Goal: Task Accomplishment & Management: Manage account settings

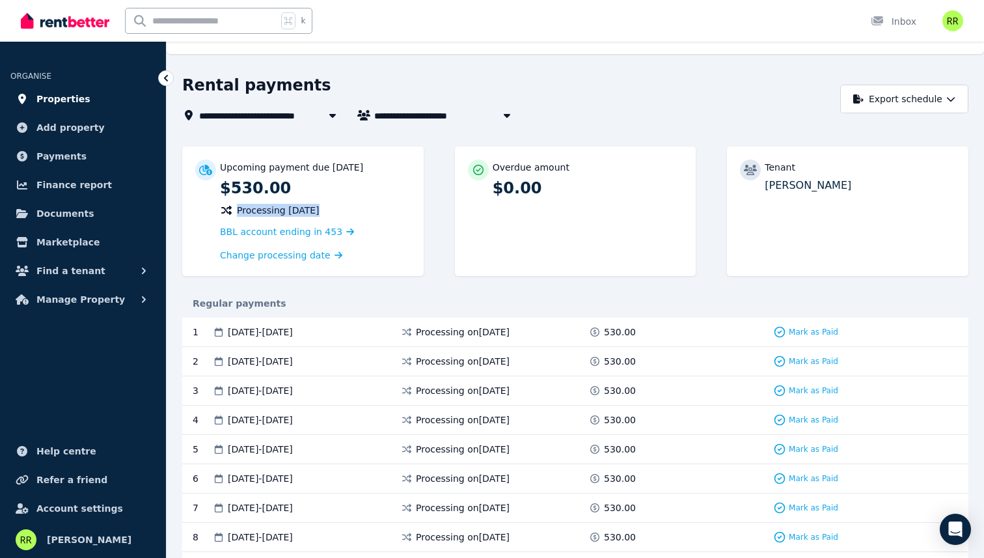
click at [84, 102] on link "Properties" at bounding box center [82, 99] width 145 height 26
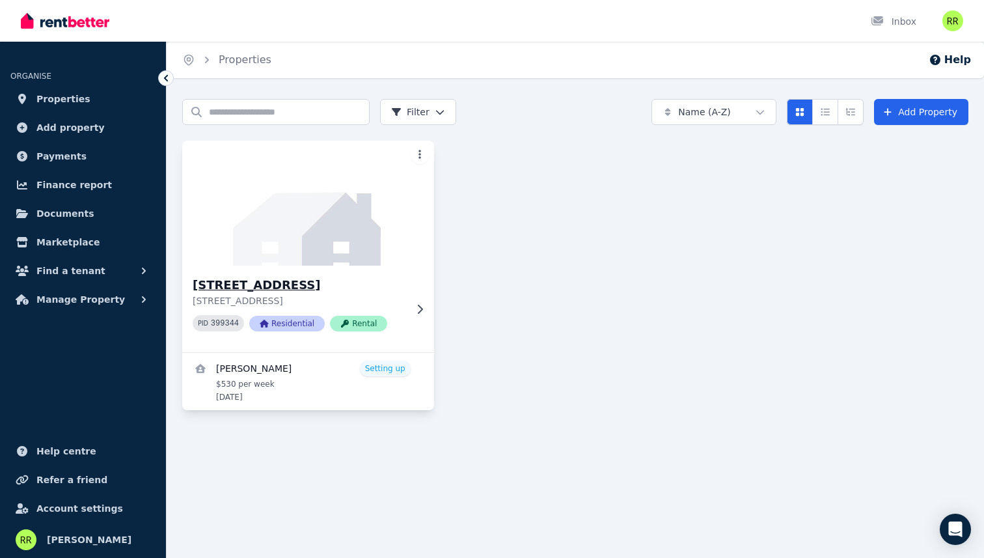
click at [313, 223] on img at bounding box center [308, 203] width 264 height 132
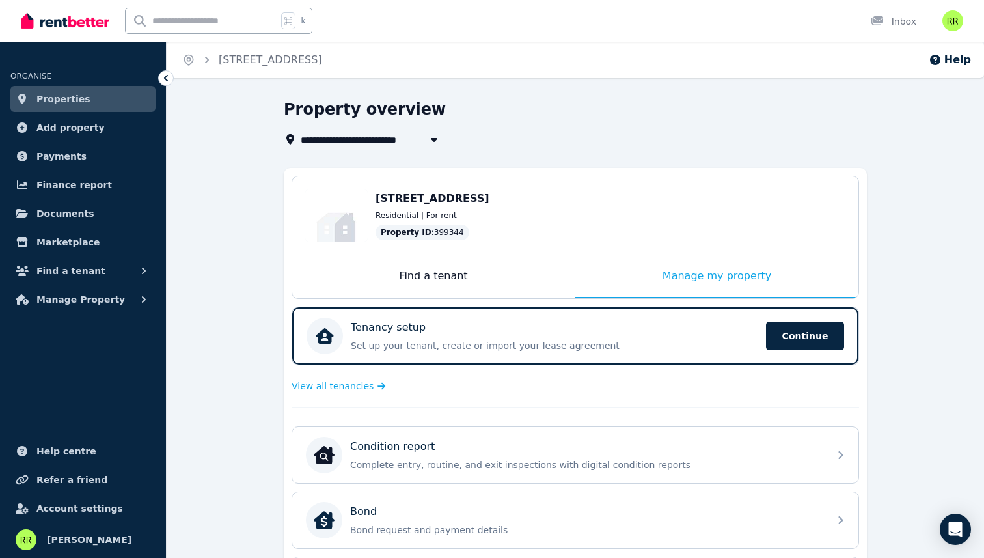
click at [924, 327] on div "**********" at bounding box center [576, 515] width 818 height 833
click at [72, 531] on link "Your profile Riko Rakhmanto" at bounding box center [83, 539] width 166 height 36
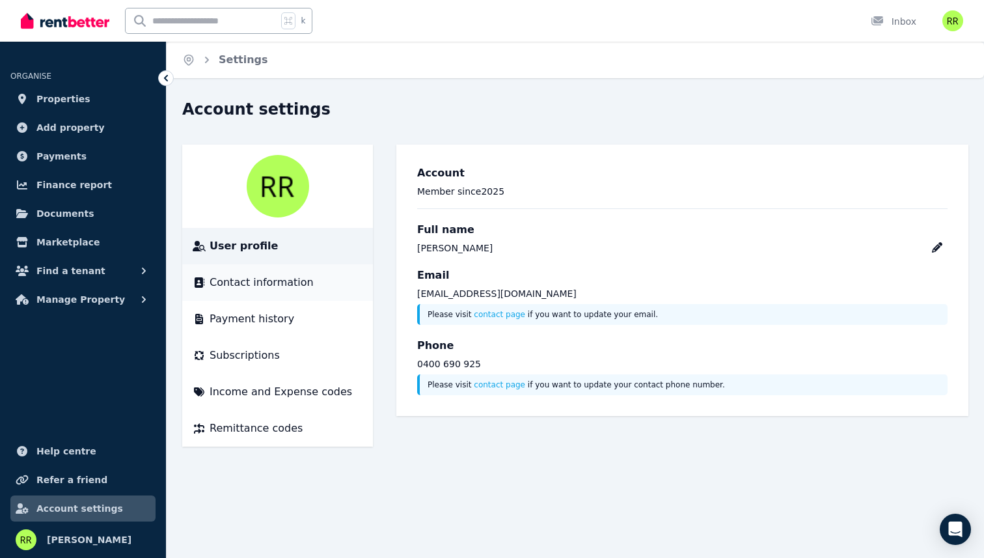
click at [237, 289] on span "Contact information" at bounding box center [262, 283] width 104 height 16
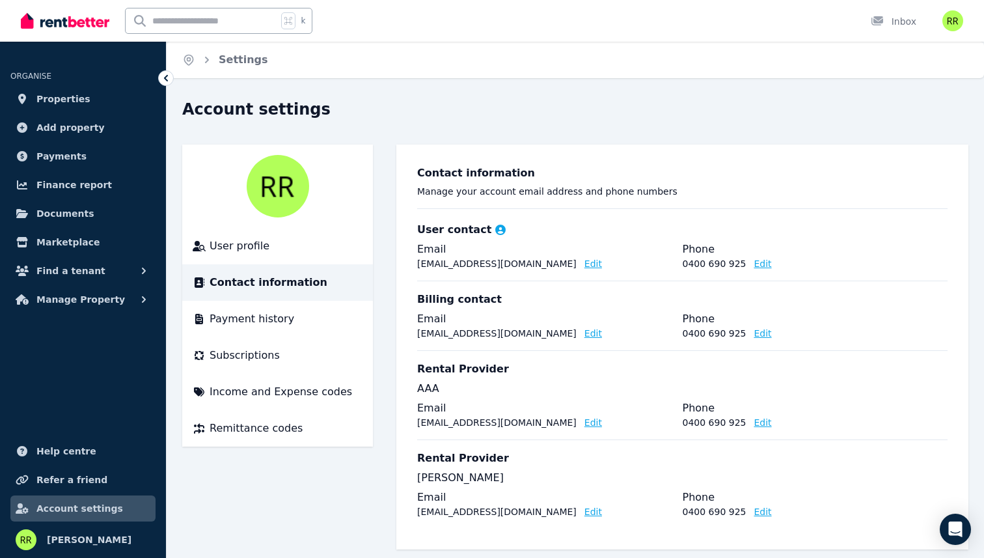
click at [431, 369] on h3 "Rental Provider" at bounding box center [463, 369] width 92 height 16
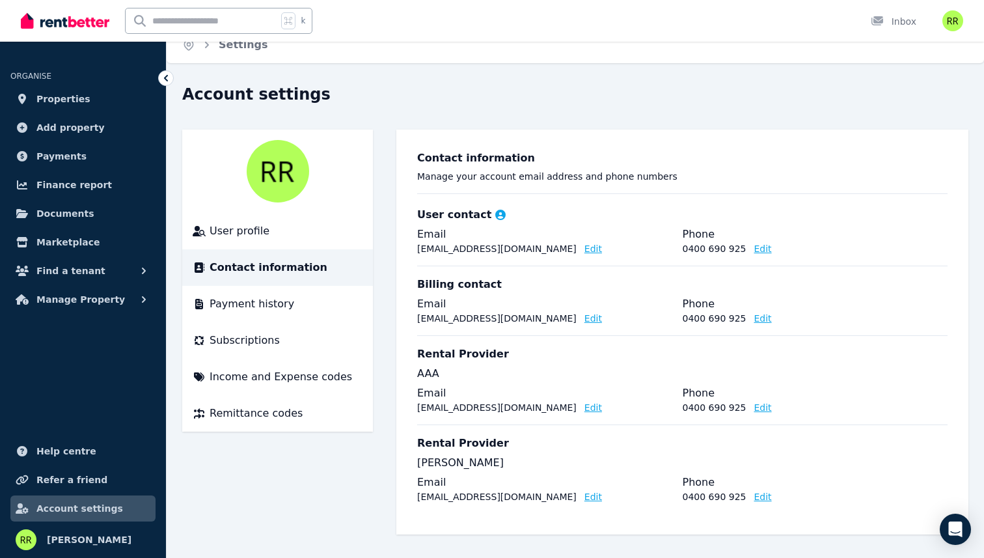
click at [434, 444] on h3 "Rental Provider" at bounding box center [463, 444] width 92 height 16
click at [434, 443] on h3 "Rental Provider" at bounding box center [463, 444] width 92 height 16
click at [439, 444] on h3 "Rental Provider" at bounding box center [463, 444] width 92 height 16
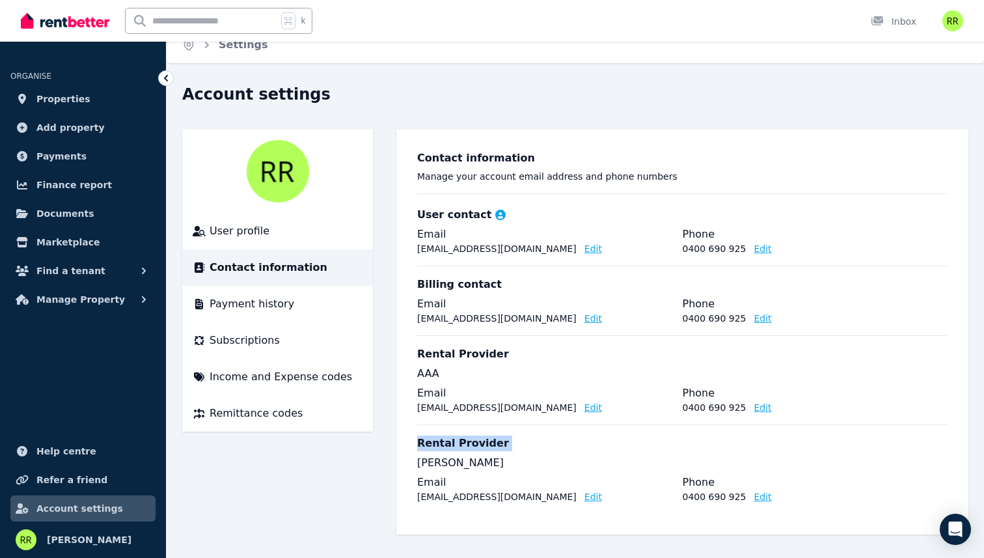
click at [439, 444] on h3 "Rental Provider" at bounding box center [463, 444] width 92 height 16
click at [441, 156] on h3 "Contact information" at bounding box center [682, 158] width 531 height 16
drag, startPoint x: 441, startPoint y: 156, endPoint x: 473, endPoint y: 156, distance: 31.9
click at [473, 156] on h3 "Contact information" at bounding box center [682, 158] width 531 height 16
copy h3 "Contact information"
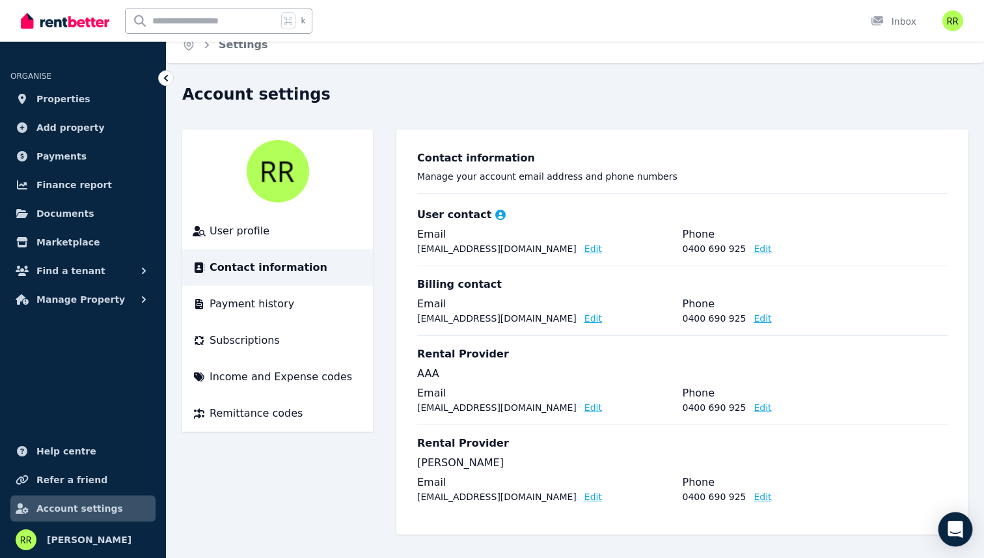
click at [962, 530] on icon "Open Intercom Messenger" at bounding box center [955, 529] width 17 height 17
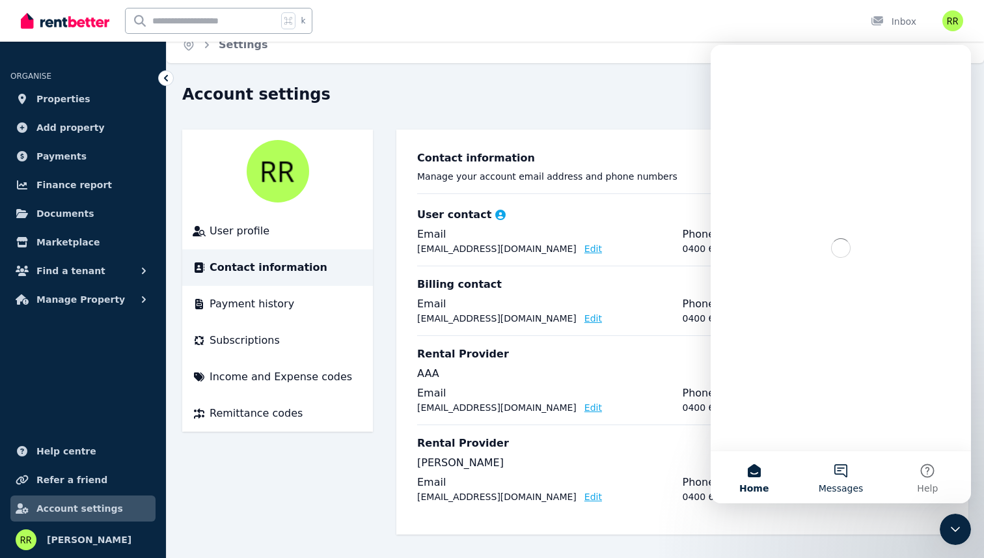
scroll to position [0, 0]
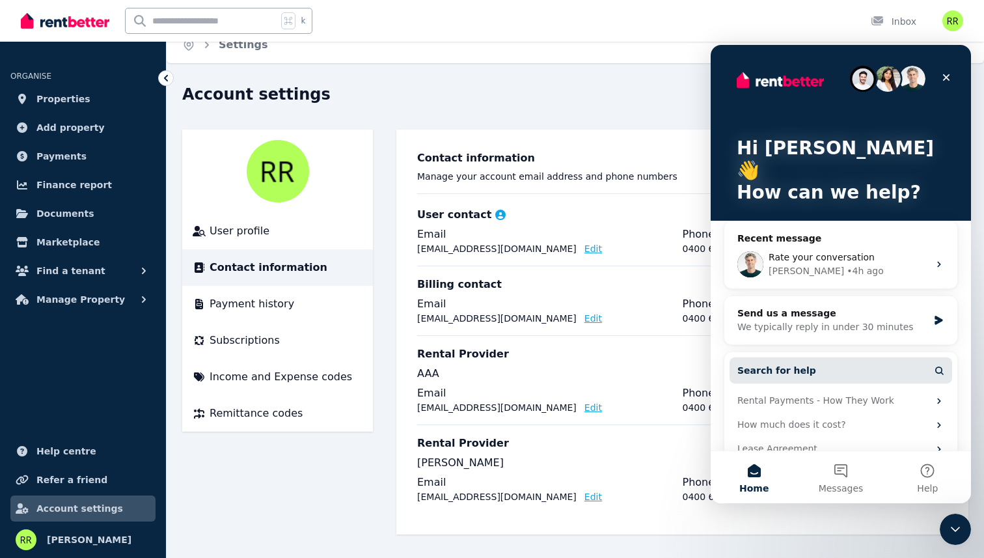
click at [757, 364] on span "Search for help" at bounding box center [777, 371] width 79 height 14
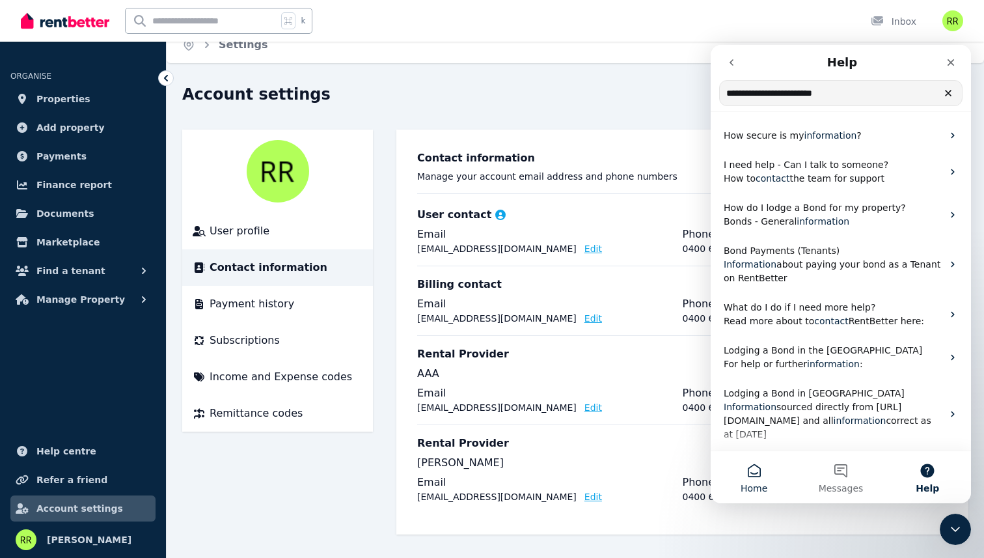
type input "**********"
click at [761, 470] on button "Home" at bounding box center [754, 477] width 87 height 52
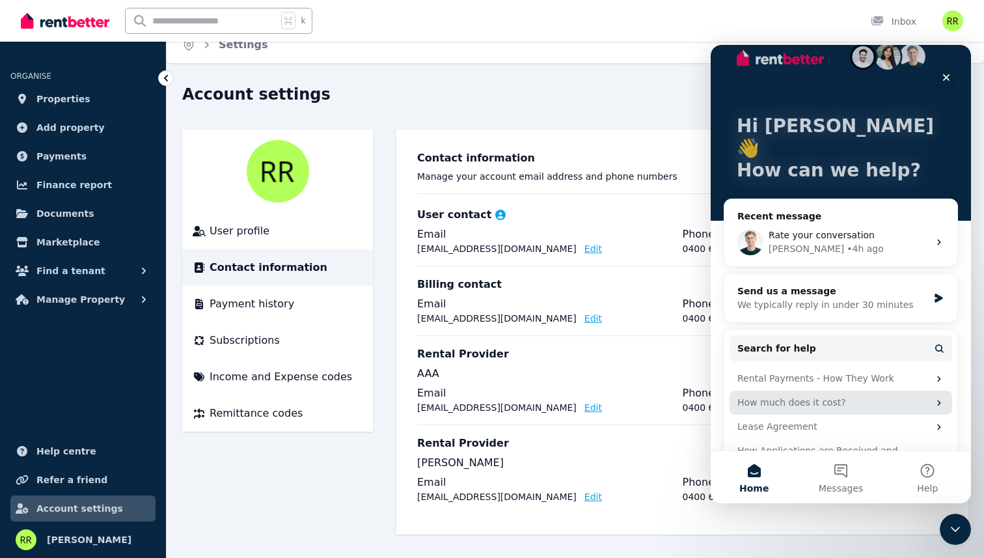
scroll to position [25, 0]
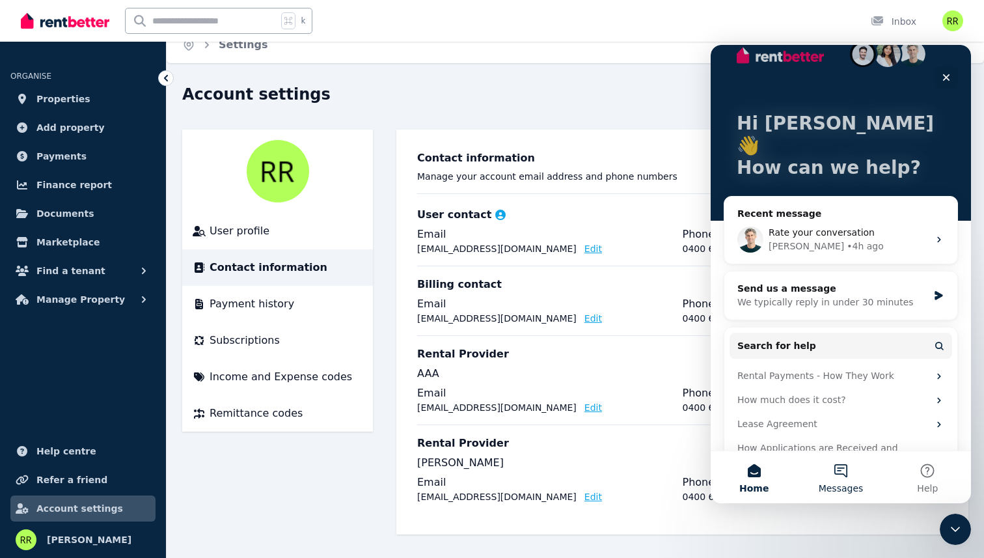
click at [845, 465] on button "Messages" at bounding box center [840, 477] width 87 height 52
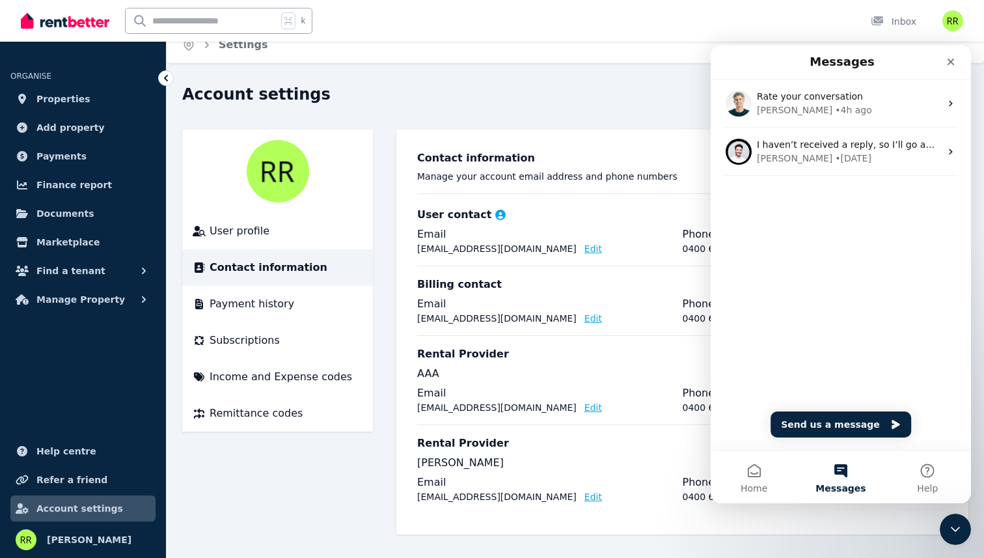
click at [312, 477] on div "User profile Contact information Payment history Subscriptions Income and Expen…" at bounding box center [575, 332] width 786 height 405
click at [387, 466] on div "User profile Contact information Payment history Subscriptions Income and Expen…" at bounding box center [575, 332] width 786 height 405
click at [949, 53] on div "Close" at bounding box center [950, 61] width 23 height 23
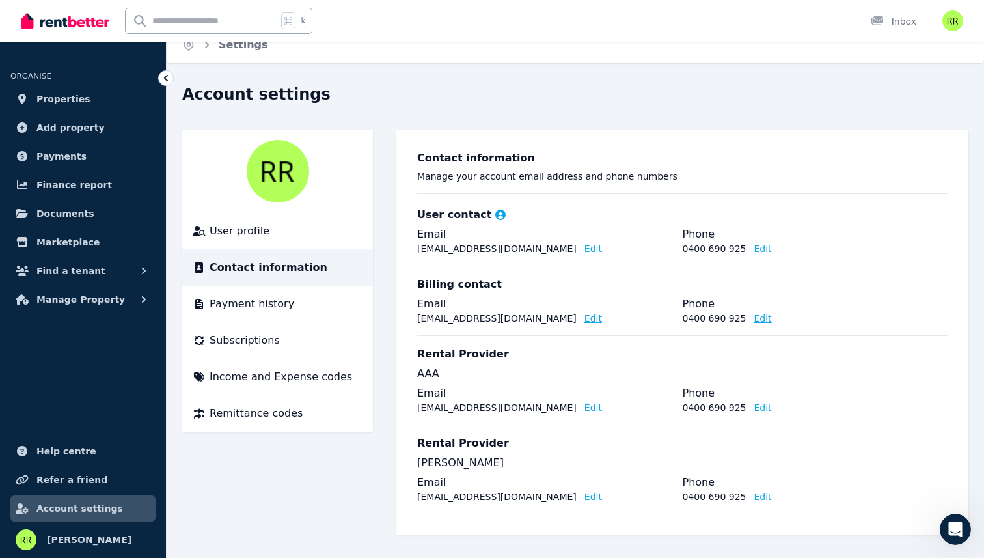
scroll to position [0, 0]
click at [36, 94] on span "Properties" at bounding box center [63, 99] width 54 height 16
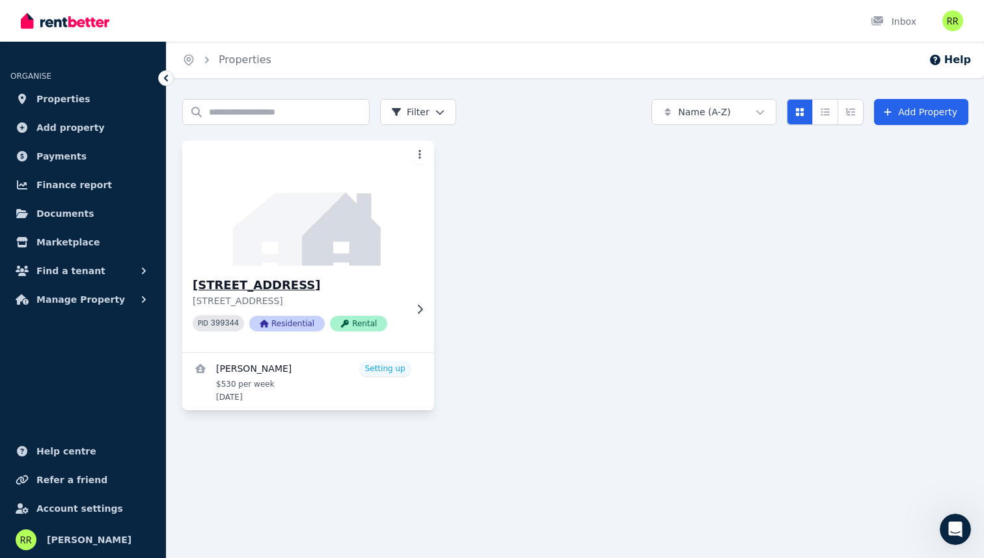
click at [295, 279] on h3 "[STREET_ADDRESS]" at bounding box center [299, 285] width 213 height 18
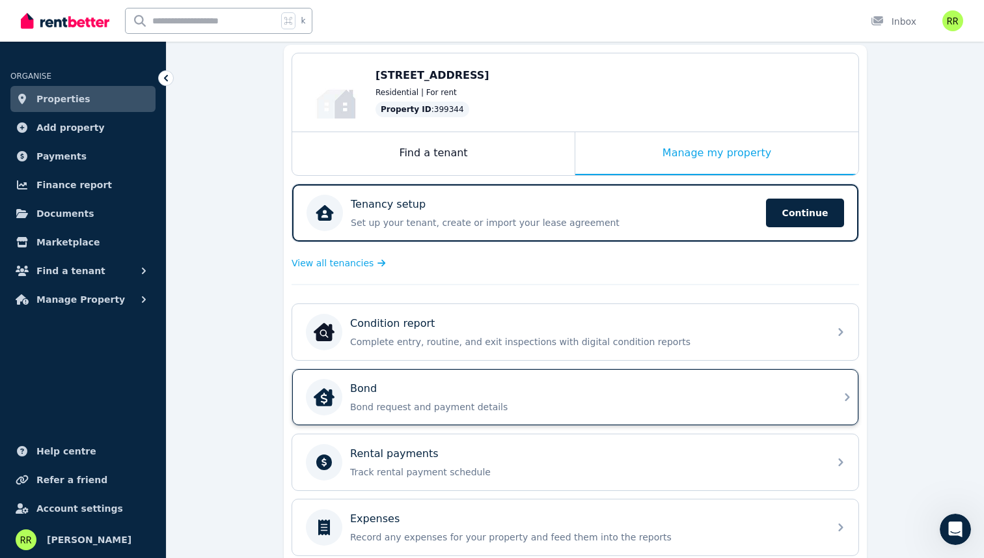
scroll to position [38, 0]
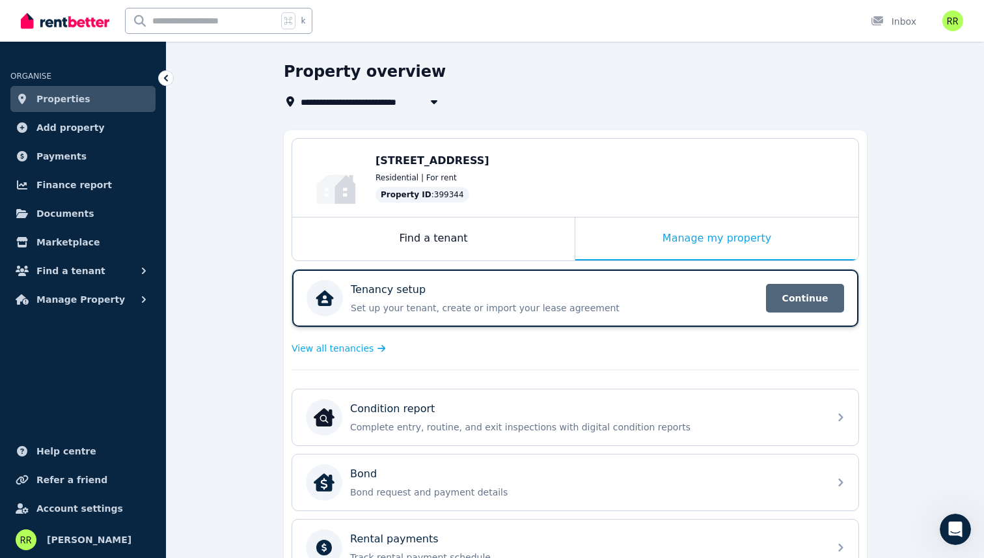
click at [797, 299] on span "Continue" at bounding box center [805, 298] width 78 height 29
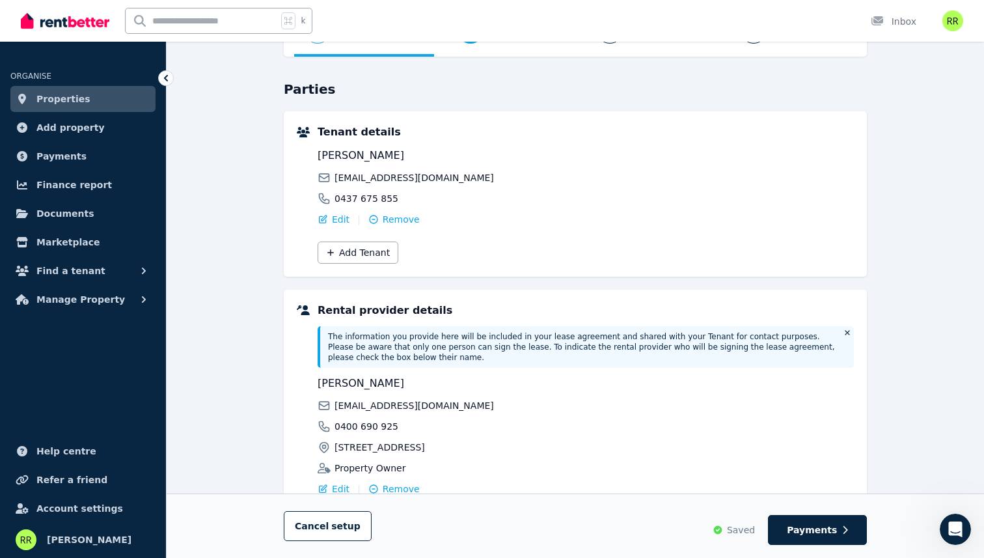
scroll to position [210, 0]
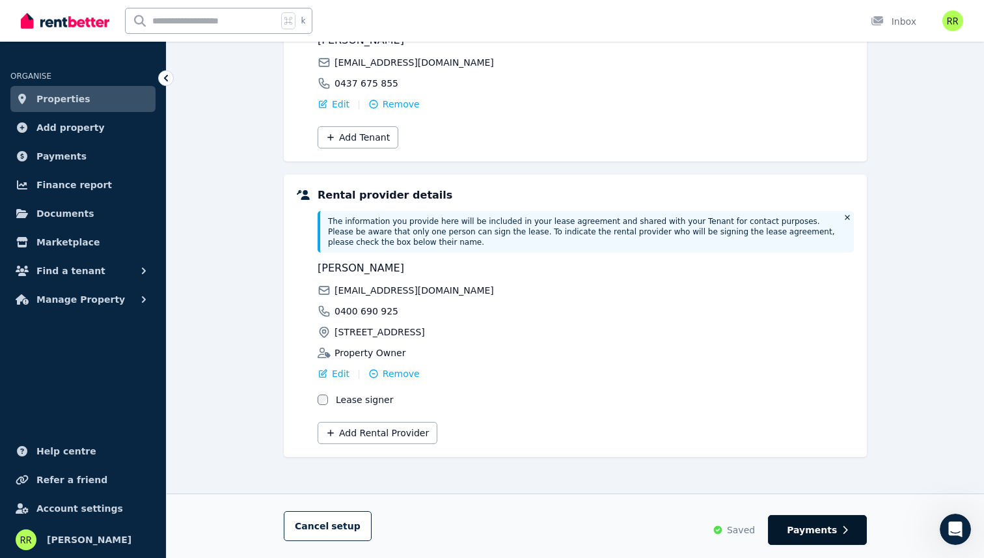
click at [805, 528] on span "Payments" at bounding box center [812, 529] width 50 height 13
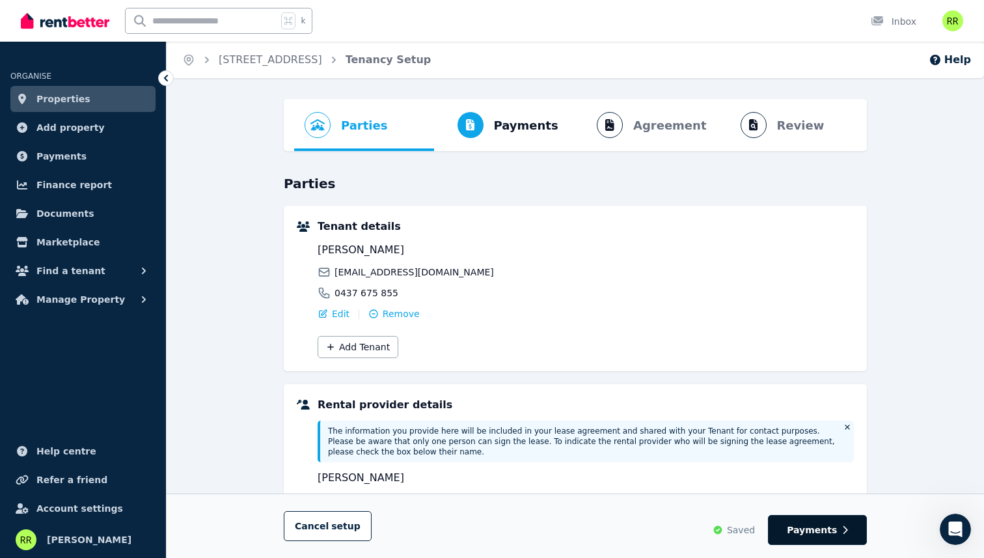
select select "**********"
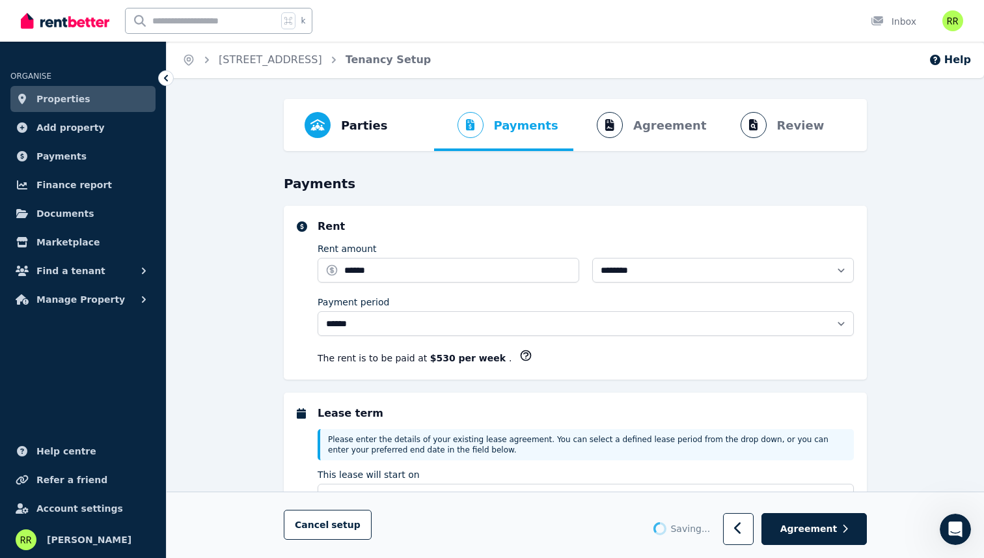
select select "**********"
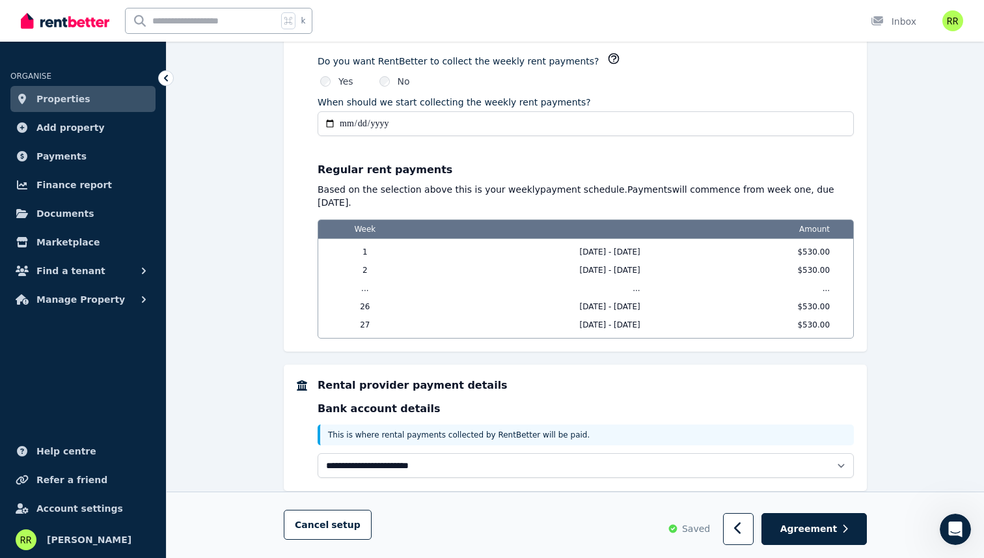
scroll to position [990, 0]
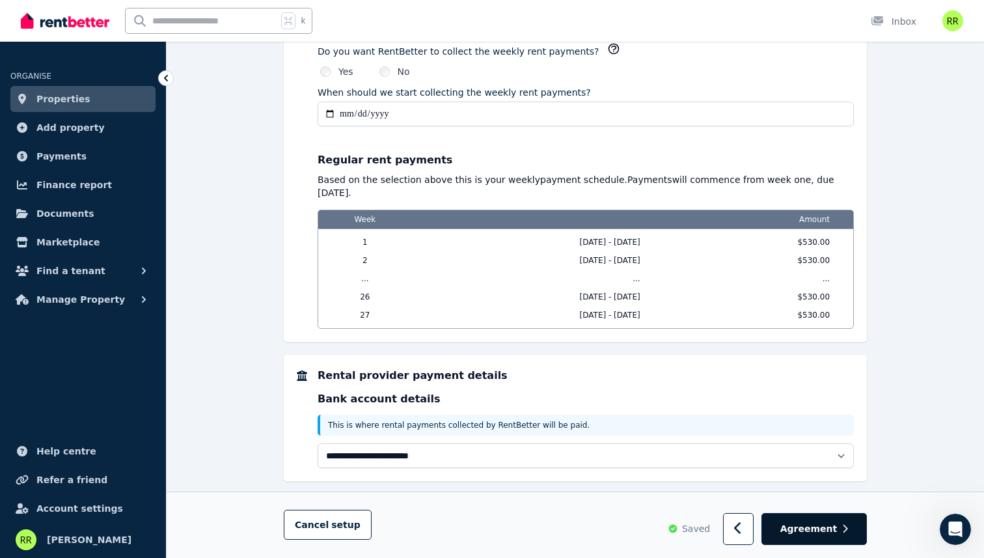
click at [814, 525] on span "Agreement" at bounding box center [809, 529] width 57 height 13
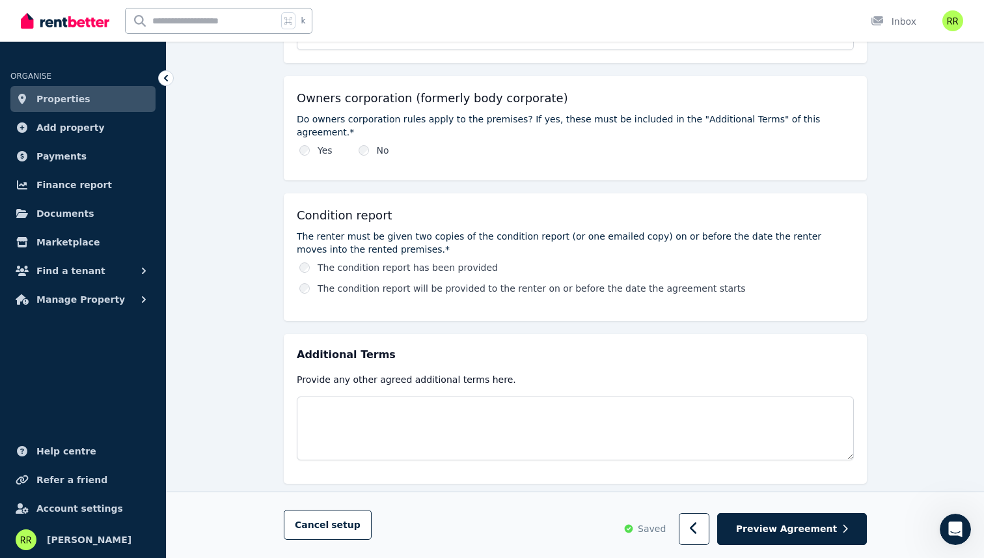
scroll to position [618, 0]
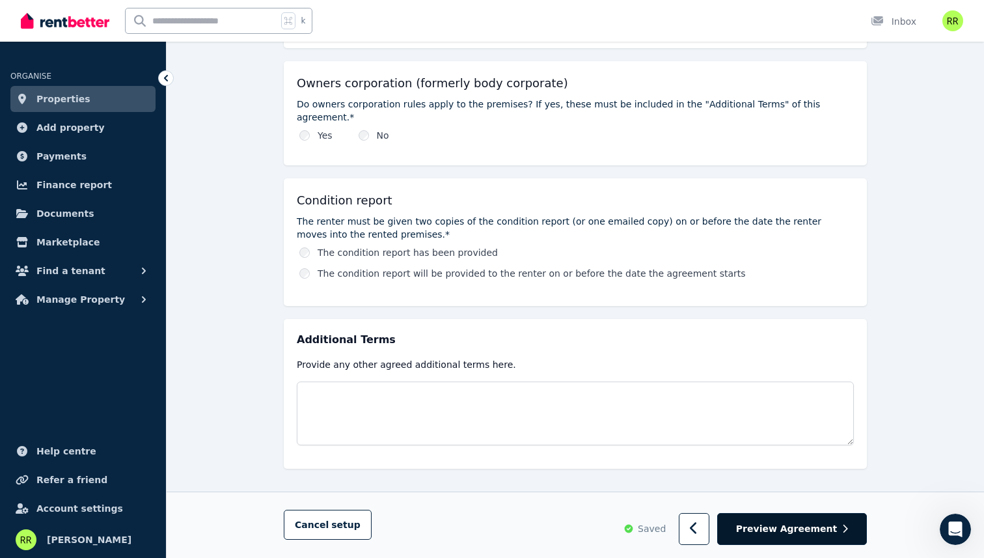
click at [797, 523] on span "Preview Agreement" at bounding box center [786, 529] width 101 height 13
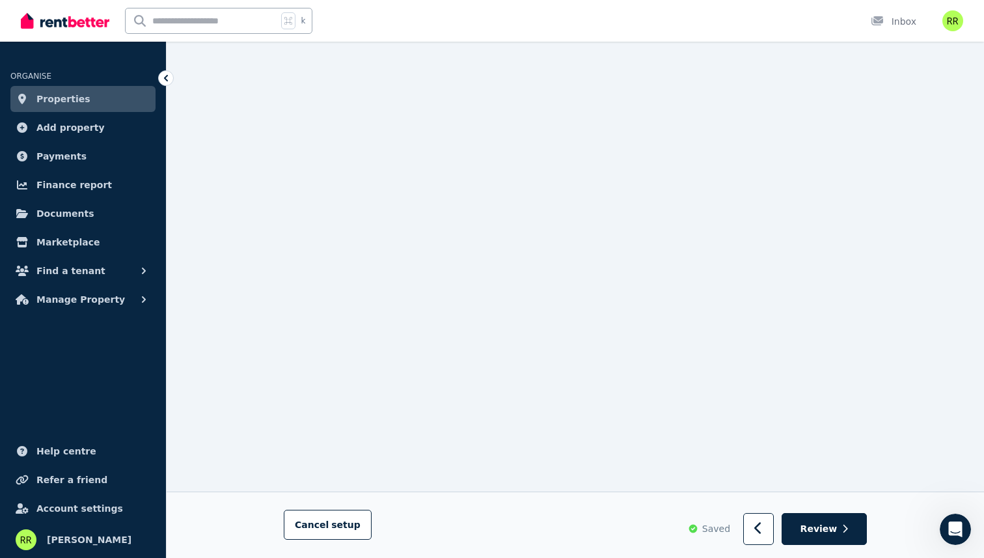
scroll to position [1999, 0]
click at [753, 518] on button "button" at bounding box center [758, 530] width 31 height 32
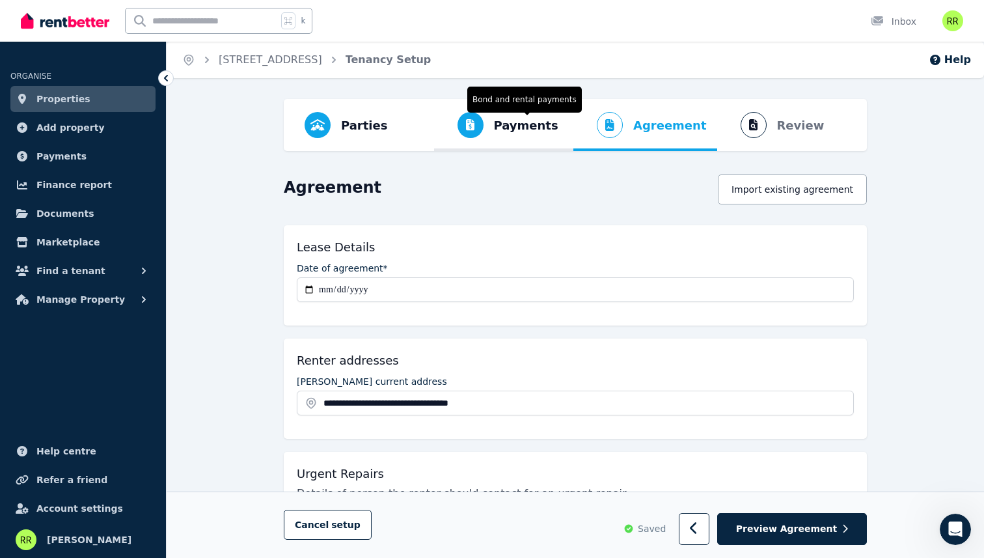
click at [498, 139] on span "Payments Bond and rental payments" at bounding box center [501, 125] width 135 height 52
select select "**********"
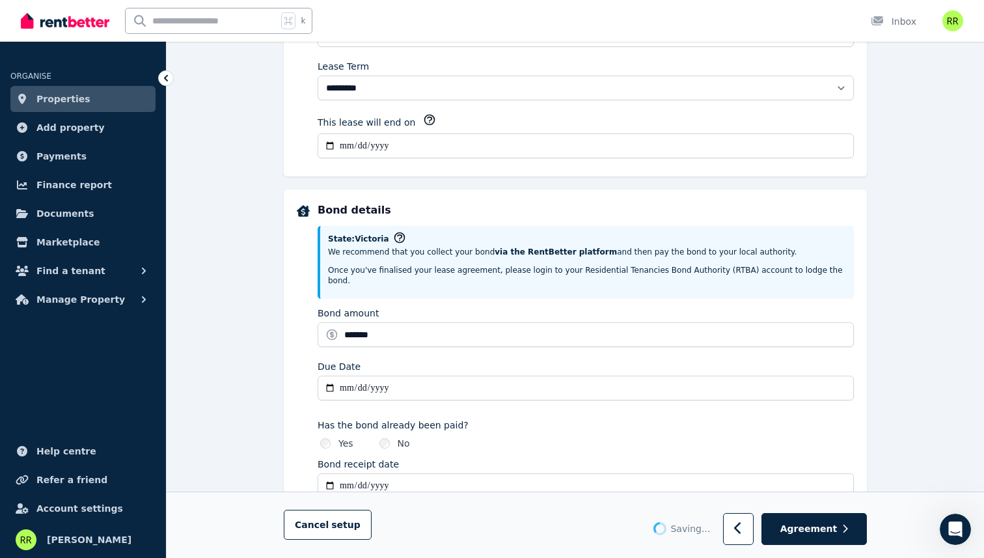
select select "**********"
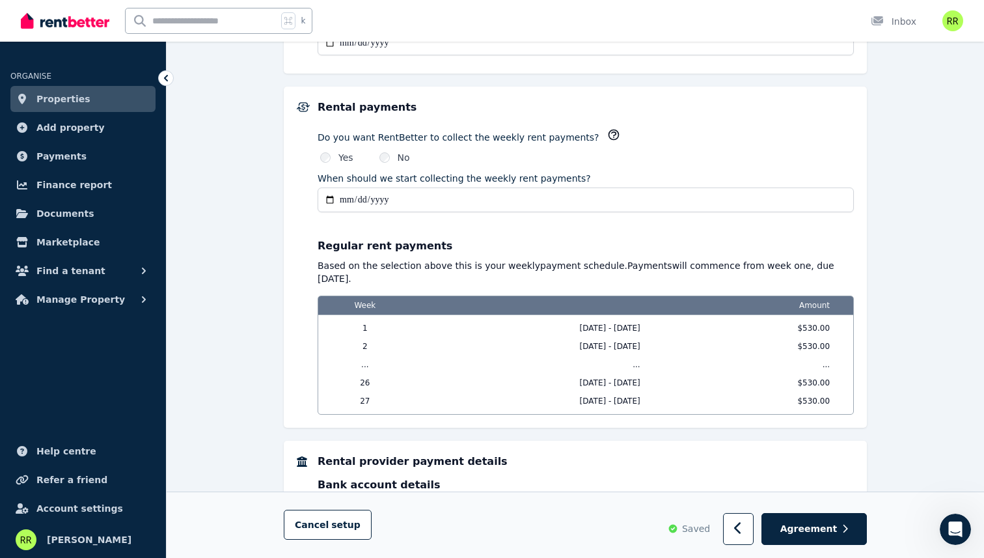
scroll to position [905, 0]
click at [404, 187] on input "**********" at bounding box center [586, 199] width 536 height 25
click at [618, 194] on input "**********" at bounding box center [586, 199] width 536 height 25
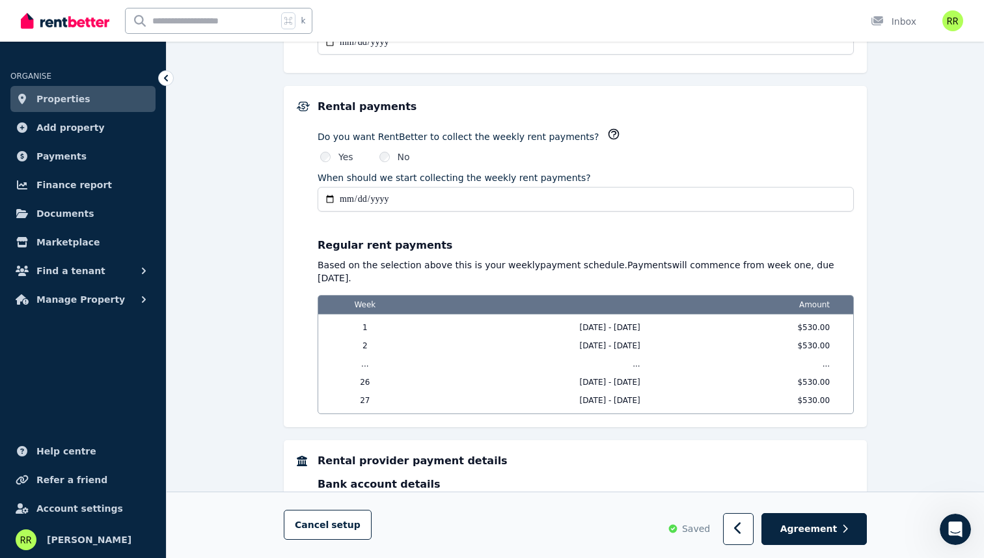
click at [328, 187] on input "**********" at bounding box center [586, 199] width 536 height 25
click at [516, 225] on div "Regular rent payments Based on the selection above this is your weekly payment …" at bounding box center [586, 319] width 536 height 189
click at [453, 258] on p "Based on the selection above this is your weekly payment schedule. Payments wil…" at bounding box center [586, 271] width 536 height 26
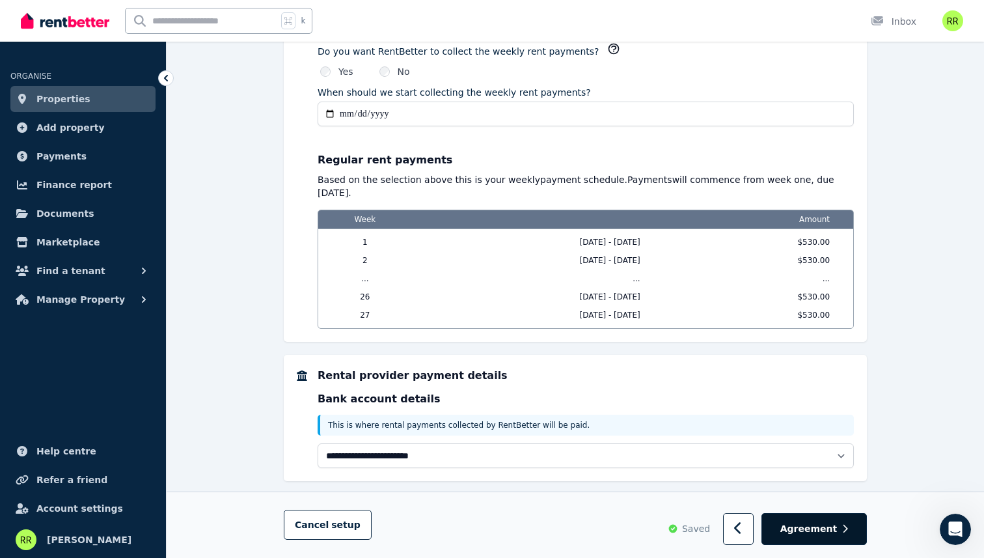
click at [843, 527] on icon "button" at bounding box center [845, 529] width 6 height 9
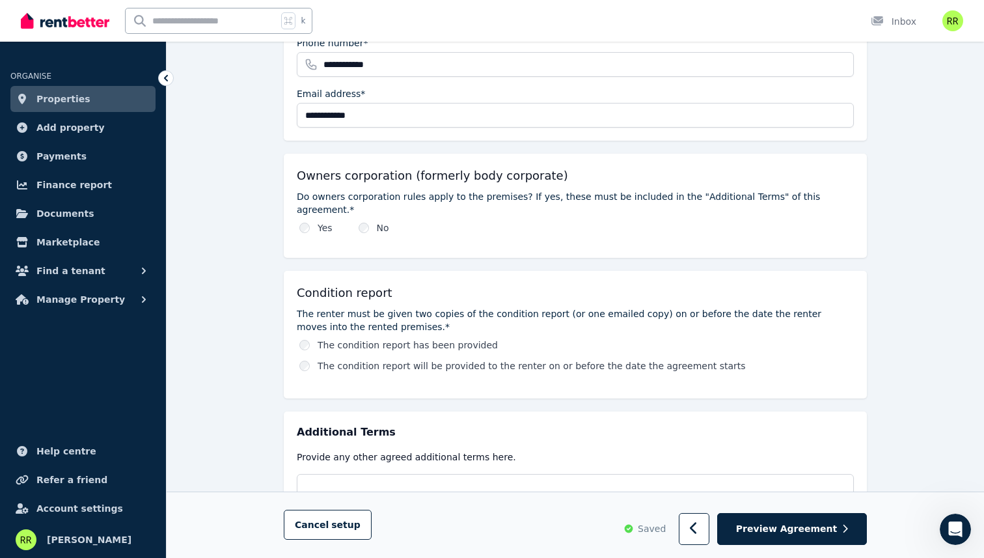
scroll to position [618, 0]
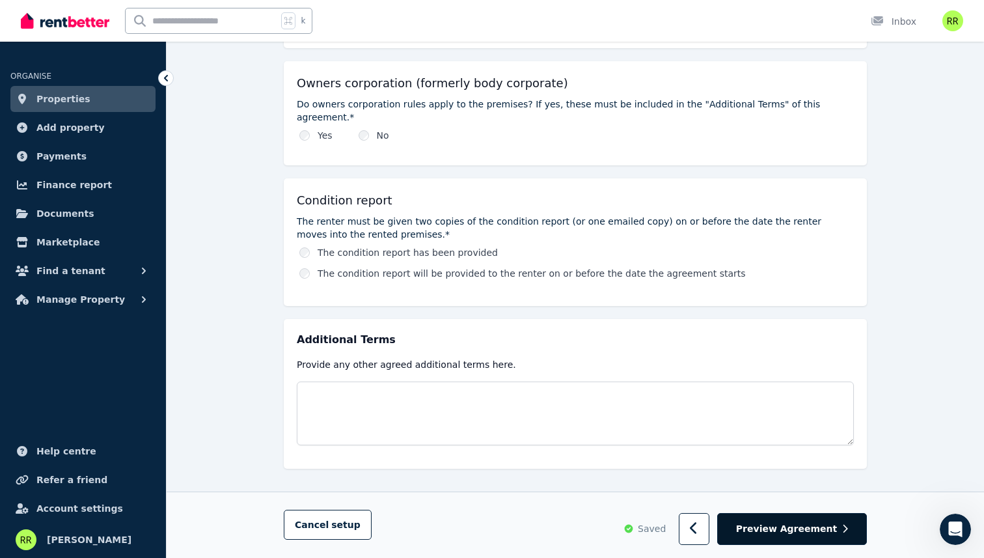
click at [776, 522] on button "Preview Agreement" at bounding box center [792, 530] width 150 height 32
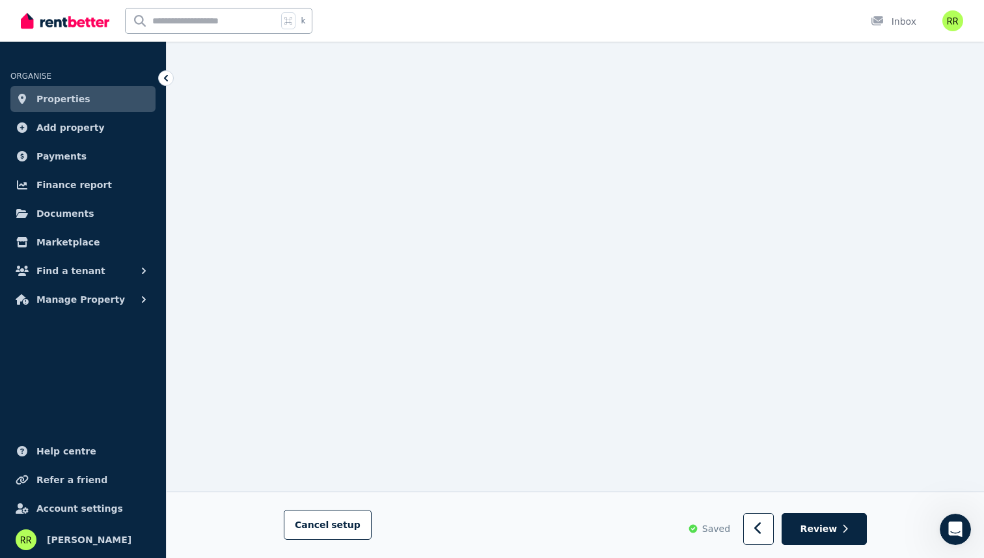
scroll to position [7198, 0]
click at [813, 521] on button "Review" at bounding box center [824, 530] width 85 height 32
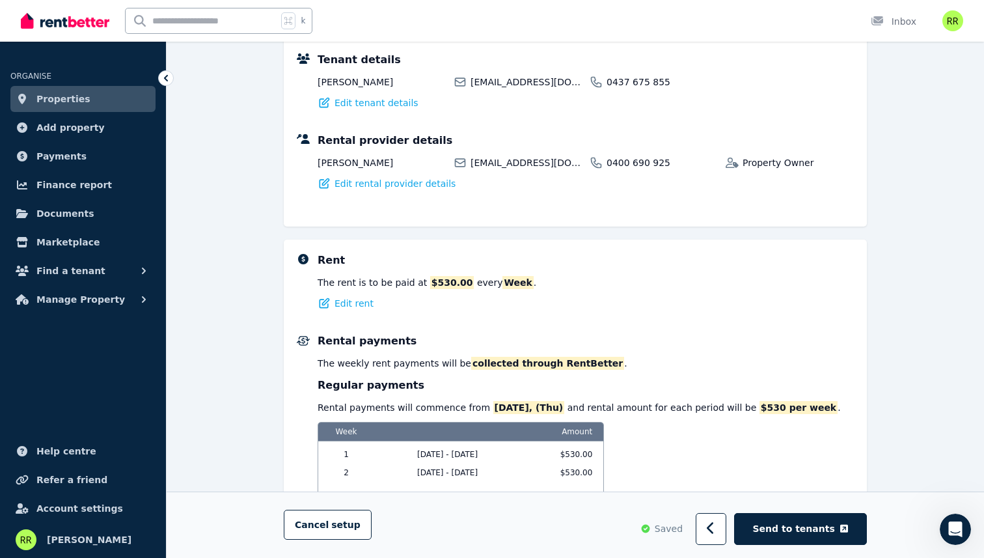
scroll to position [803, 0]
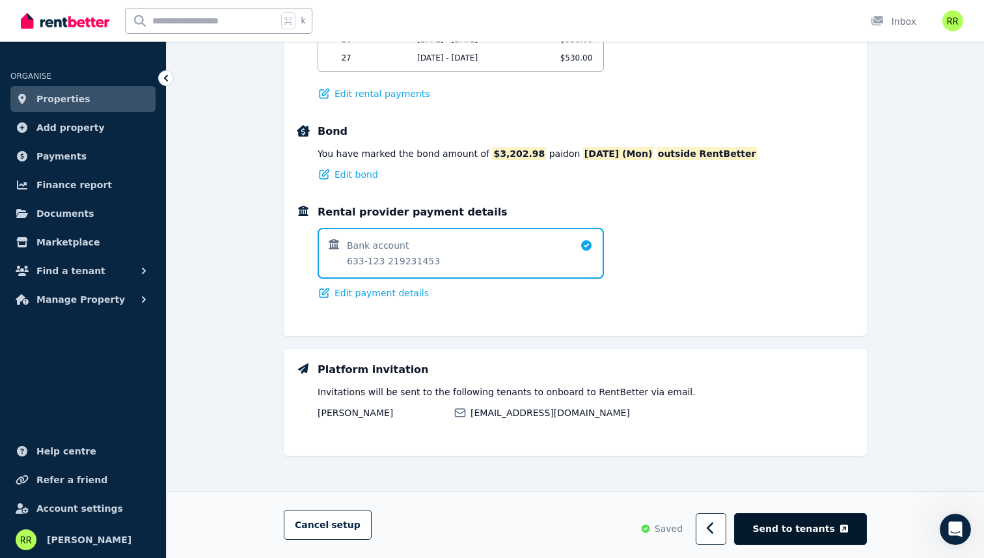
click at [801, 531] on span "Send to tenants" at bounding box center [794, 529] width 82 height 13
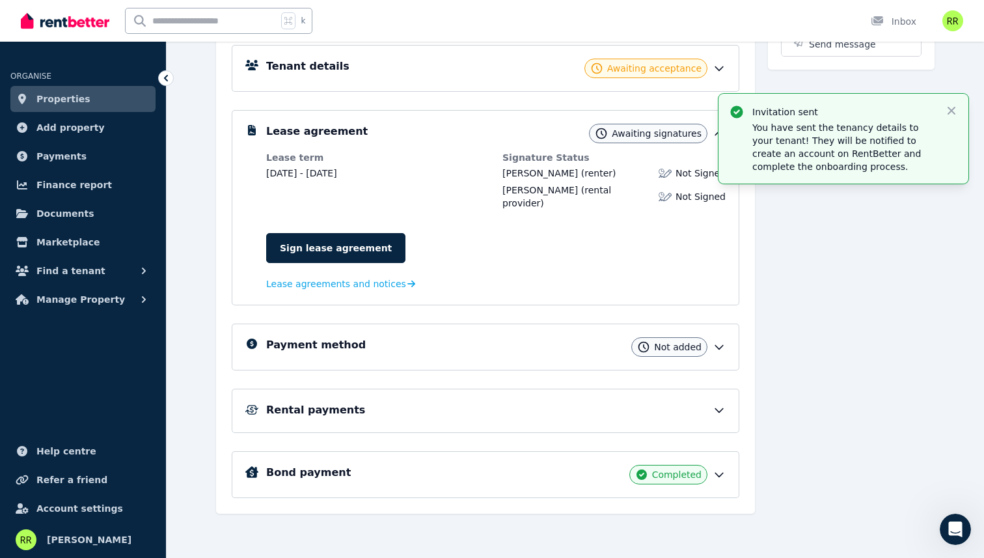
scroll to position [193, 0]
click at [949, 107] on icon "button" at bounding box center [952, 111] width 8 height 8
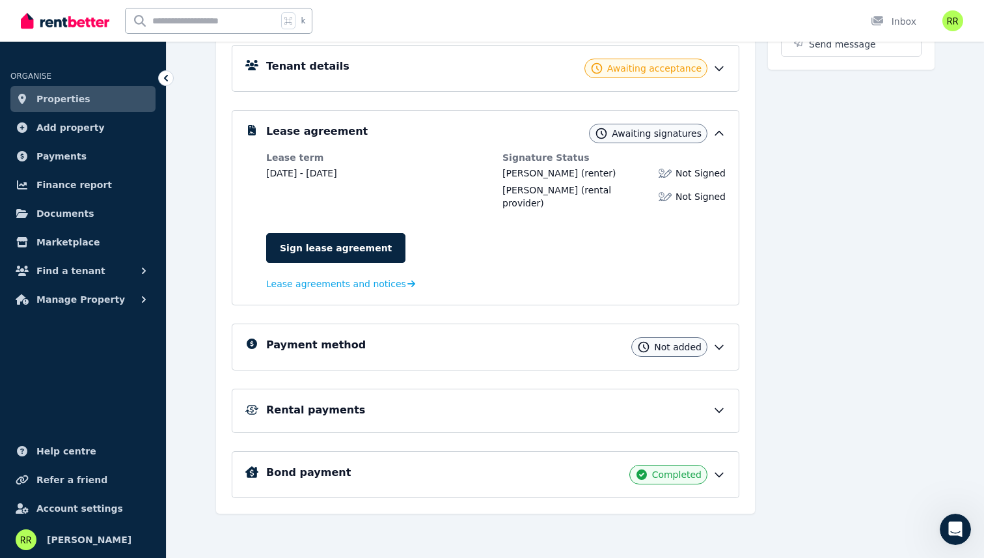
scroll to position [164, 0]
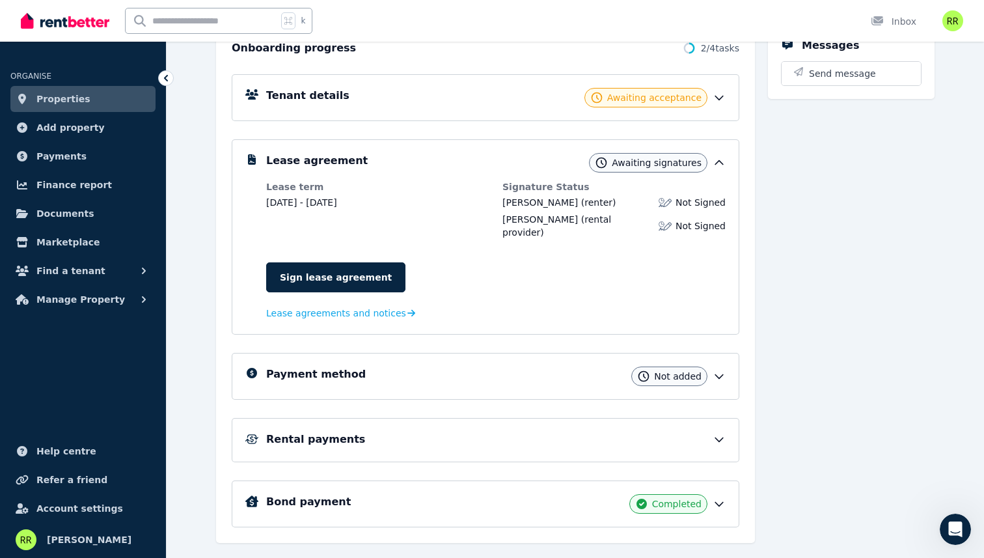
click at [669, 232] on img at bounding box center [665, 225] width 13 height 13
click at [327, 273] on link "Sign lease agreement" at bounding box center [335, 277] width 139 height 30
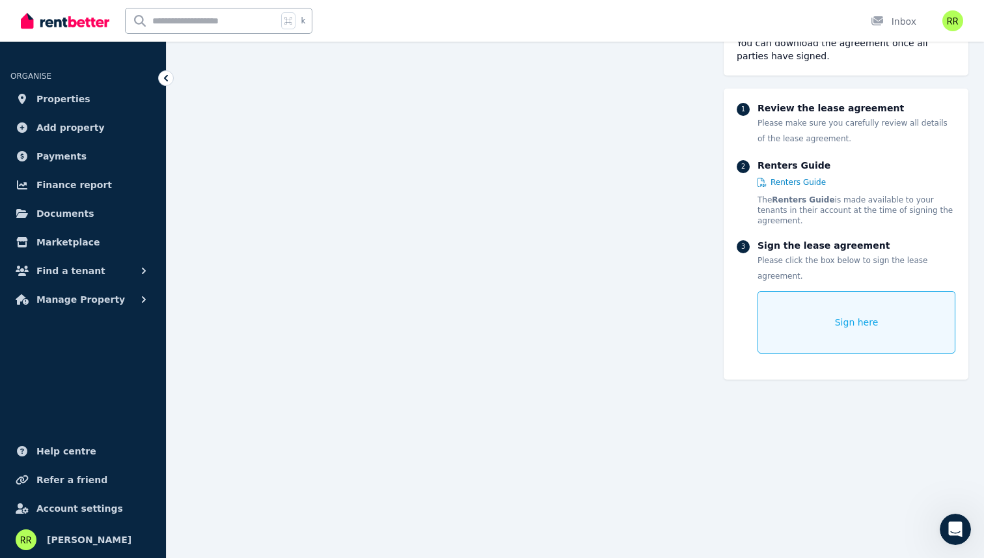
scroll to position [7081, 0]
click at [794, 316] on div "Sign here" at bounding box center [857, 322] width 198 height 62
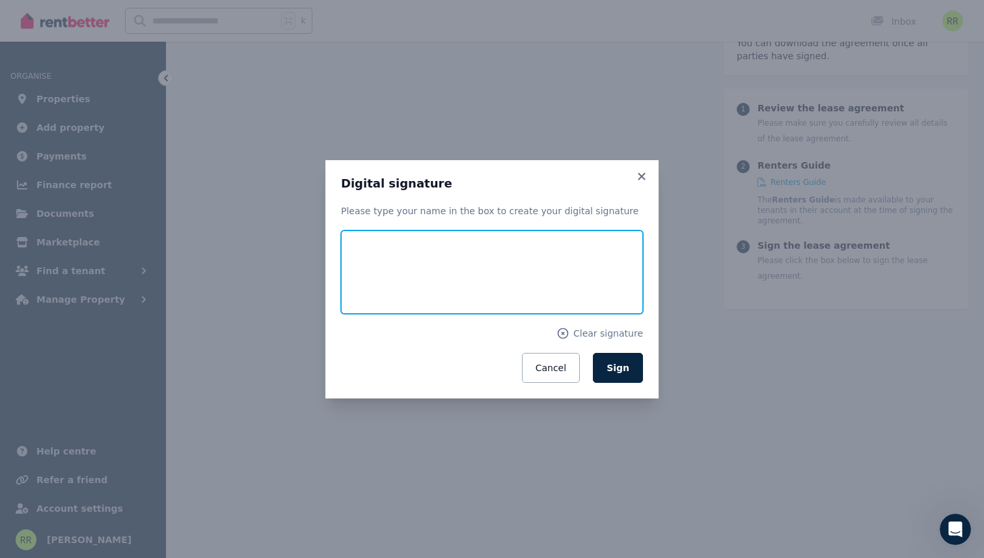
drag, startPoint x: 538, startPoint y: 287, endPoint x: 387, endPoint y: 264, distance: 152.2
click at [387, 264] on input "text" at bounding box center [492, 271] width 302 height 83
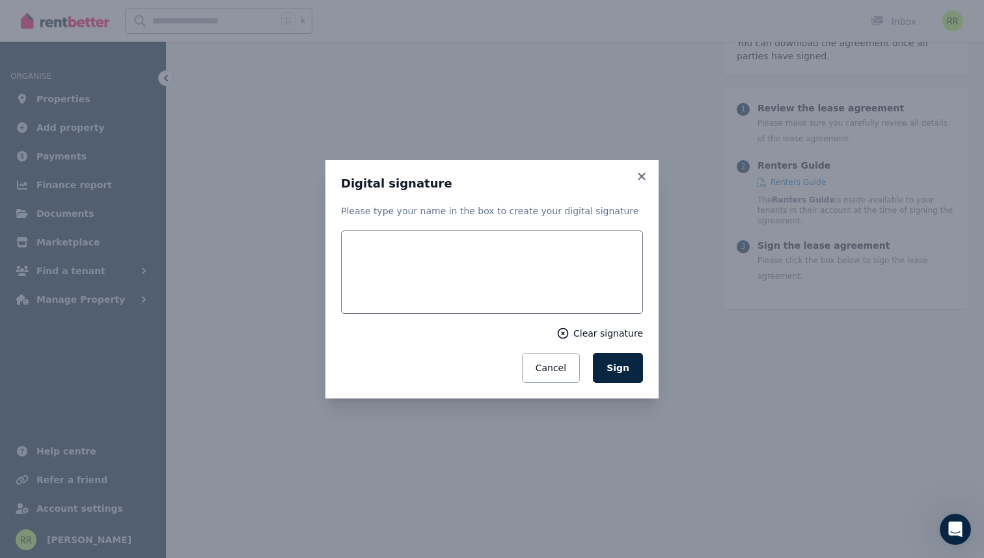
click at [601, 336] on span "Clear signature" at bounding box center [609, 333] width 70 height 13
click at [605, 368] on button "Sign" at bounding box center [618, 368] width 50 height 30
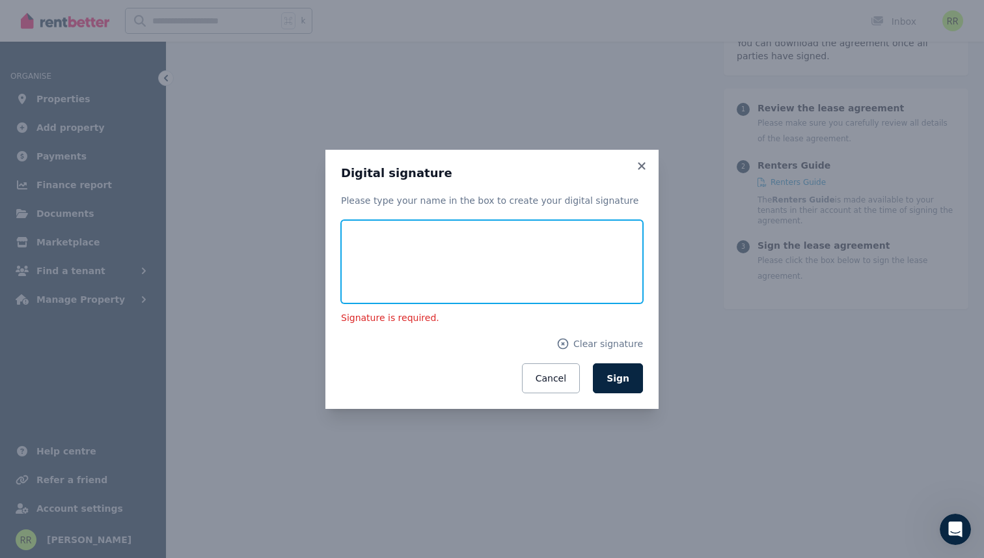
click at [384, 243] on input "text" at bounding box center [492, 261] width 302 height 83
drag, startPoint x: 397, startPoint y: 253, endPoint x: 348, endPoint y: 279, distance: 56.2
click at [339, 283] on div "Digital signature Please type your name in the box to create your digital signa…" at bounding box center [492, 279] width 333 height 259
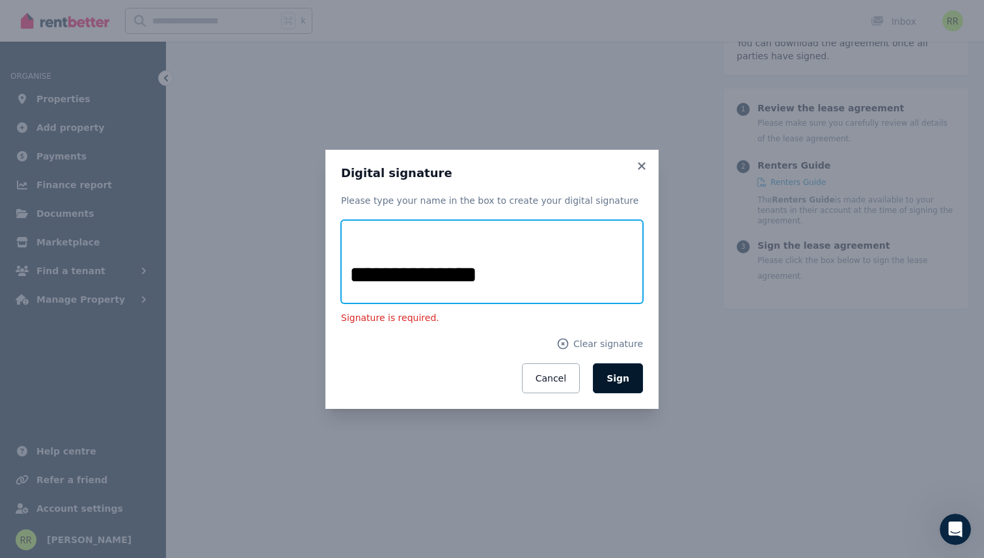
type input "**********"
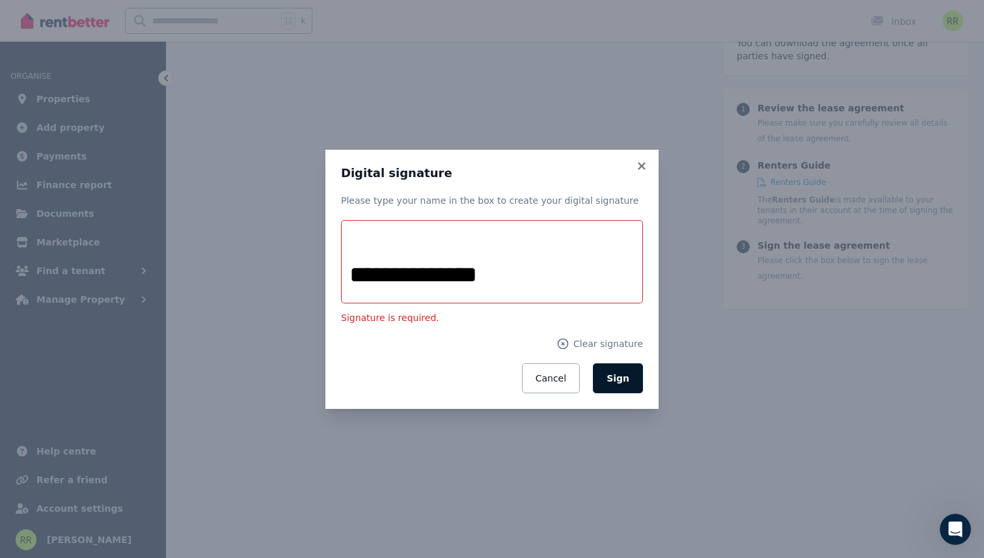
click at [639, 388] on button "Sign" at bounding box center [618, 378] width 50 height 30
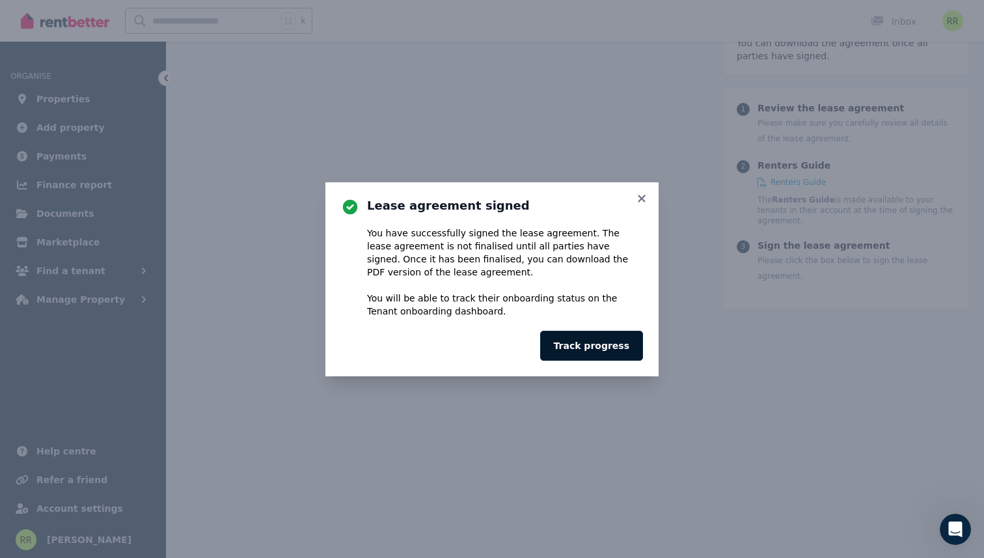
click at [596, 342] on button "Track progress" at bounding box center [591, 346] width 103 height 30
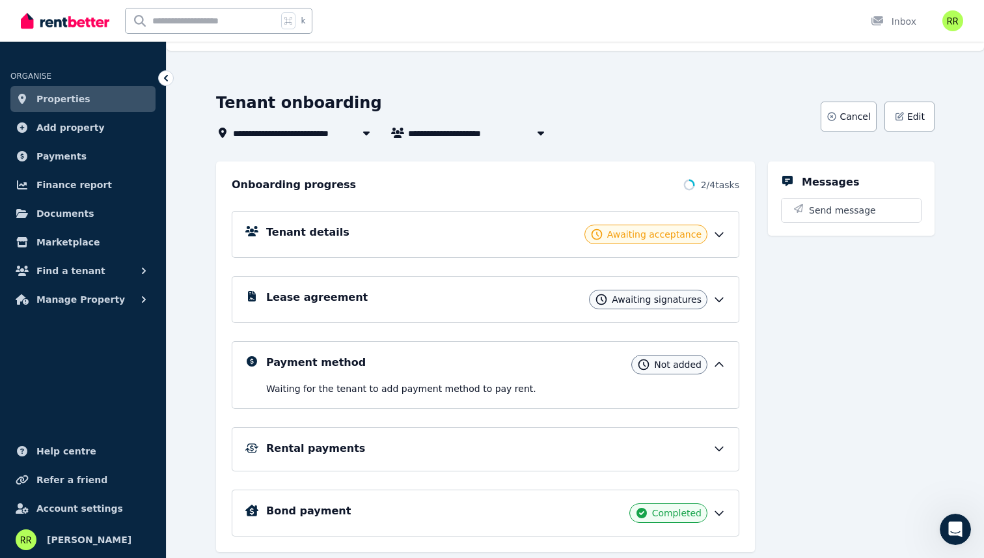
scroll to position [29, 0]
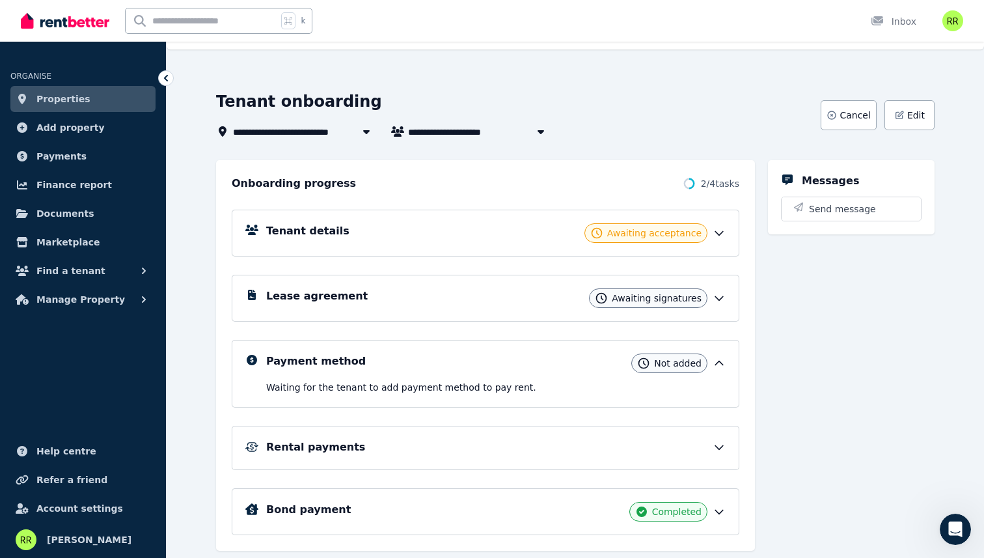
click at [714, 231] on icon at bounding box center [719, 233] width 13 height 13
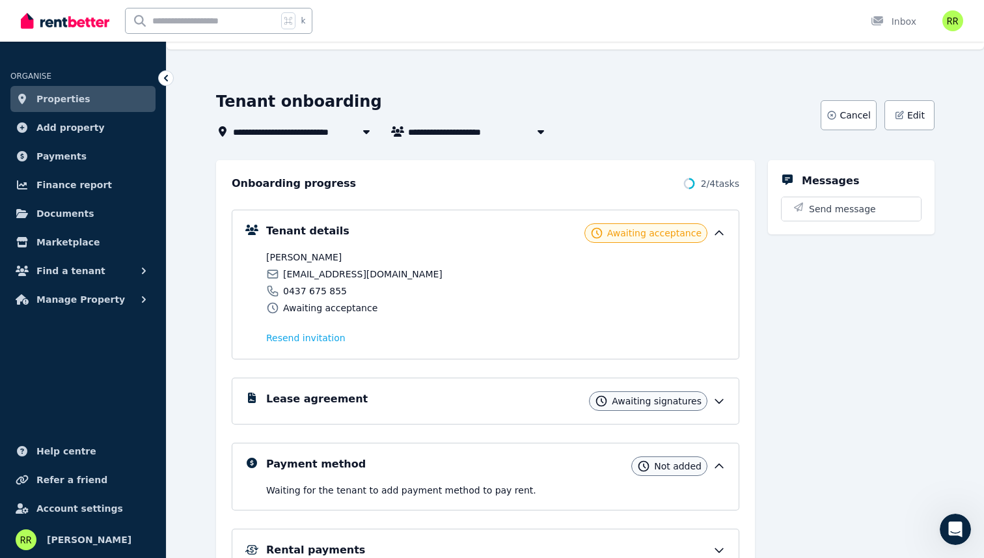
click at [284, 258] on span "[PERSON_NAME]" at bounding box center [379, 257] width 226 height 13
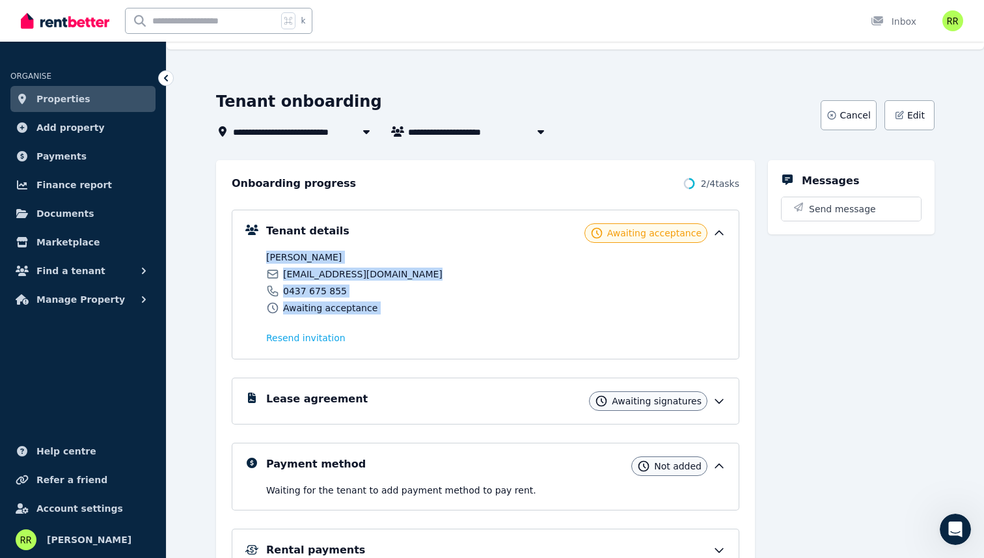
drag, startPoint x: 284, startPoint y: 258, endPoint x: 307, endPoint y: 305, distance: 52.1
click at [307, 305] on div "MUHAMMAD SIDIK ARSYADI mrak692@outlook.com 0437 675 855 Awaiting acceptance" at bounding box center [379, 283] width 226 height 64
click at [307, 305] on span "Awaiting acceptance" at bounding box center [330, 307] width 94 height 13
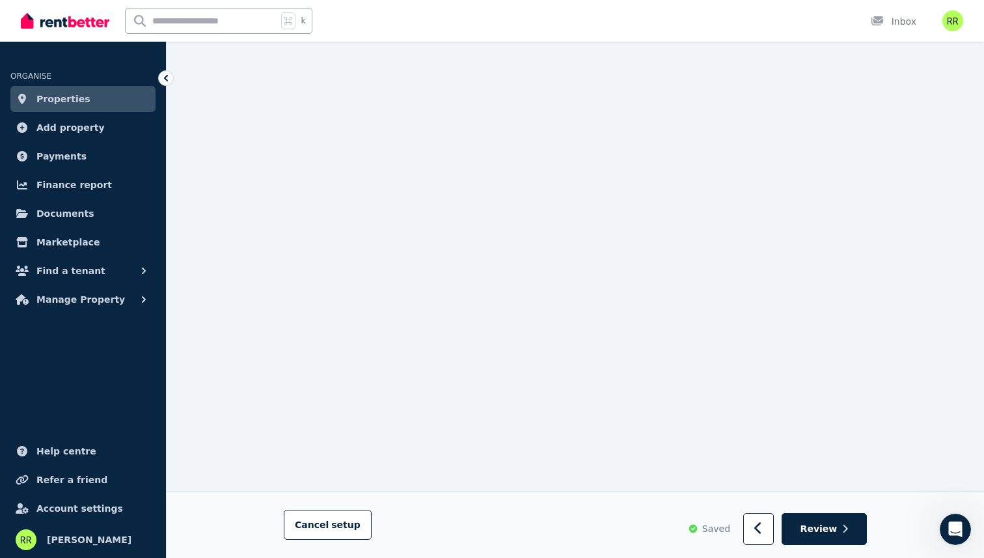
scroll to position [25, 0]
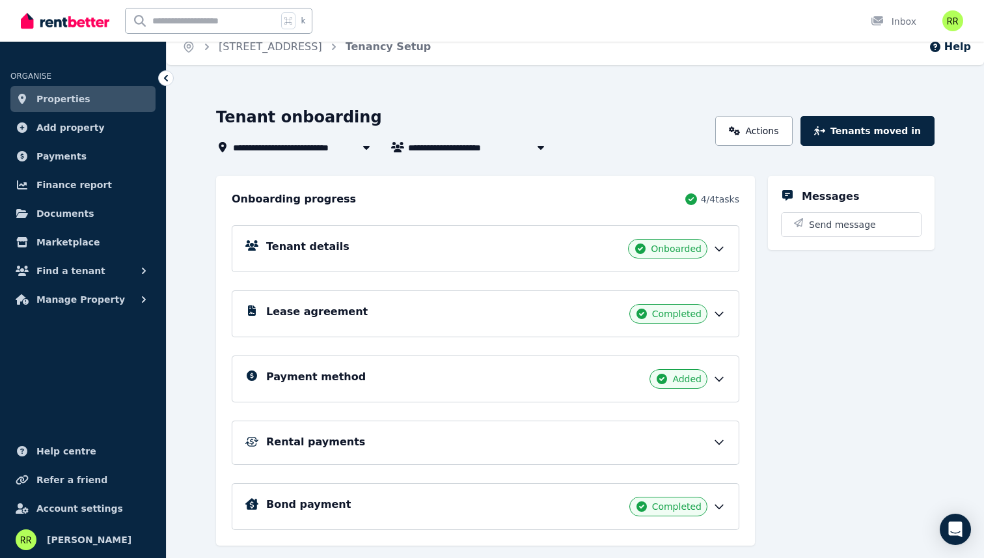
scroll to position [45, 0]
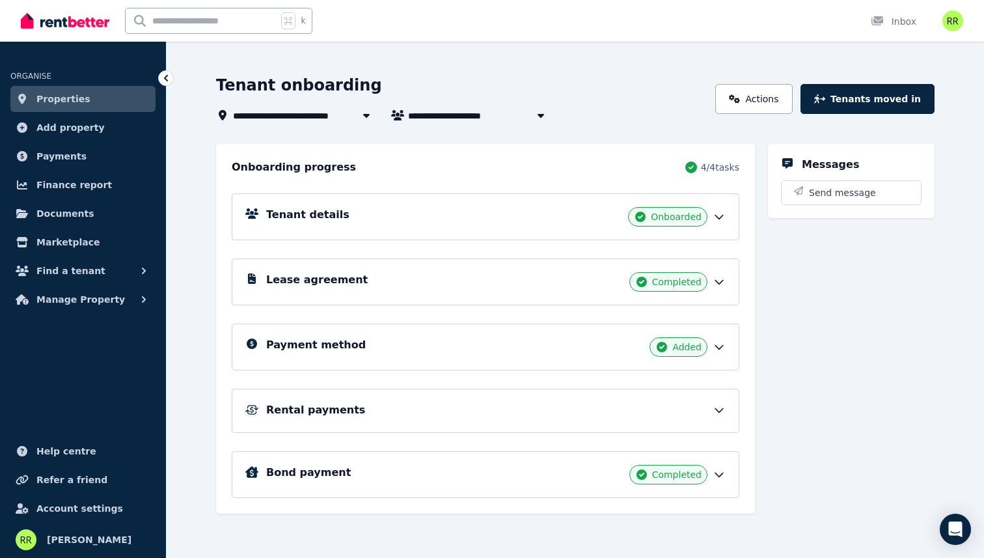
click at [589, 420] on div "Rental payments" at bounding box center [486, 411] width 508 height 44
click at [723, 411] on icon at bounding box center [719, 410] width 13 height 13
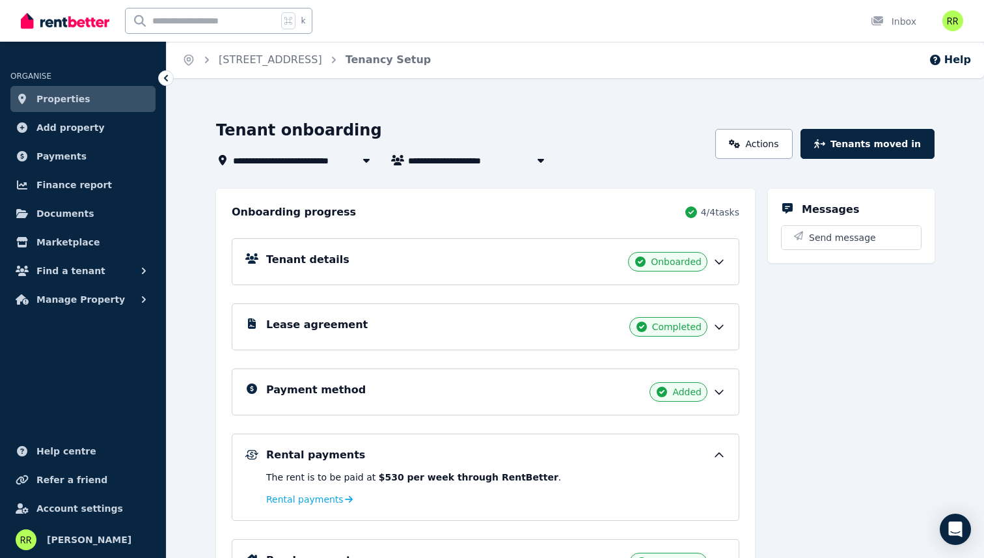
scroll to position [88, 0]
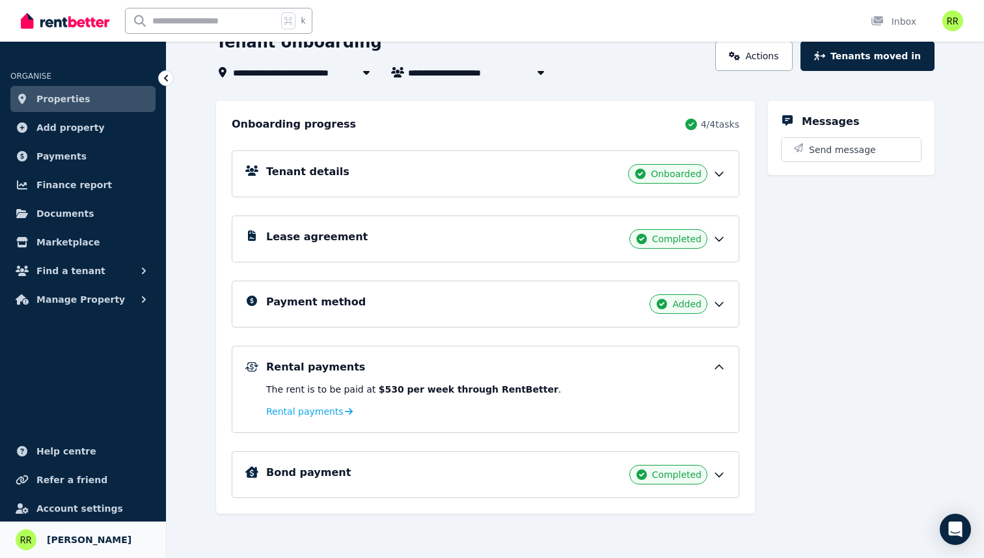
click at [62, 532] on span "[PERSON_NAME]" at bounding box center [89, 540] width 85 height 16
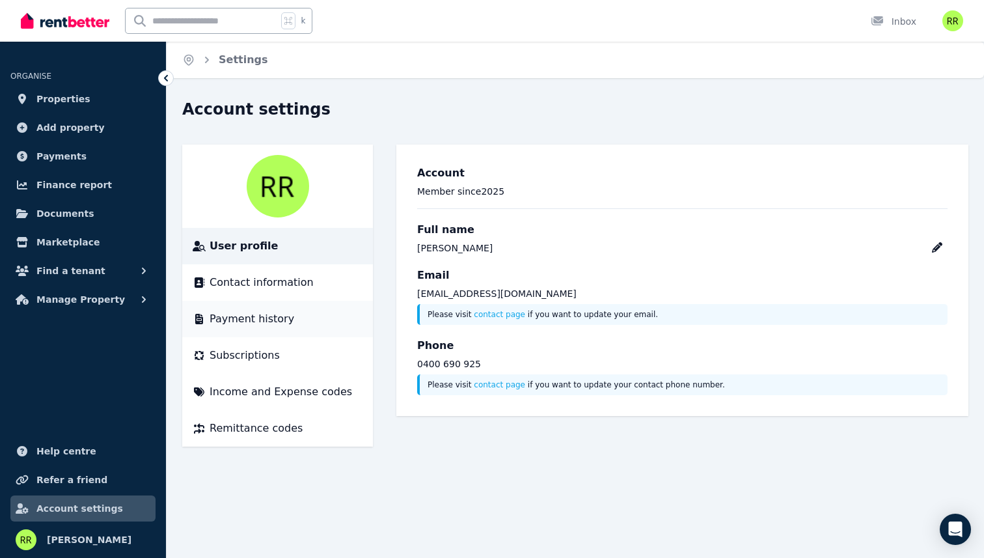
click at [217, 313] on span "Payment history" at bounding box center [252, 319] width 85 height 16
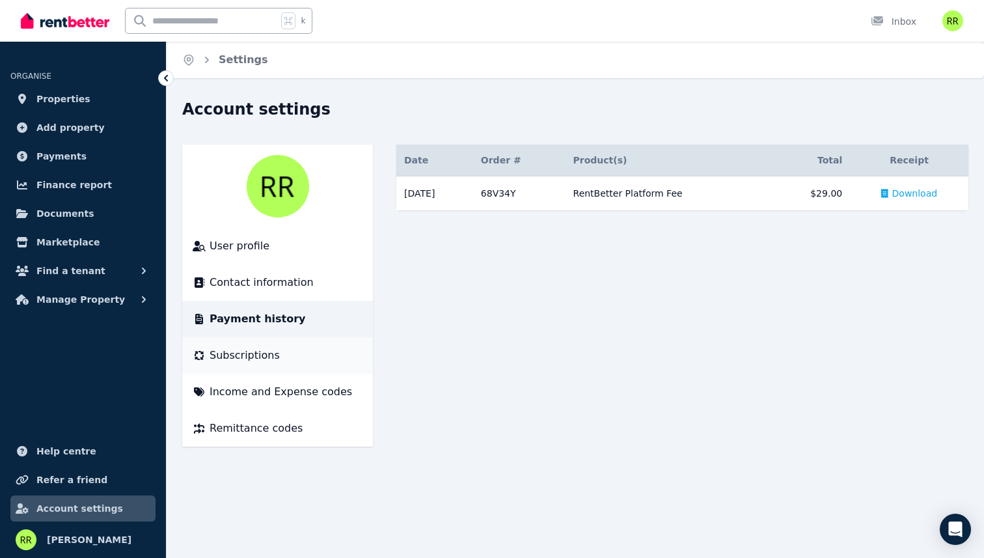
click at [270, 365] on li "Subscriptions" at bounding box center [277, 355] width 191 height 36
click at [262, 357] on span "Subscriptions" at bounding box center [245, 356] width 70 height 16
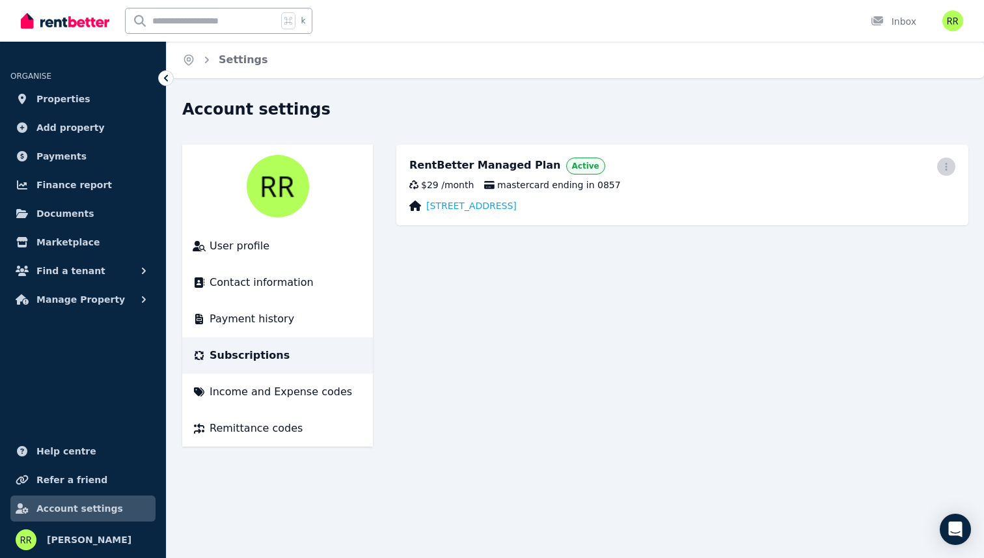
click at [945, 171] on span "button" at bounding box center [946, 167] width 18 height 18
click at [909, 197] on span "Update payment method" at bounding box center [888, 209] width 115 height 31
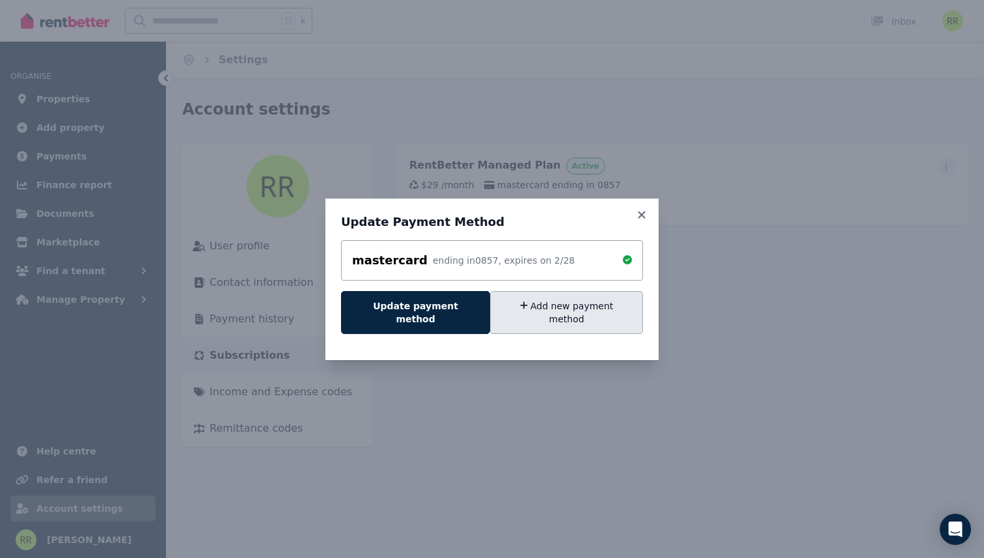
click at [504, 311] on button "Add new payment method" at bounding box center [566, 312] width 153 height 43
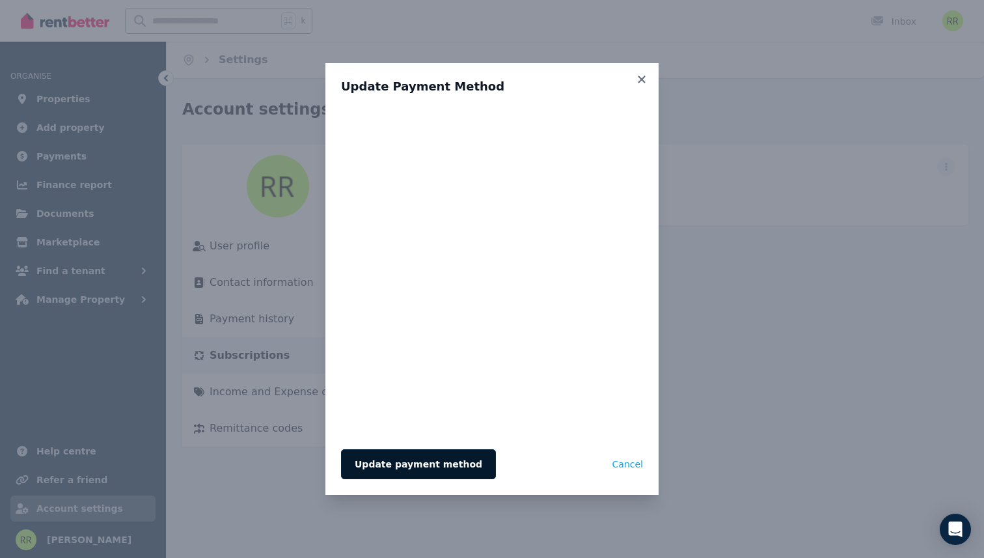
click at [365, 462] on button "Update payment method" at bounding box center [418, 464] width 155 height 30
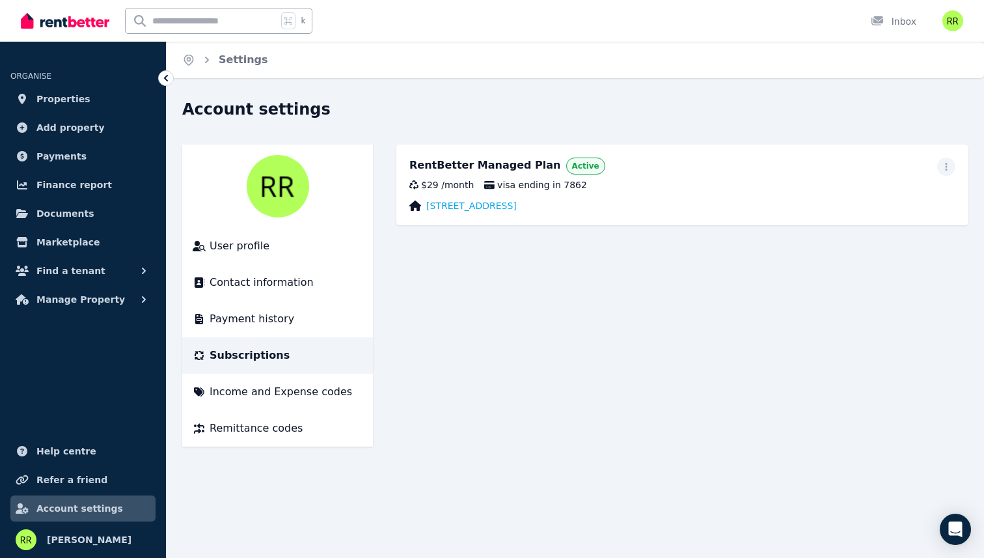
click at [464, 287] on main "RentBetter Managed Plan Active $29 / month visa ending in 7862 2 Eucalyptus St,…" at bounding box center [682, 296] width 572 height 302
click at [72, 104] on span "Properties" at bounding box center [63, 99] width 54 height 16
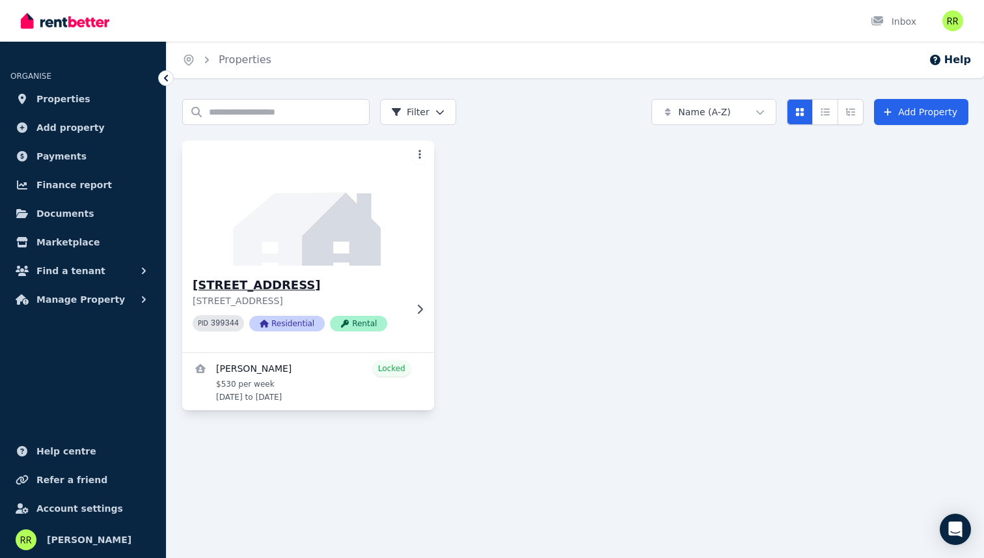
click at [417, 145] on img at bounding box center [308, 203] width 264 height 132
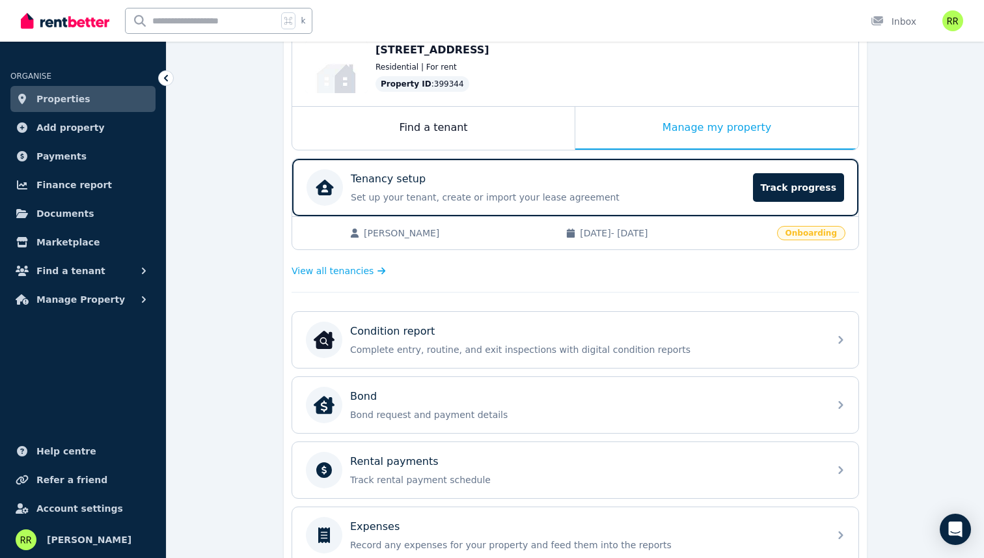
scroll to position [154, 0]
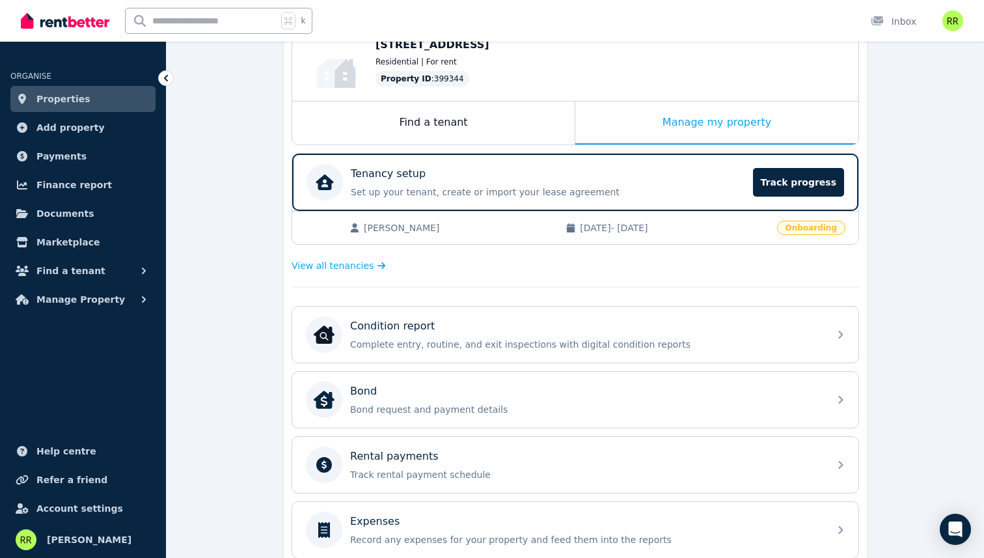
click at [810, 228] on span "Onboarding" at bounding box center [811, 228] width 68 height 14
click at [793, 172] on span "Track progress" at bounding box center [798, 182] width 91 height 29
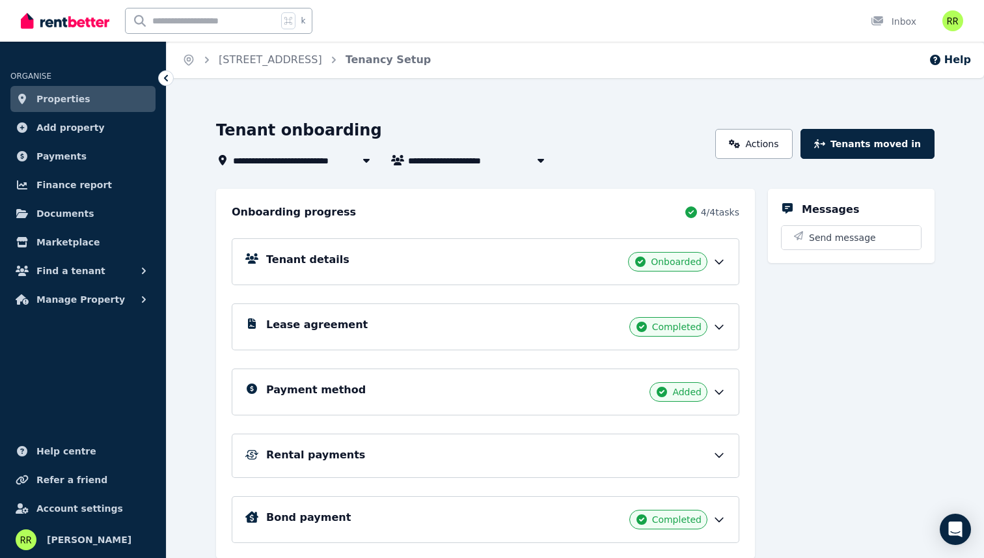
scroll to position [45, 0]
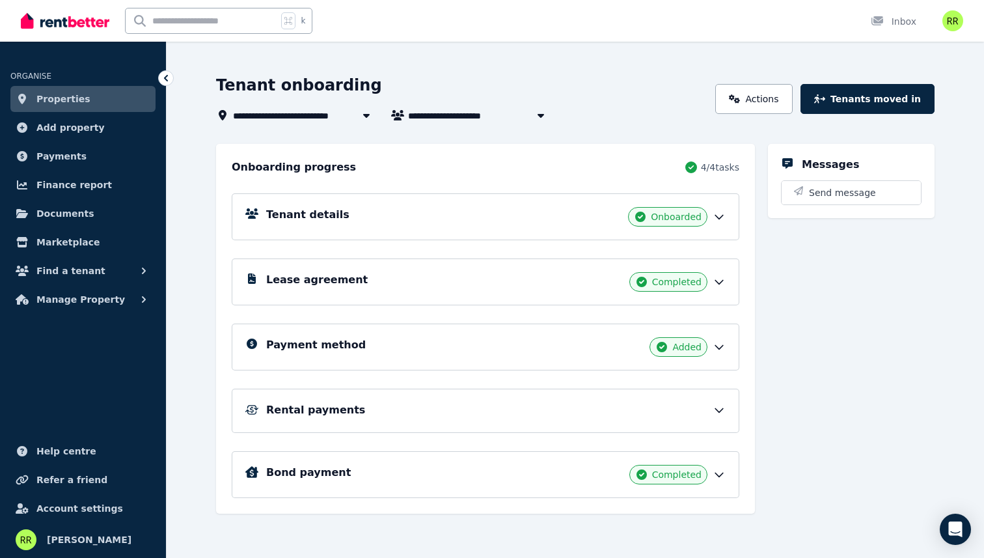
click at [719, 402] on div "Rental payments" at bounding box center [486, 411] width 508 height 44
click at [717, 411] on icon at bounding box center [719, 410] width 13 height 13
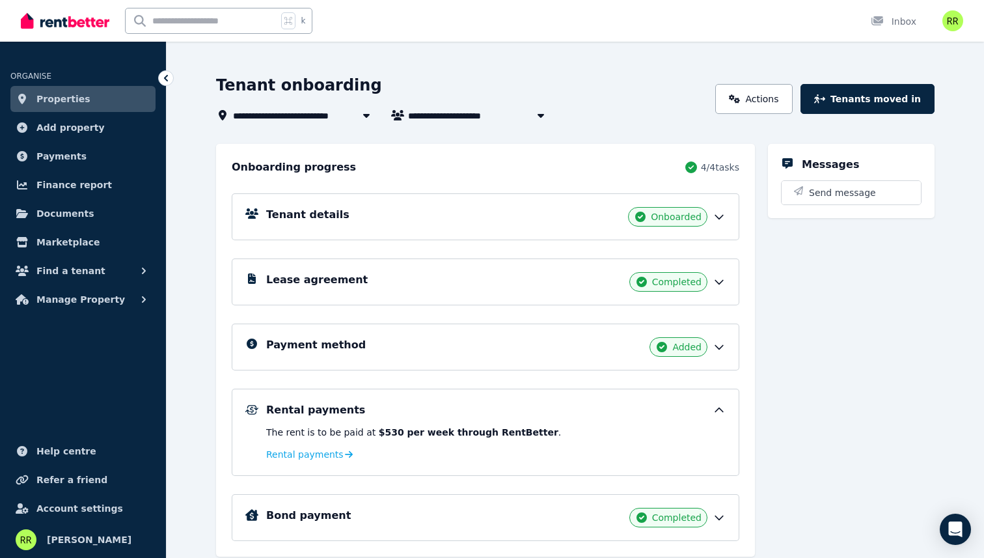
click at [717, 411] on icon at bounding box center [719, 410] width 8 height 4
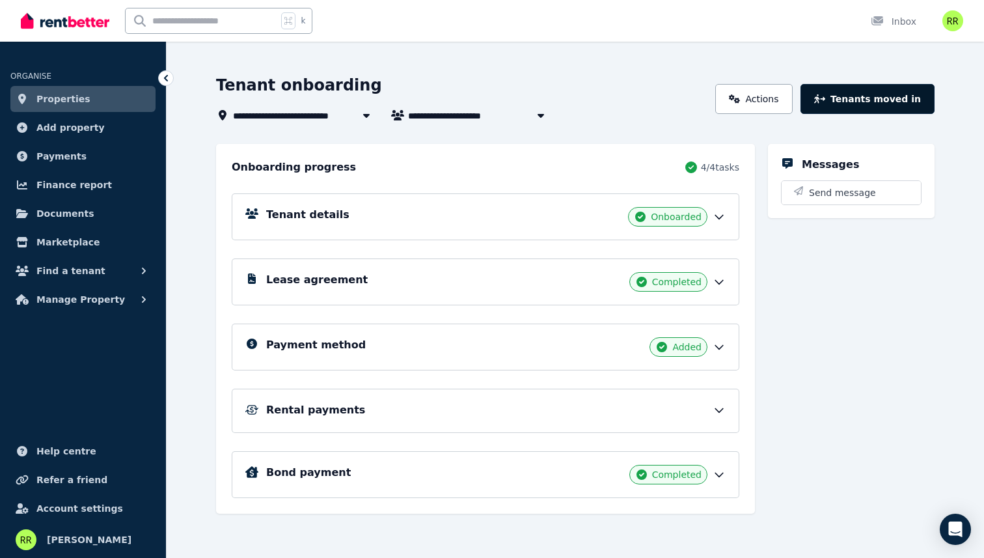
click at [855, 96] on button "Tenants moved in" at bounding box center [868, 99] width 134 height 30
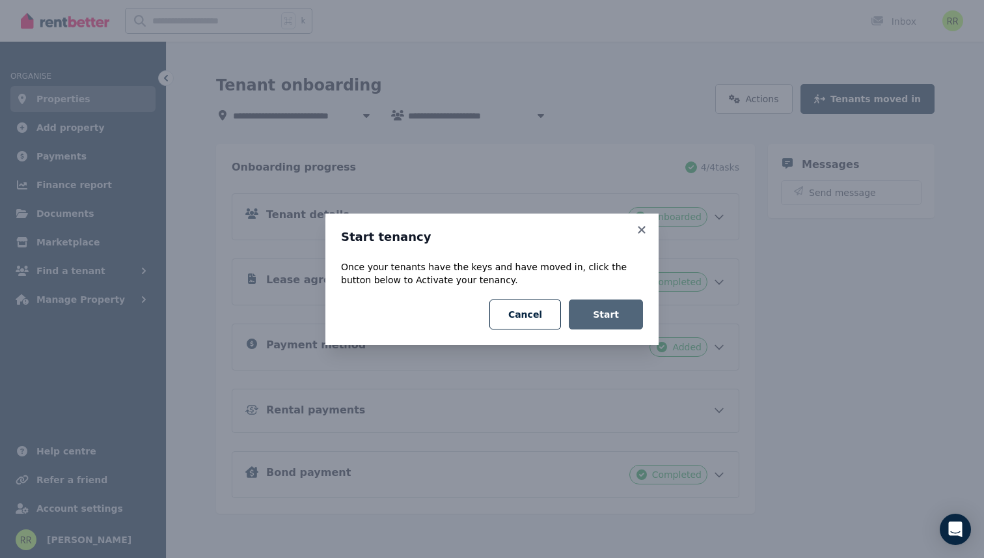
click at [603, 317] on button "Start" at bounding box center [606, 314] width 74 height 30
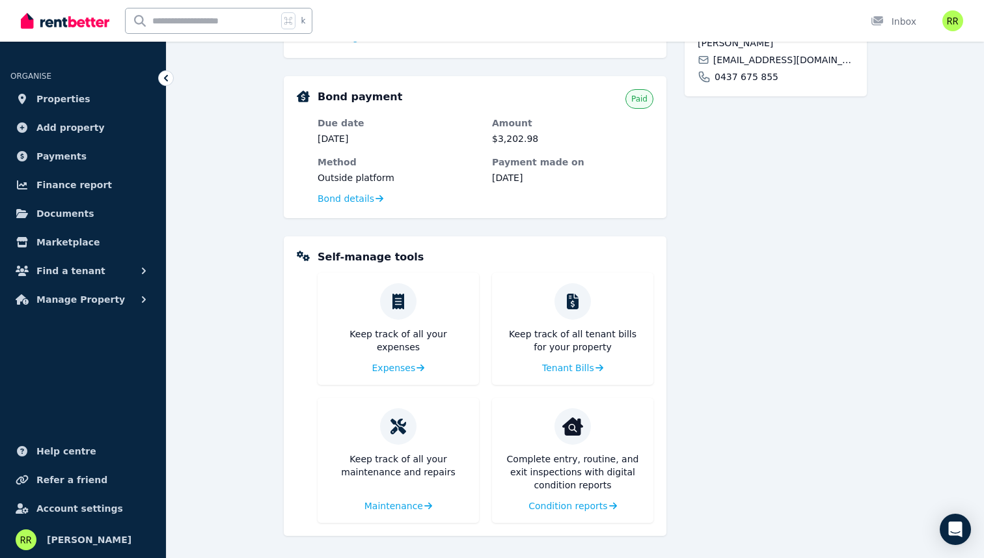
scroll to position [381, 0]
click at [102, 98] on link "Properties" at bounding box center [82, 99] width 145 height 26
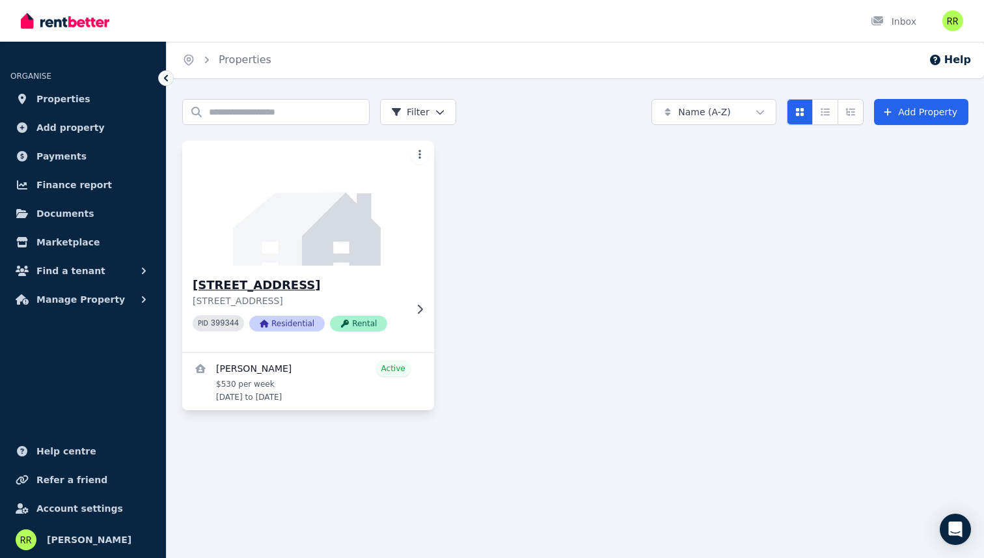
click at [407, 318] on div "[STREET_ADDRESS] 399344 Residential Rental" at bounding box center [308, 309] width 252 height 87
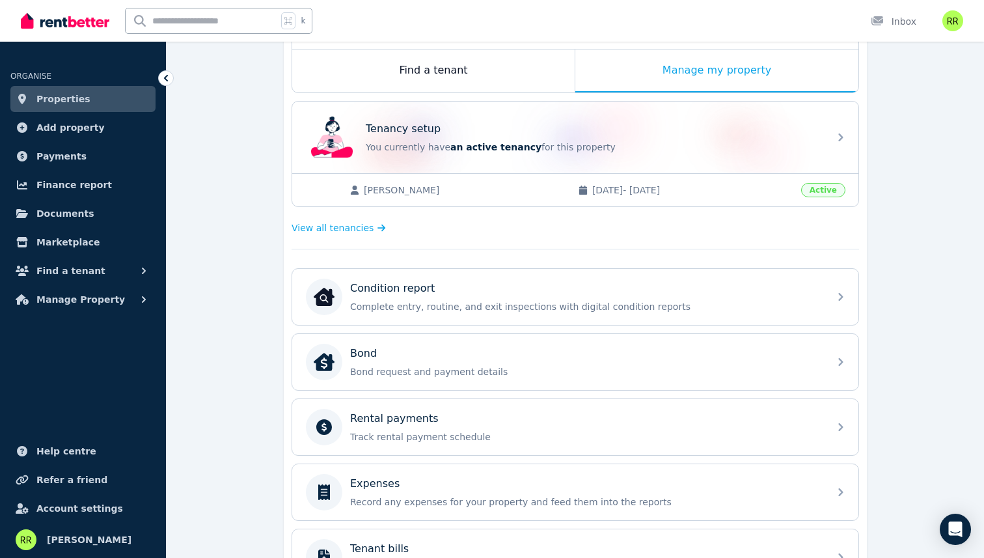
scroll to position [224, 0]
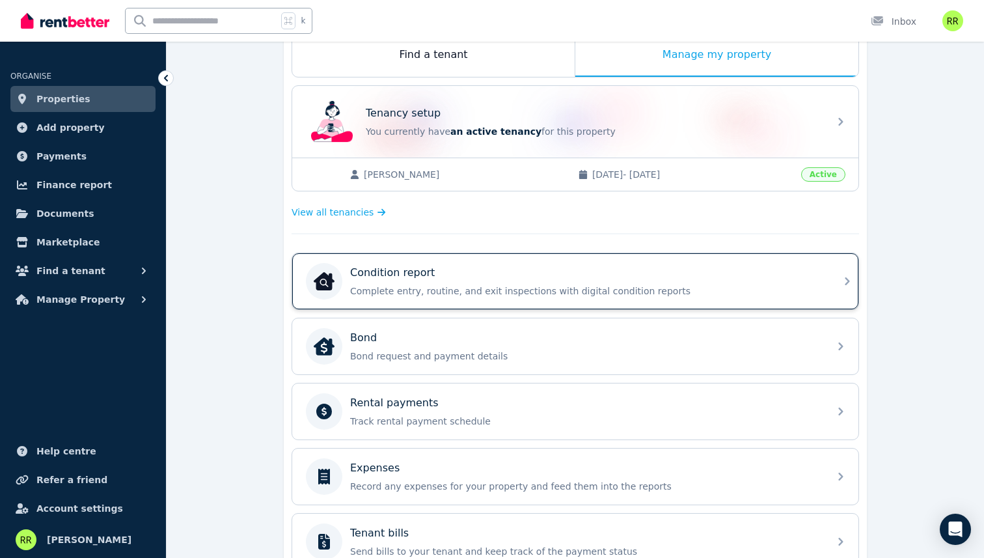
click at [525, 284] on p "Complete entry, routine, and exit inspections with digital condition reports" at bounding box center [585, 290] width 471 height 13
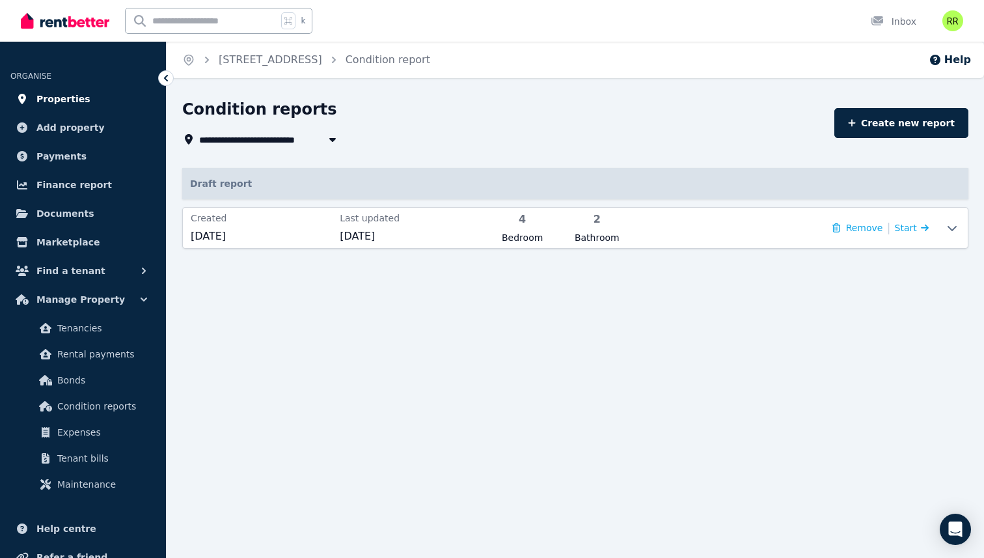
click at [51, 99] on span "Properties" at bounding box center [63, 99] width 54 height 16
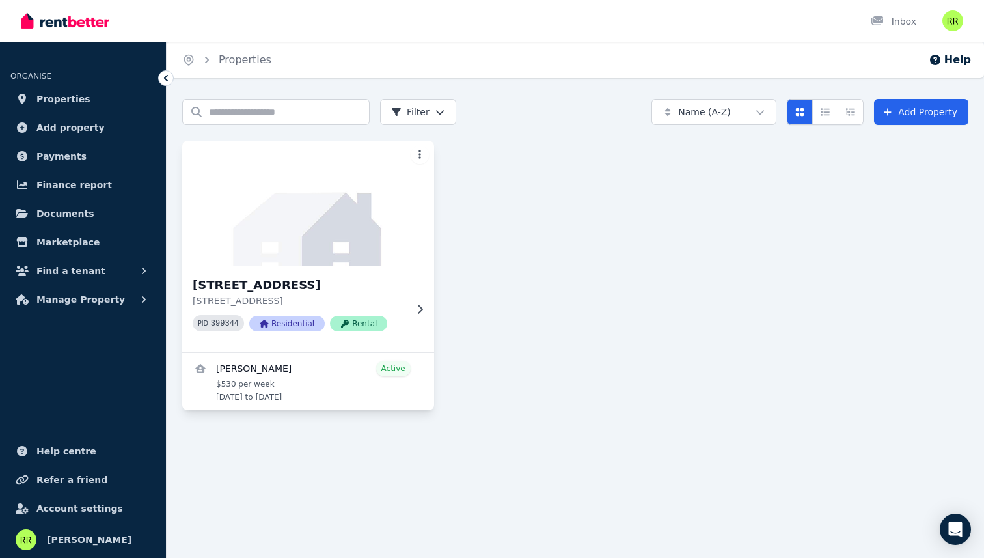
click at [393, 291] on h3 "[STREET_ADDRESS]" at bounding box center [299, 285] width 213 height 18
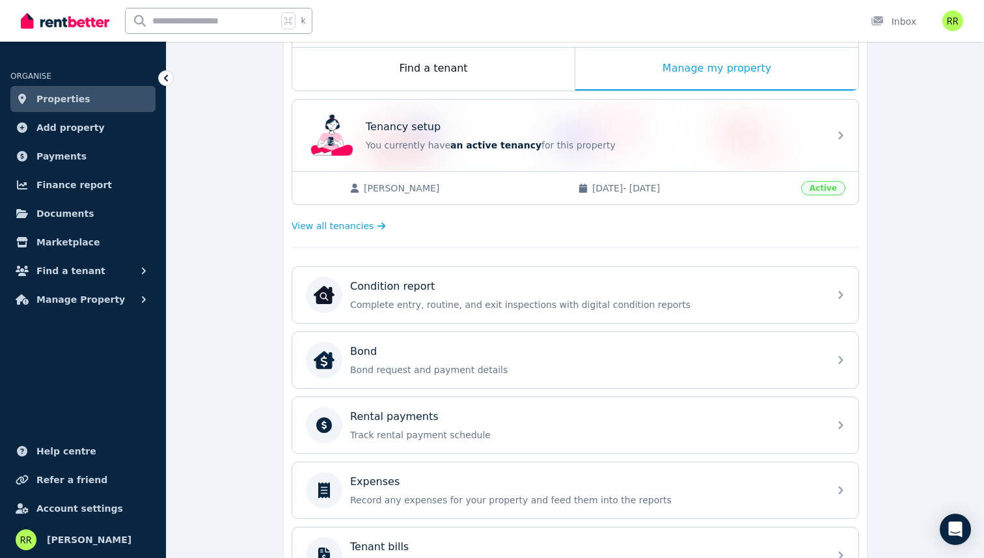
scroll to position [215, 0]
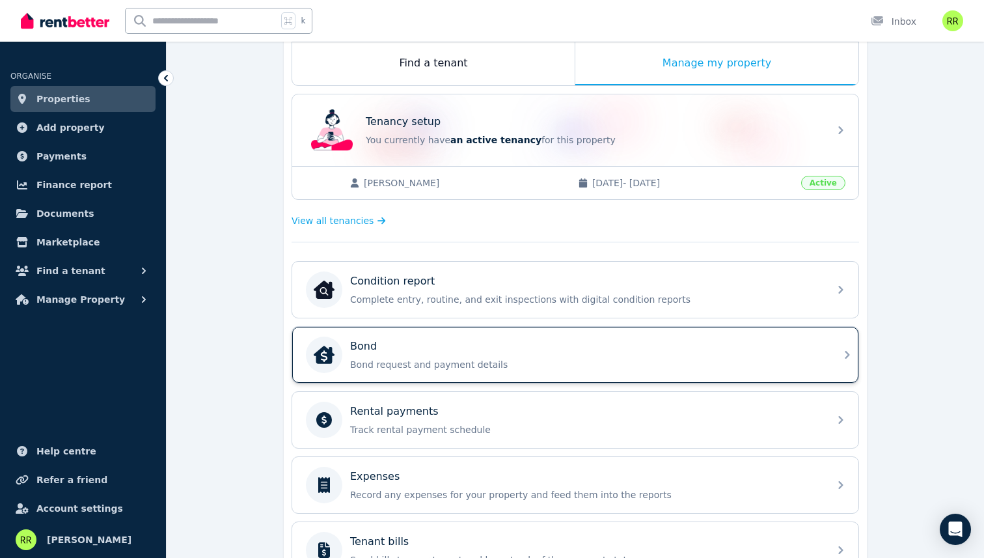
click at [469, 343] on div "Bond" at bounding box center [585, 347] width 471 height 16
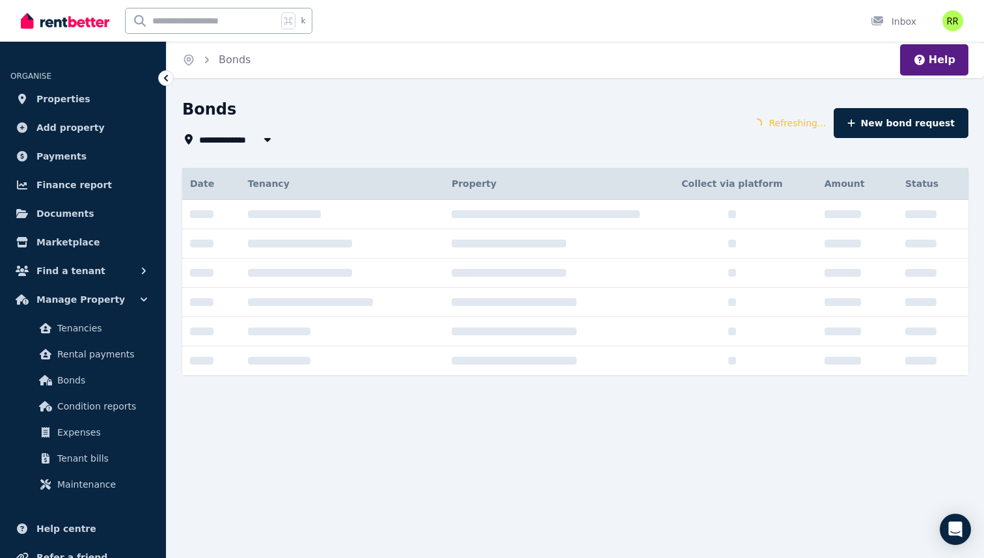
type input "**********"
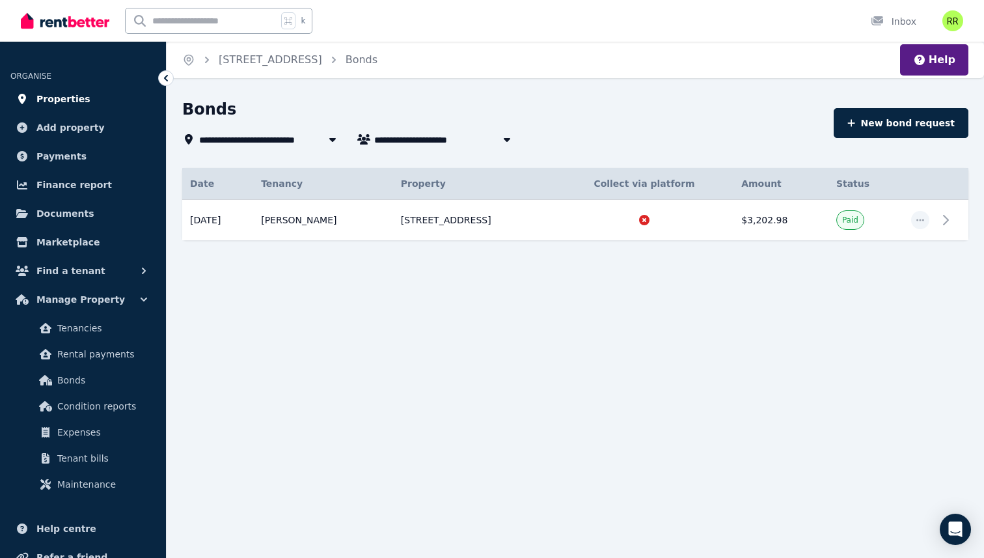
click at [94, 100] on link "Properties" at bounding box center [82, 99] width 145 height 26
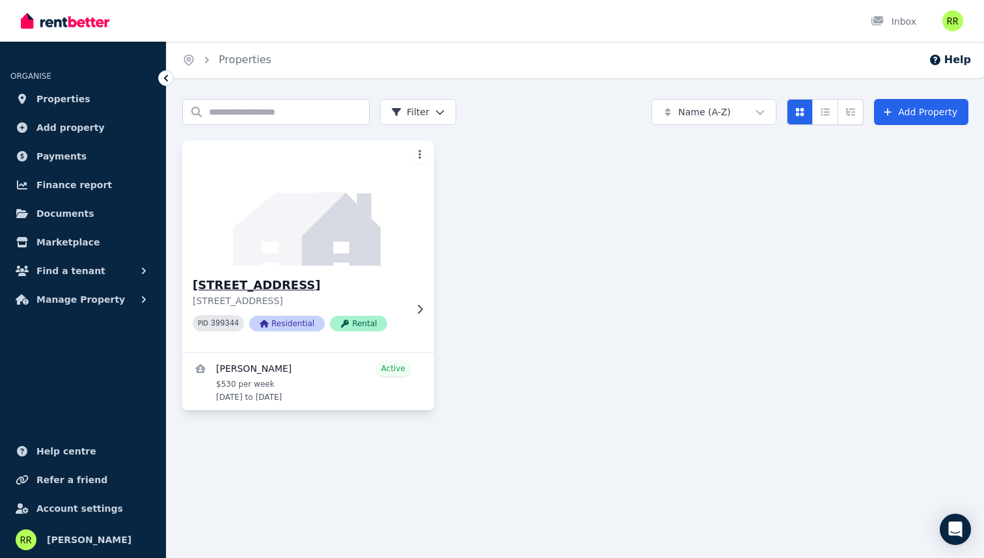
click at [258, 306] on p "[STREET_ADDRESS]" at bounding box center [299, 300] width 213 height 13
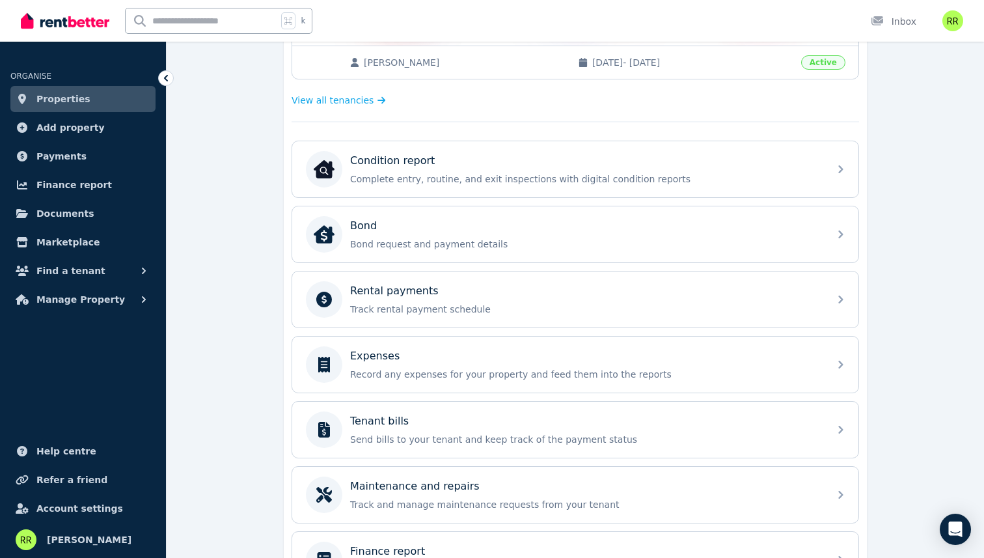
scroll to position [351, 0]
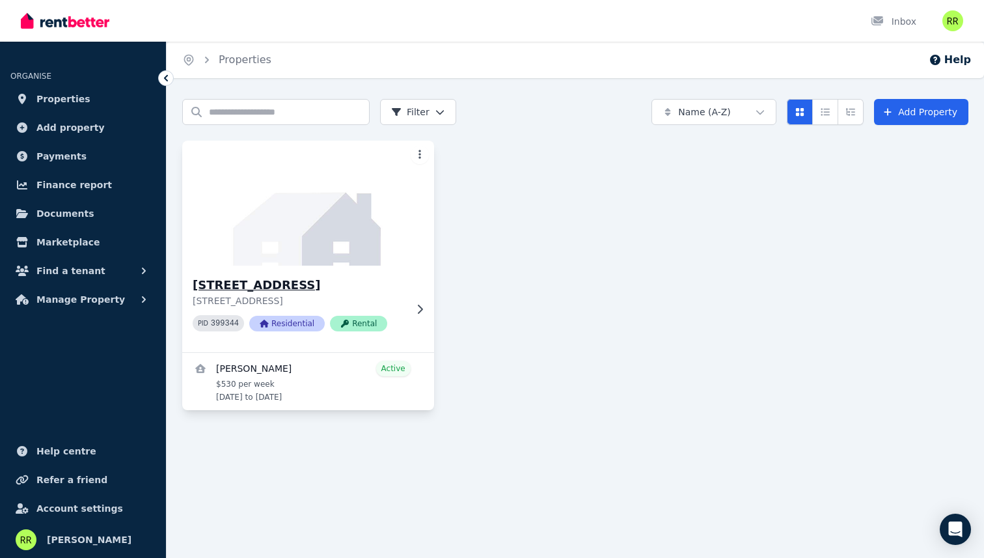
click at [402, 307] on p "[STREET_ADDRESS]" at bounding box center [299, 300] width 213 height 13
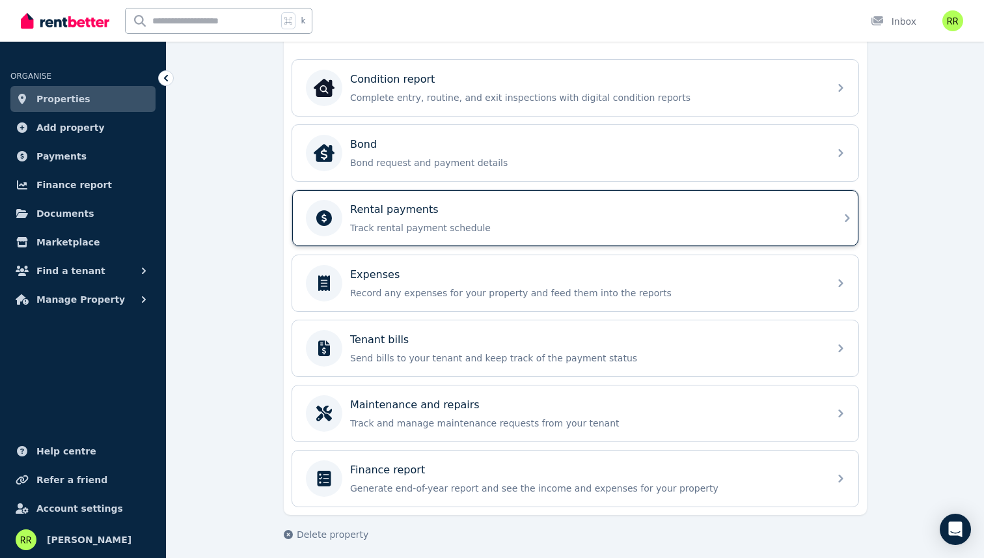
scroll to position [424, 0]
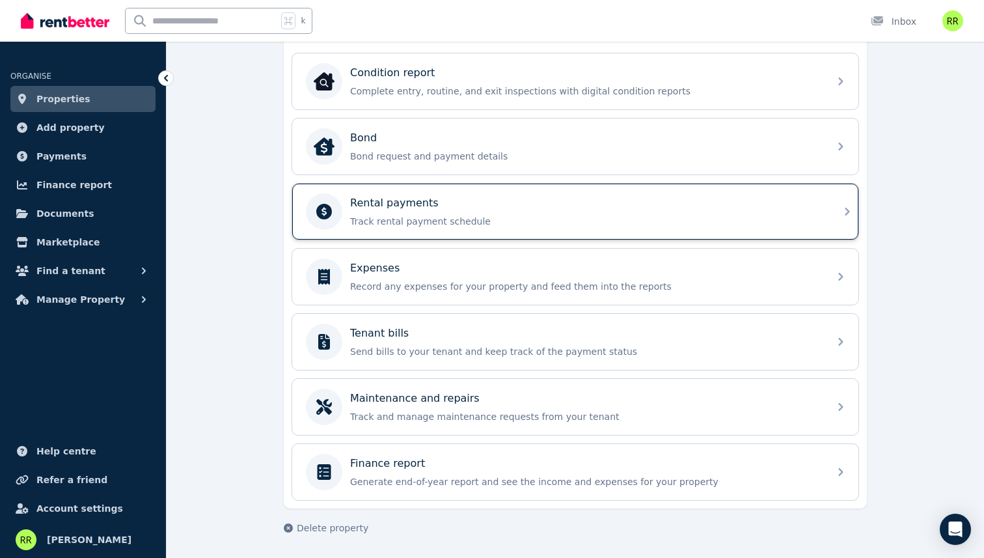
click at [488, 215] on p "Track rental payment schedule" at bounding box center [585, 221] width 471 height 13
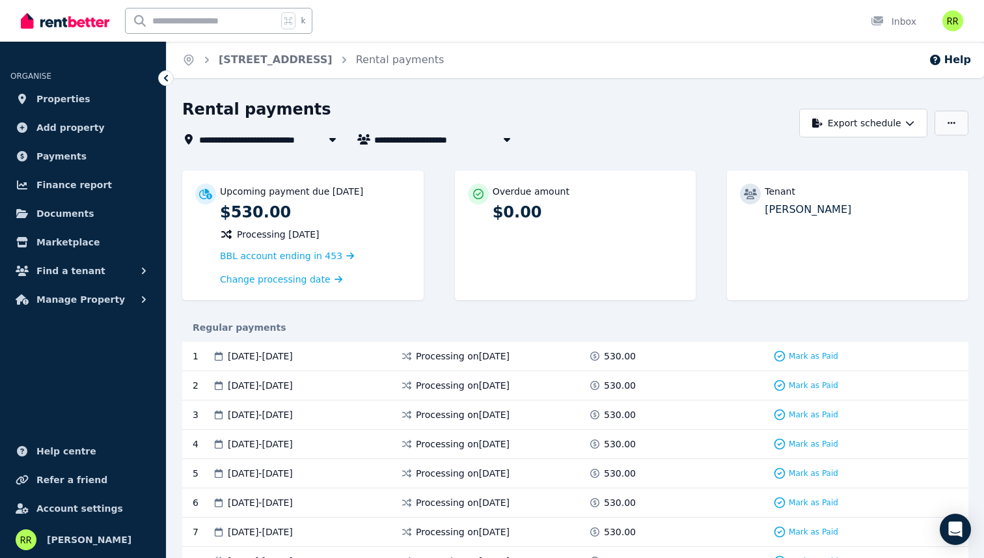
click at [962, 122] on button "button" at bounding box center [952, 123] width 34 height 25
click at [609, 258] on div "Overdue amount $0.00" at bounding box center [576, 236] width 242 height 130
click at [312, 281] on span "Change processing date" at bounding box center [275, 279] width 111 height 13
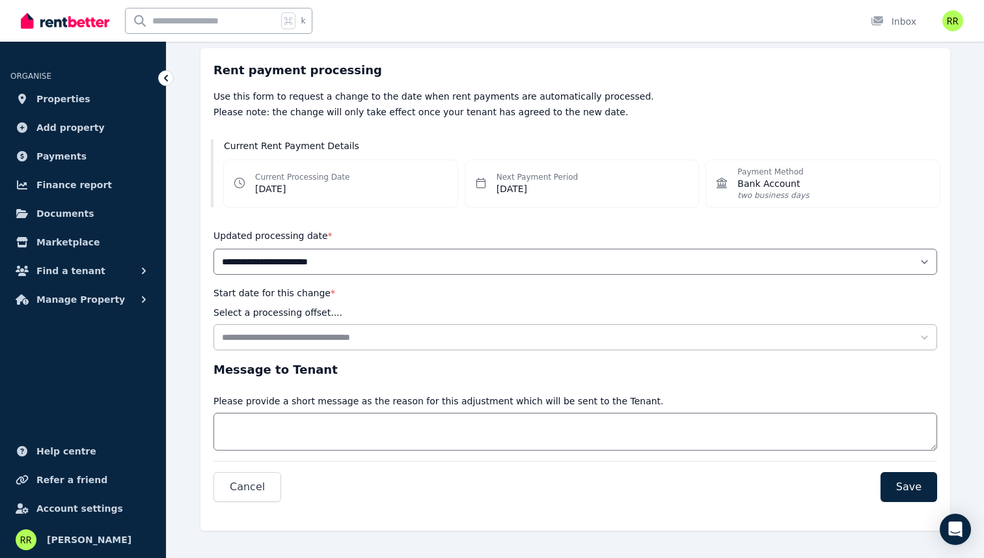
scroll to position [105, 0]
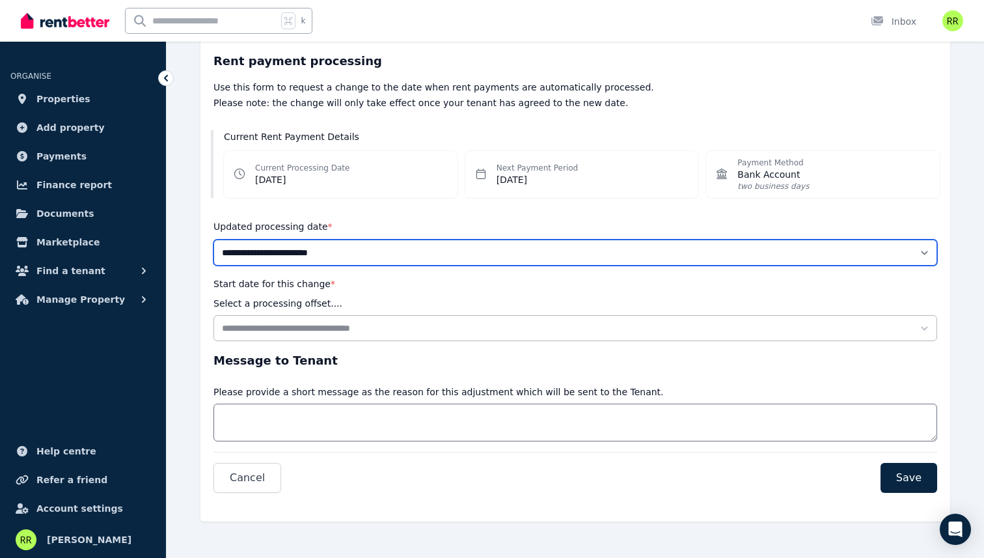
click at [298, 252] on select "**********" at bounding box center [576, 253] width 724 height 26
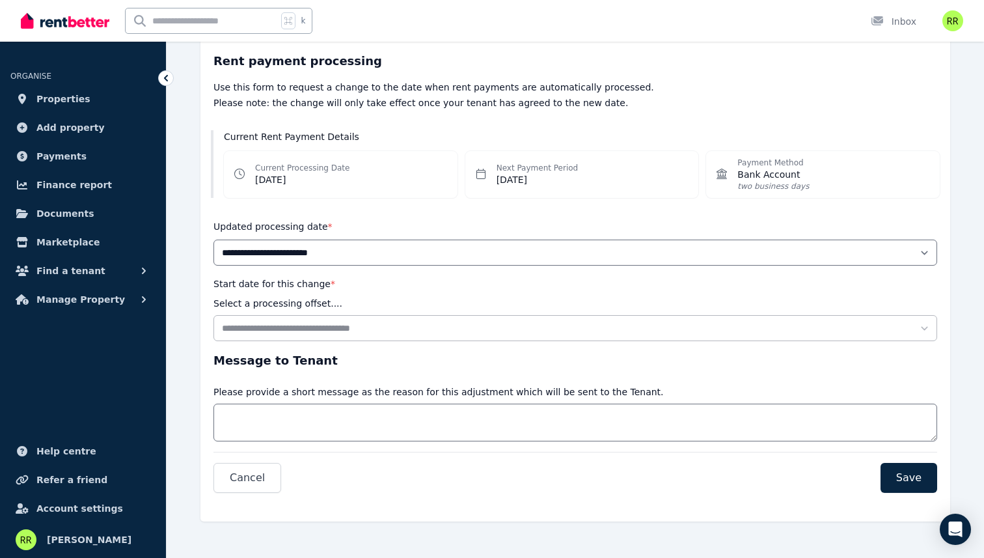
click at [290, 219] on div "Updated processing date *" at bounding box center [273, 227] width 119 height 16
click at [243, 367] on h3 "Message to Tenant" at bounding box center [576, 361] width 724 height 18
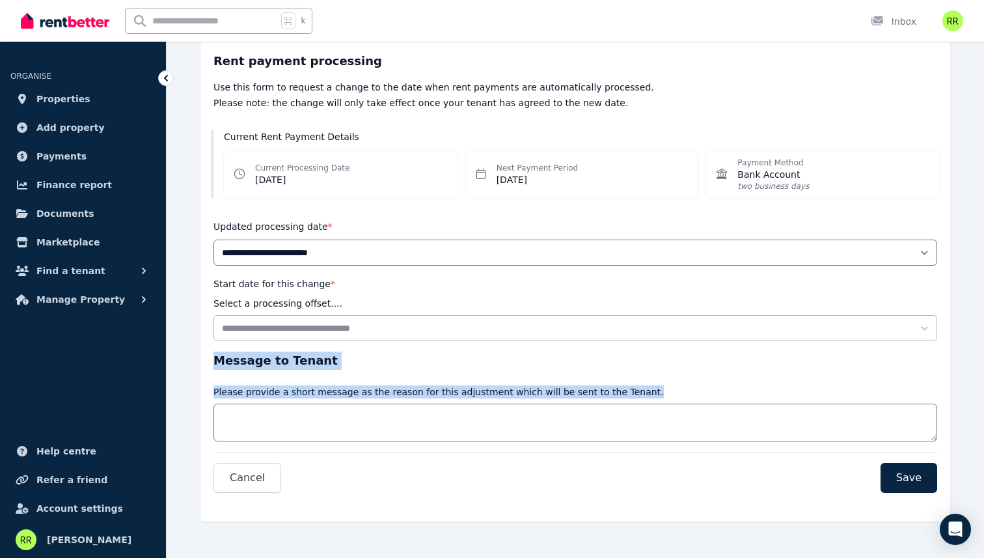
drag, startPoint x: 243, startPoint y: 367, endPoint x: 243, endPoint y: 389, distance: 22.1
click at [243, 389] on div "Message to Tenant Message Please provide a short message as the reason for this…" at bounding box center [576, 397] width 724 height 90
click at [243, 389] on p "Please provide a short message as the reason for this adjustment which will be …" at bounding box center [439, 391] width 450 height 13
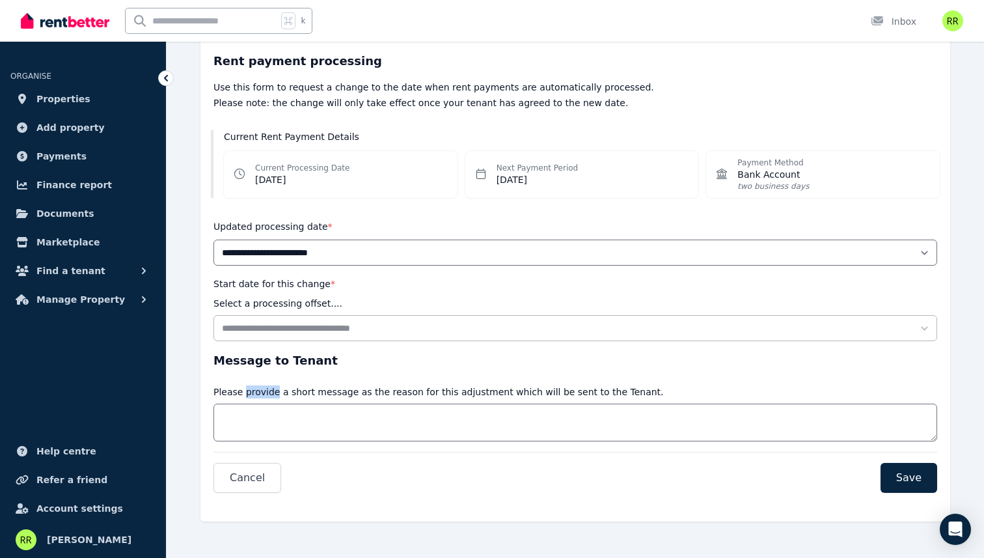
click at [243, 389] on p "Please provide a short message as the reason for this adjustment which will be …" at bounding box center [439, 391] width 450 height 13
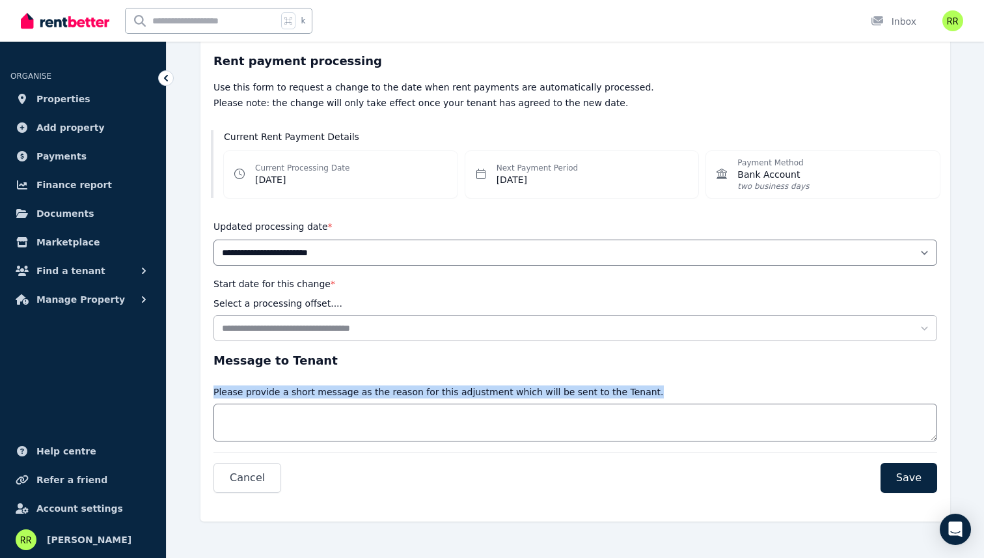
click at [243, 389] on p "Please provide a short message as the reason for this adjustment which will be …" at bounding box center [439, 391] width 450 height 13
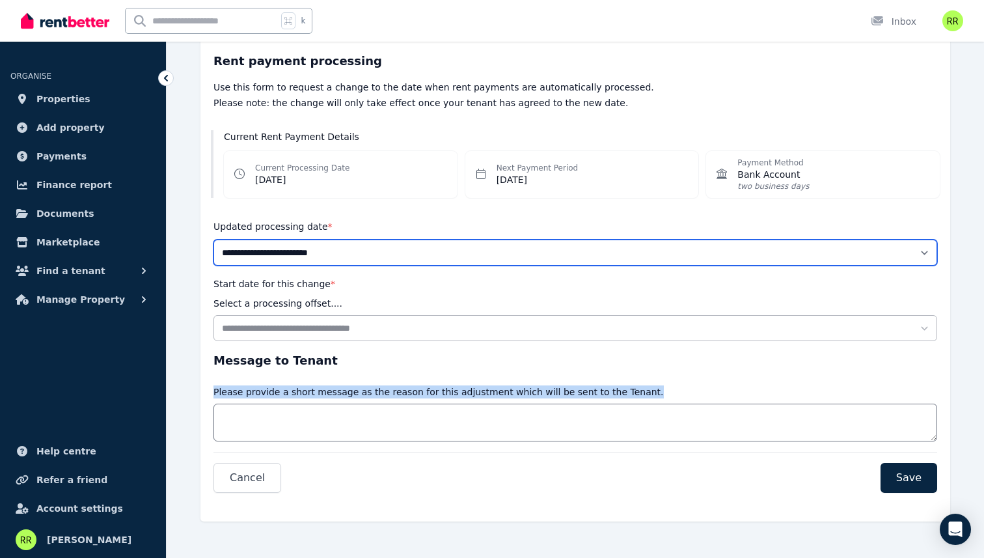
click at [295, 257] on select "**********" at bounding box center [576, 253] width 724 height 26
select select "*******"
click at [214, 240] on select "**********" at bounding box center [576, 253] width 724 height 26
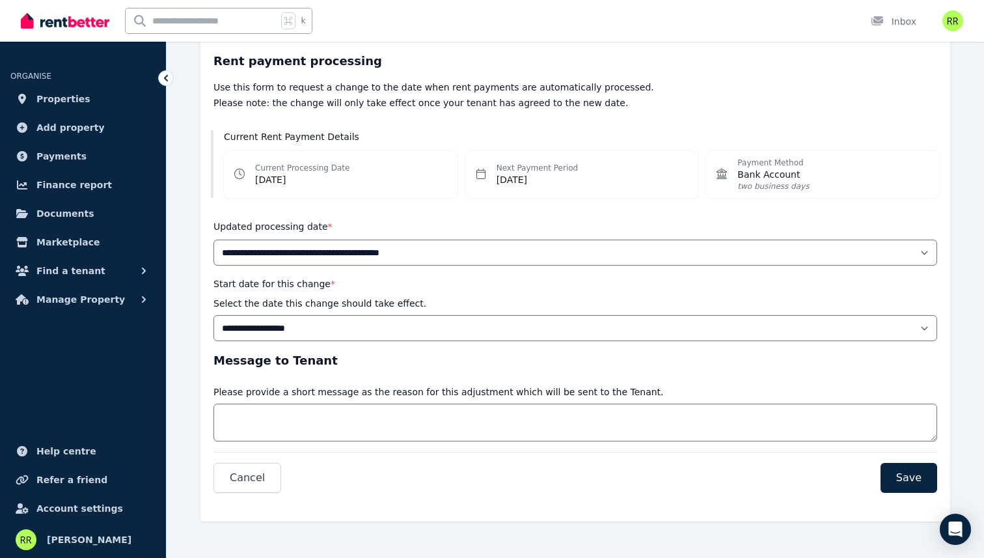
click at [266, 284] on label "Start date for this change *" at bounding box center [275, 284] width 122 height 10
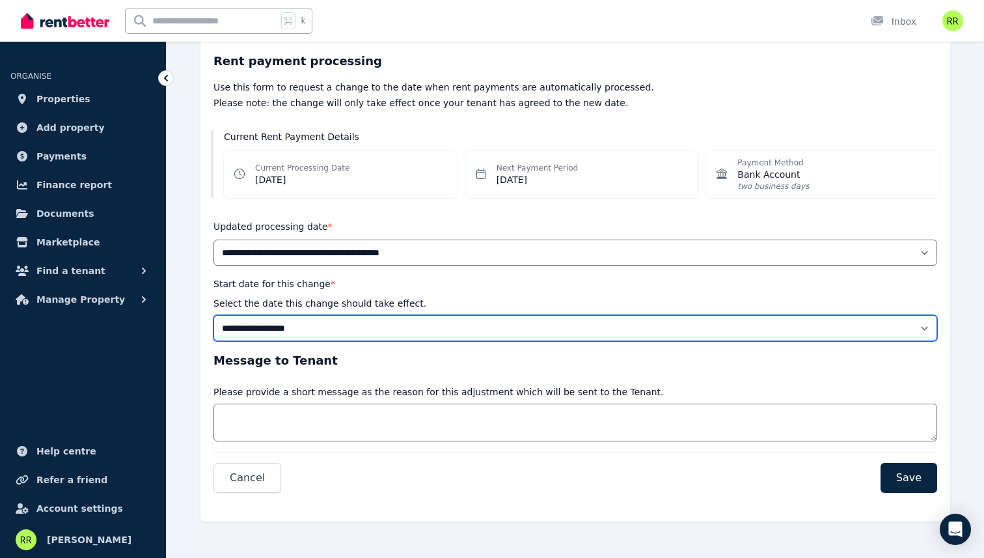
click at [266, 315] on select "**********" at bounding box center [576, 328] width 724 height 26
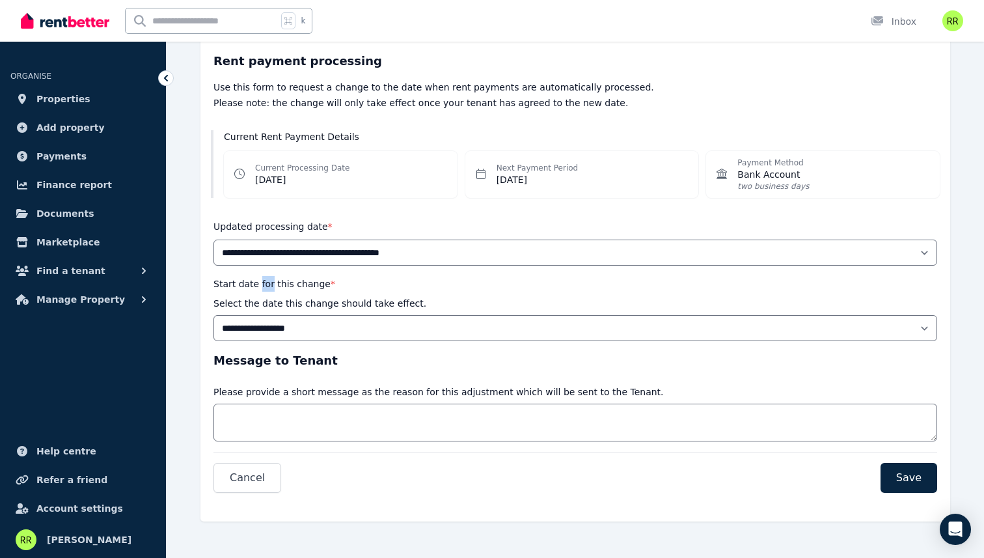
click at [266, 284] on label "Start date for this change *" at bounding box center [275, 284] width 122 height 10
click at [266, 315] on select "**********" at bounding box center [576, 328] width 724 height 26
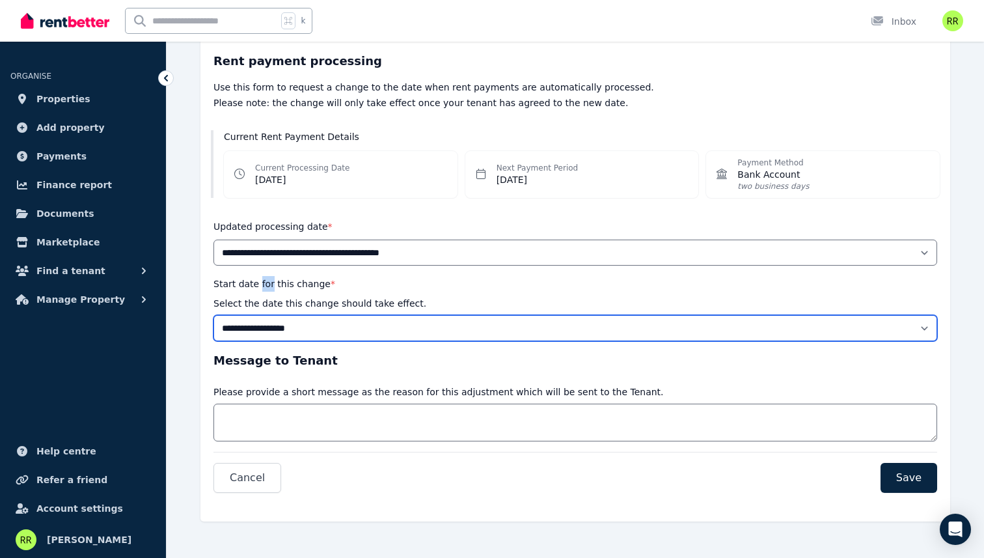
click at [260, 326] on select "**********" at bounding box center [576, 328] width 724 height 26
select select "**********"
click at [214, 315] on select "**********" at bounding box center [576, 328] width 724 height 26
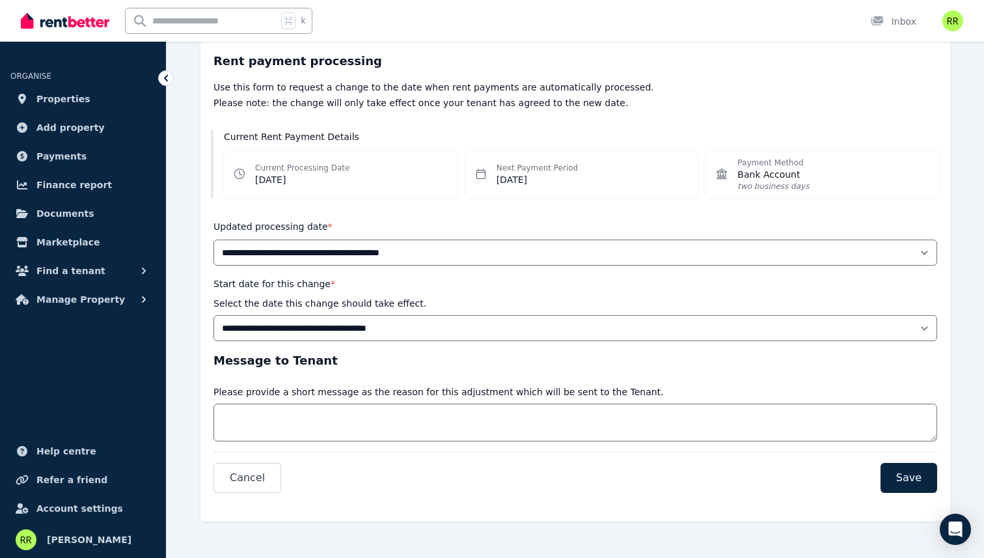
click at [312, 389] on p "Please provide a short message as the reason for this adjustment which will be …" at bounding box center [439, 391] width 450 height 13
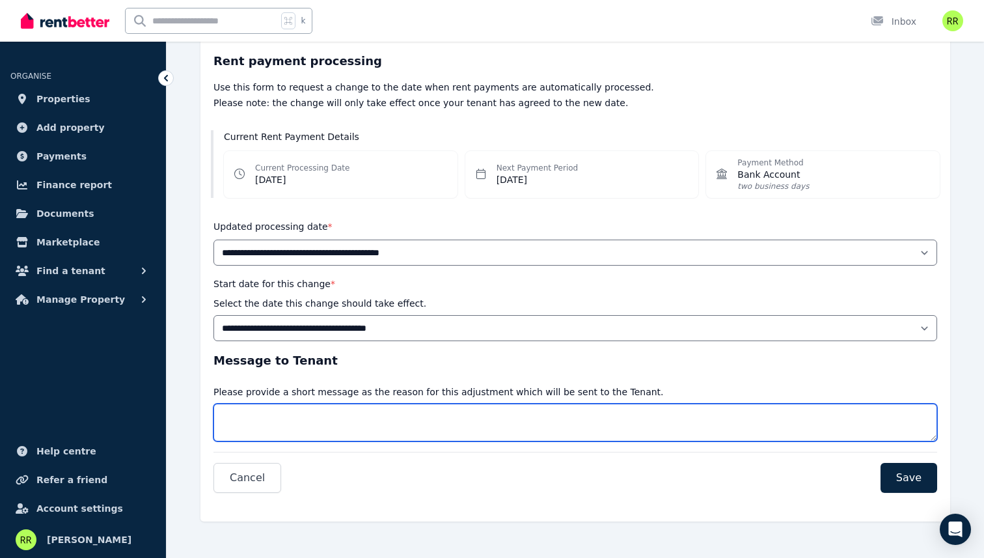
click at [291, 420] on textarea "Message" at bounding box center [576, 423] width 724 height 38
type textarea "**********"
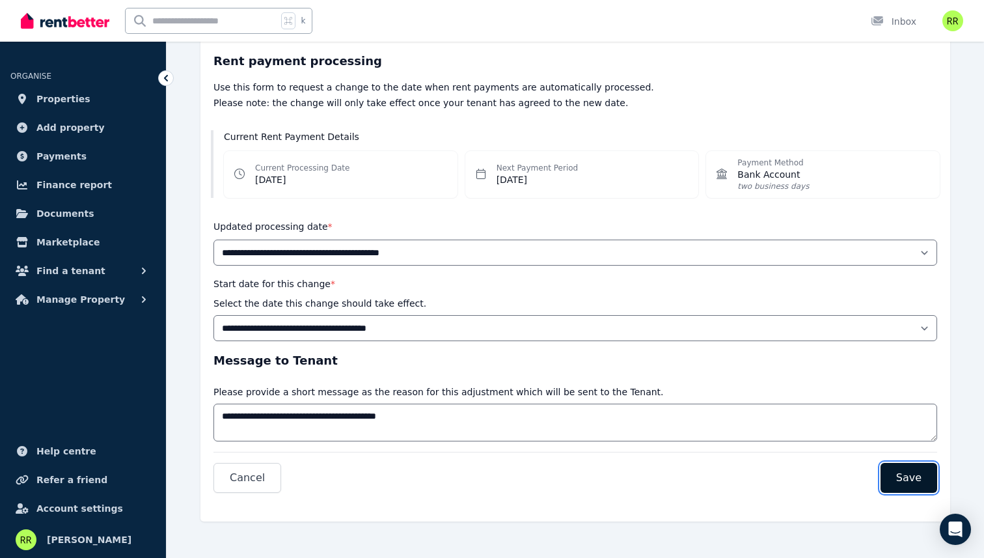
click at [907, 476] on span "Save" at bounding box center [908, 478] width 25 height 16
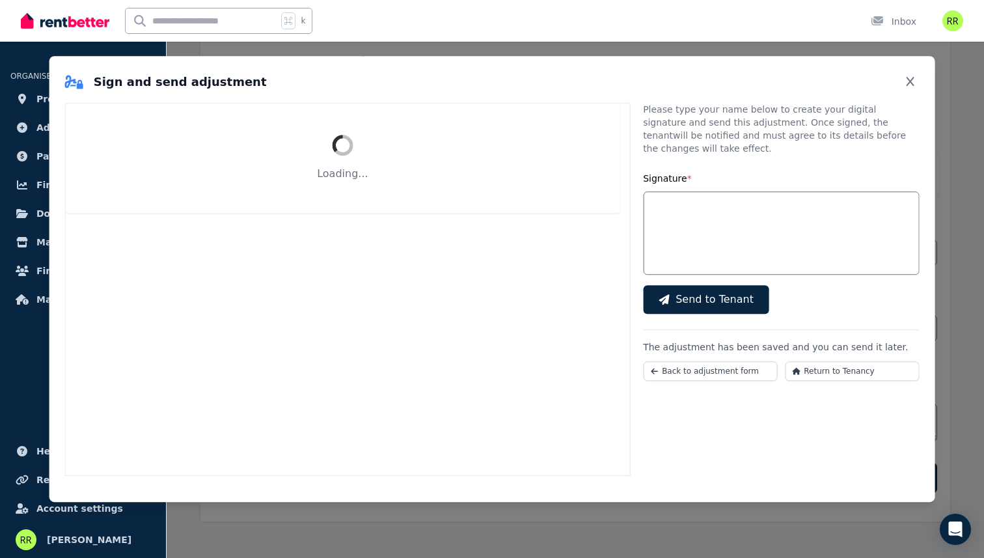
select select "*******"
select select "**********"
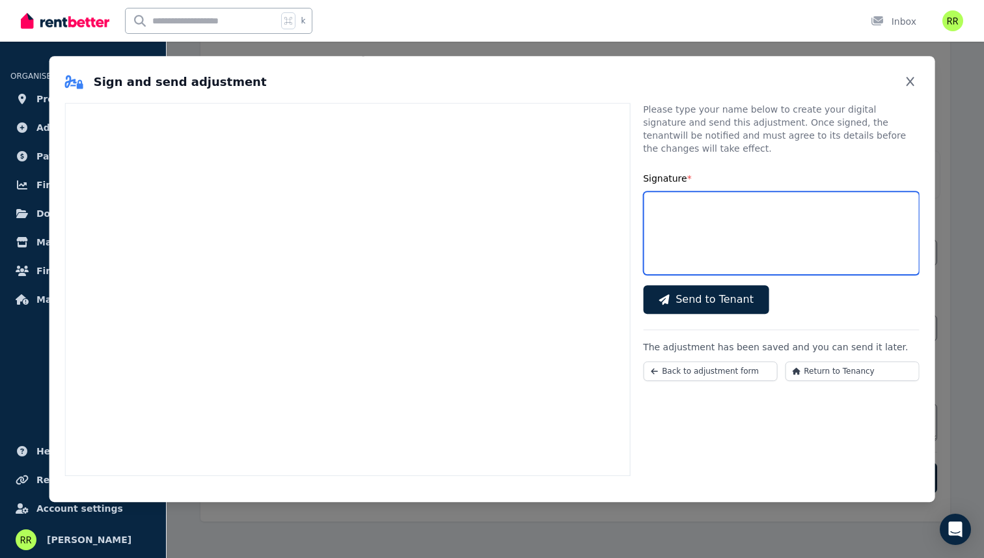
click at [651, 226] on input "Signature *" at bounding box center [781, 232] width 276 height 83
click at [916, 82] on icon "Close" at bounding box center [910, 81] width 13 height 10
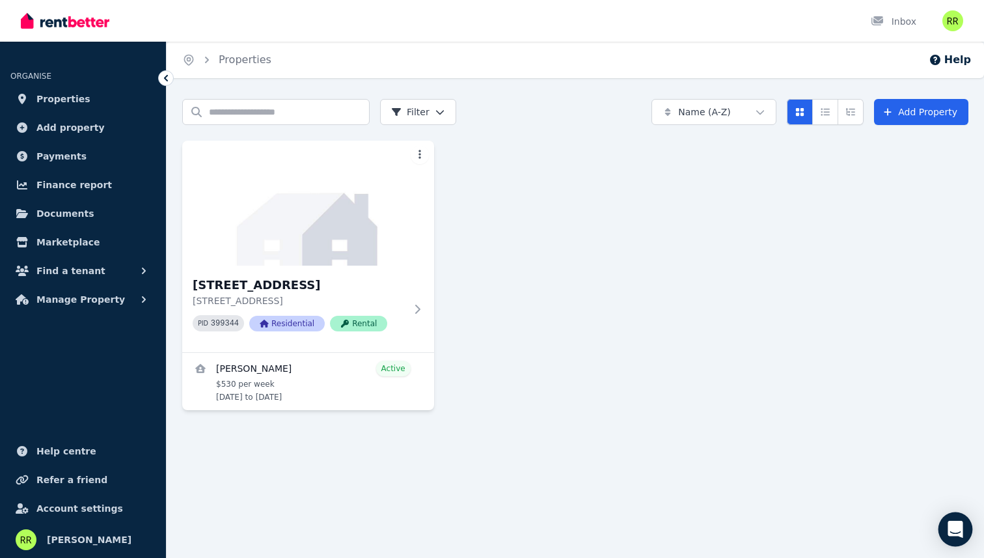
click at [954, 527] on icon "Open Intercom Messenger" at bounding box center [955, 529] width 15 height 17
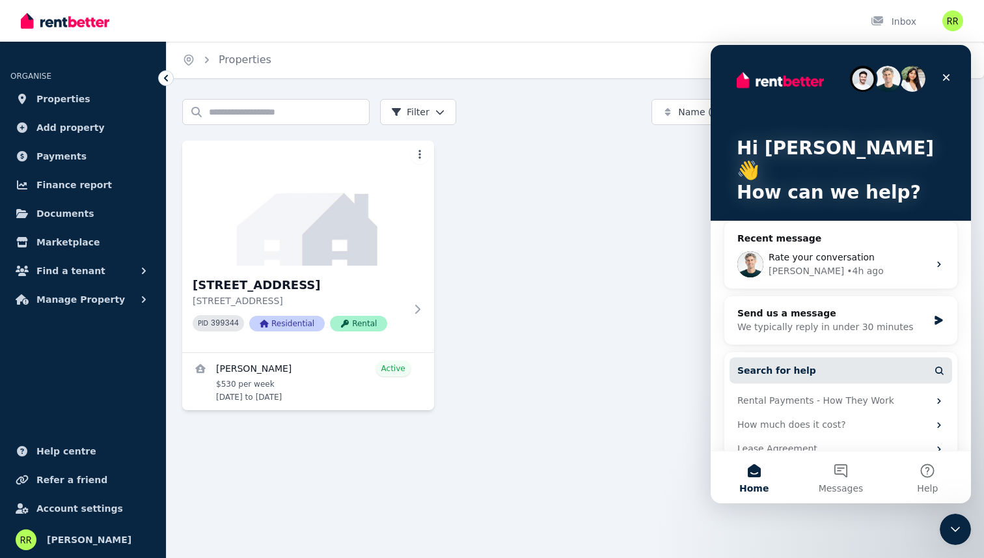
click at [762, 364] on span "Search for help" at bounding box center [777, 371] width 79 height 14
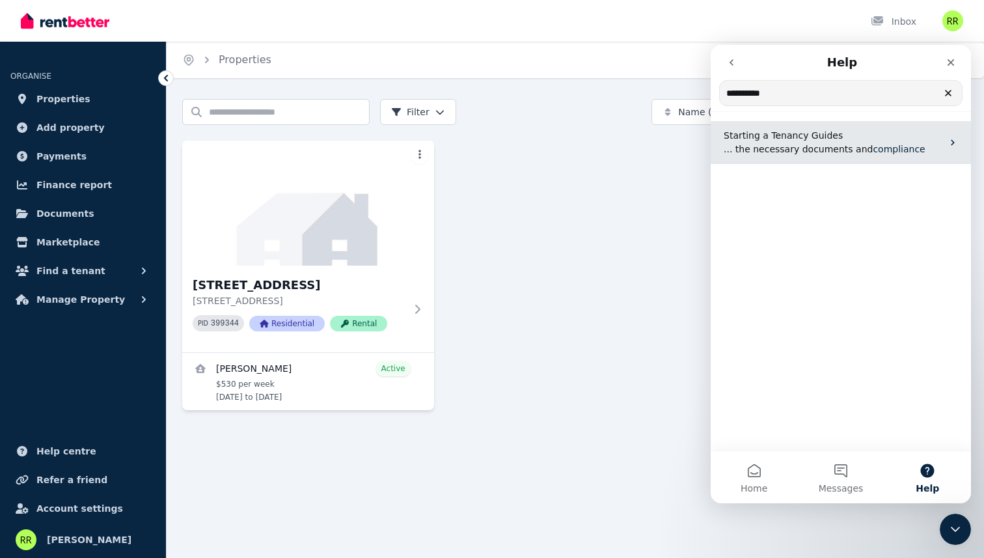
type input "**********"
click at [775, 150] on span "... the necessary documents and" at bounding box center [798, 149] width 149 height 10
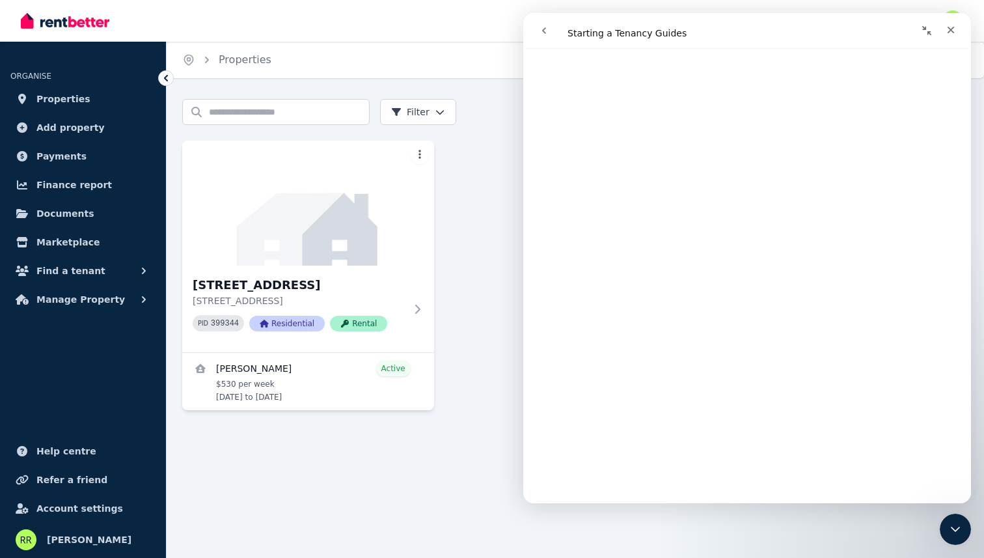
scroll to position [760, 0]
click at [64, 96] on span "Properties" at bounding box center [63, 99] width 54 height 16
click at [84, 132] on span "Add property" at bounding box center [70, 128] width 68 height 16
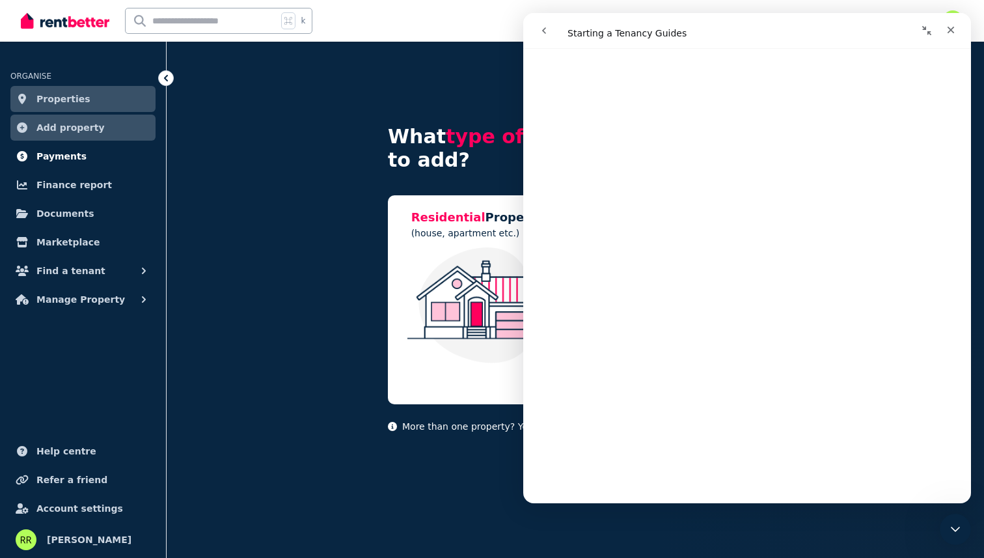
click at [86, 161] on link "Payments" at bounding box center [82, 156] width 145 height 26
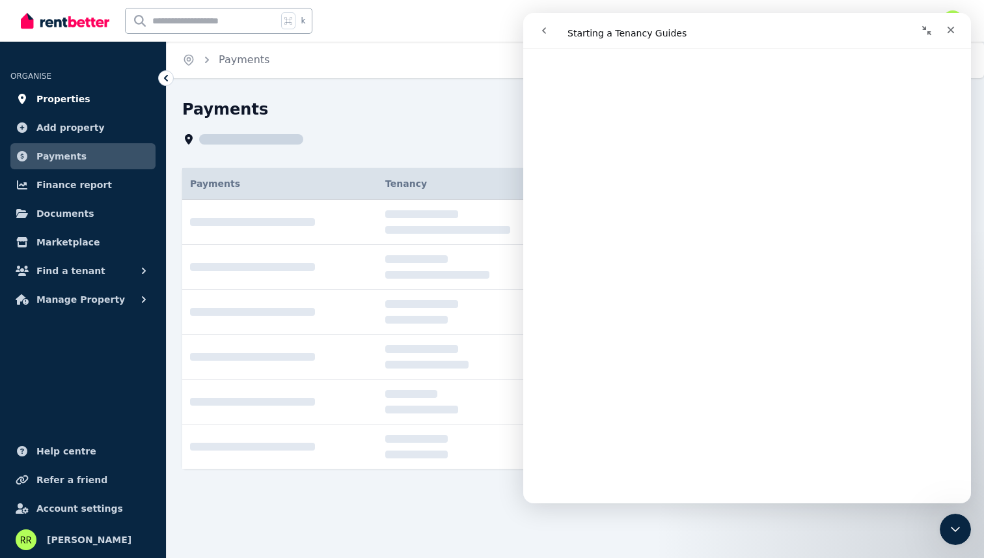
click at [67, 99] on span "Properties" at bounding box center [63, 99] width 54 height 16
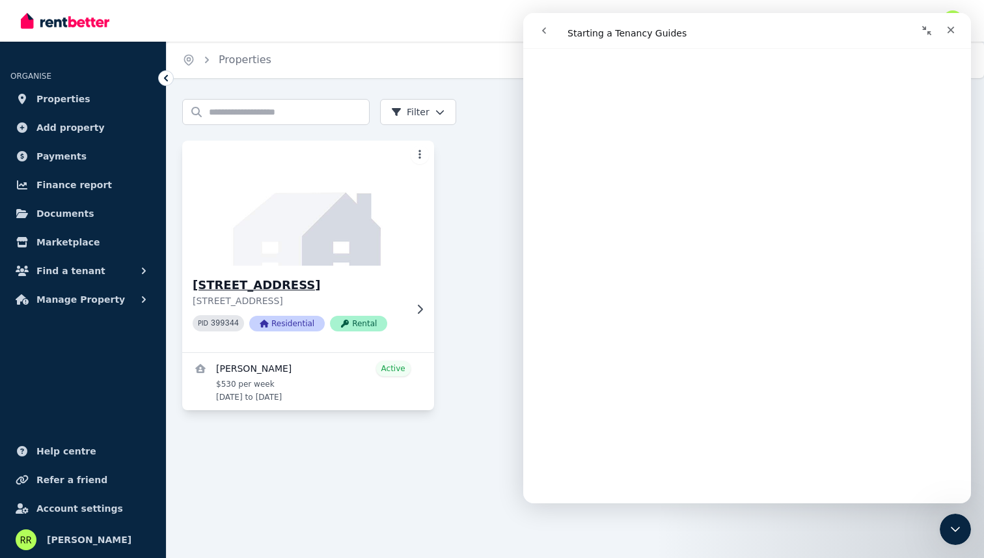
click at [305, 297] on p "[STREET_ADDRESS]" at bounding box center [299, 300] width 213 height 13
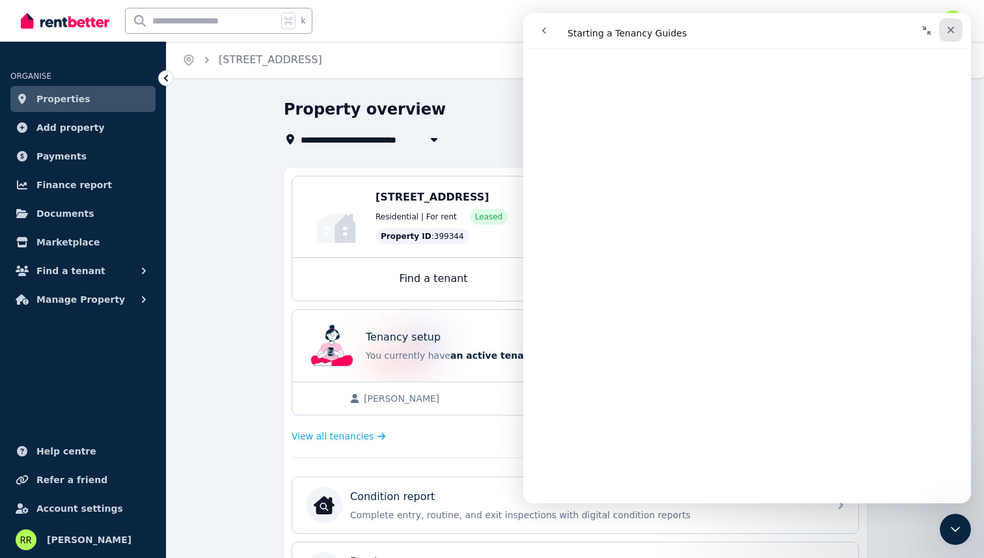
click at [956, 30] on div "Close" at bounding box center [950, 29] width 23 height 23
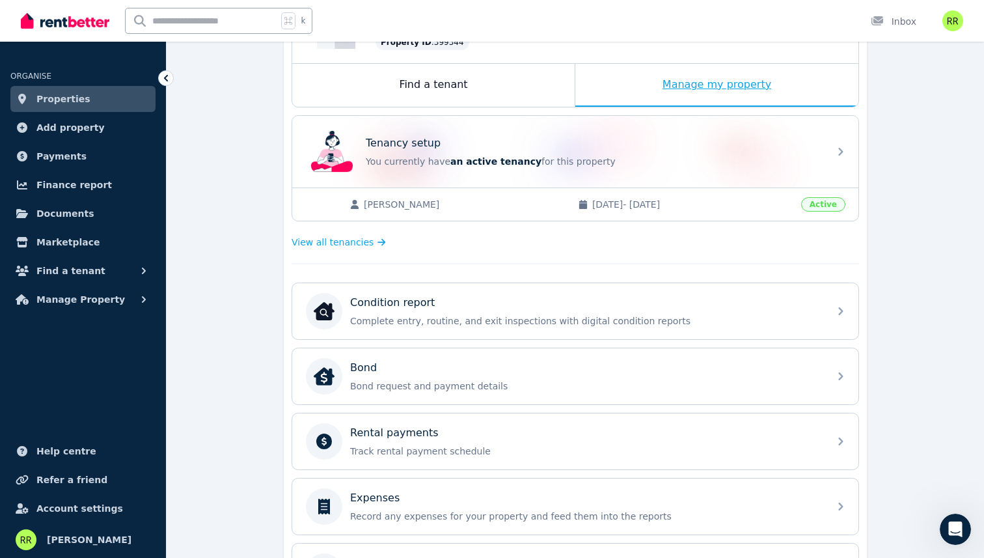
scroll to position [195, 0]
click at [352, 247] on span "View all tenancies" at bounding box center [333, 241] width 82 height 13
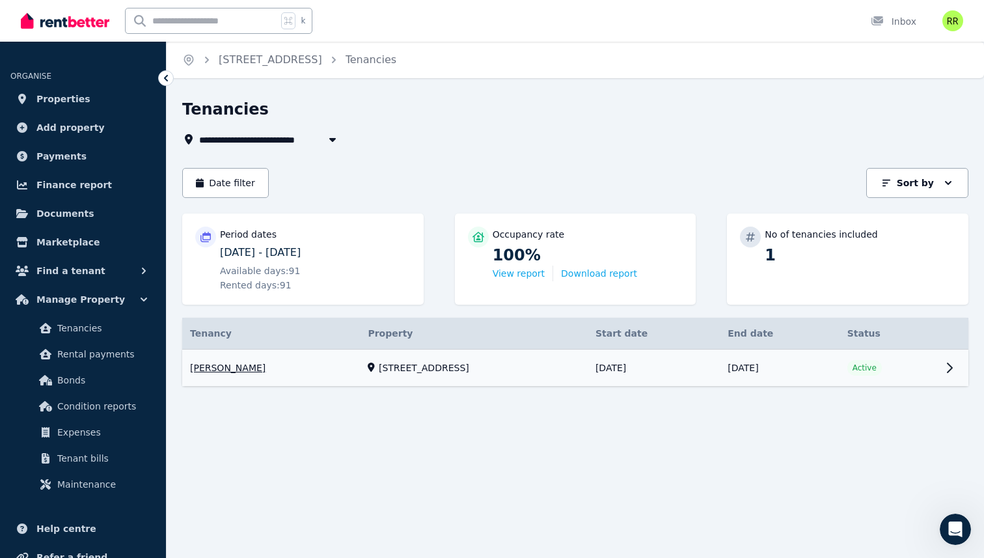
click at [301, 365] on link "View property details" at bounding box center [575, 368] width 786 height 37
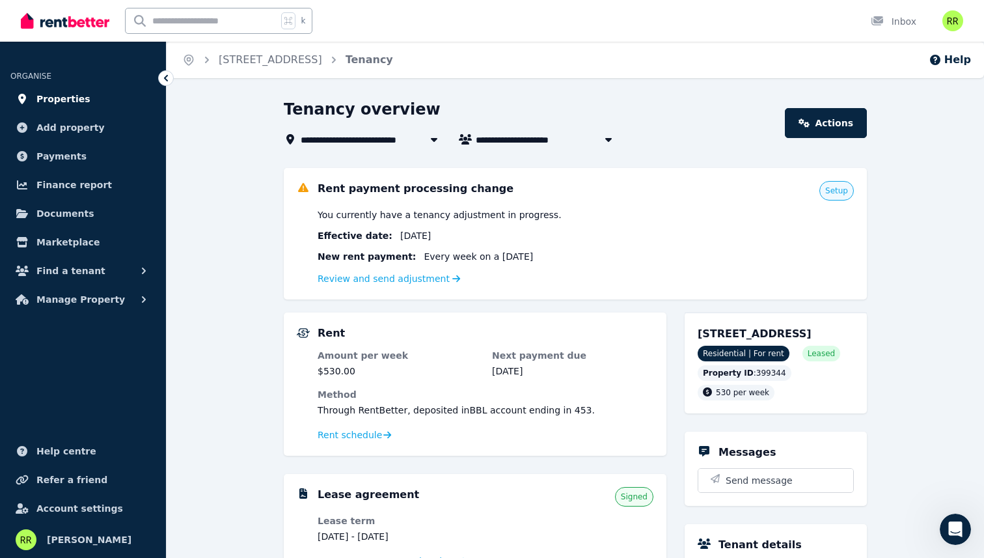
click at [49, 92] on span "Properties" at bounding box center [63, 99] width 54 height 16
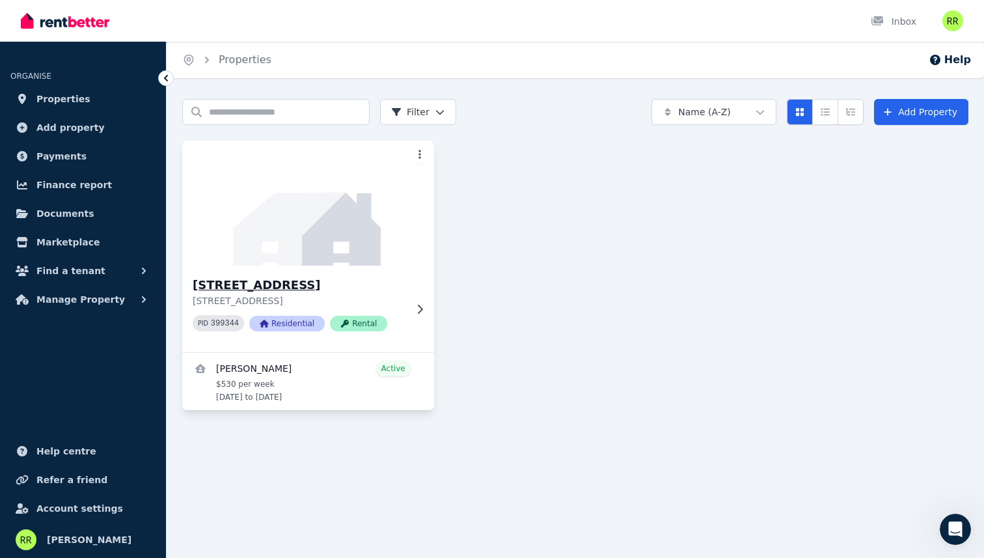
click at [417, 306] on icon at bounding box center [419, 309] width 13 height 10
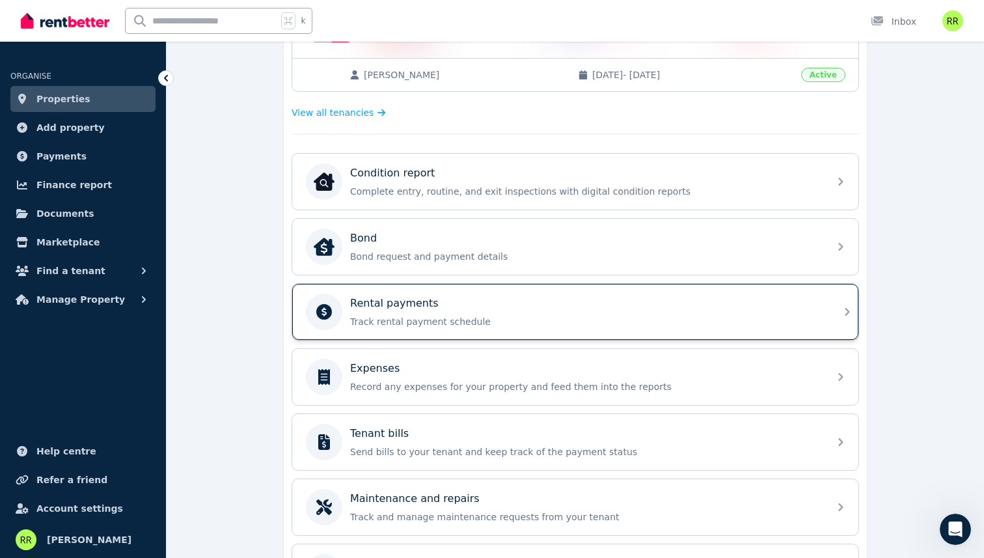
scroll to position [358, 0]
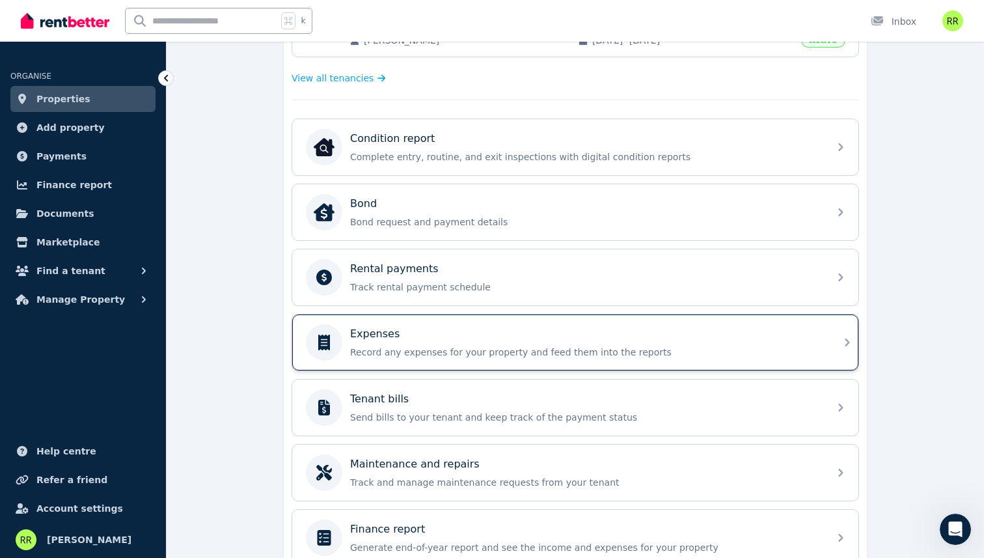
click at [470, 350] on p "Record any expenses for your property and feed them into the reports" at bounding box center [585, 352] width 471 height 13
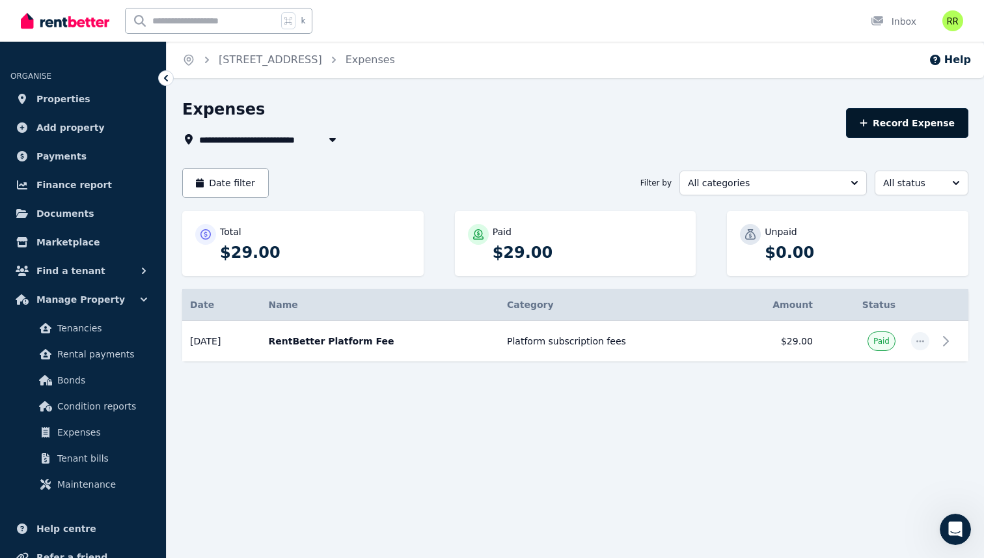
click at [894, 121] on button "Record Expense" at bounding box center [907, 123] width 122 height 30
select select "**********"
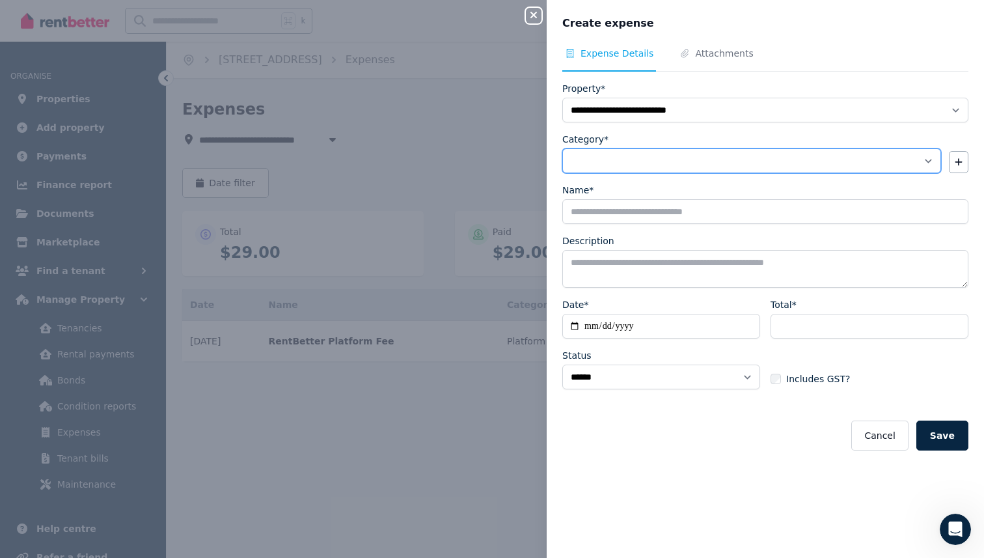
click at [778, 159] on select "**********" at bounding box center [751, 160] width 379 height 25
select select "**********"
click at [562, 148] on select "**********" at bounding box center [751, 160] width 379 height 25
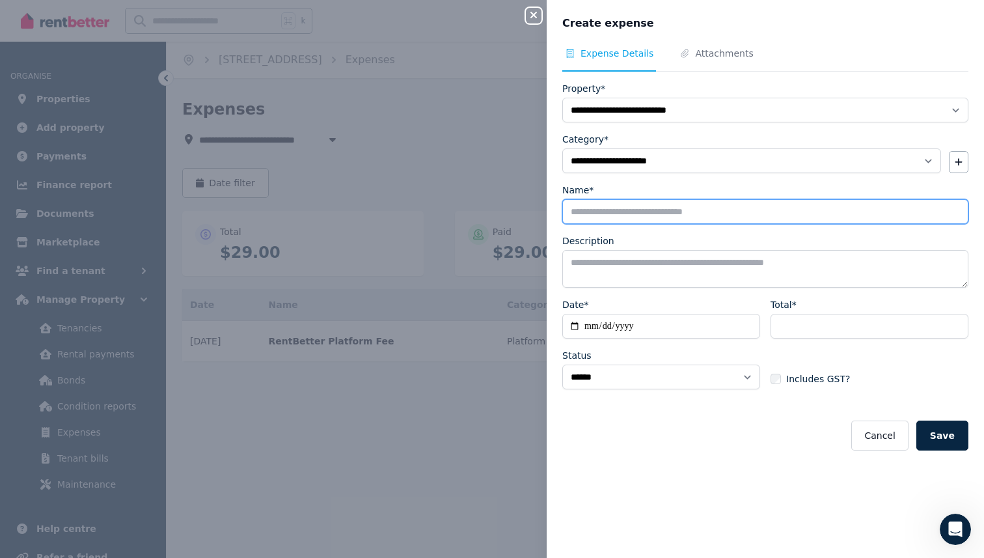
click at [655, 222] on input "Name*" at bounding box center [765, 211] width 406 height 25
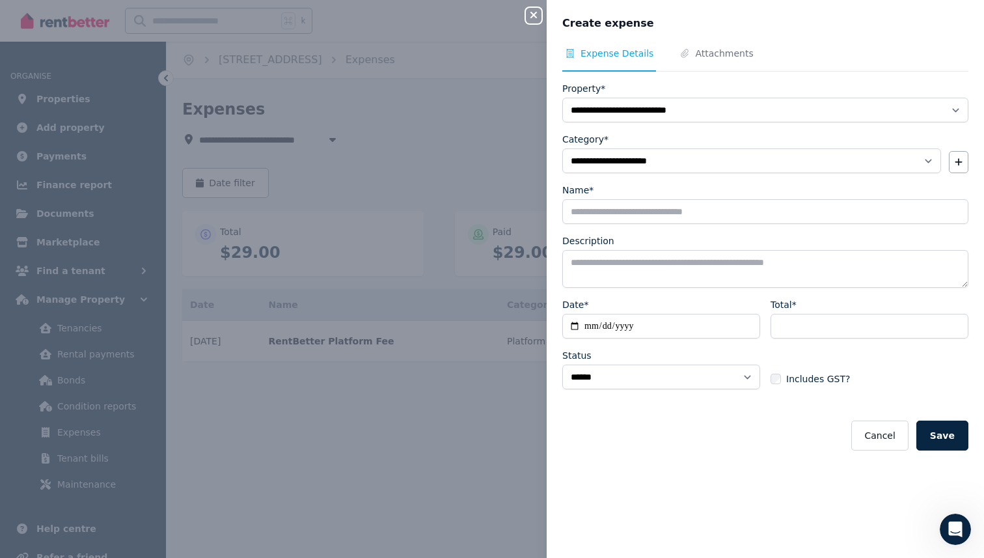
click at [403, 186] on div "**********" at bounding box center [492, 279] width 984 height 558
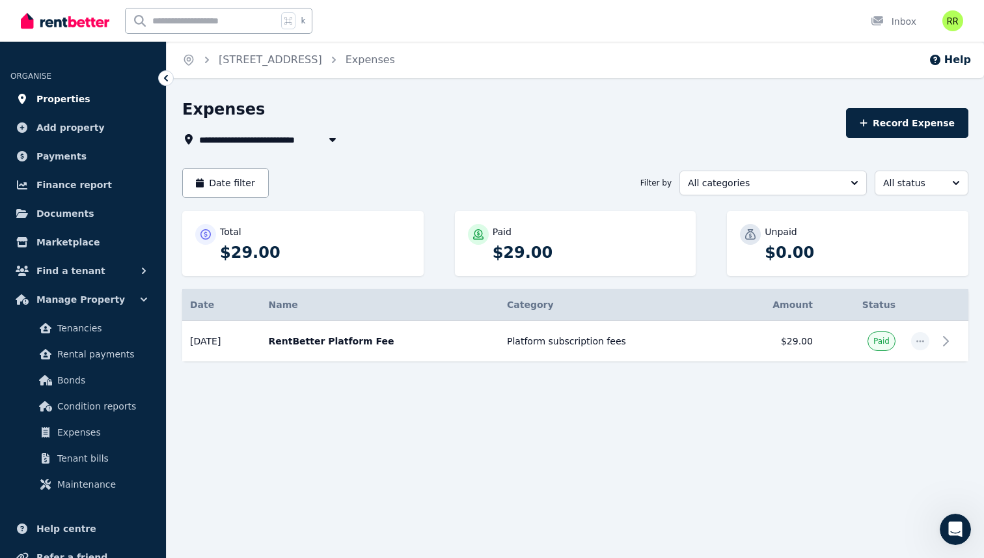
click at [67, 98] on span "Properties" at bounding box center [63, 99] width 54 height 16
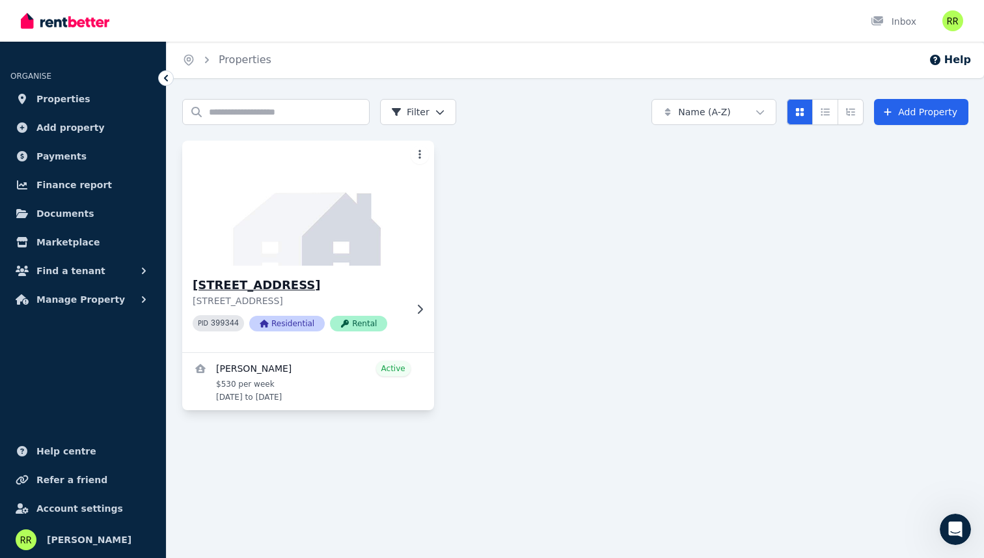
click at [336, 288] on h3 "[STREET_ADDRESS]" at bounding box center [299, 285] width 213 height 18
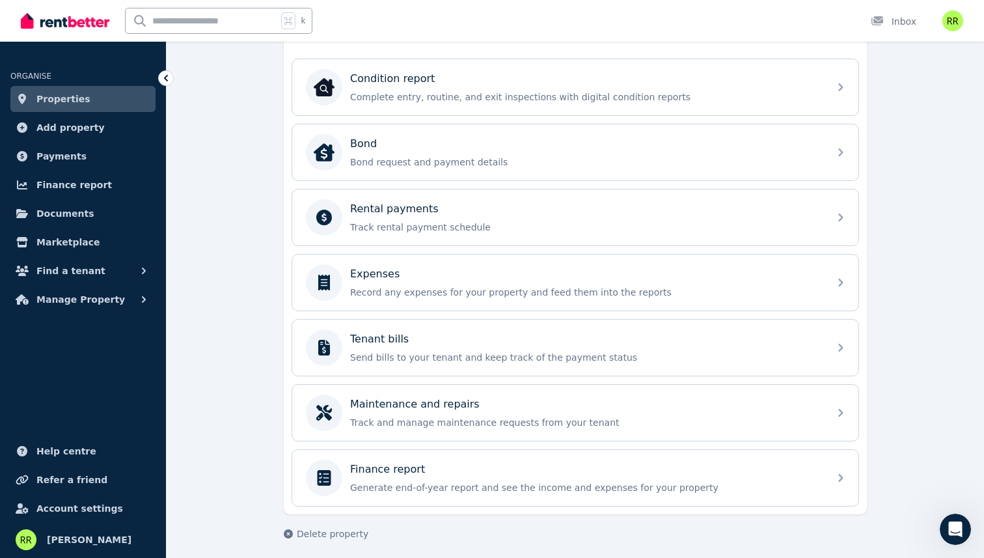
scroll to position [424, 0]
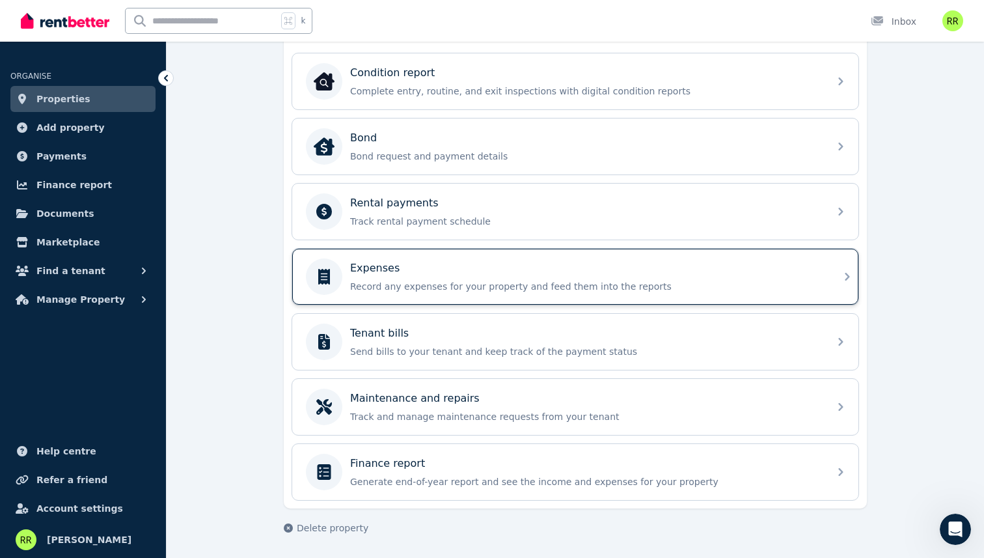
click at [449, 294] on div "Expenses Record any expenses for your property and feed them into the reports" at bounding box center [564, 276] width 516 height 36
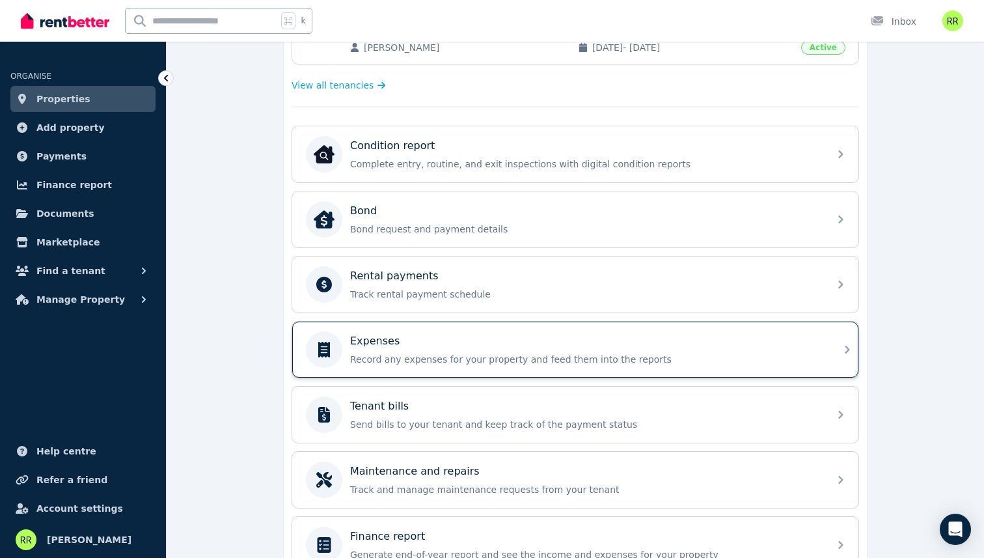
click at [406, 361] on p "Record any expenses for your property and feed them into the reports" at bounding box center [585, 359] width 471 height 13
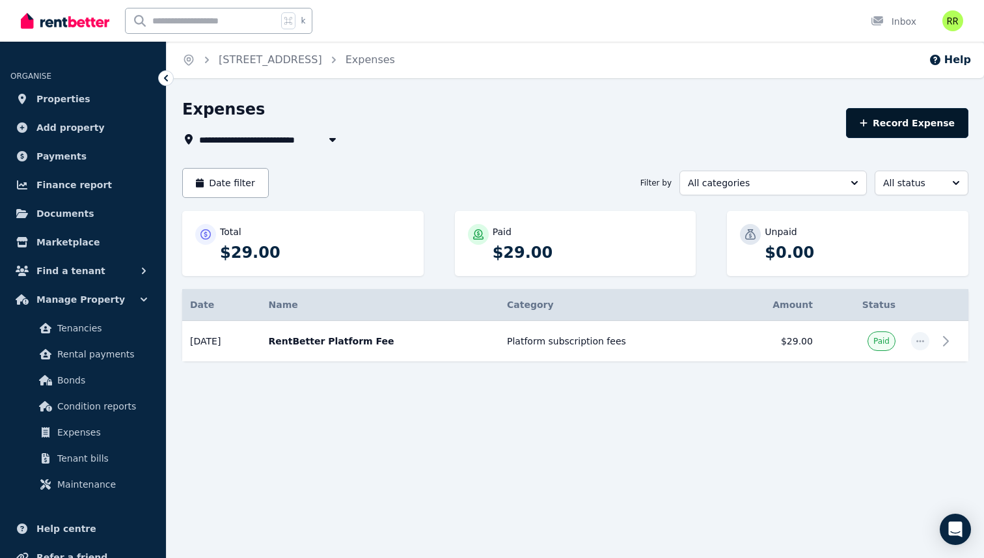
click at [913, 117] on button "Record Expense" at bounding box center [907, 123] width 122 height 30
select select "**********"
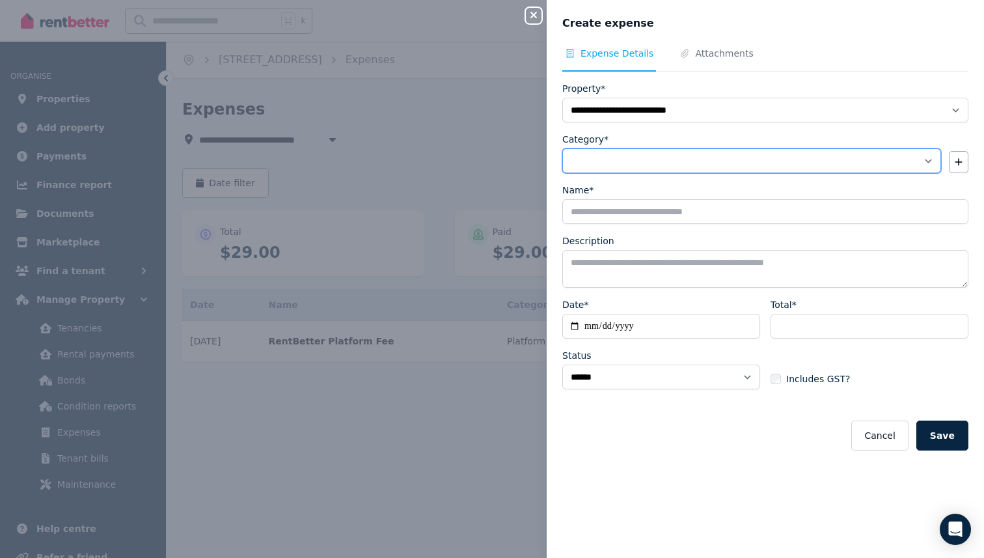
click at [620, 160] on select "**********" at bounding box center [751, 160] width 379 height 25
select select "**********"
click at [562, 148] on select "**********" at bounding box center [751, 160] width 379 height 25
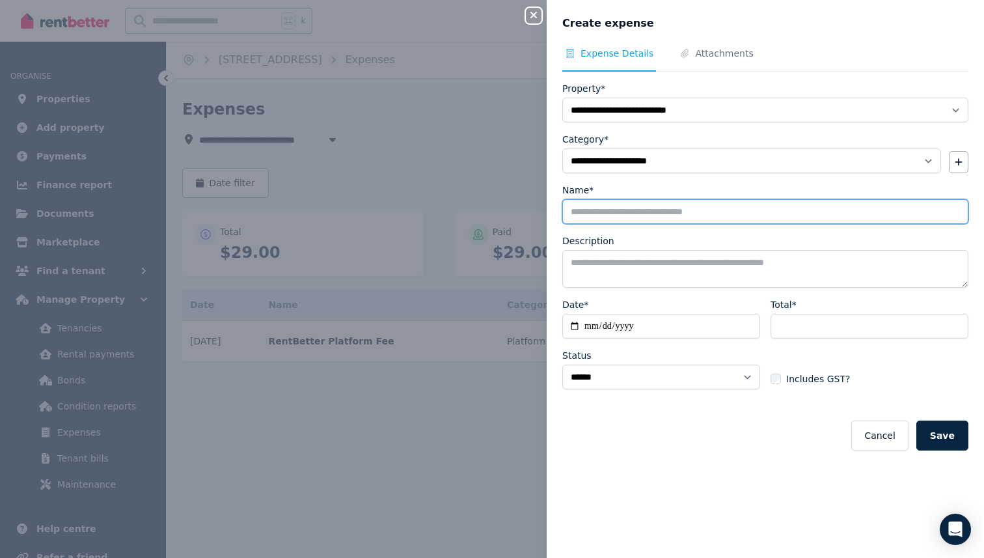
click at [609, 208] on input "Name*" at bounding box center [765, 211] width 406 height 25
type input "**********"
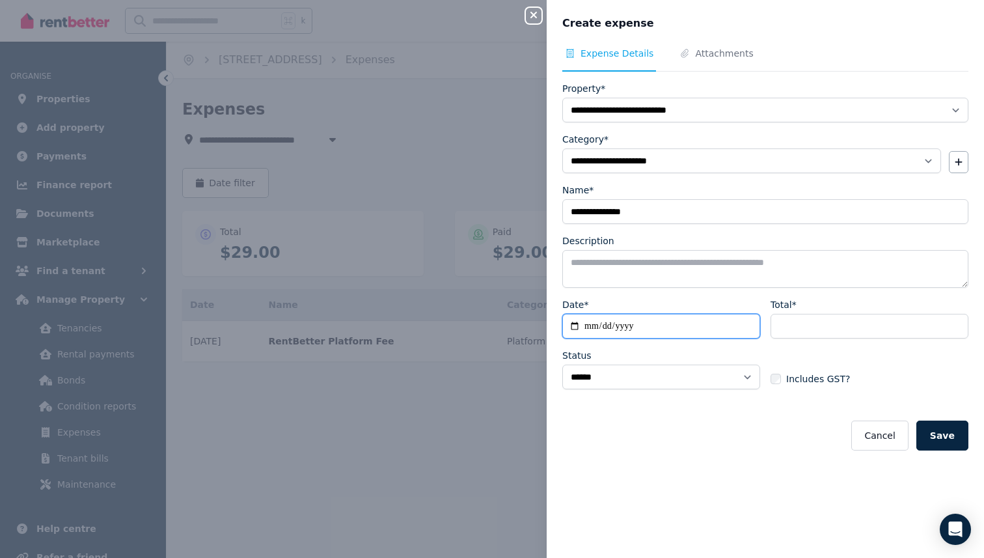
click at [577, 331] on input "Date*" at bounding box center [661, 326] width 198 height 25
type input "**********"
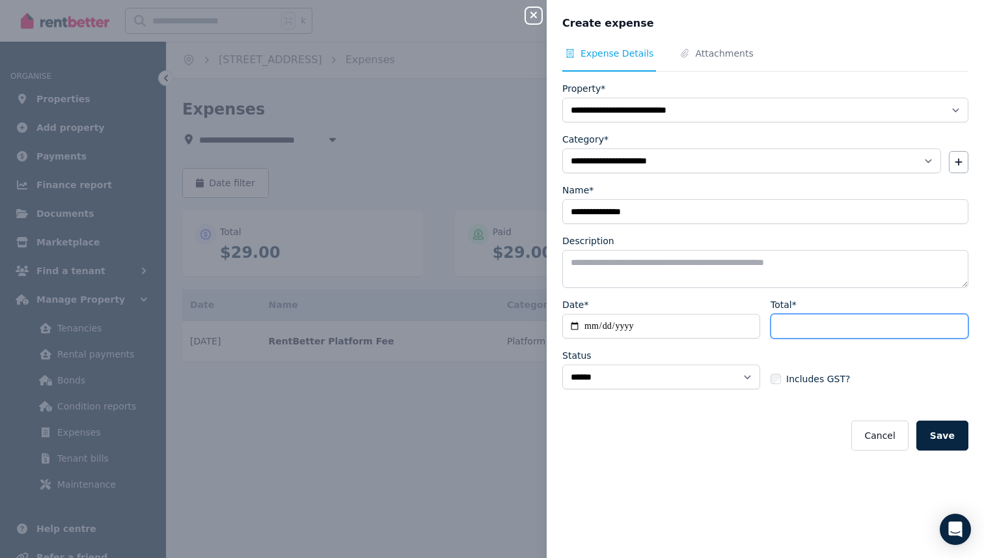
click at [825, 333] on input "Total*" at bounding box center [870, 326] width 198 height 25
paste input "*******"
type input "*******"
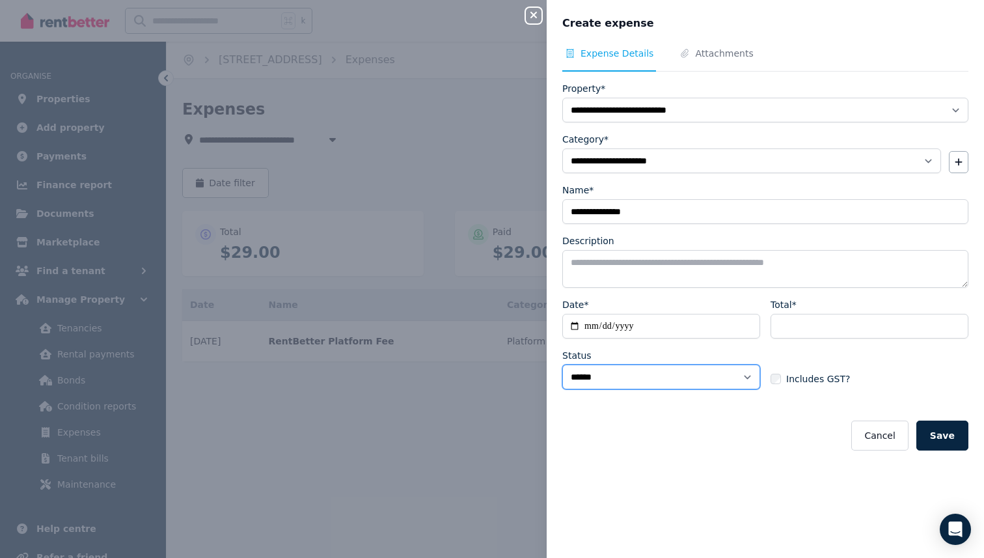
click at [620, 372] on select "****** ****" at bounding box center [661, 377] width 198 height 25
select select "**********"
click at [562, 365] on select "****** ****" at bounding box center [661, 377] width 198 height 25
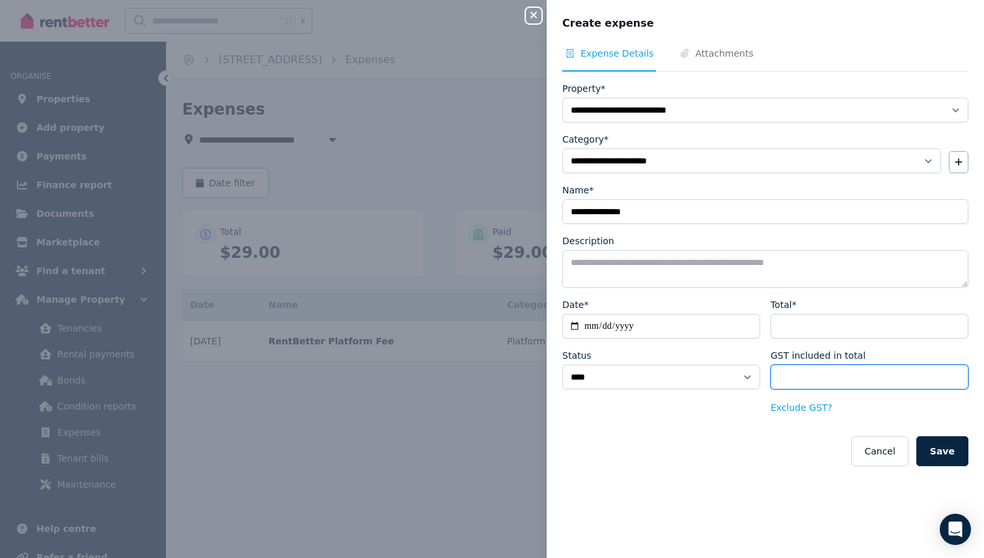
click at [804, 381] on input "******" at bounding box center [870, 377] width 198 height 25
click at [790, 406] on button "Exclude GST?" at bounding box center [802, 407] width 62 height 13
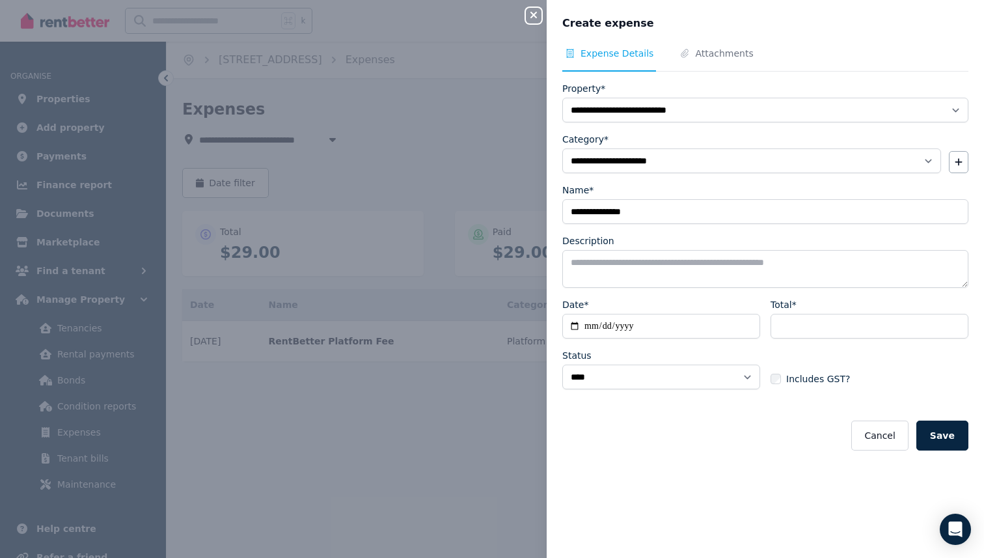
click at [765, 430] on div "Cancel Save" at bounding box center [765, 436] width 406 height 30
click at [783, 413] on button "Exclude GST?" at bounding box center [802, 407] width 62 height 13
click at [931, 435] on button "Save" at bounding box center [943, 436] width 52 height 30
select select "**********"
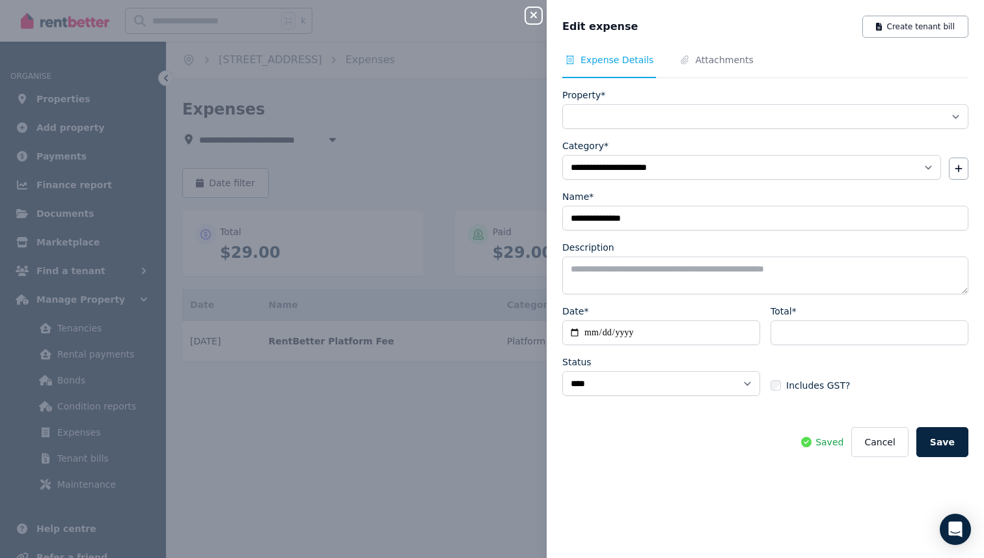
select select "**********"
click at [415, 473] on div "**********" at bounding box center [492, 279] width 984 height 558
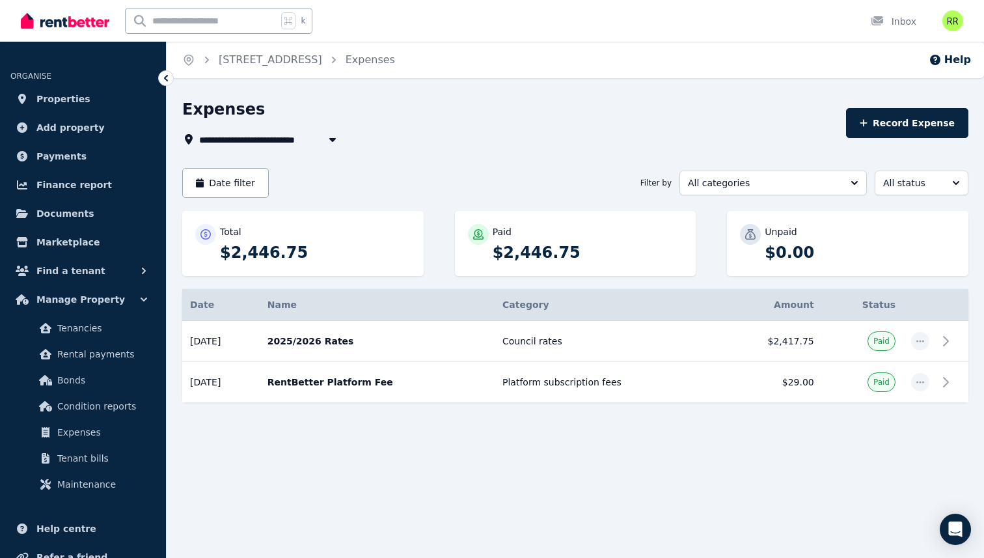
click at [357, 480] on div "**********" at bounding box center [492, 279] width 984 height 558
click at [59, 94] on span "Properties" at bounding box center [63, 99] width 54 height 16
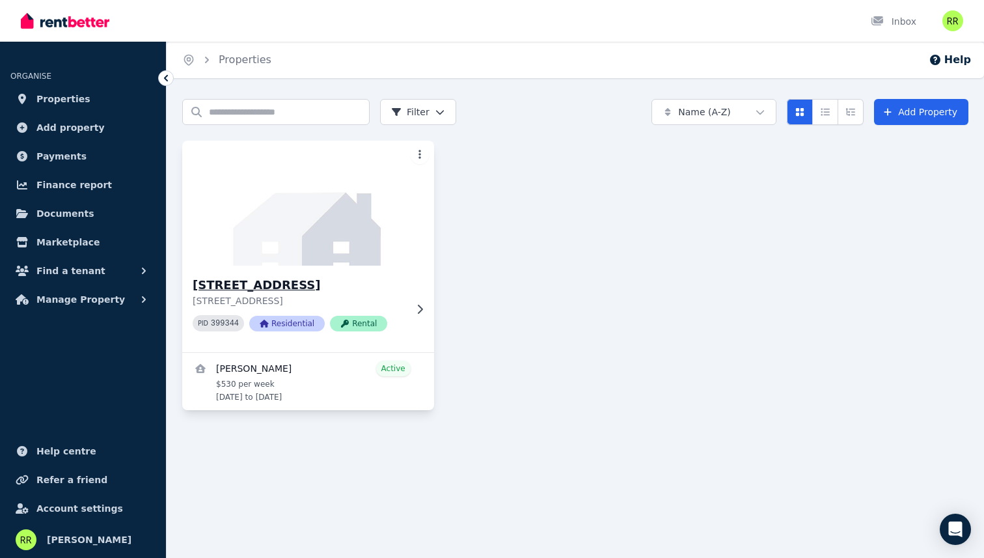
click at [413, 304] on icon at bounding box center [419, 309] width 13 height 10
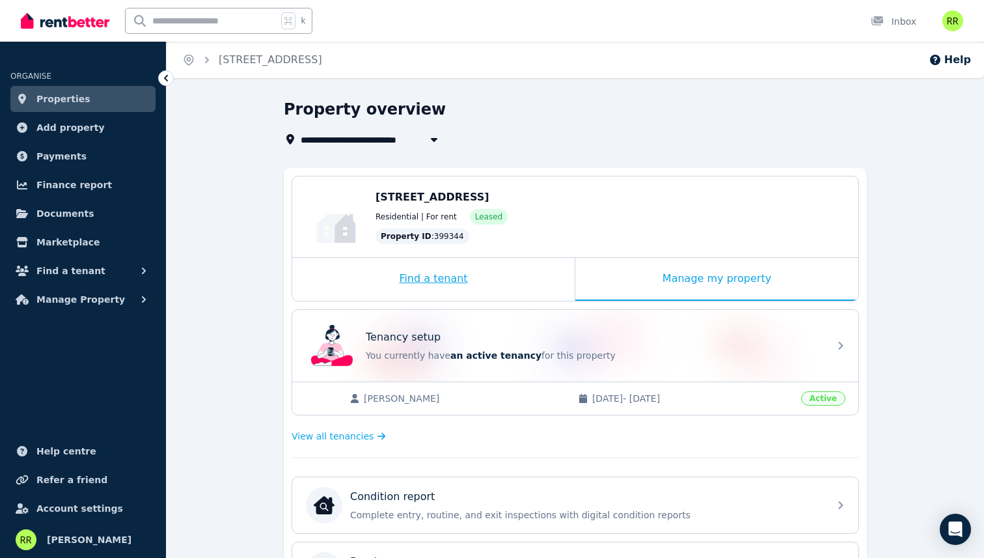
click at [458, 271] on div "Find a tenant" at bounding box center [433, 279] width 283 height 43
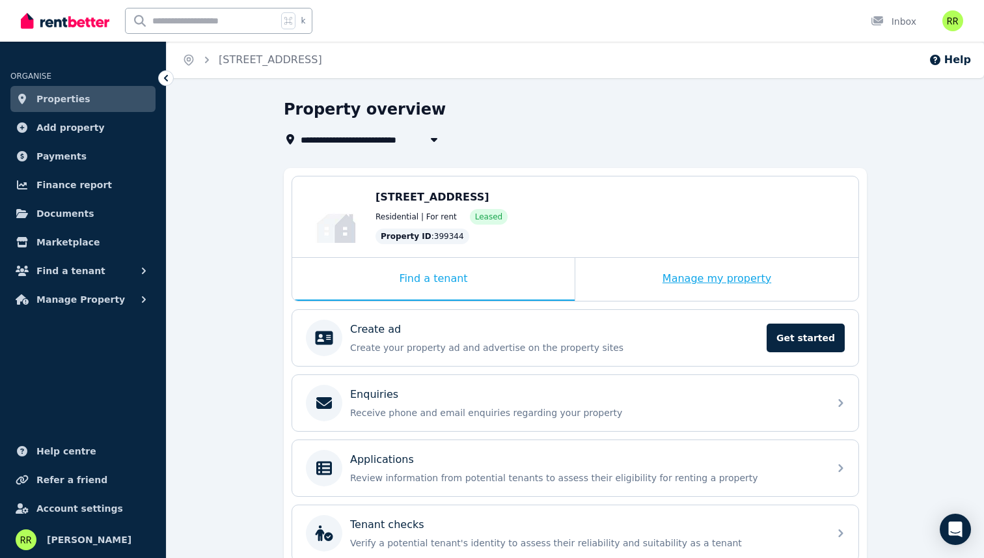
click at [655, 275] on div "Manage my property" at bounding box center [716, 279] width 283 height 43
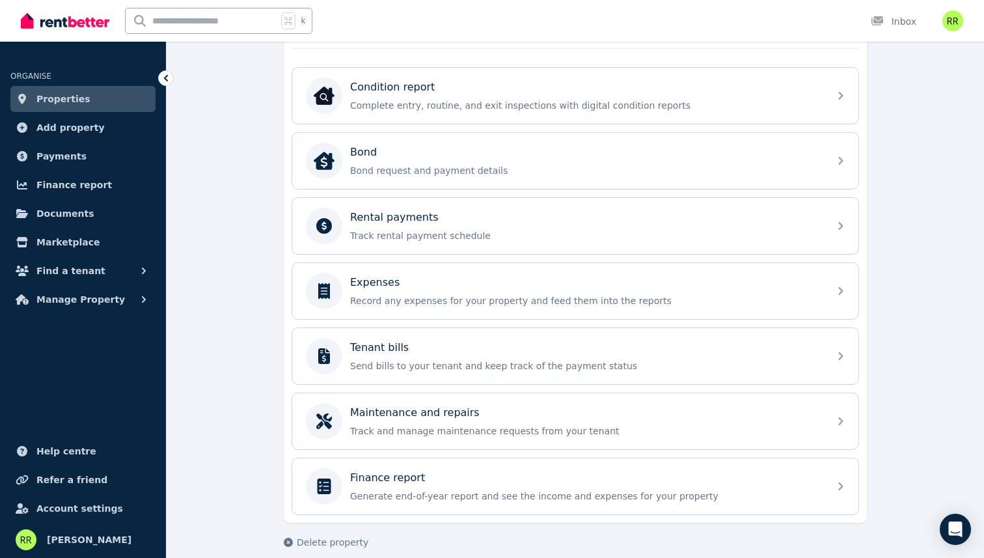
scroll to position [424, 0]
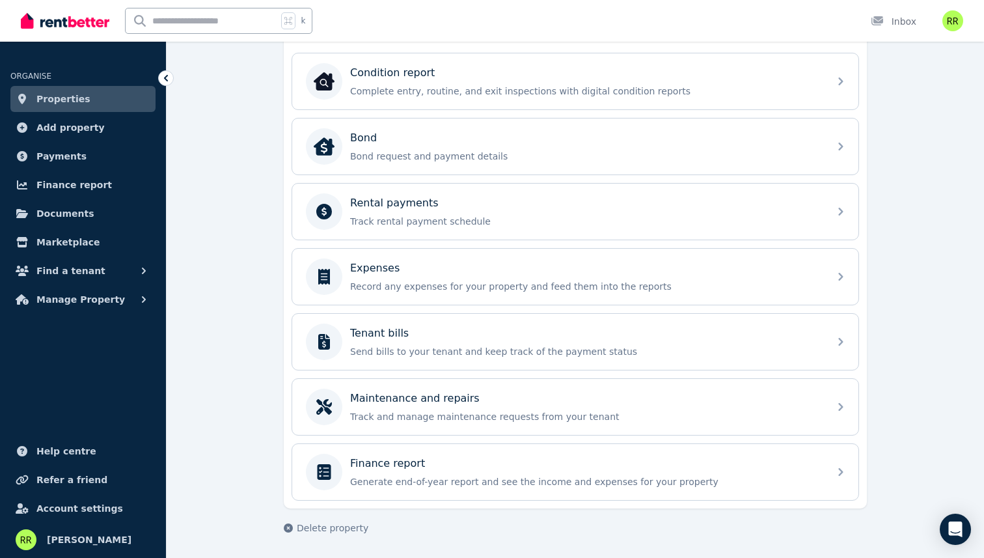
click at [928, 383] on div "**********" at bounding box center [576, 116] width 818 height 883
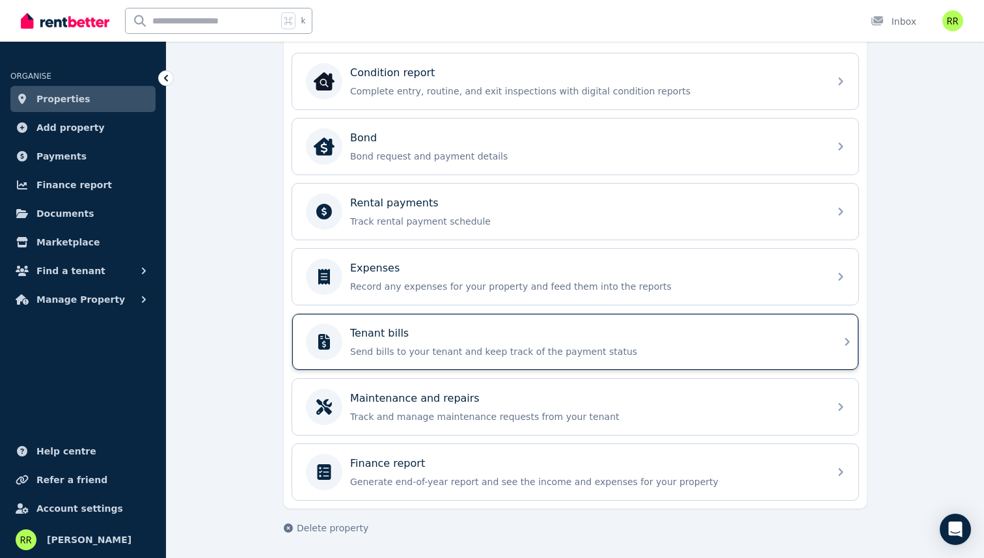
click at [383, 335] on p "Tenant bills" at bounding box center [379, 334] width 59 height 16
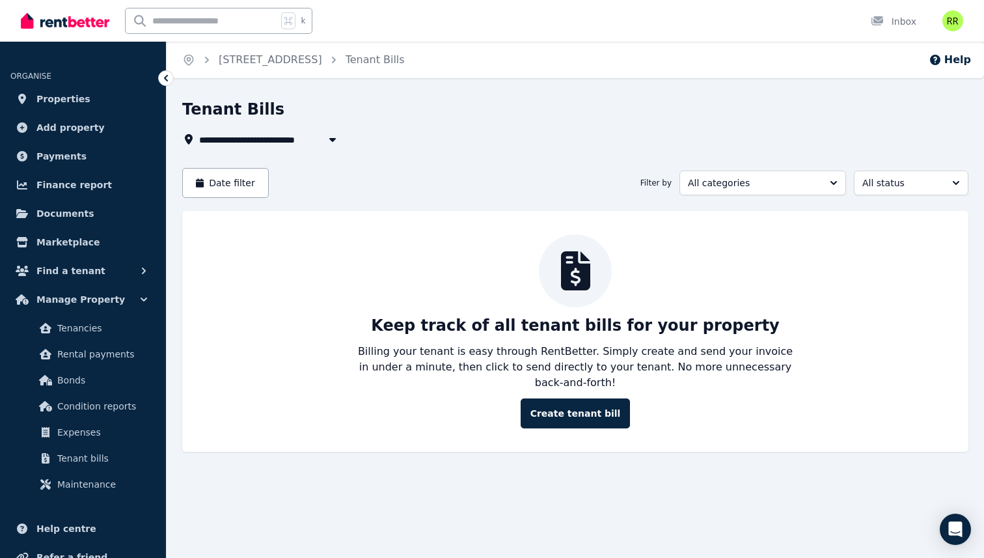
click at [563, 326] on p "Keep track of all tenant bills for your property" at bounding box center [575, 325] width 409 height 21
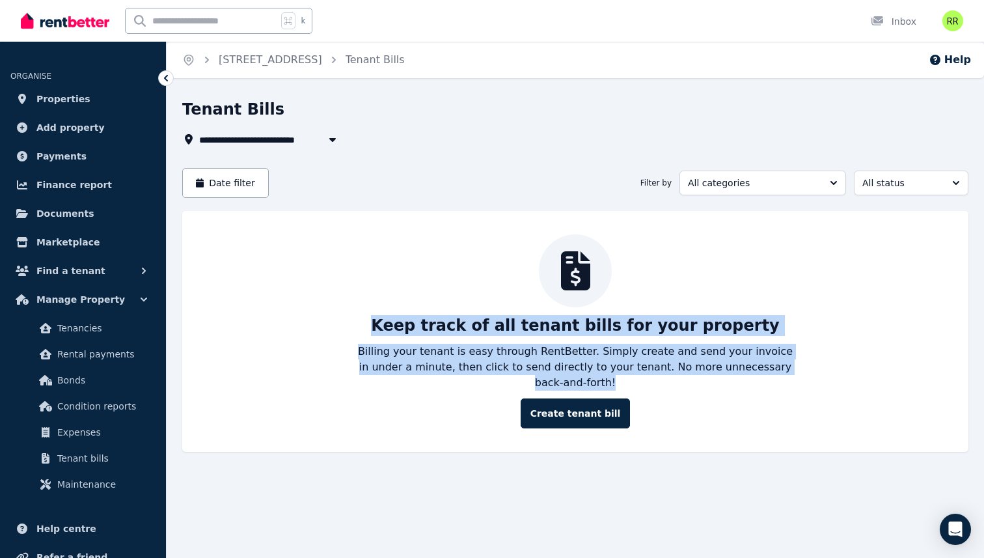
drag, startPoint x: 563, startPoint y: 326, endPoint x: 575, endPoint y: 347, distance: 24.2
click at [575, 347] on div "Keep track of all tenant bills for your property Billing your tenant is easy th…" at bounding box center [575, 331] width 760 height 194
click at [575, 347] on p "Billing your tenant is easy through RentBetter. Simply create and send your inv…" at bounding box center [575, 367] width 437 height 47
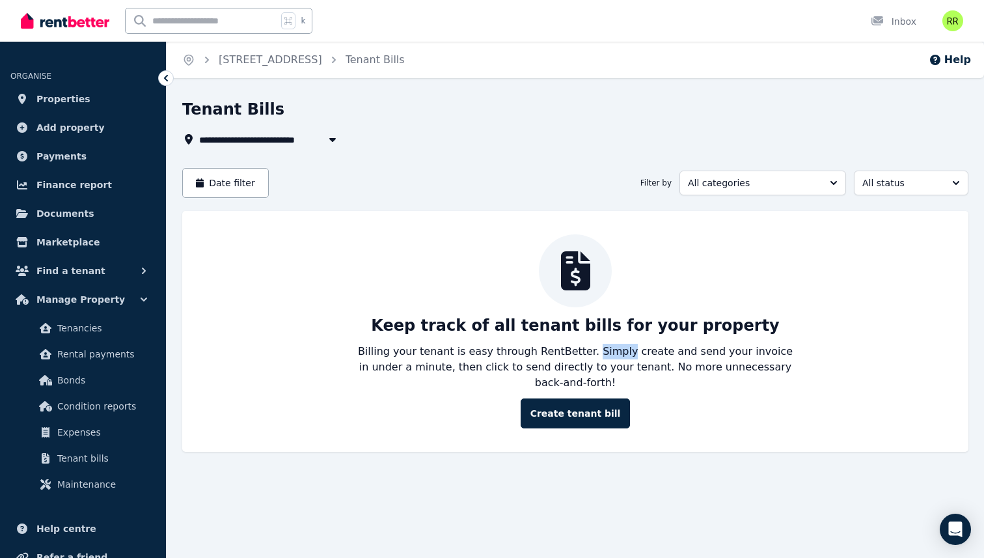
click at [575, 347] on p "Billing your tenant is easy through RentBetter. Simply create and send your inv…" at bounding box center [575, 367] width 437 height 47
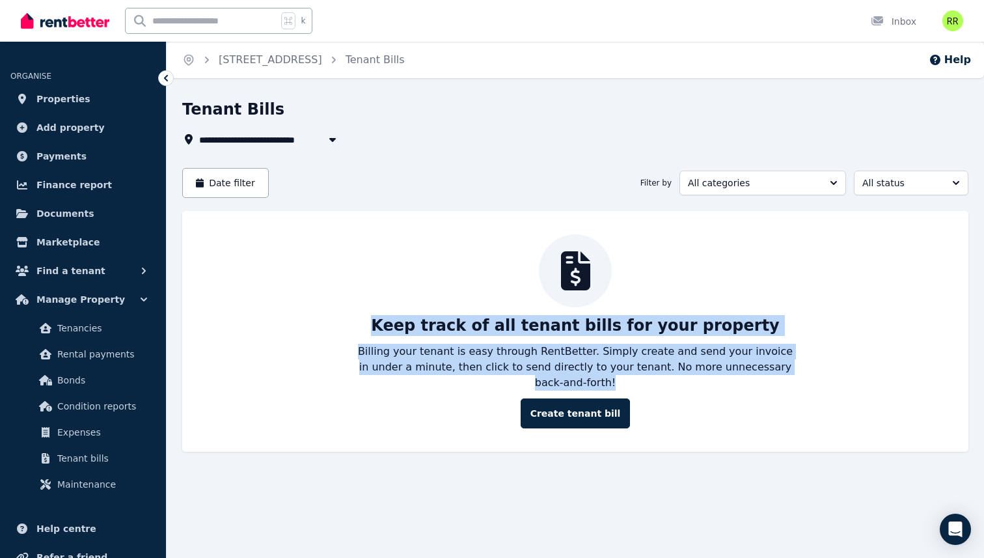
drag, startPoint x: 575, startPoint y: 347, endPoint x: 569, endPoint y: 318, distance: 29.4
click at [569, 318] on div "Keep track of all tenant bills for your property Billing your tenant is easy th…" at bounding box center [575, 331] width 760 height 194
click at [569, 318] on p "Keep track of all tenant bills for your property" at bounding box center [575, 325] width 409 height 21
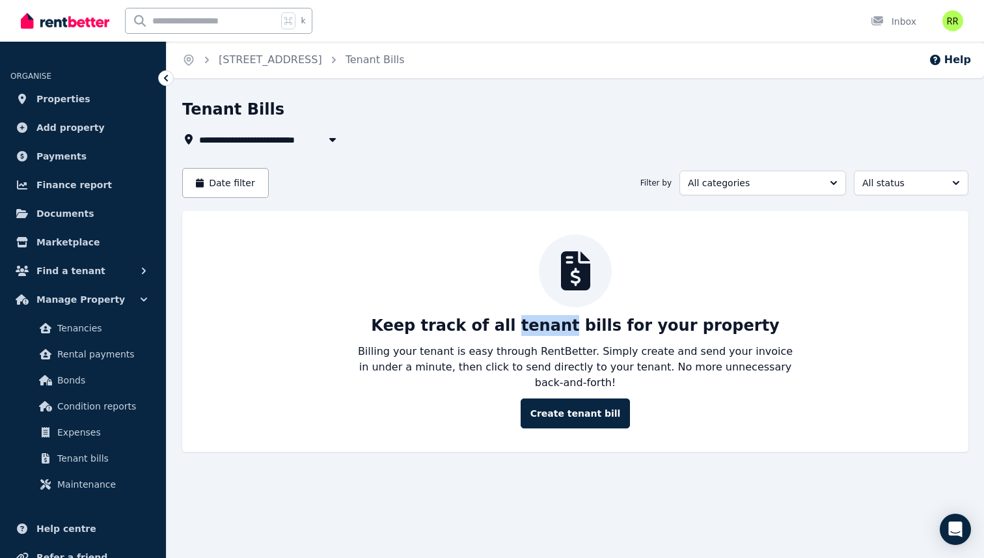
click at [569, 318] on p "Keep track of all tenant bills for your property" at bounding box center [575, 325] width 409 height 21
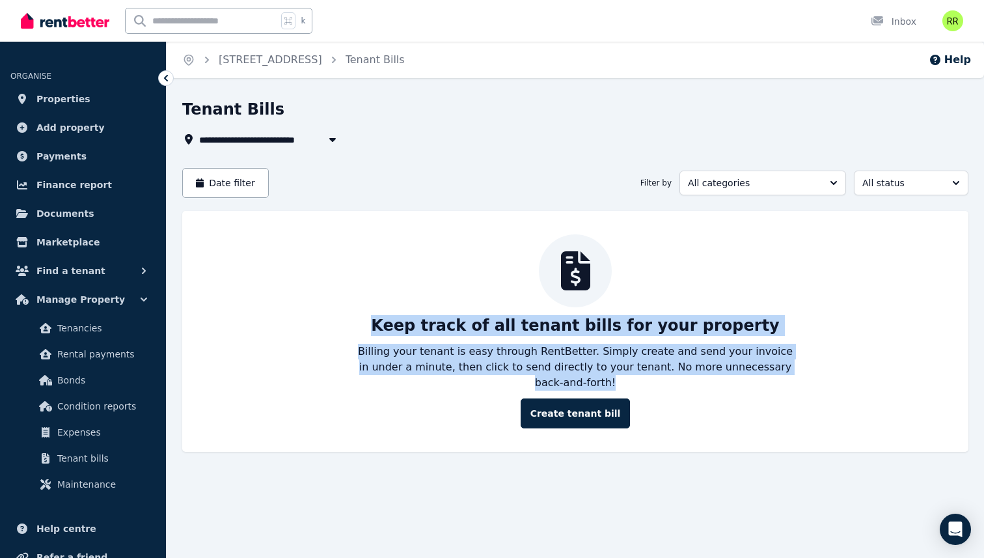
drag, startPoint x: 569, startPoint y: 318, endPoint x: 559, endPoint y: 346, distance: 29.6
click at [559, 346] on div "Keep track of all tenant bills for your property Billing your tenant is easy th…" at bounding box center [575, 331] width 760 height 194
click at [559, 346] on p "Billing your tenant is easy through RentBetter. Simply create and send your inv…" at bounding box center [575, 367] width 437 height 47
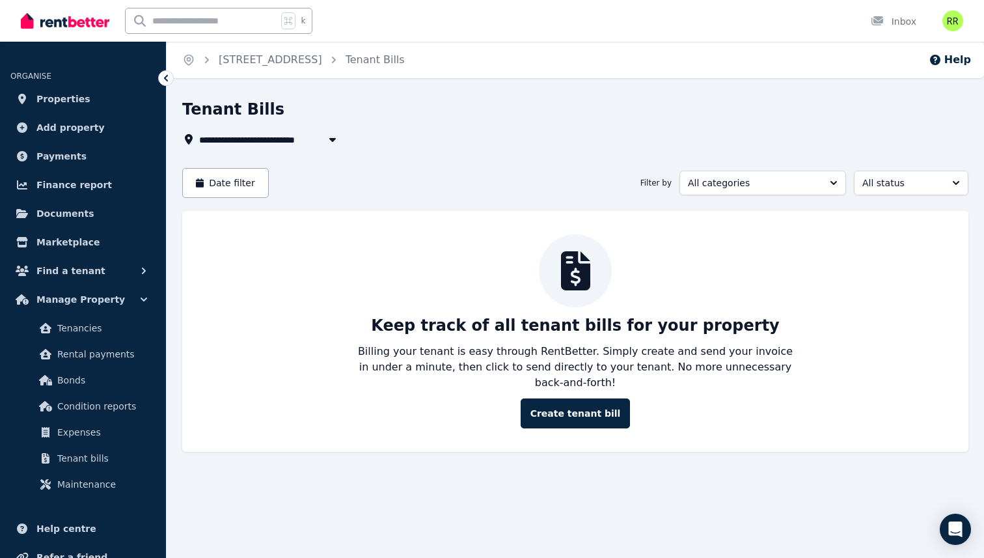
click at [454, 340] on div "Keep track of all tenant bills for your property Billing your tenant is easy th…" at bounding box center [575, 331] width 760 height 194
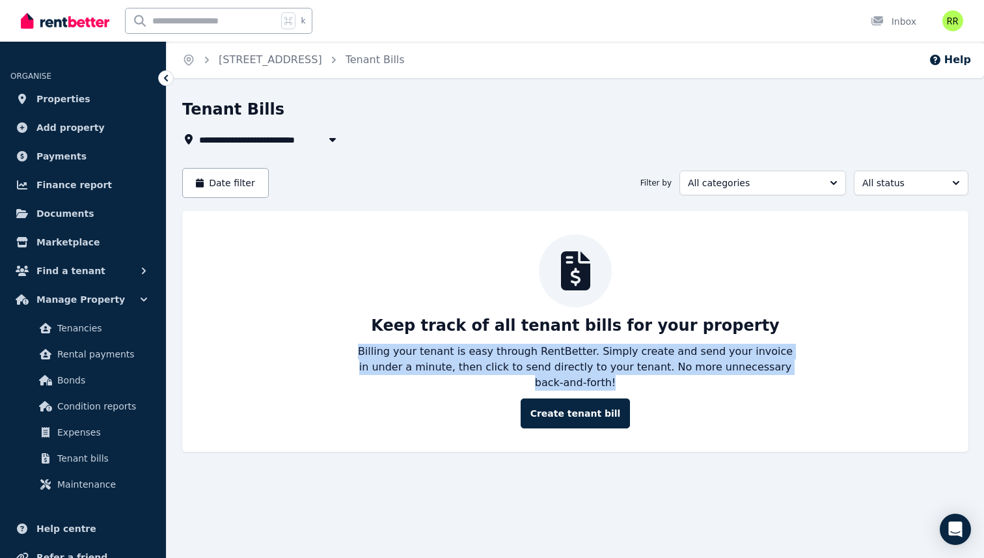
drag, startPoint x: 454, startPoint y: 340, endPoint x: 477, endPoint y: 340, distance: 22.8
click at [454, 340] on div "Keep track of all tenant bills for your property Billing your tenant is easy th…" at bounding box center [575, 331] width 760 height 194
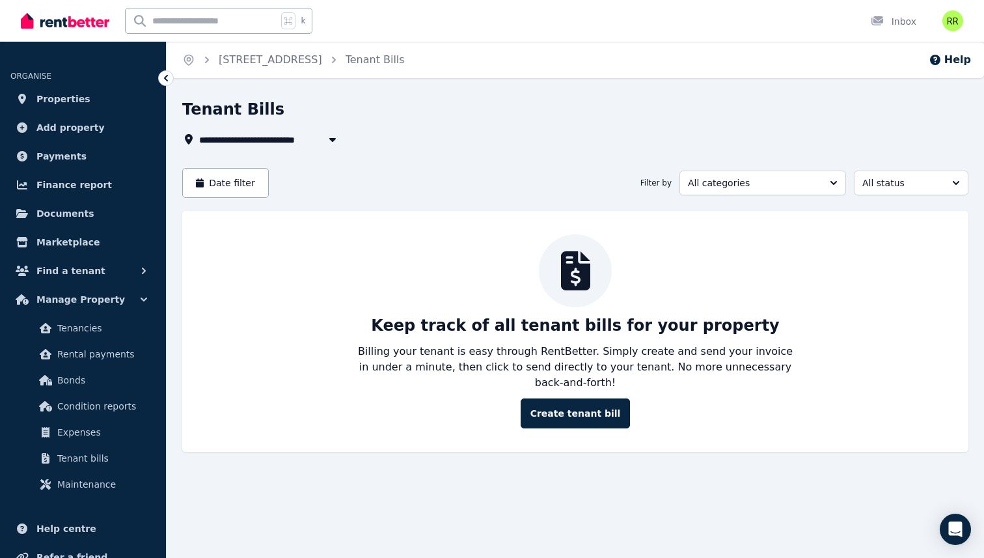
click at [477, 340] on div "Keep track of all tenant bills for your property Billing your tenant is easy th…" at bounding box center [575, 331] width 760 height 194
click at [593, 357] on p "Billing your tenant is easy through RentBetter. Simply create and send your inv…" at bounding box center [575, 367] width 437 height 47
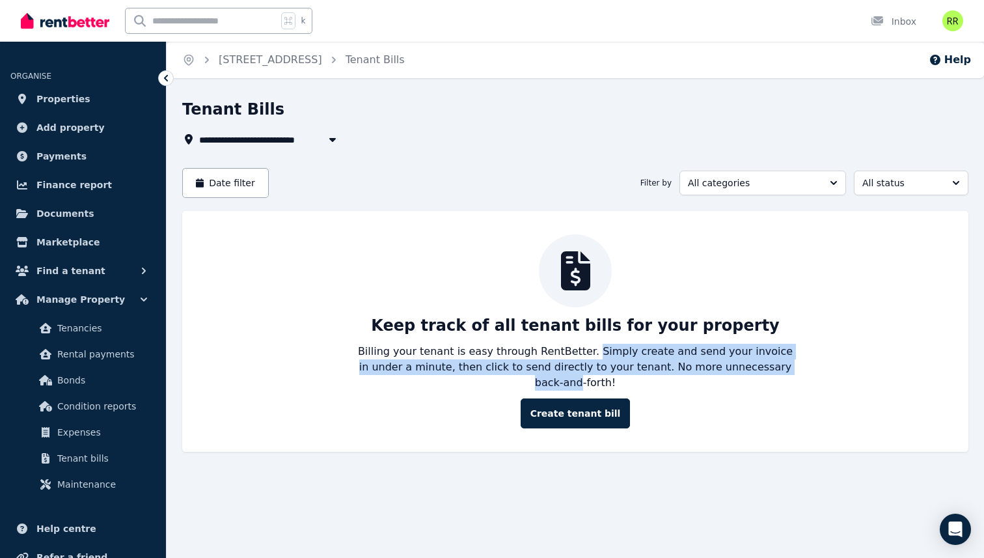
drag, startPoint x: 593, startPoint y: 357, endPoint x: 736, endPoint y: 365, distance: 142.8
click at [736, 365] on p "Billing your tenant is easy through RentBetter. Simply create and send your inv…" at bounding box center [575, 367] width 437 height 47
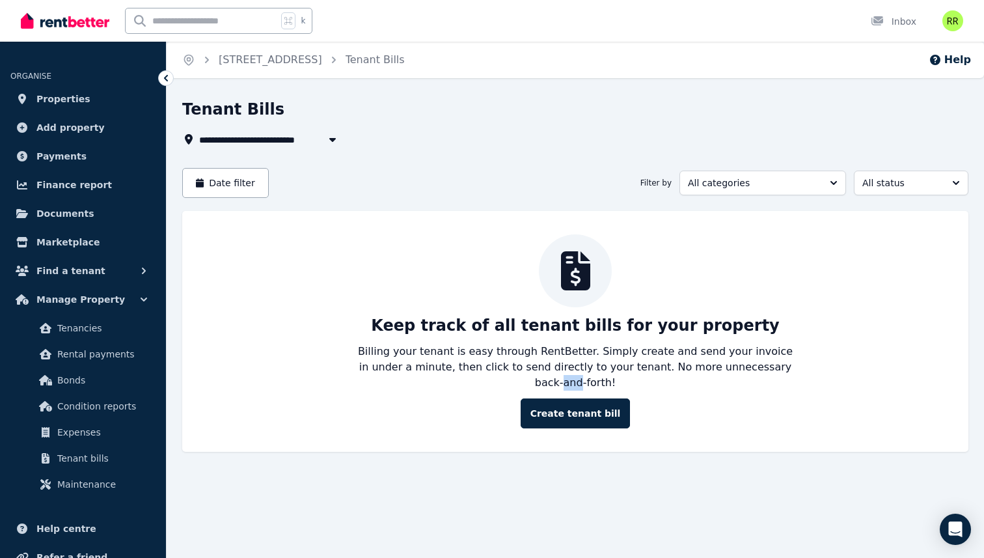
click at [736, 365] on p "Billing your tenant is easy through RentBetter. Simply create and send your inv…" at bounding box center [575, 367] width 437 height 47
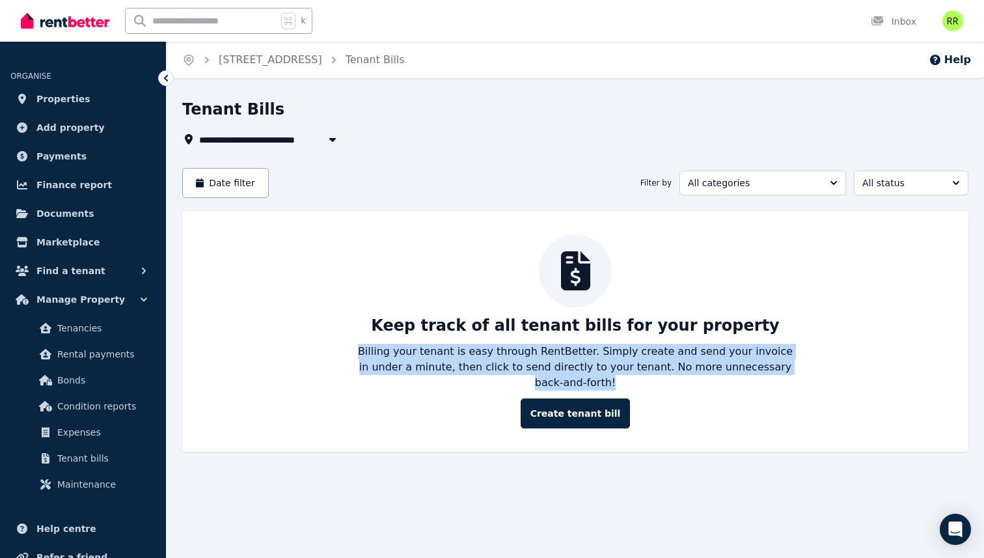
click at [736, 365] on p "Billing your tenant is easy through RentBetter. Simply create and send your inv…" at bounding box center [575, 367] width 437 height 47
click at [730, 364] on p "Billing your tenant is easy through RentBetter. Simply create and send your inv…" at bounding box center [575, 367] width 437 height 47
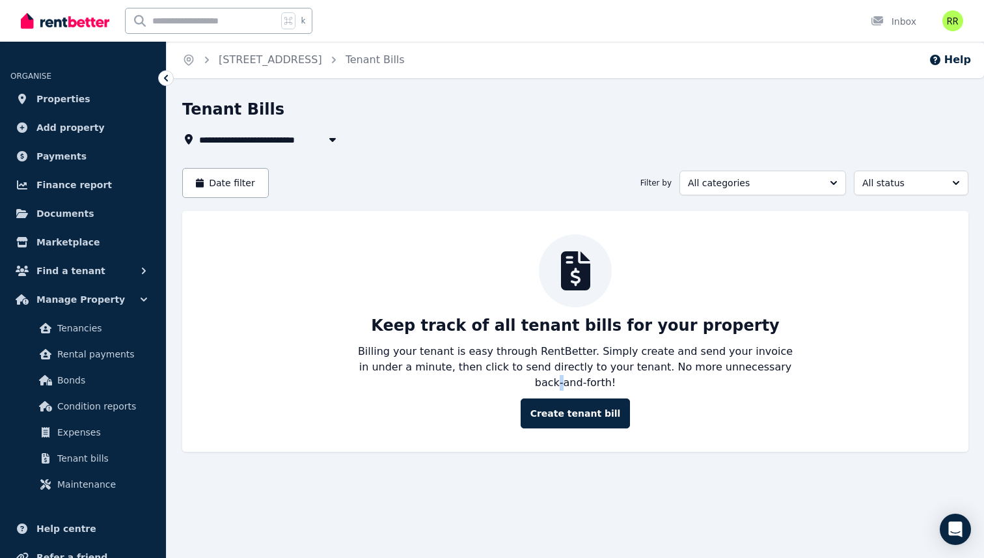
click at [730, 364] on p "Billing your tenant is easy through RentBetter. Simply create and send your inv…" at bounding box center [575, 367] width 437 height 47
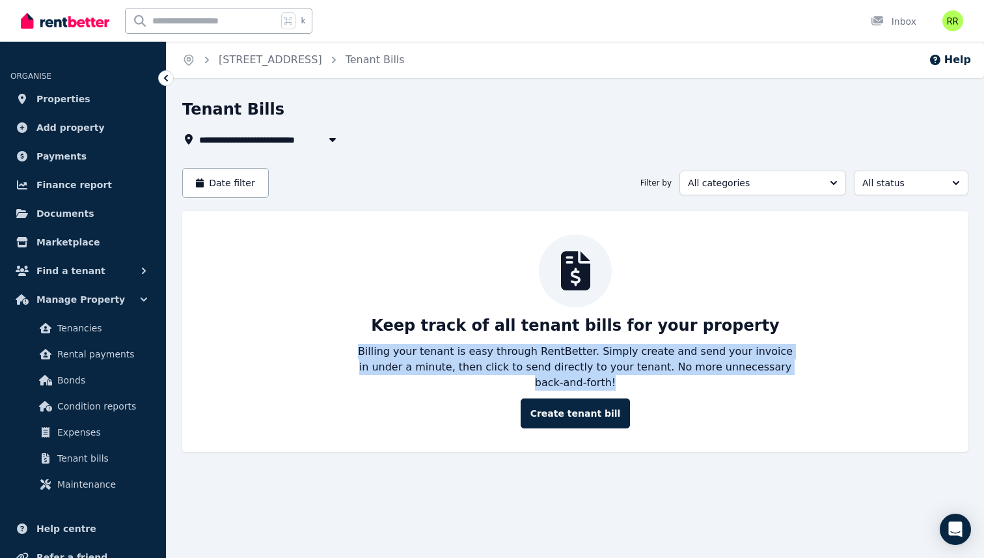
click at [730, 364] on p "Billing your tenant is easy through RentBetter. Simply create and send your inv…" at bounding box center [575, 367] width 437 height 47
click at [103, 15] on img at bounding box center [65, 21] width 89 height 20
click at [290, 303] on div "Keep track of all tenant bills for your property Billing your tenant is easy th…" at bounding box center [575, 331] width 760 height 194
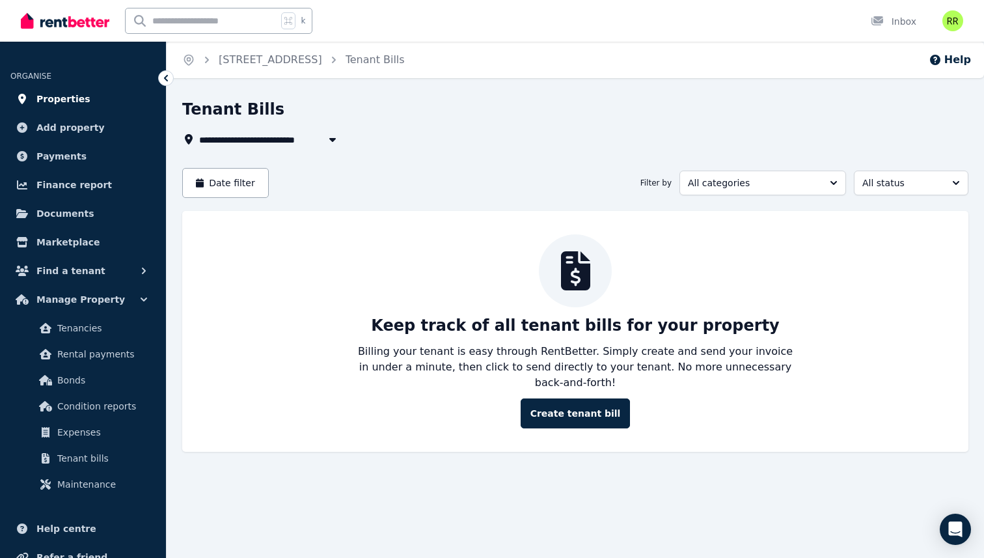
click at [64, 99] on span "Properties" at bounding box center [63, 99] width 54 height 16
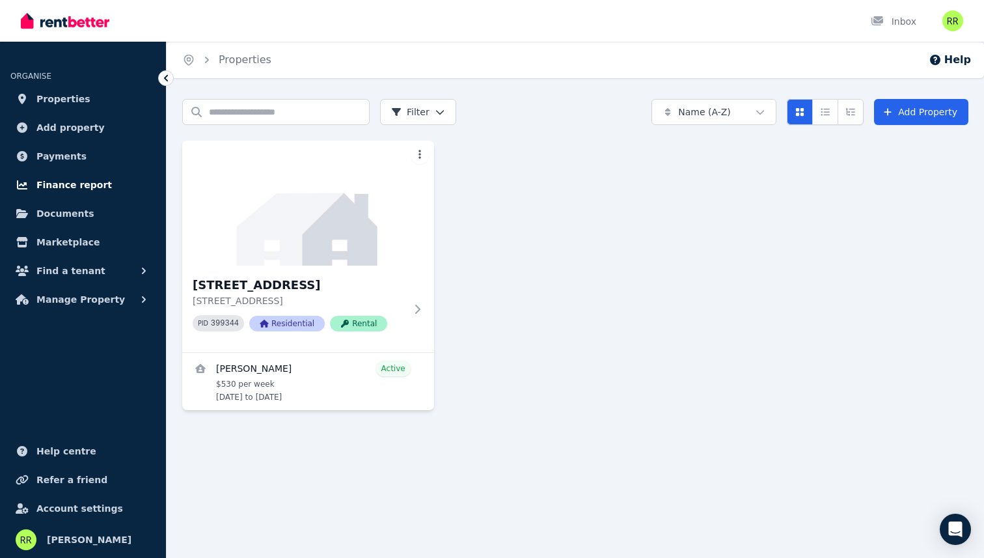
click at [63, 187] on span "Finance report" at bounding box center [74, 185] width 76 height 16
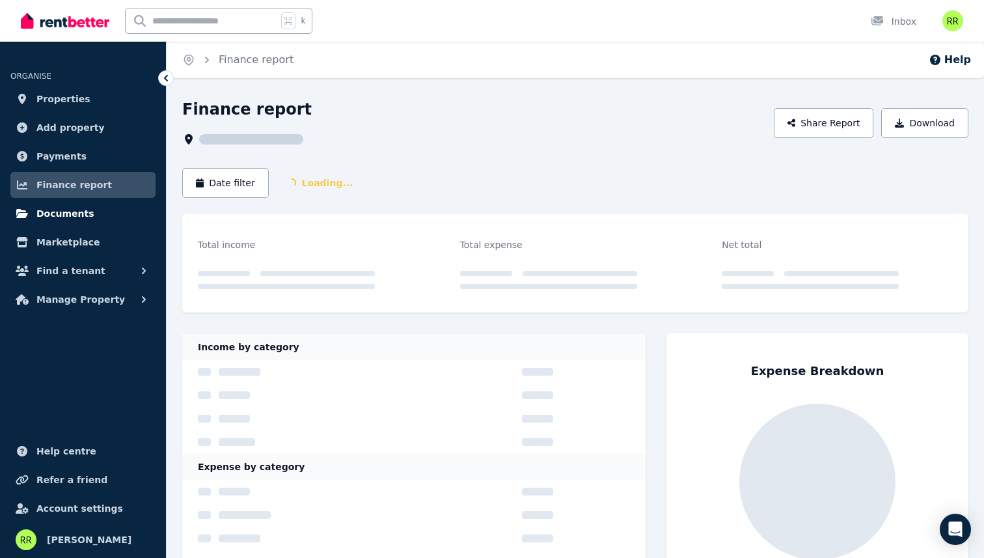
click at [59, 215] on span "Documents" at bounding box center [65, 214] width 58 height 16
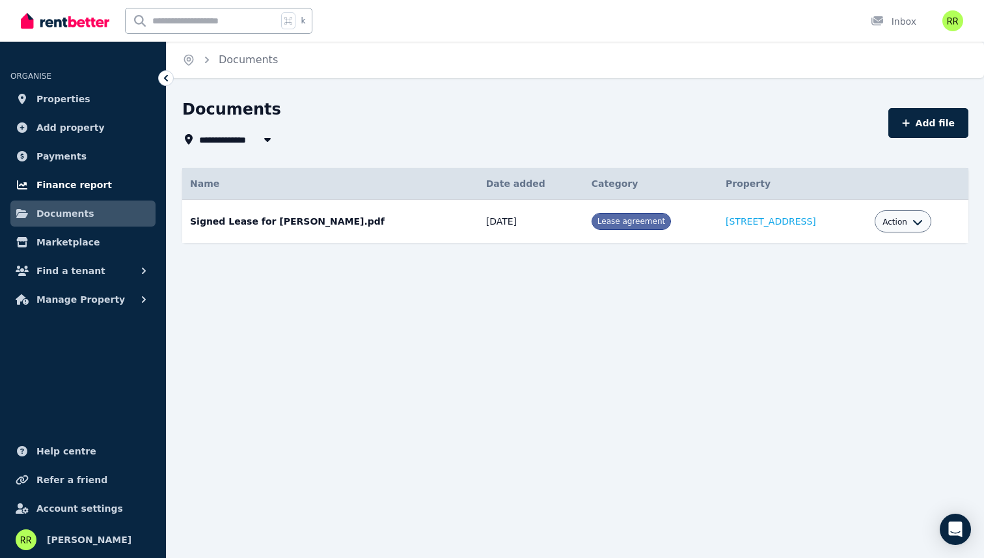
click at [64, 182] on span "Finance report" at bounding box center [74, 185] width 76 height 16
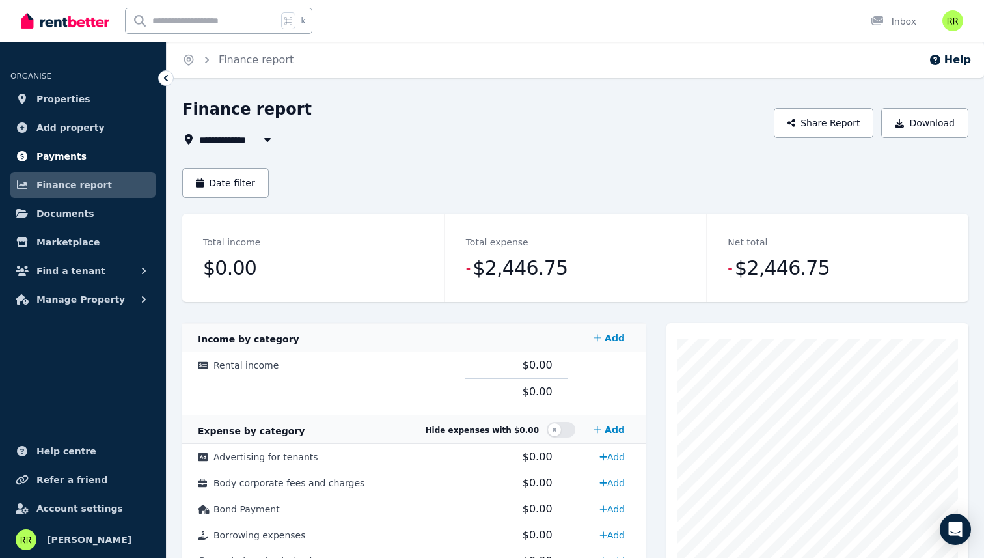
click at [76, 149] on span "Payments" at bounding box center [61, 156] width 50 height 16
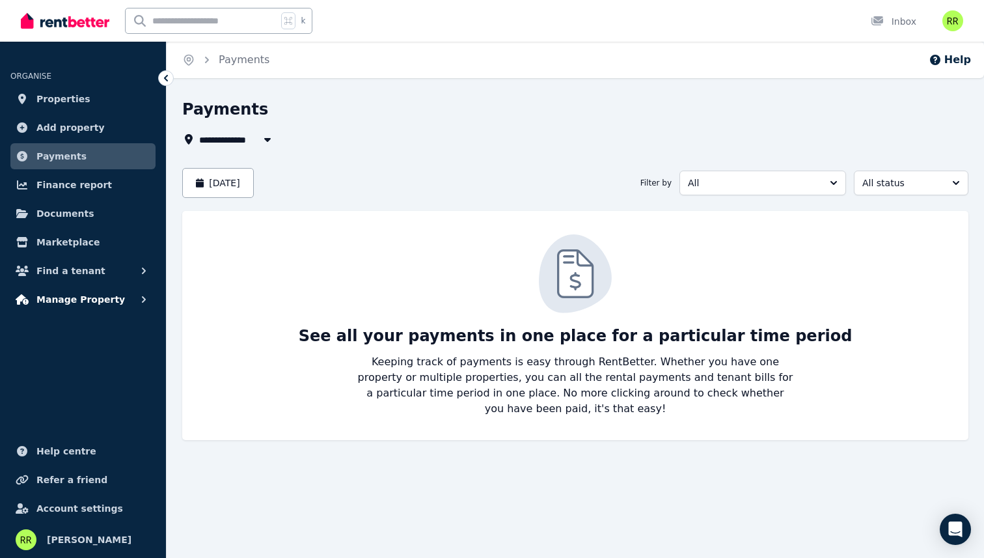
click at [55, 294] on span "Manage Property" at bounding box center [80, 300] width 89 height 16
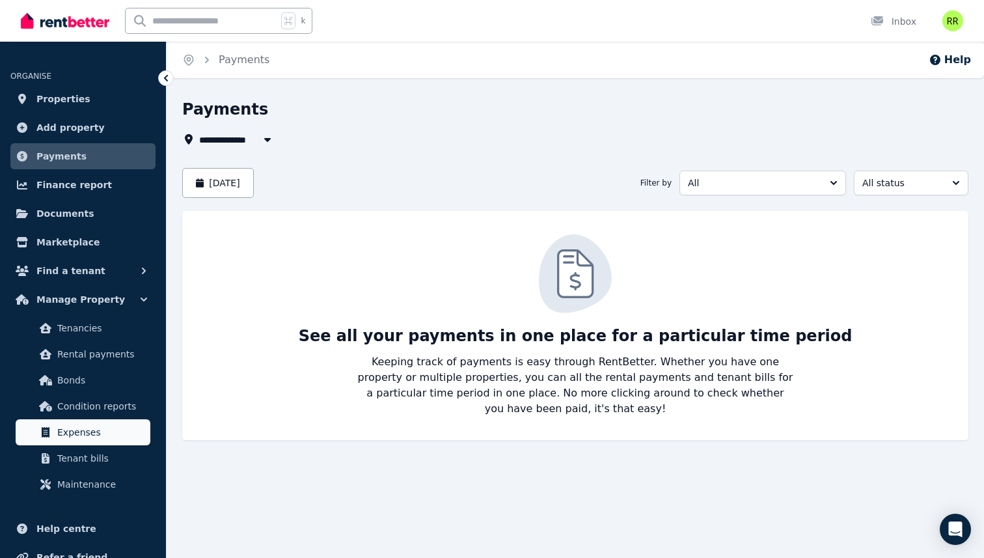
click at [59, 428] on span "Expenses" at bounding box center [101, 432] width 88 height 16
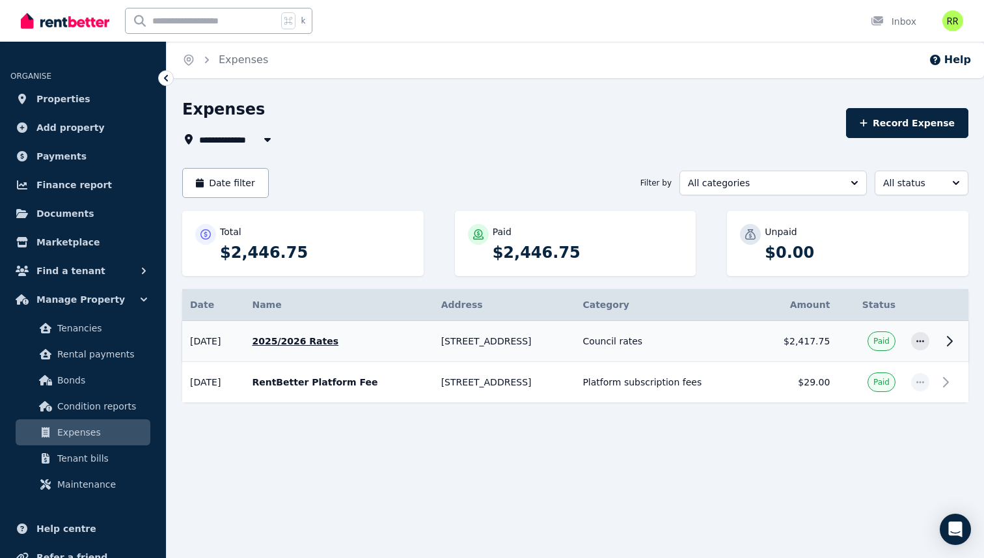
click at [241, 344] on td "[DATE]" at bounding box center [213, 341] width 62 height 41
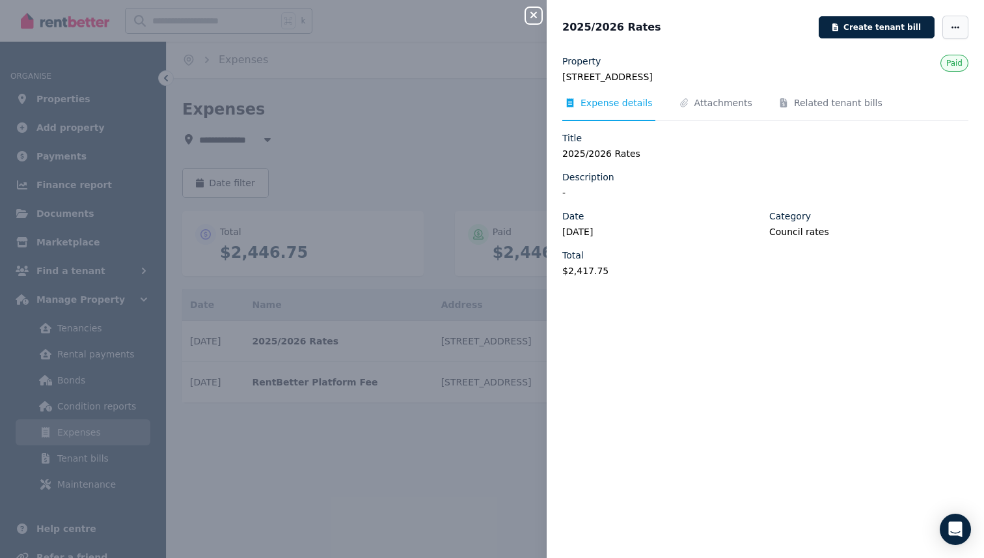
click at [956, 33] on span "button" at bounding box center [956, 27] width 26 height 23
click at [924, 61] on span "Edit" at bounding box center [916, 65] width 83 height 16
select select "**********"
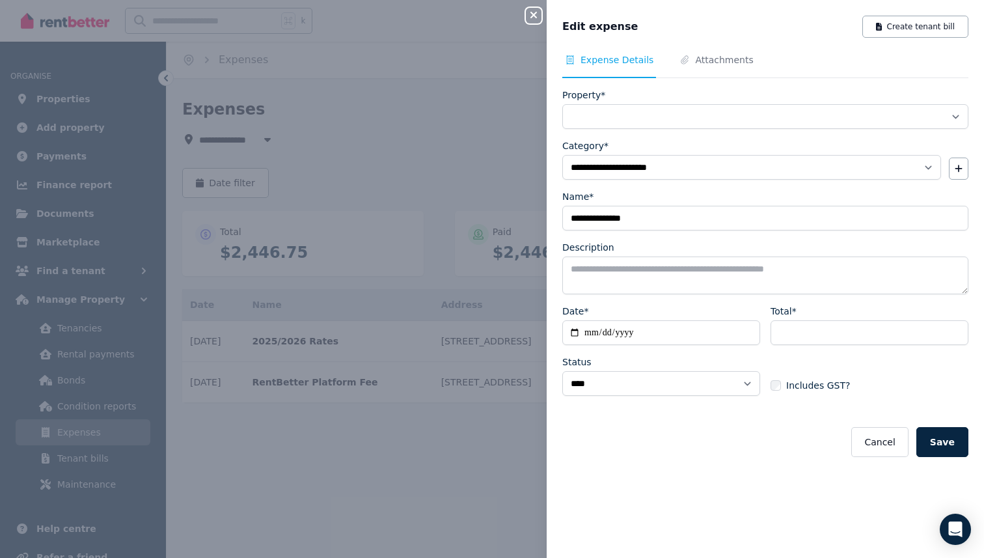
select select "**********"
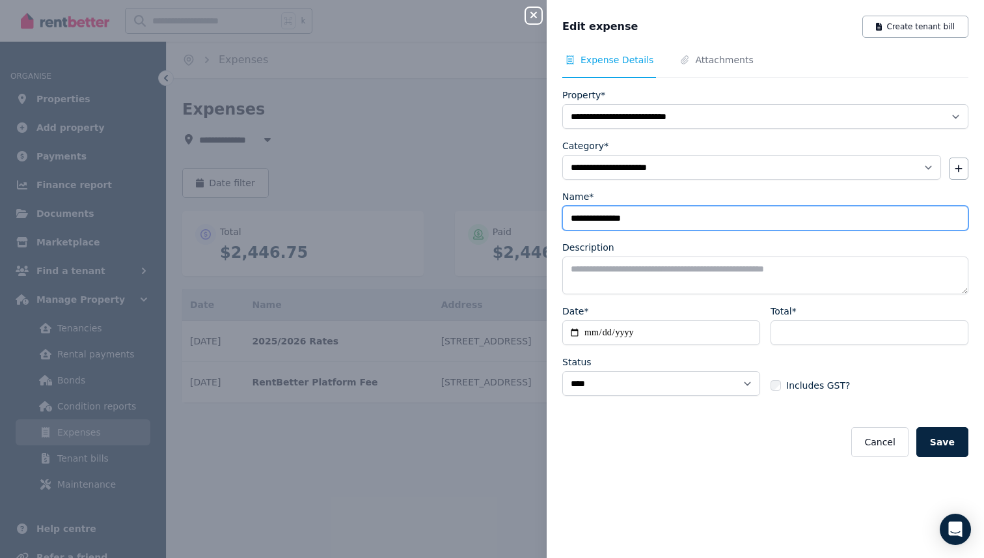
click at [585, 222] on input "**********" at bounding box center [765, 218] width 406 height 25
type input "**********"
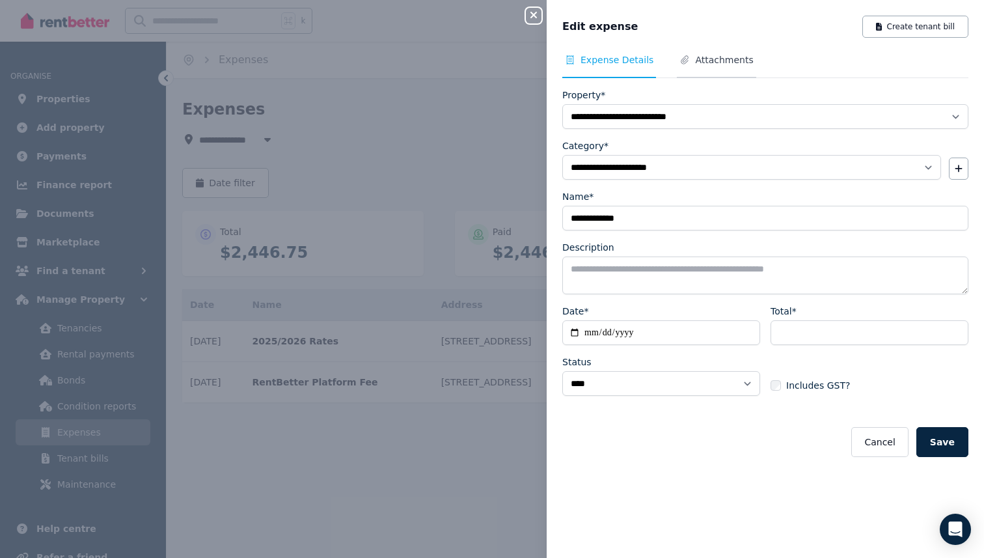
click at [702, 58] on span "Attachments" at bounding box center [724, 59] width 58 height 13
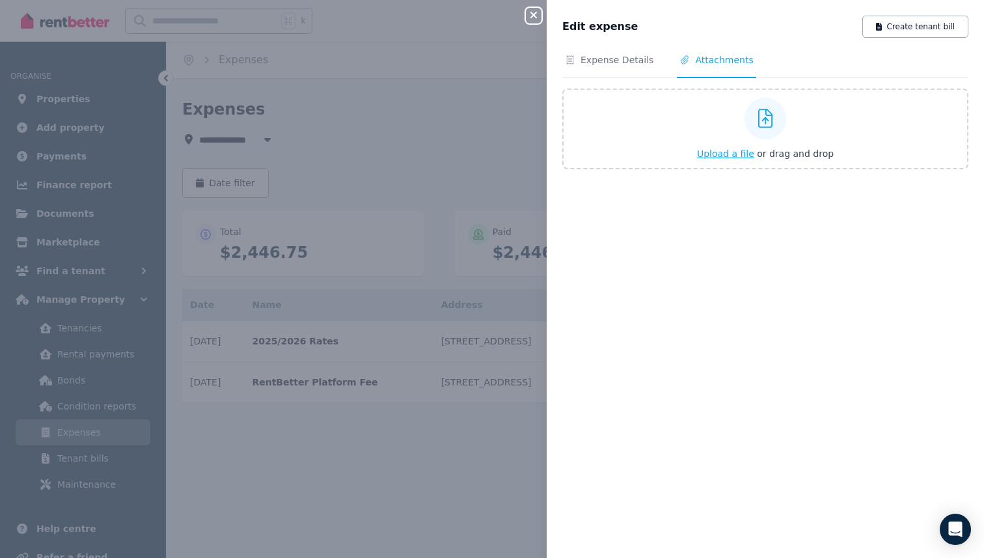
click at [728, 158] on span "Upload a file" at bounding box center [725, 153] width 57 height 10
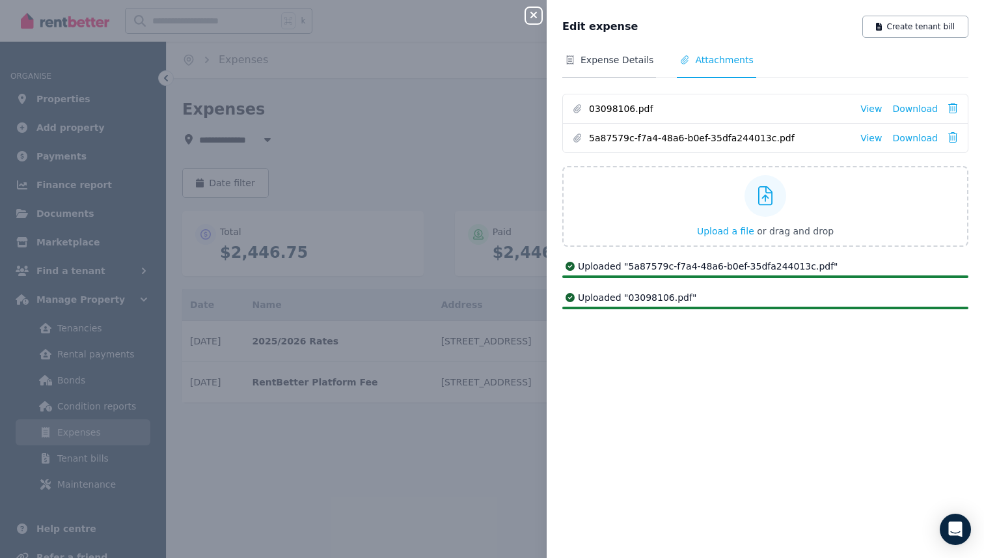
click at [617, 61] on span "Expense Details" at bounding box center [617, 59] width 73 height 13
select select "**********"
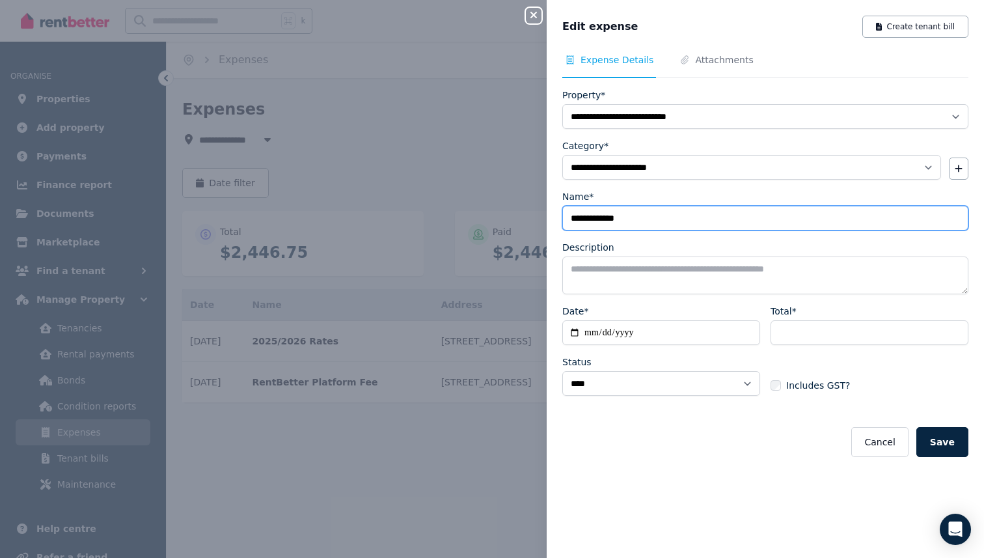
click at [653, 221] on input "**********" at bounding box center [765, 218] width 406 height 25
type input "**********"
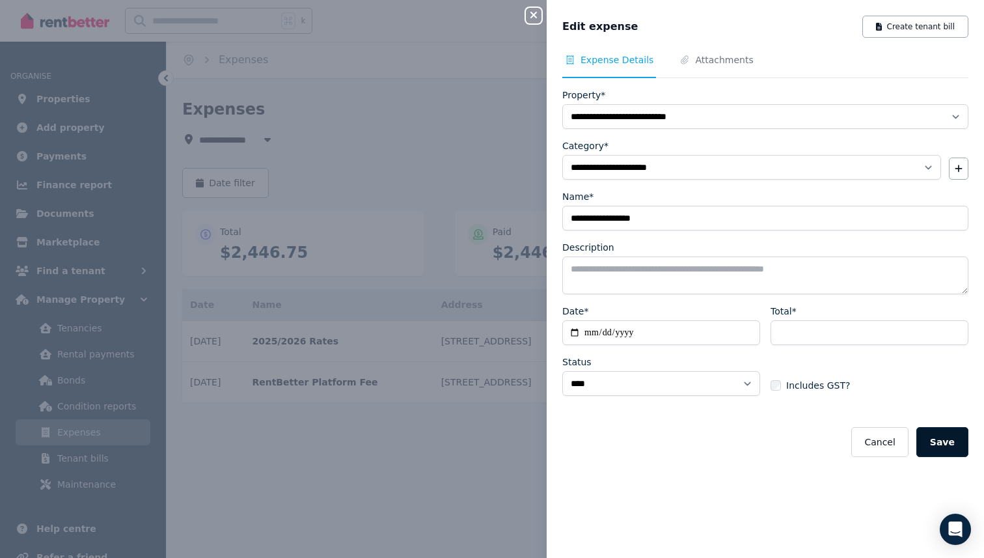
click at [935, 441] on button "Save" at bounding box center [943, 442] width 52 height 30
click at [529, 16] on icon "button" at bounding box center [534, 15] width 16 height 10
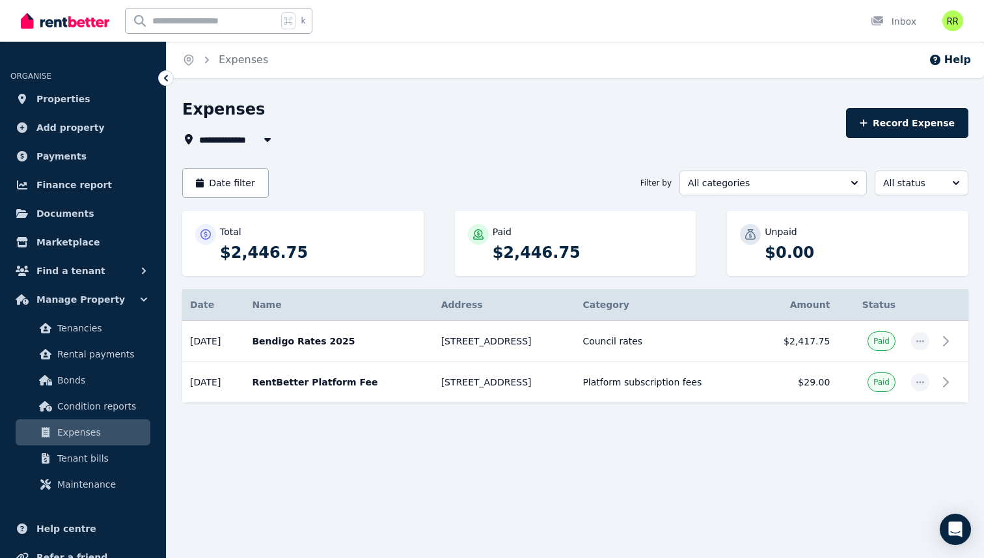
click at [478, 437] on div at bounding box center [575, 437] width 786 height 23
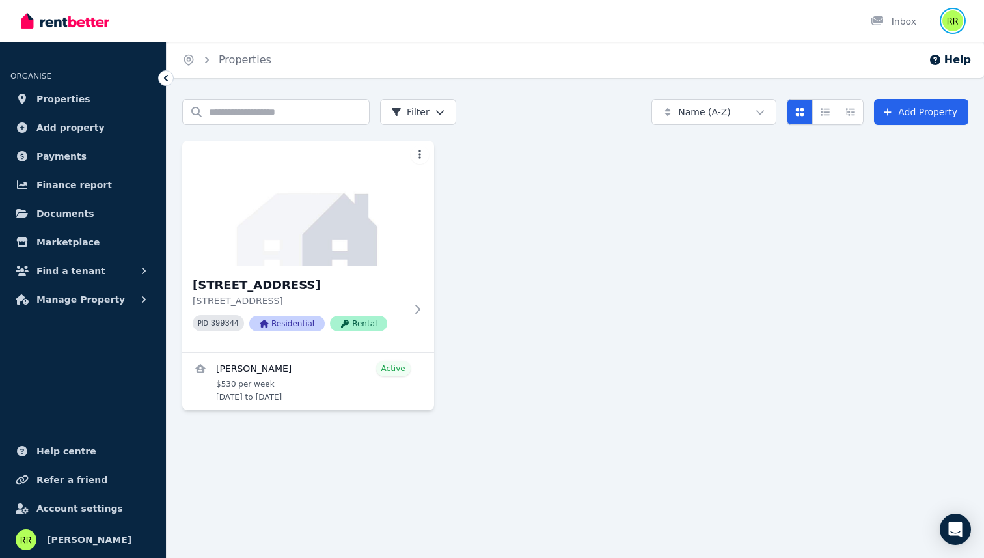
click at [956, 28] on img "button" at bounding box center [953, 20] width 21 height 21
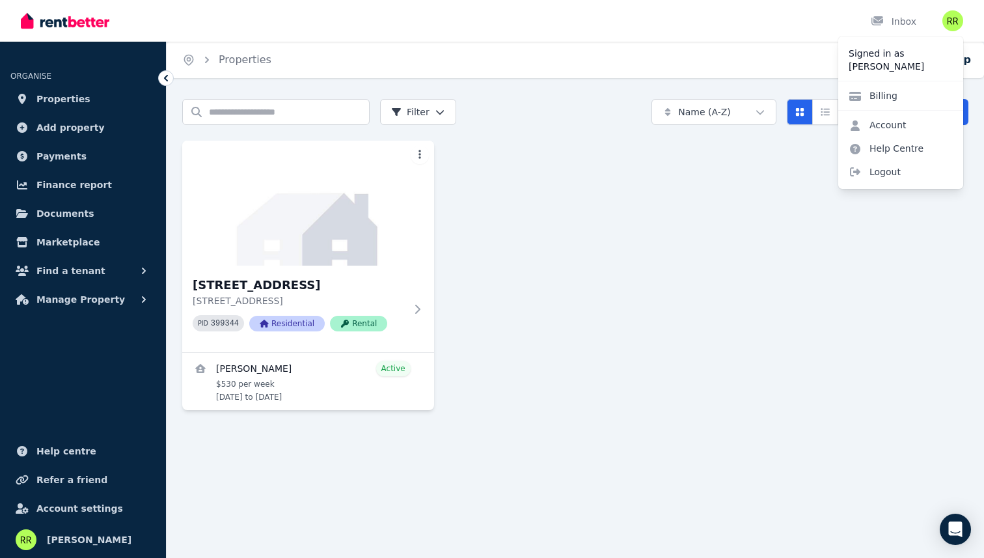
click at [511, 296] on div "[STREET_ADDRESS] PID 399344 Residential Rental [PERSON_NAME] Active $530 per we…" at bounding box center [575, 276] width 786 height 270
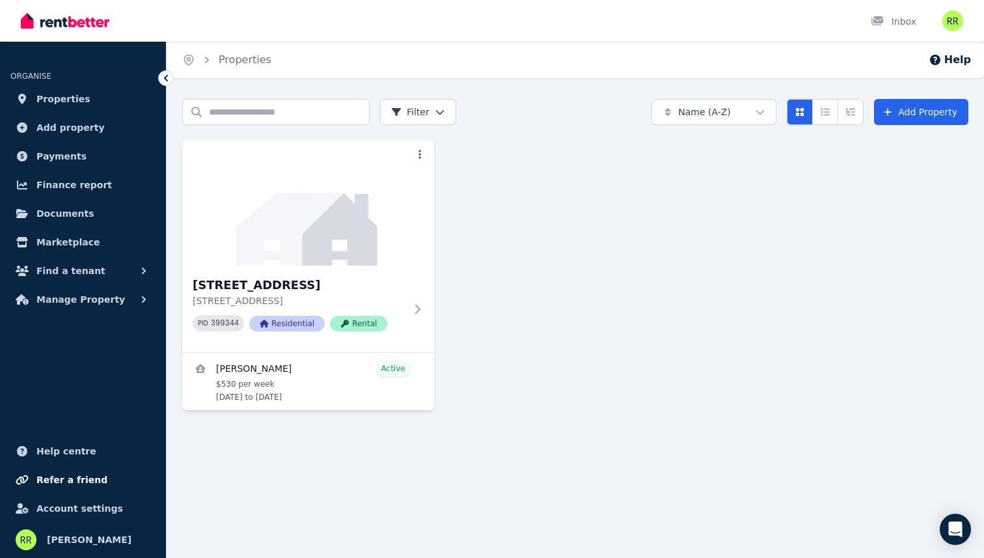
click at [68, 484] on span "Refer a friend" at bounding box center [71, 480] width 71 height 16
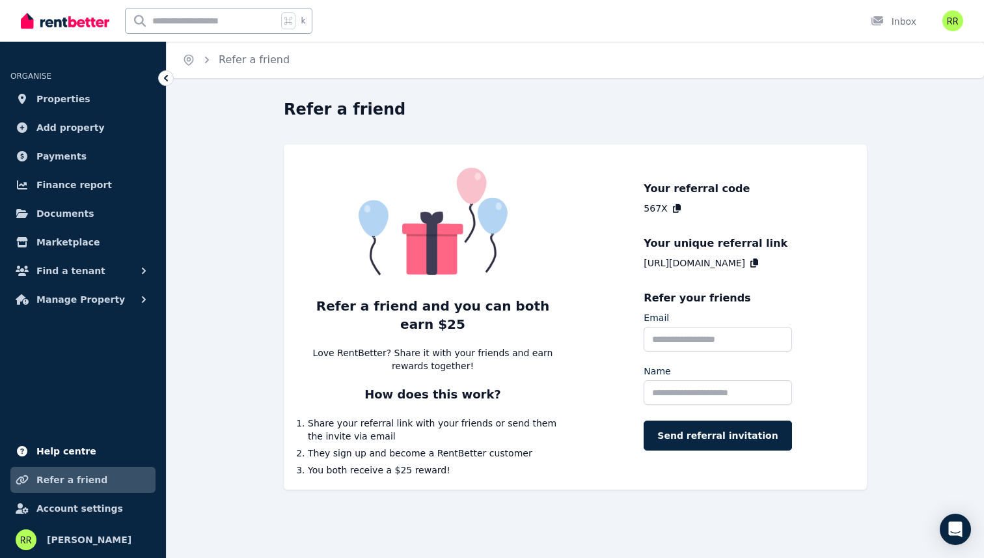
click at [63, 447] on span "Help centre" at bounding box center [66, 451] width 60 height 16
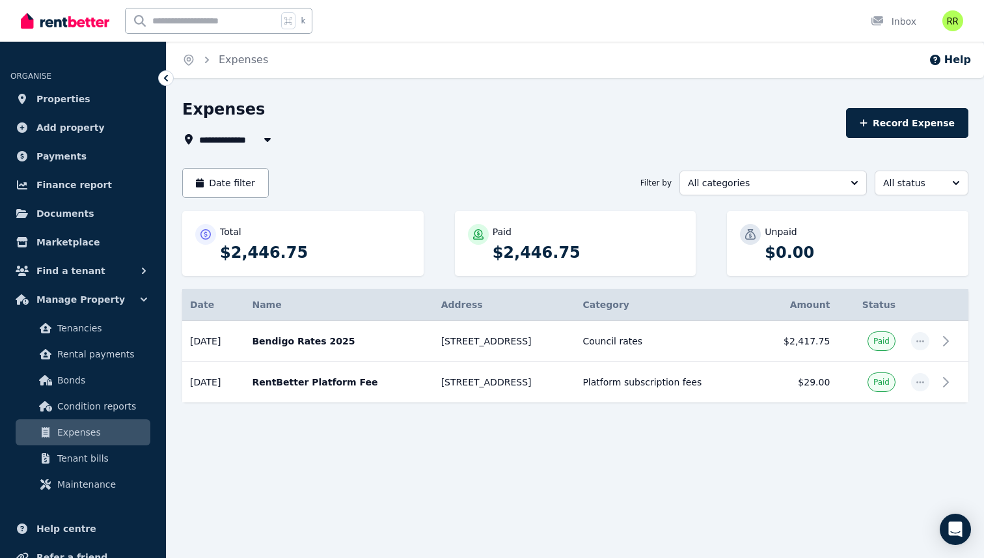
click at [68, 28] on img at bounding box center [65, 21] width 89 height 20
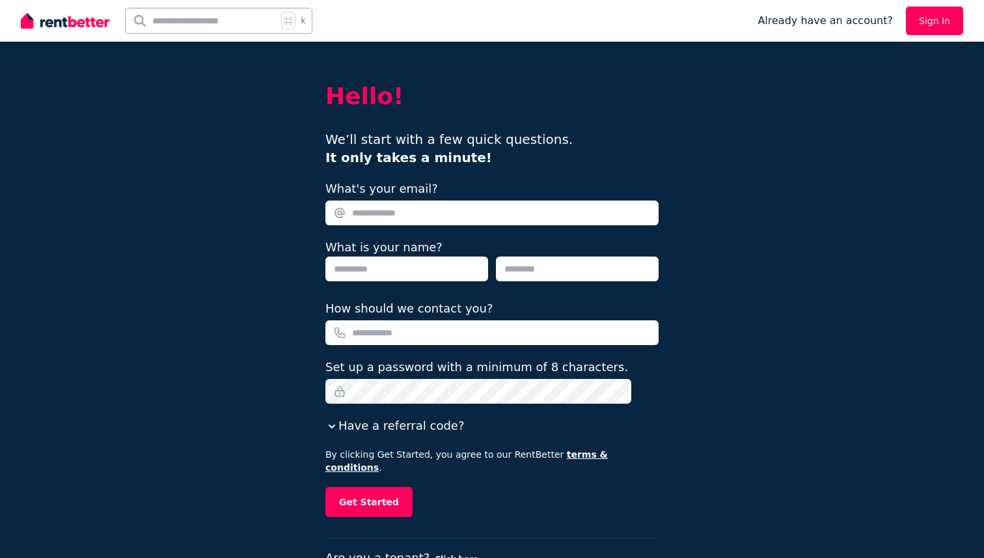
click at [378, 219] on input "What's your email?" at bounding box center [492, 213] width 333 height 25
click at [381, 213] on input "What's your email?" at bounding box center [492, 213] width 333 height 25
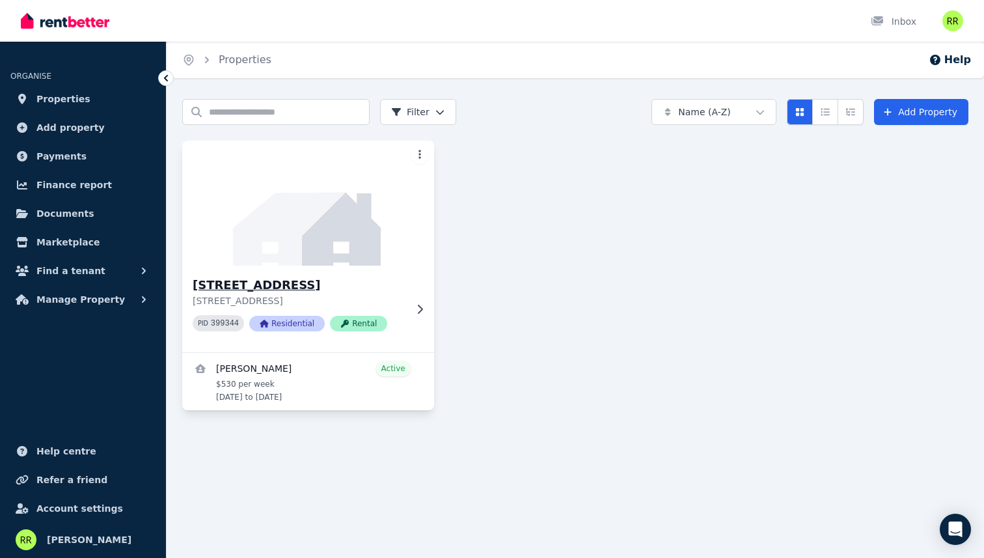
click at [413, 304] on div at bounding box center [417, 309] width 13 height 10
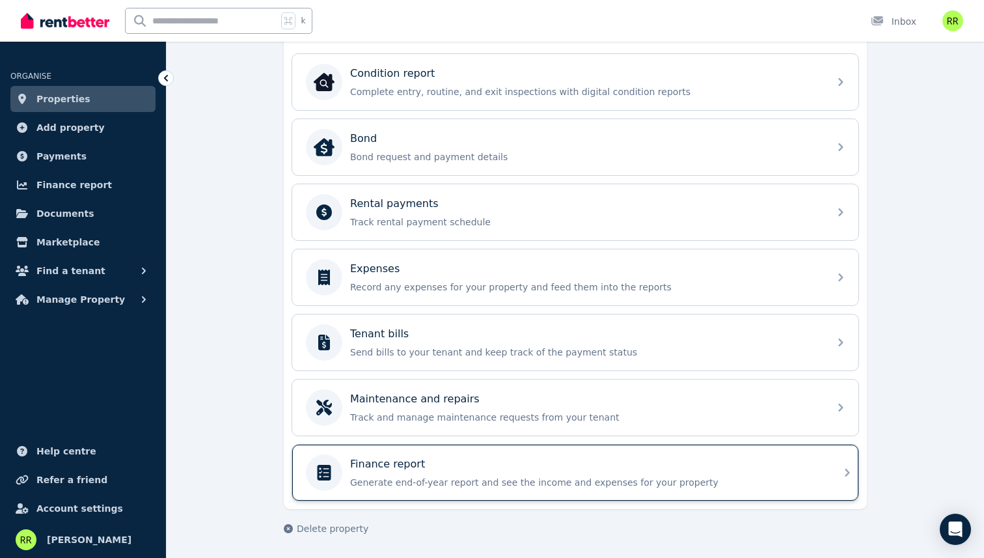
scroll to position [424, 0]
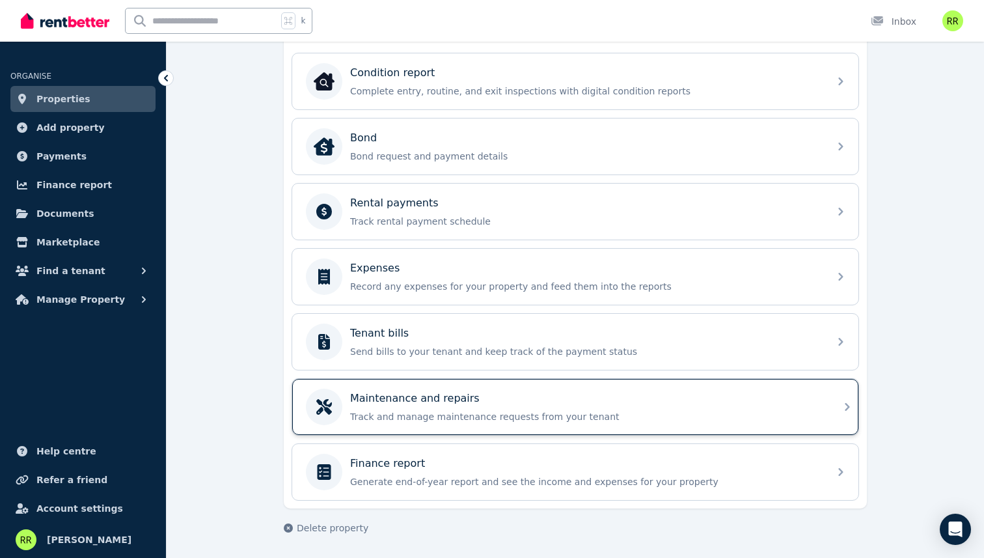
click at [413, 405] on p "Maintenance and repairs" at bounding box center [415, 399] width 130 height 16
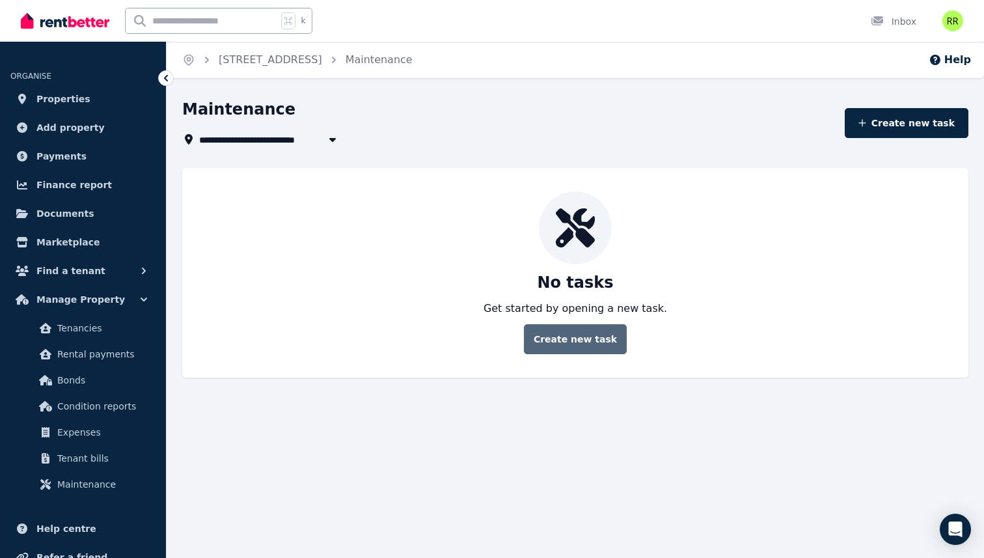
click at [558, 343] on button "Create new task" at bounding box center [575, 339] width 103 height 30
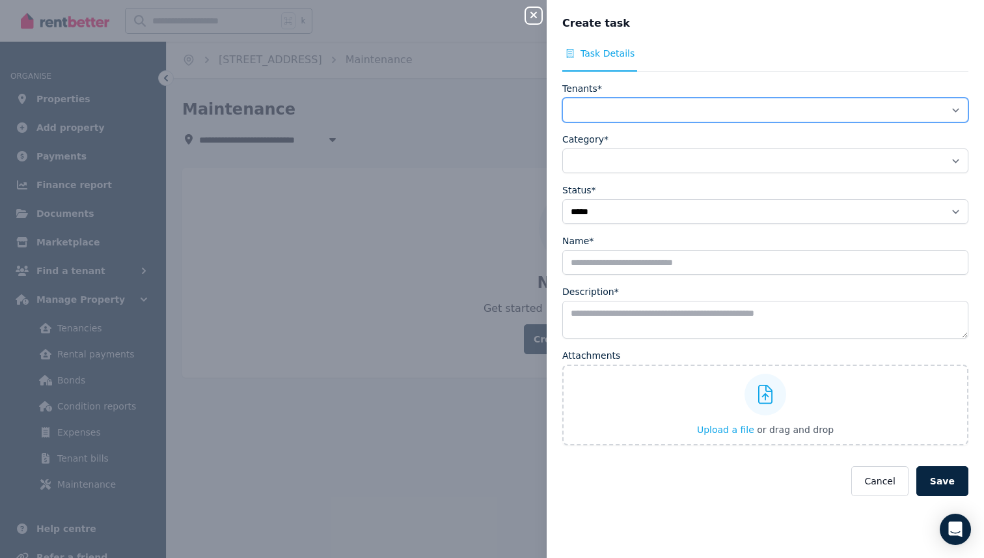
click at [587, 102] on select "**********" at bounding box center [765, 110] width 406 height 25
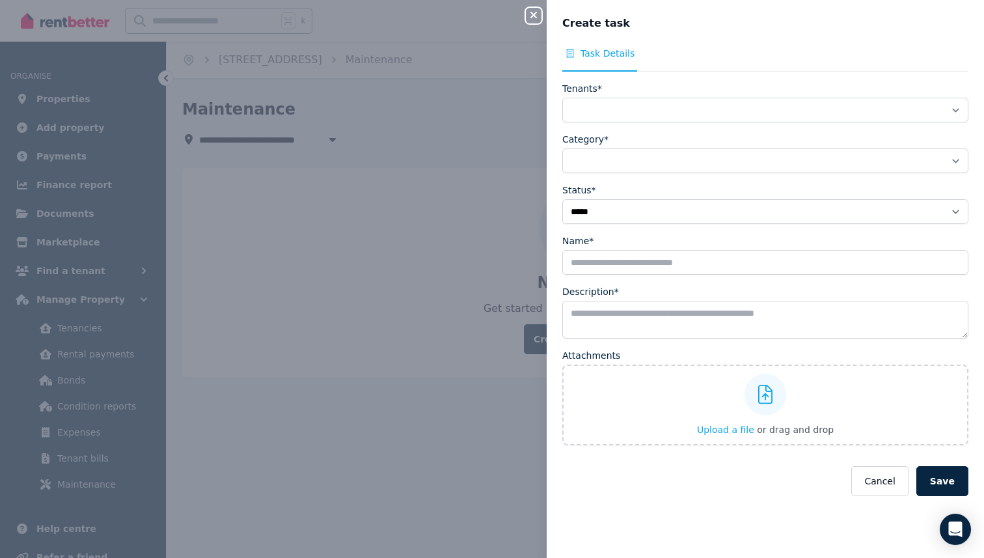
click at [74, 104] on div "**********" at bounding box center [492, 279] width 984 height 558
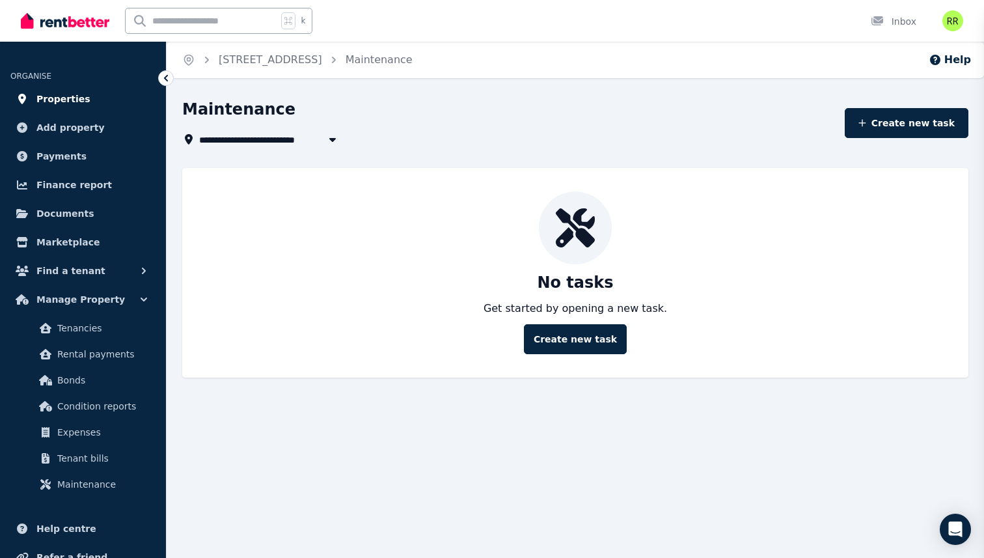
click at [66, 100] on span "Properties" at bounding box center [63, 99] width 54 height 16
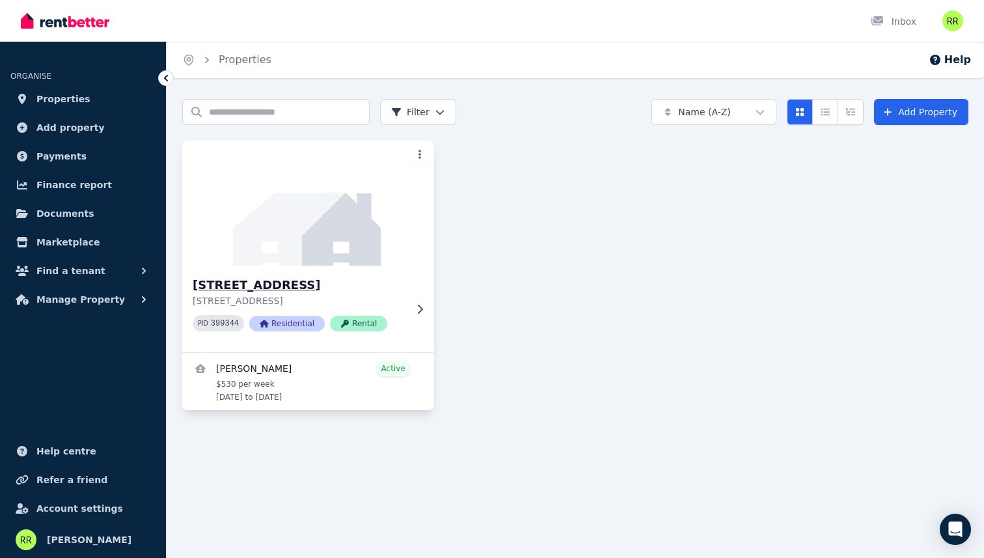
click at [414, 311] on icon at bounding box center [419, 309] width 13 height 10
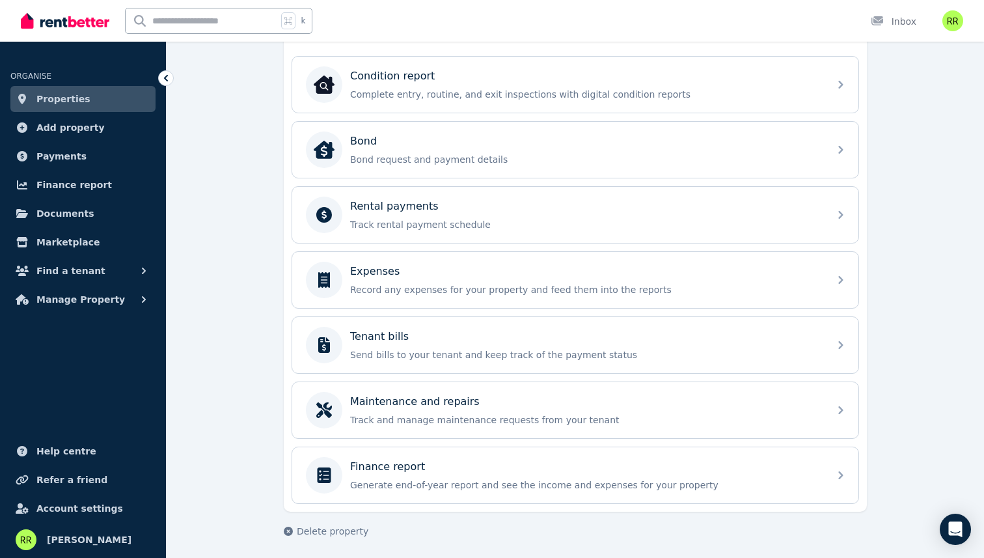
scroll to position [424, 0]
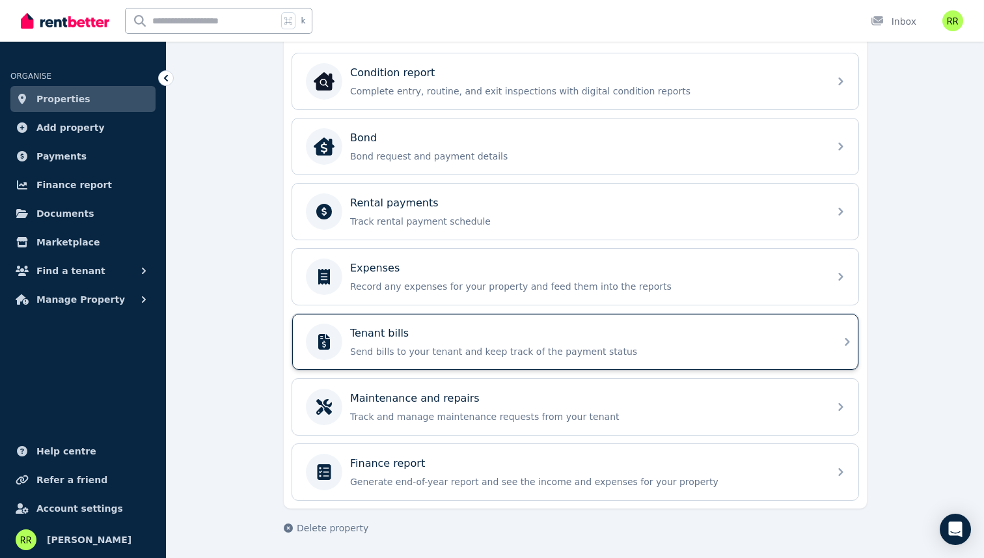
click at [516, 335] on div "Tenant bills" at bounding box center [585, 334] width 471 height 16
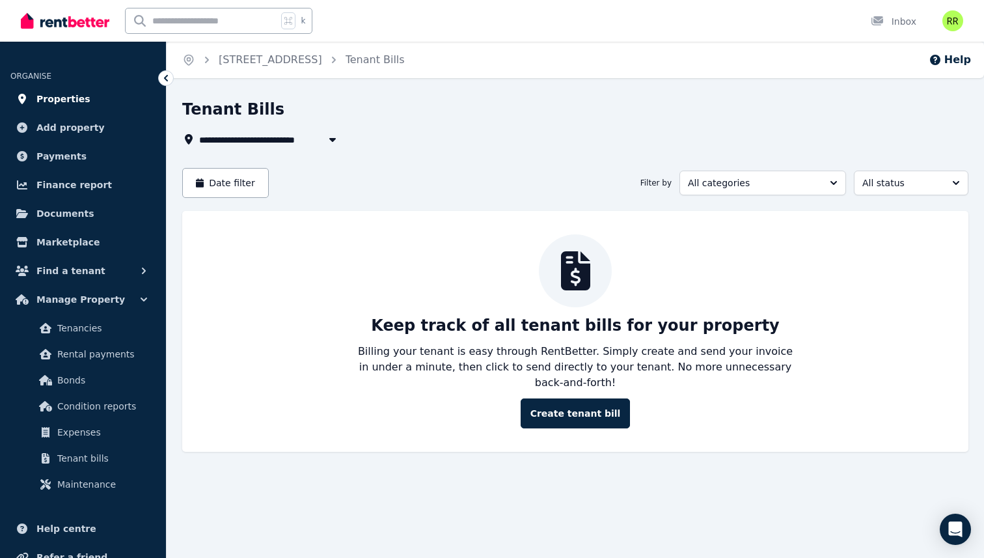
click at [77, 100] on span "Properties" at bounding box center [63, 99] width 54 height 16
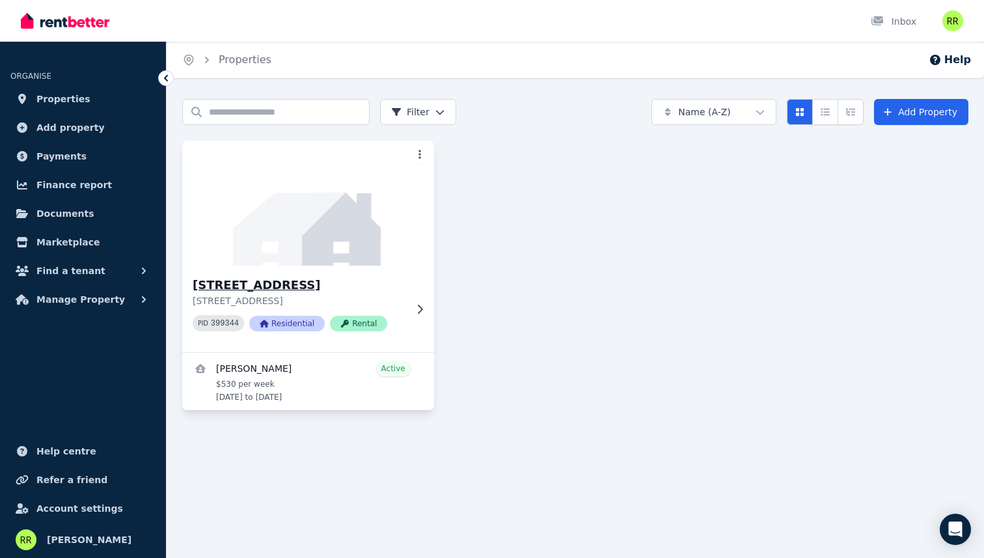
click at [368, 309] on div "[STREET_ADDRESS] 399344 Residential Rental" at bounding box center [299, 309] width 213 height 66
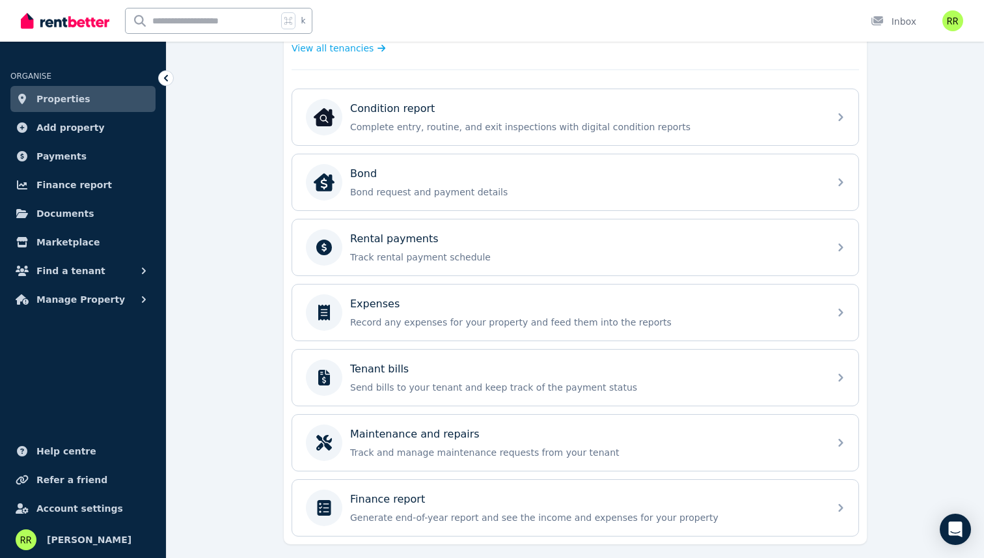
scroll to position [391, 0]
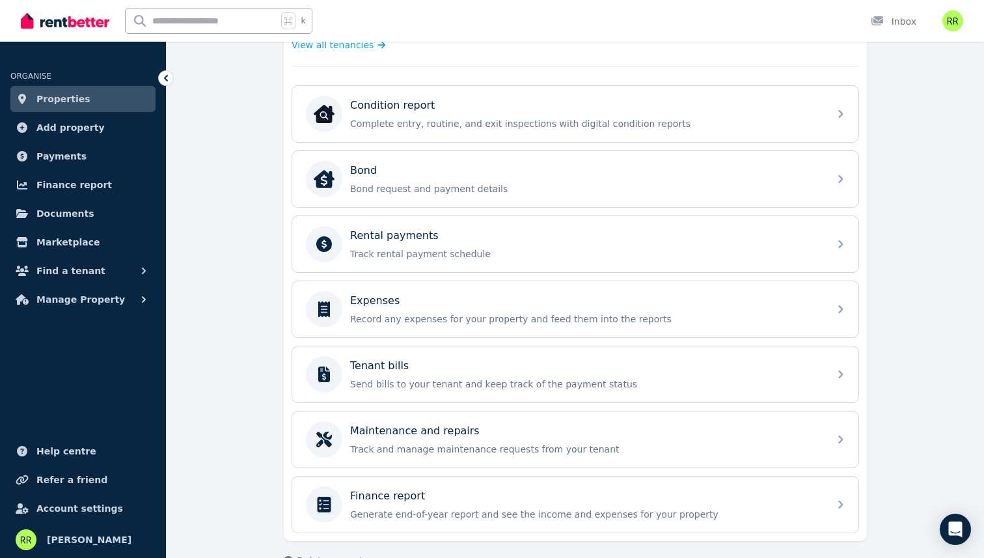
click at [292, 334] on link "Expenses Record any expenses for your property and feed them into the reports" at bounding box center [575, 309] width 566 height 56
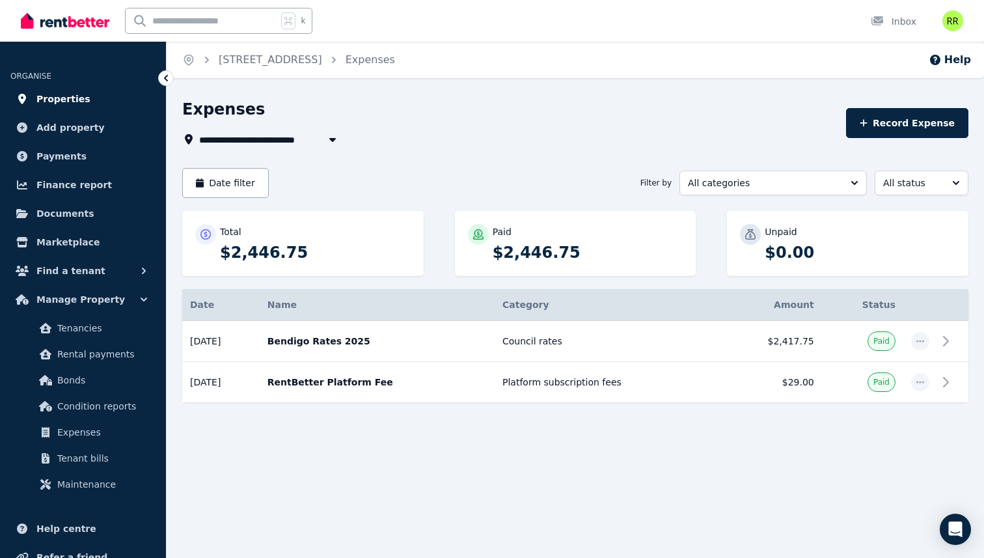
click at [67, 99] on span "Properties" at bounding box center [63, 99] width 54 height 16
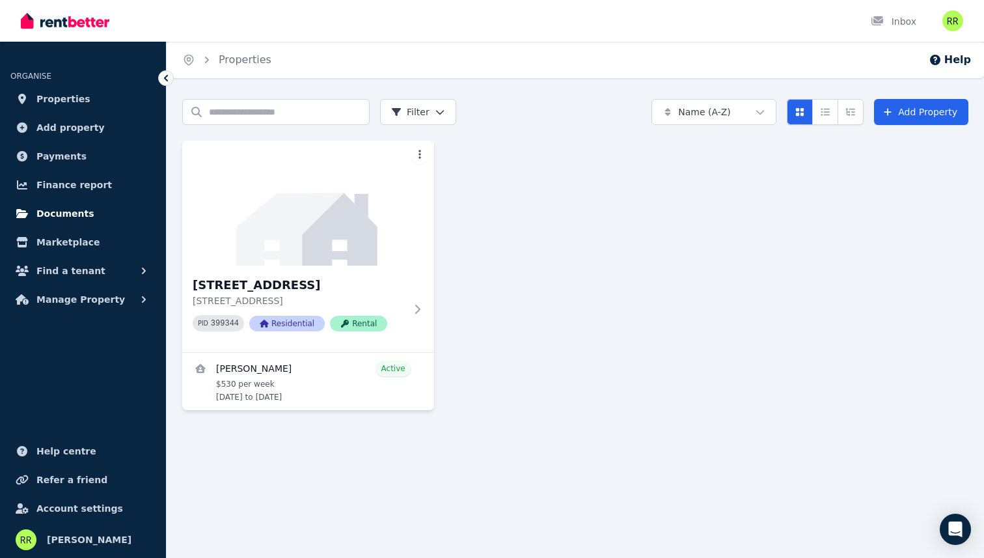
click at [65, 219] on span "Documents" at bounding box center [65, 214] width 58 height 16
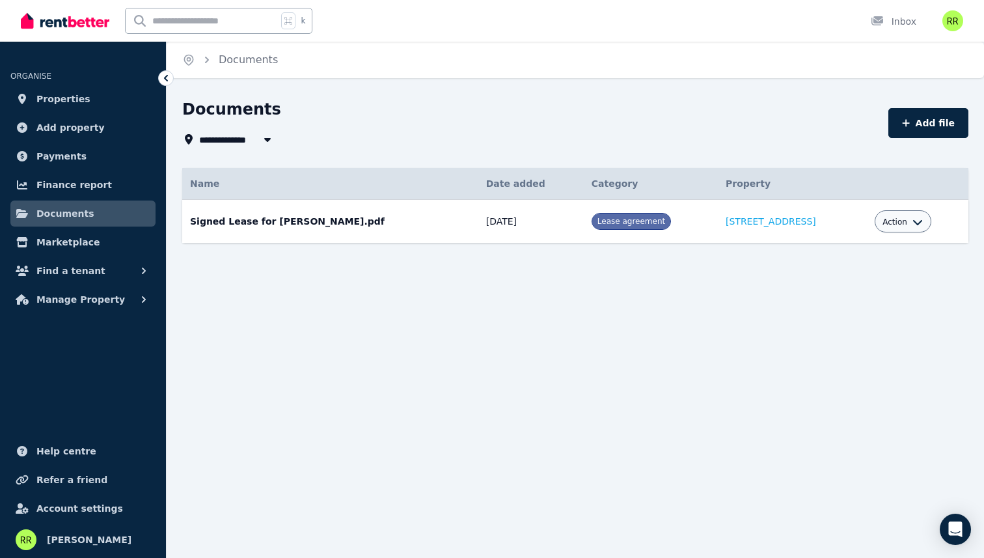
click at [896, 218] on span "Action" at bounding box center [895, 222] width 25 height 10
click at [858, 245] on link "Edit" at bounding box center [863, 251] width 125 height 23
select select "**********"
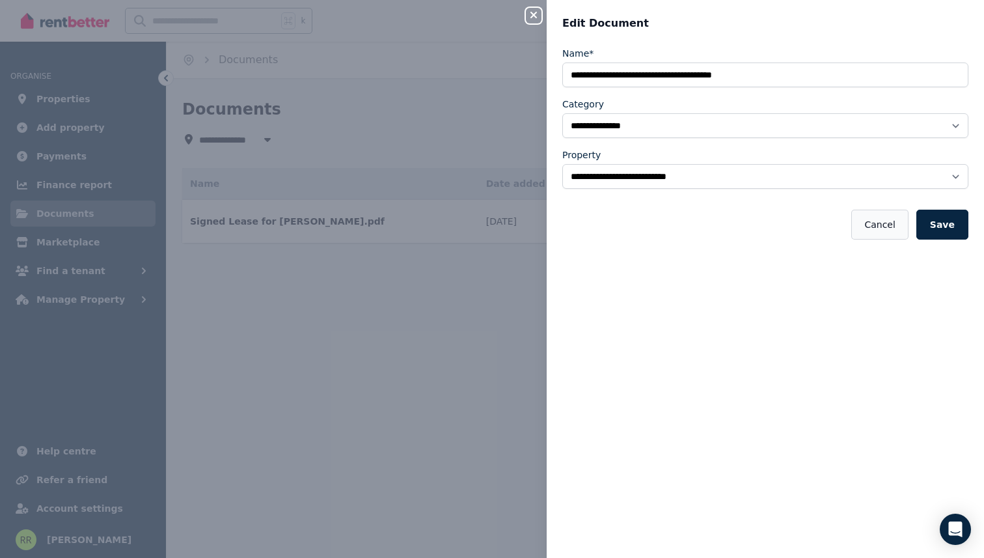
click at [883, 225] on button "Cancel" at bounding box center [880, 225] width 57 height 30
select select "*****"
select select
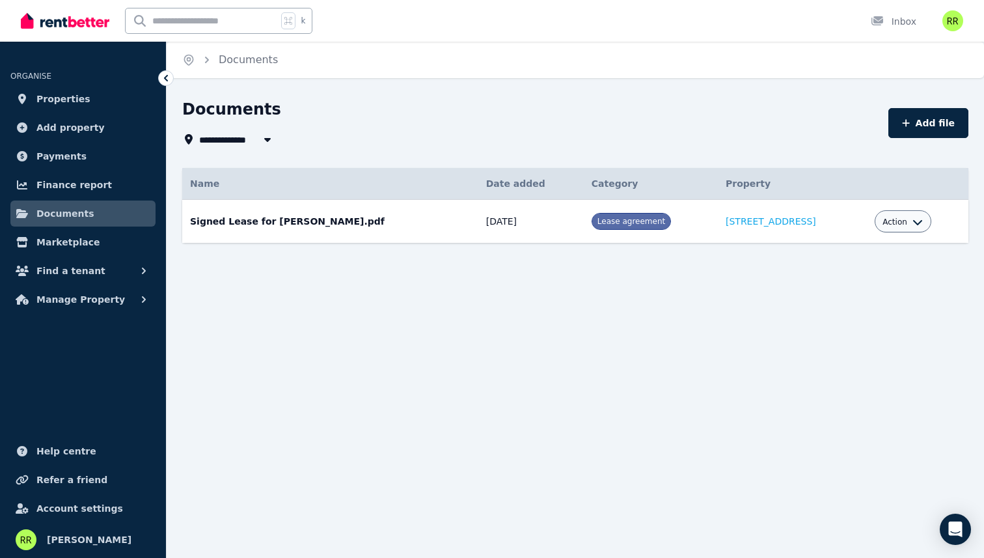
click at [906, 224] on span "Action" at bounding box center [895, 222] width 25 height 10
click at [859, 277] on link "View" at bounding box center [863, 274] width 125 height 23
click at [923, 228] on div "Action" at bounding box center [903, 222] width 40 height 16
click at [906, 215] on div "Action" at bounding box center [903, 222] width 40 height 16
click at [902, 223] on span "Action" at bounding box center [895, 222] width 25 height 10
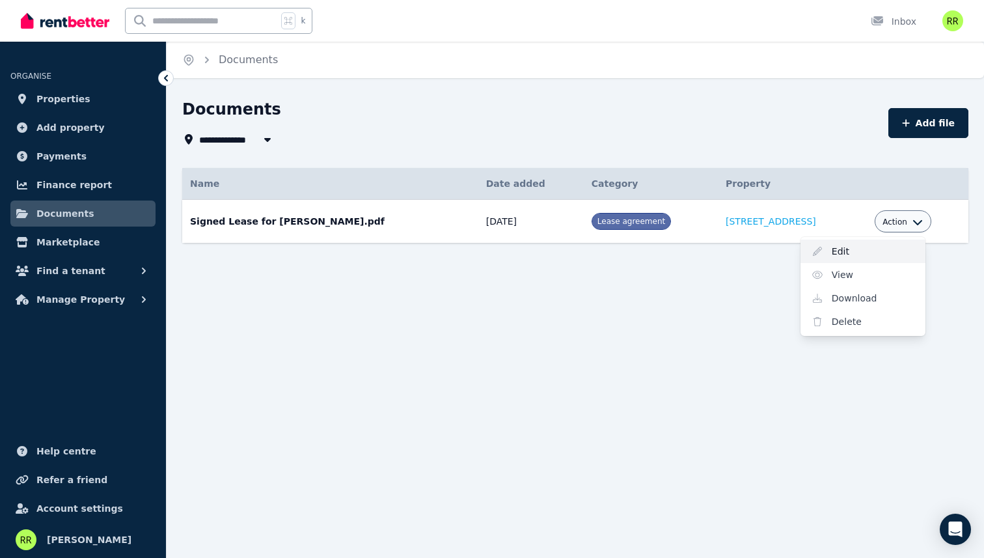
click at [878, 245] on link "Edit" at bounding box center [863, 251] width 125 height 23
select select "**********"
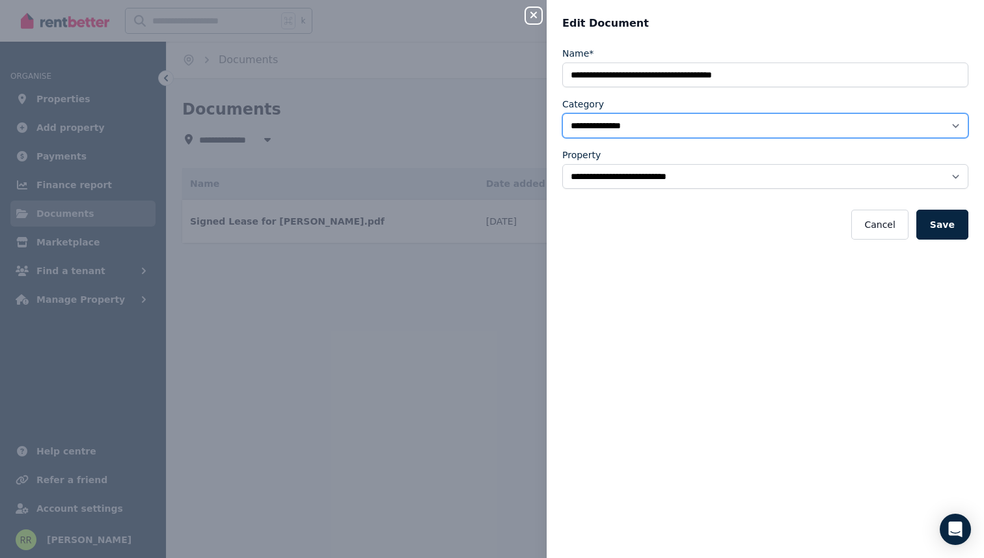
click at [621, 123] on select "**********" at bounding box center [765, 125] width 406 height 25
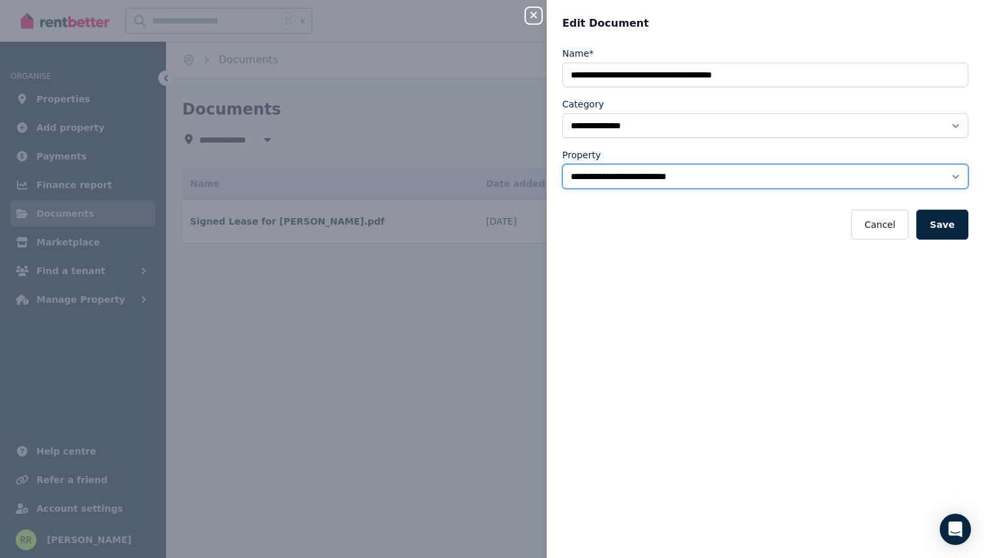
click at [674, 184] on select "**********" at bounding box center [765, 176] width 406 height 25
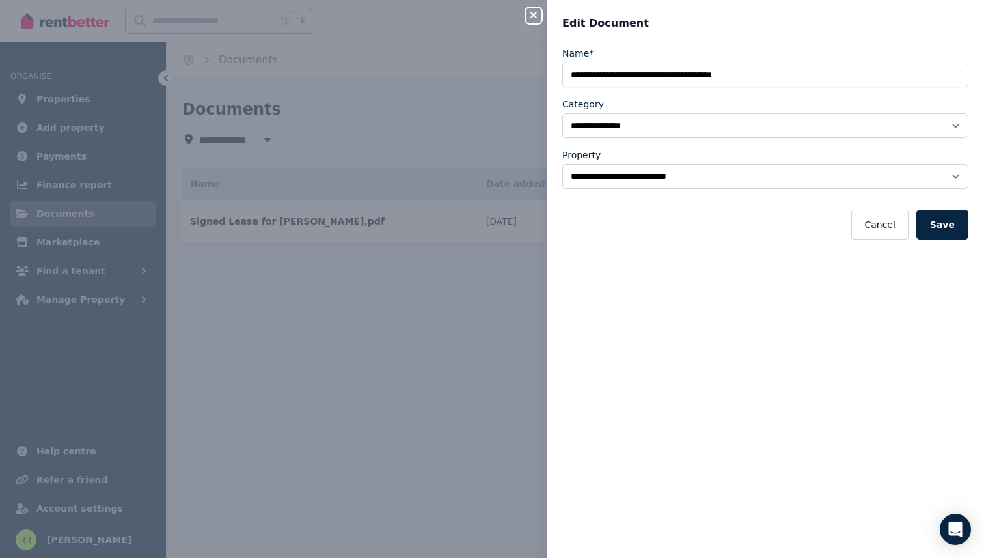
click at [195, 305] on div "**********" at bounding box center [492, 279] width 984 height 558
select select "*****"
select select
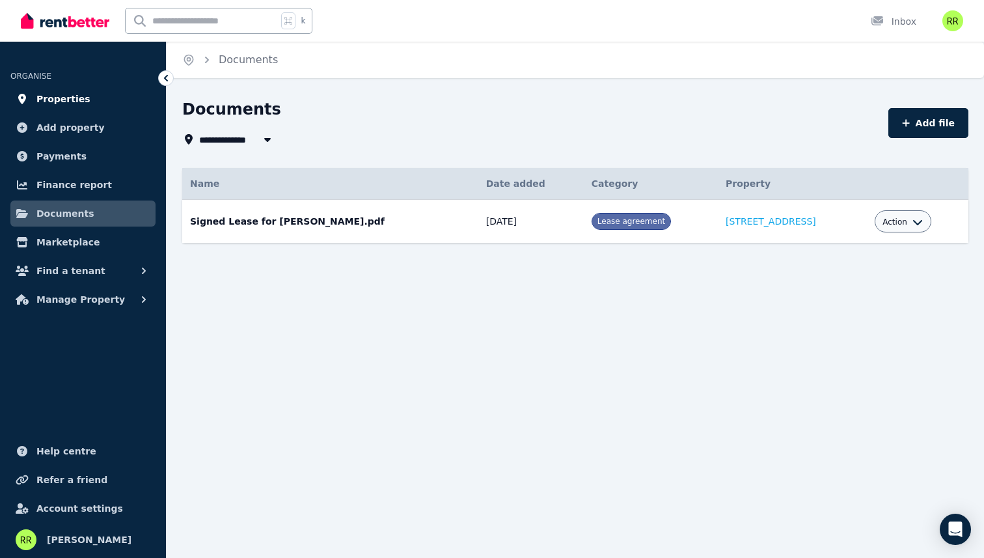
click at [56, 92] on span "Properties" at bounding box center [63, 99] width 54 height 16
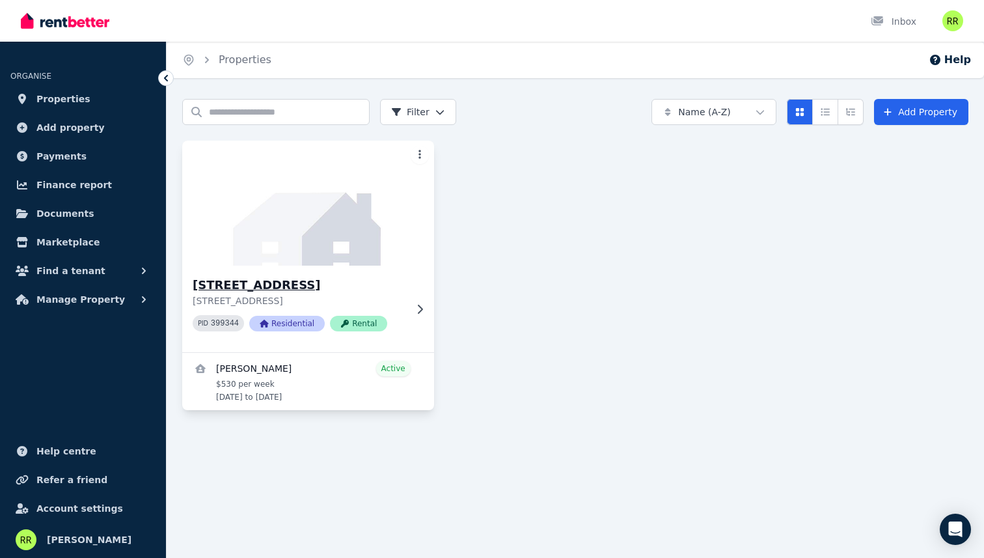
click at [251, 290] on h3 "[STREET_ADDRESS]" at bounding box center [299, 285] width 213 height 18
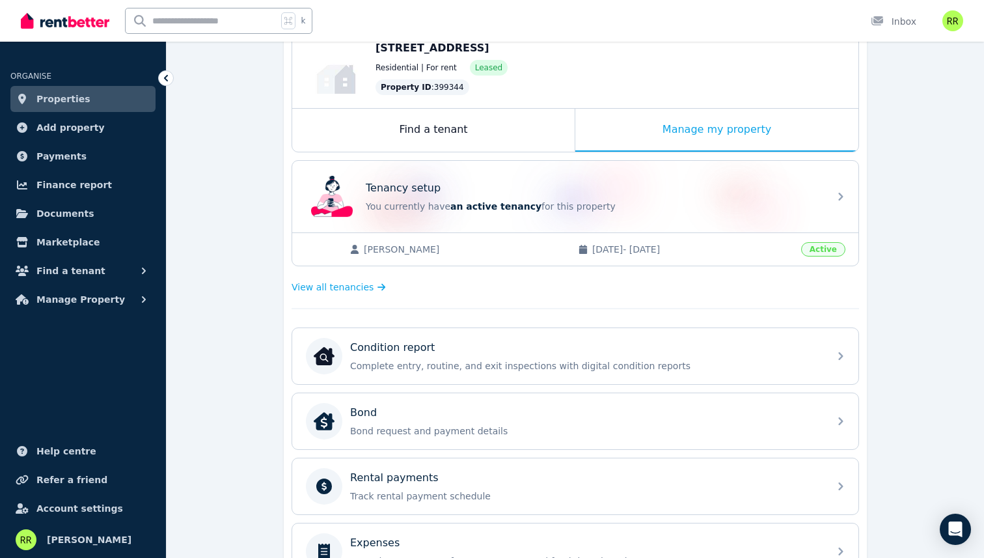
scroll to position [125, 0]
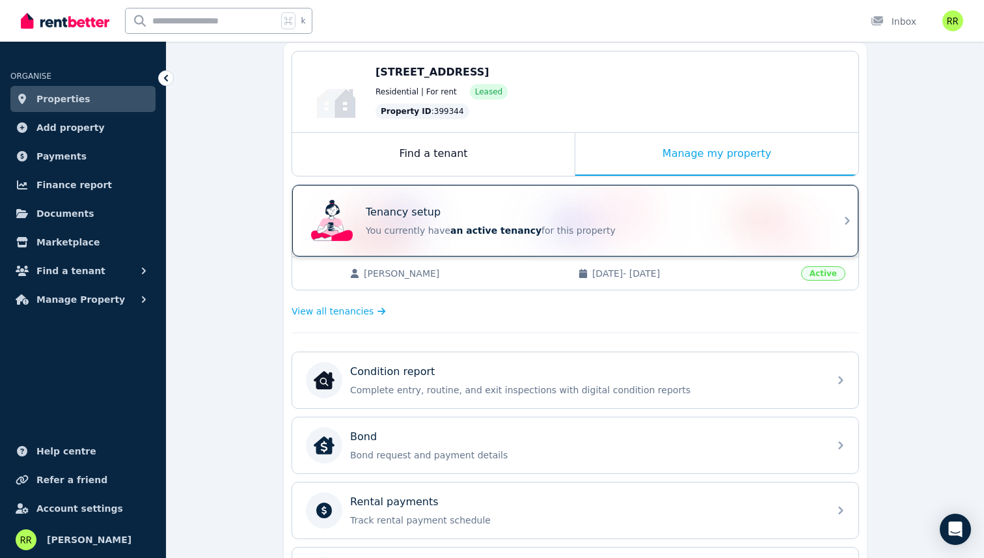
click at [814, 239] on div "Tenancy setup You currently have an active tenancy for this property" at bounding box center [564, 221] width 516 height 52
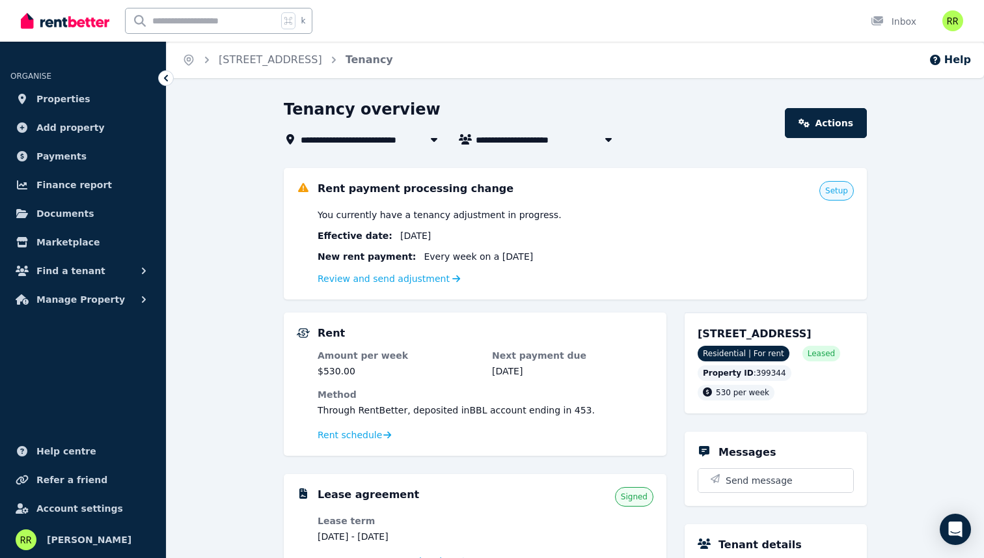
click at [357, 361] on dt "Amount per week" at bounding box center [398, 355] width 161 height 13
drag, startPoint x: 357, startPoint y: 361, endPoint x: 485, endPoint y: 376, distance: 128.4
click at [485, 376] on dl "Amount per week $530.00 Next payment due [DATE] Method Through RentBetter , dep…" at bounding box center [486, 396] width 336 height 94
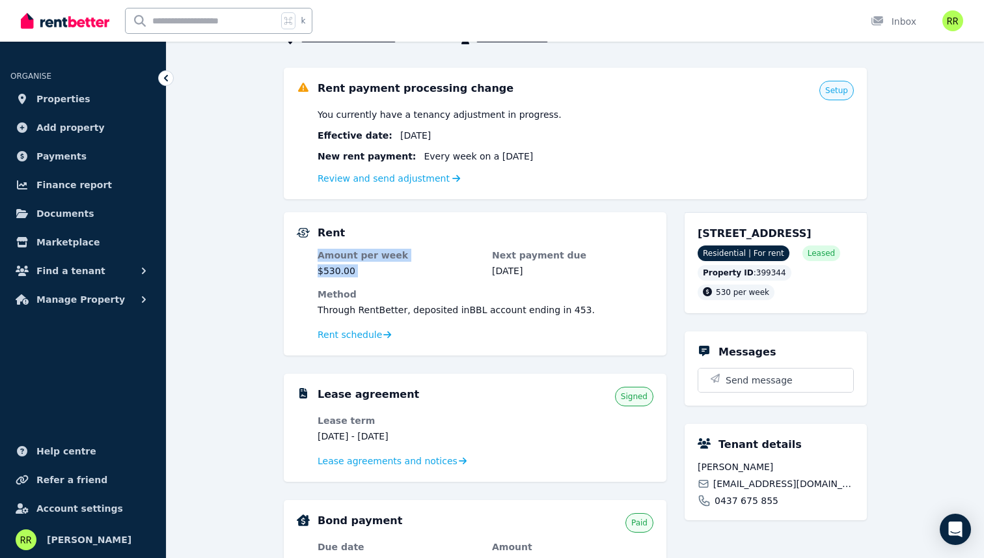
scroll to position [101, 0]
click at [337, 393] on h5 "Lease agreement" at bounding box center [369, 394] width 102 height 16
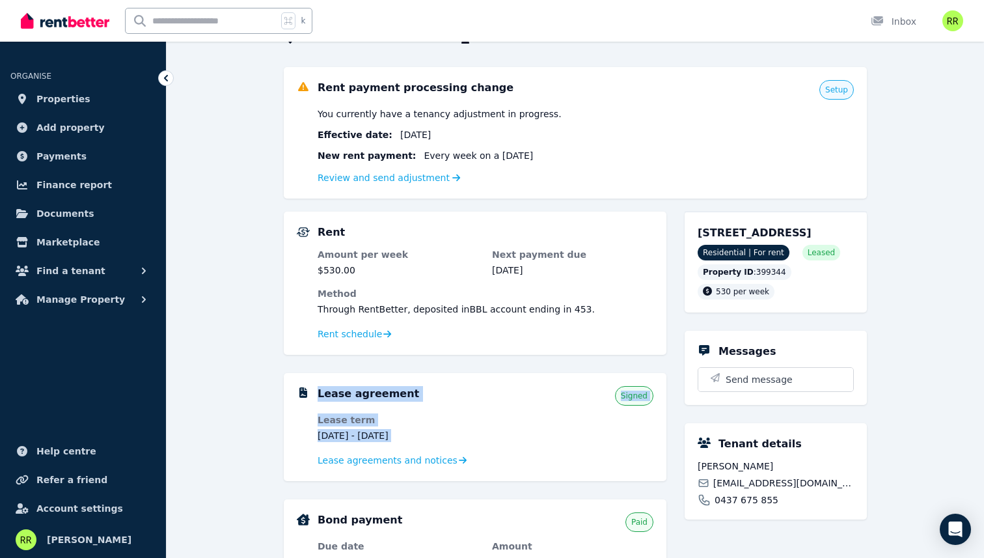
drag, startPoint x: 337, startPoint y: 393, endPoint x: 385, endPoint y: 445, distance: 70.5
click at [385, 445] on div "Lease agreement Signed Lease term [DATE] - [DATE] Lease agreements and notices" at bounding box center [486, 427] width 336 height 82
click at [385, 445] on dl "Lease term [DATE] - [DATE] Lease agreements and notices" at bounding box center [486, 440] width 336 height 55
click at [386, 440] on dd "[DATE] - [DATE]" at bounding box center [398, 435] width 161 height 13
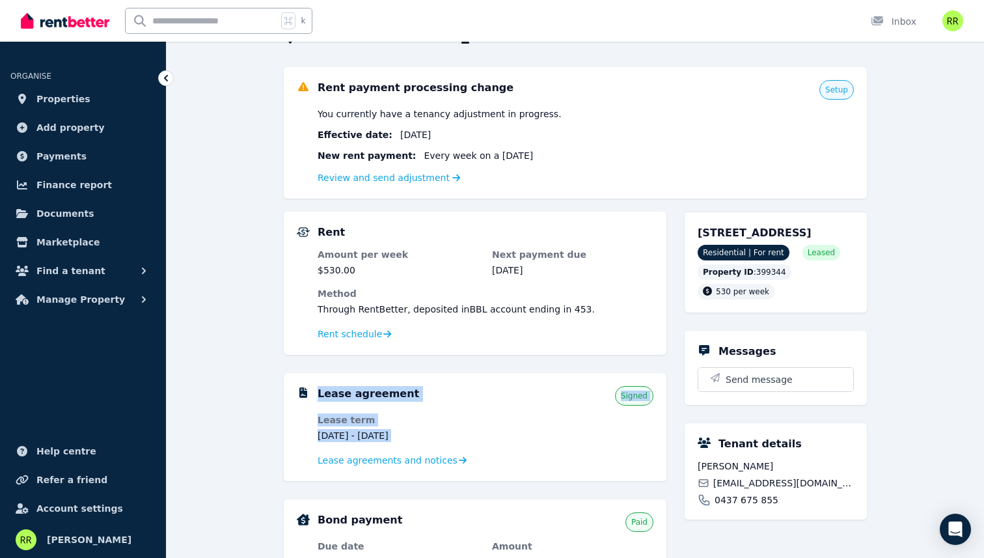
drag, startPoint x: 386, startPoint y: 440, endPoint x: 314, endPoint y: 393, distance: 85.6
click at [314, 393] on div "Lease agreement Signed Lease term [DATE] - [DATE] Lease agreements and notices" at bounding box center [475, 427] width 357 height 82
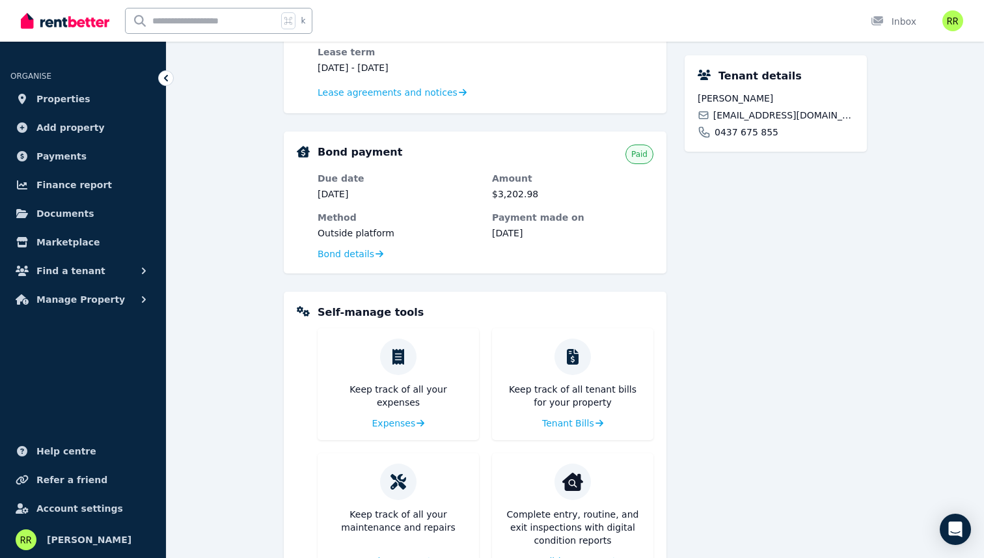
scroll to position [487, 0]
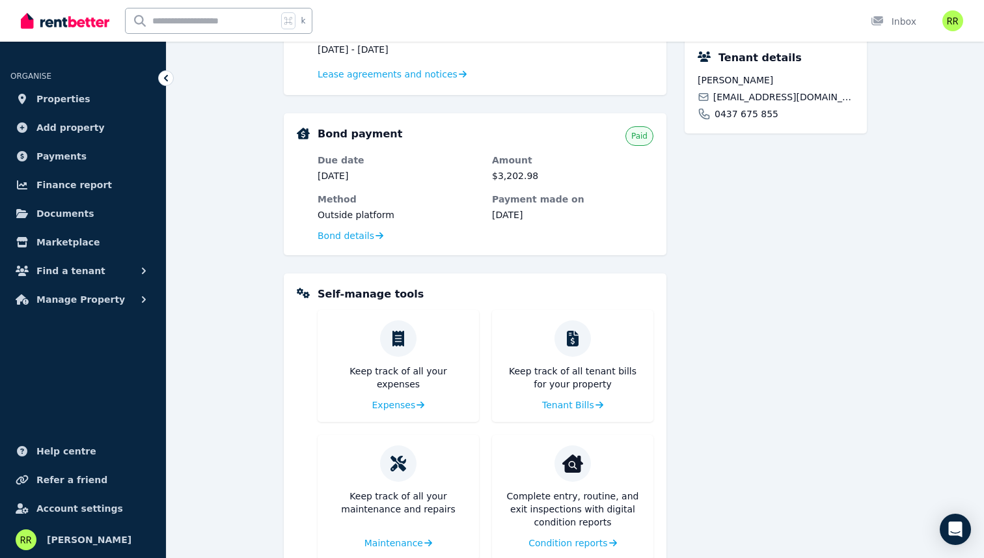
click at [556, 370] on p "Keep track of all tenant bills for your property" at bounding box center [573, 378] width 141 height 26
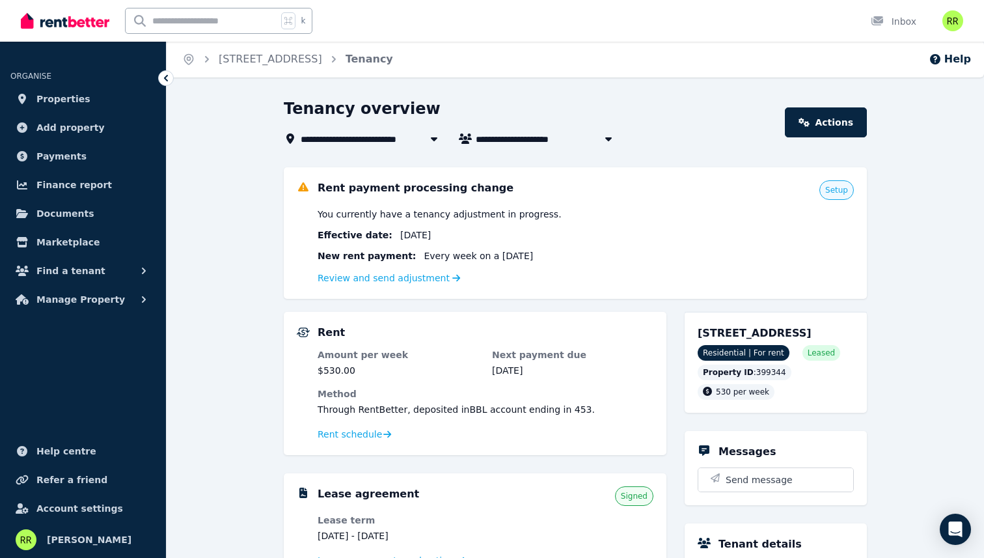
scroll to position [0, 0]
click at [805, 113] on link "Actions" at bounding box center [826, 123] width 82 height 30
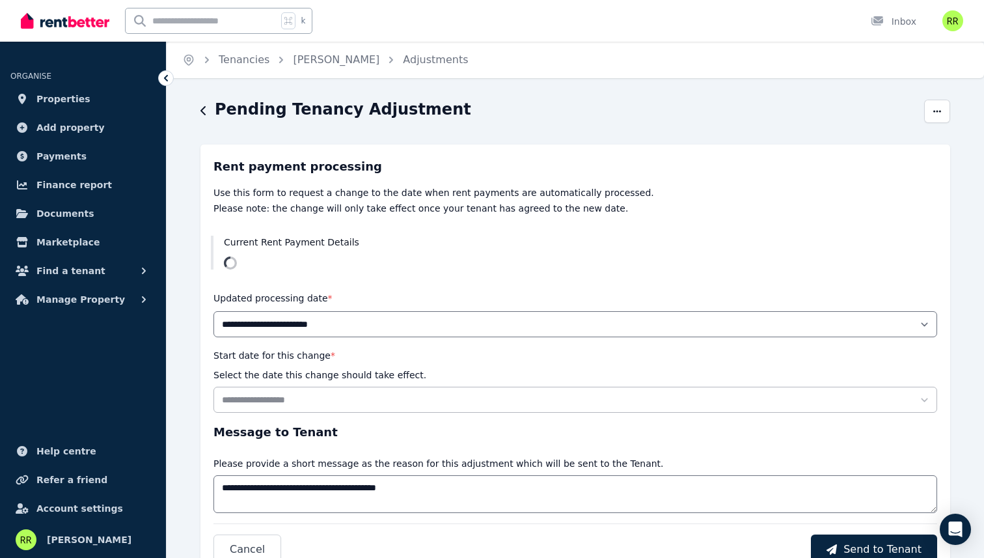
select select "*******"
select select "**********"
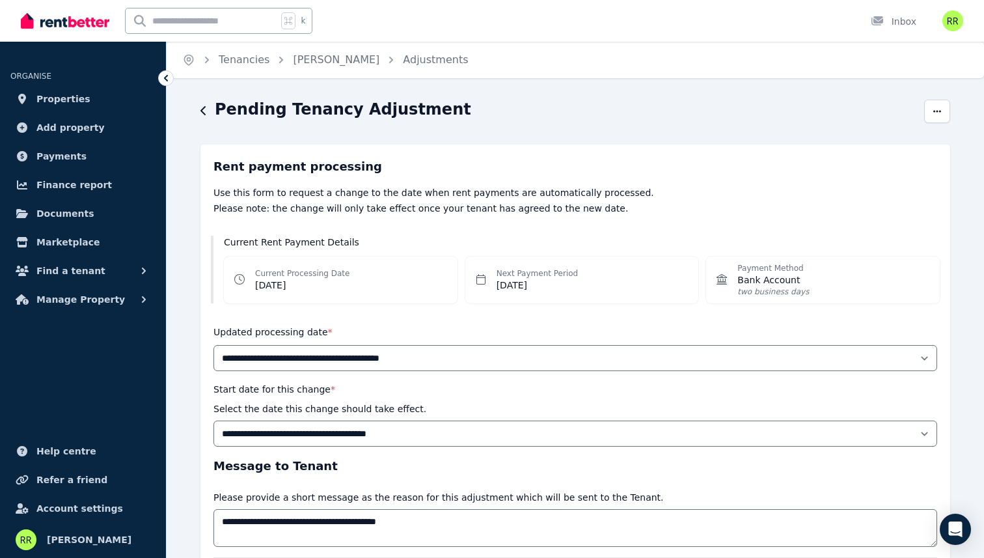
click at [202, 108] on icon "button" at bounding box center [204, 110] width 7 height 10
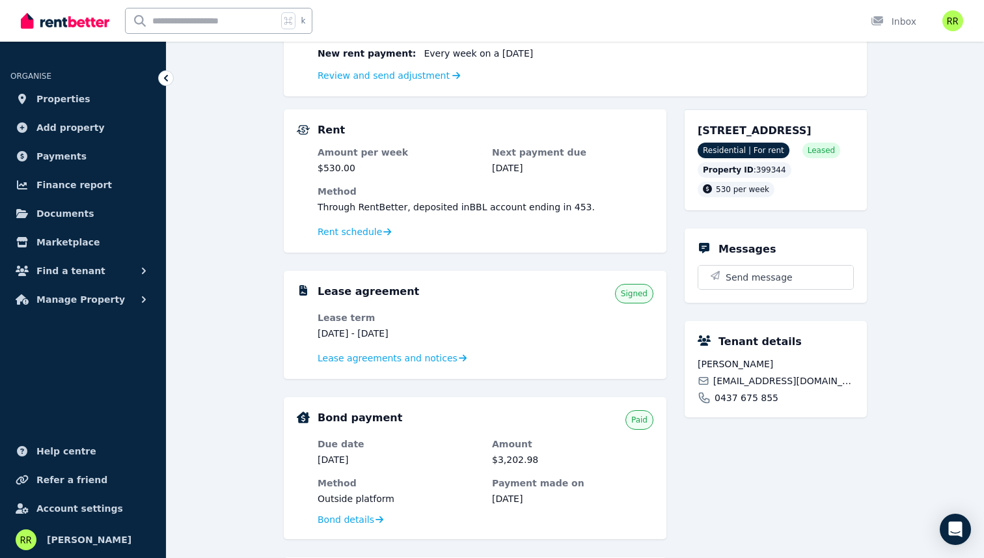
scroll to position [215, 0]
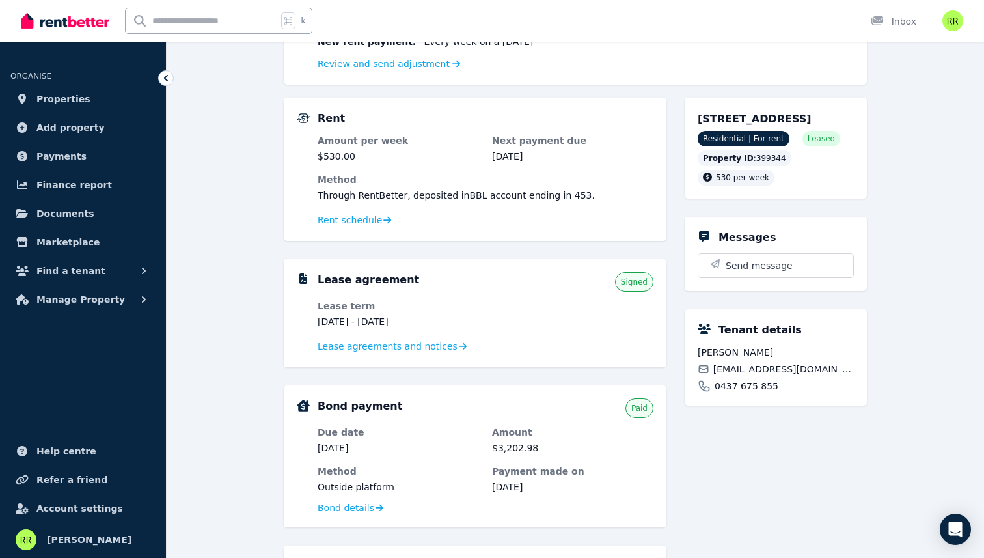
click at [409, 198] on span "Through RentBetter , deposited in BBL account ending in 453 ." at bounding box center [456, 195] width 277 height 10
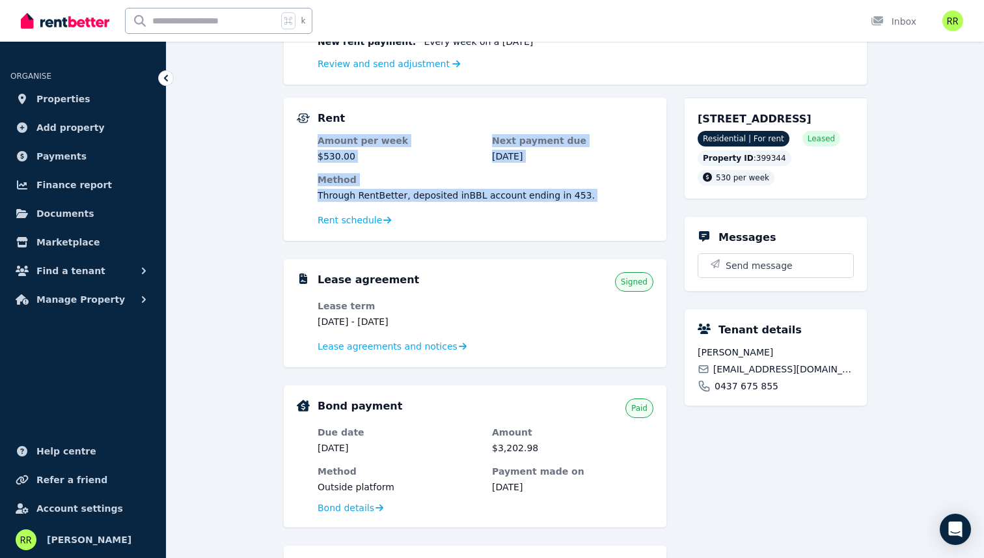
drag, startPoint x: 409, startPoint y: 198, endPoint x: 380, endPoint y: 135, distance: 69.9
click at [380, 135] on dl "Amount per week $530.00 Next payment due [DATE] Method Through RentBetter , dep…" at bounding box center [486, 181] width 336 height 94
click at [380, 135] on dt "Amount per week" at bounding box center [398, 140] width 161 height 13
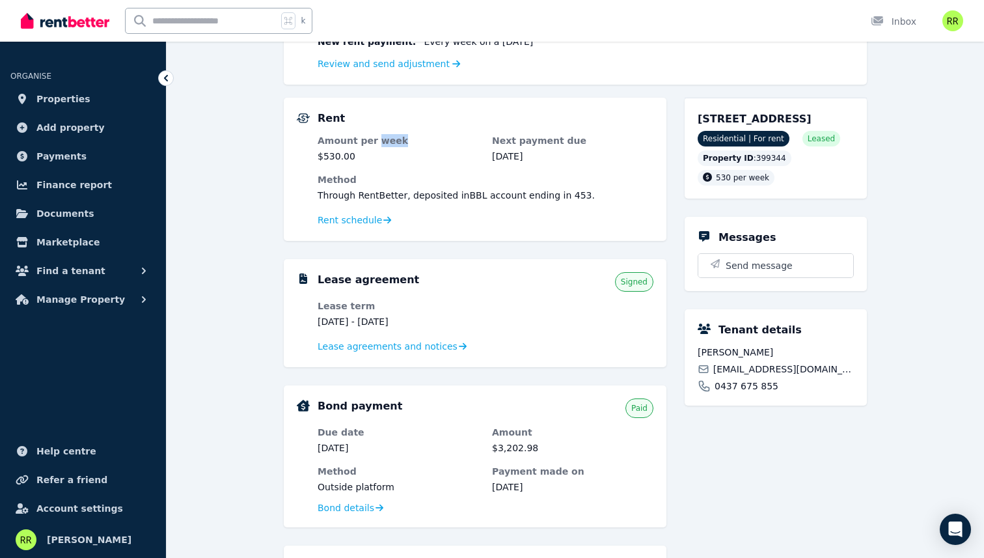
click at [380, 135] on dt "Amount per week" at bounding box center [398, 140] width 161 height 13
drag, startPoint x: 380, startPoint y: 135, endPoint x: 380, endPoint y: 169, distance: 34.5
click at [380, 169] on dl "Amount per week $530.00 Next payment due [DATE] Method Through RentBetter , dep…" at bounding box center [486, 181] width 336 height 94
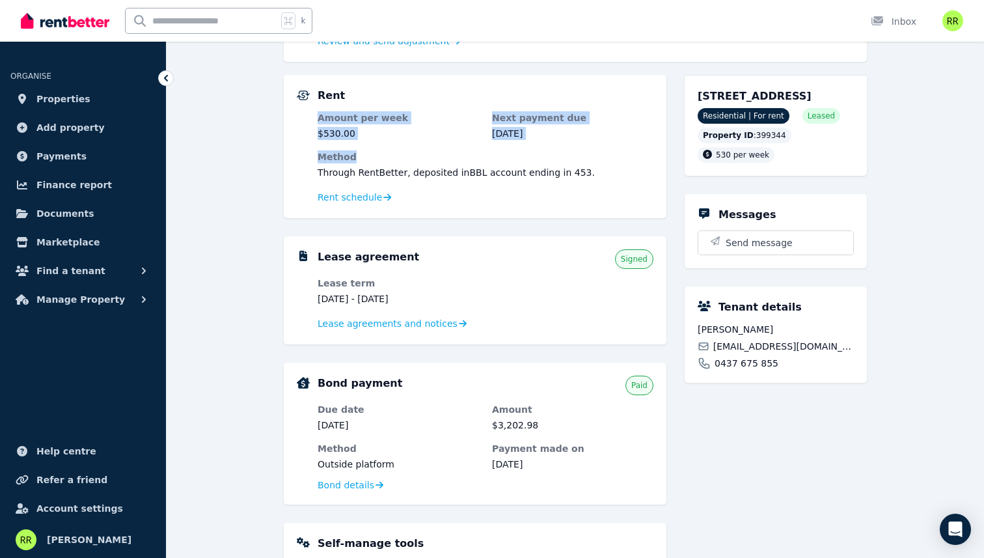
scroll to position [246, 0]
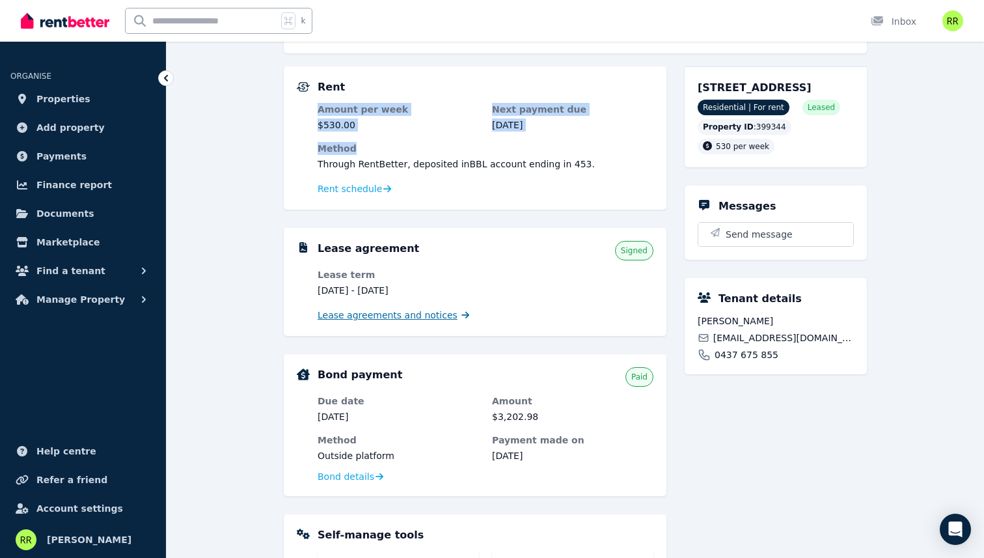
click at [411, 317] on span "Lease agreements and notices" at bounding box center [388, 315] width 140 height 13
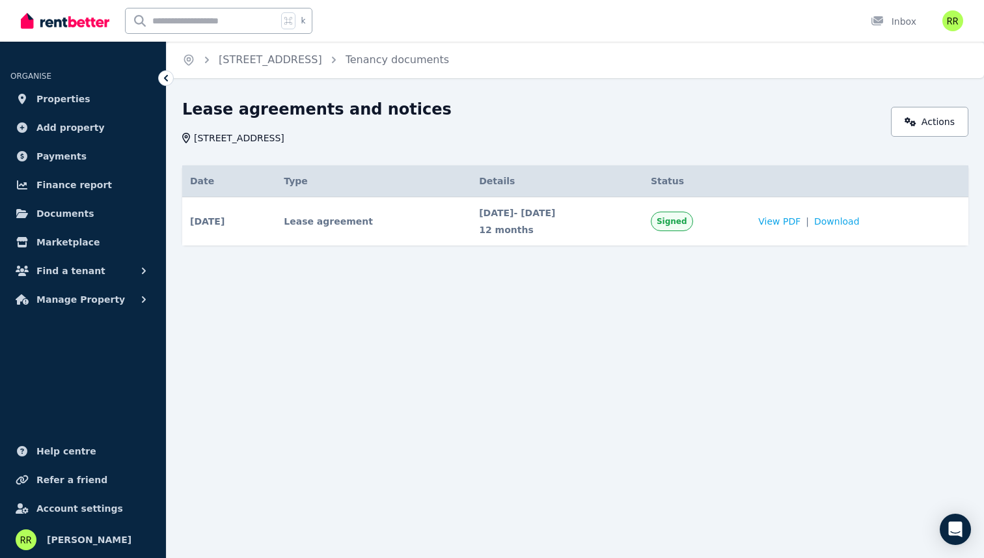
click at [687, 220] on span "Signed" at bounding box center [672, 221] width 31 height 10
click at [523, 213] on span "[DATE] - [DATE]" at bounding box center [557, 212] width 156 height 13
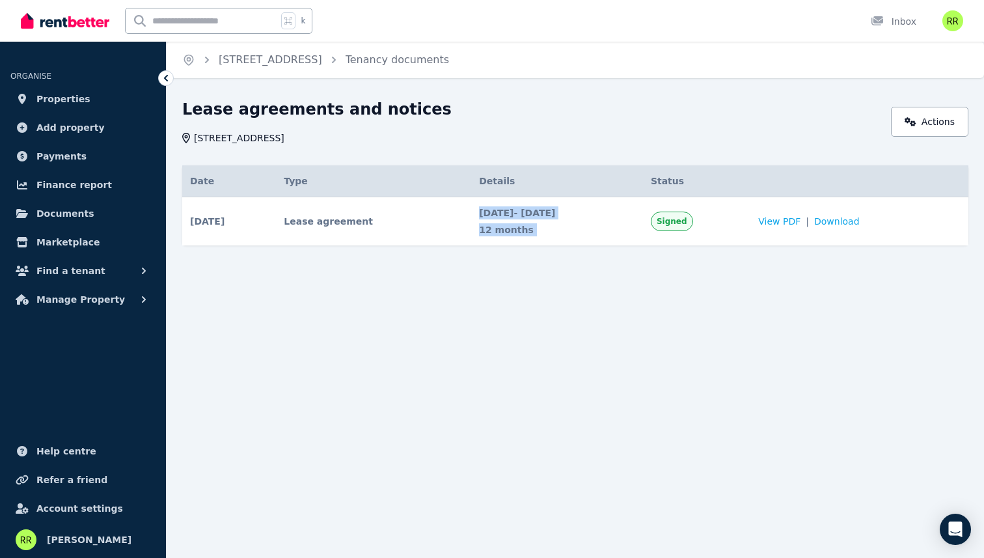
drag, startPoint x: 523, startPoint y: 213, endPoint x: 520, endPoint y: 229, distance: 16.6
click at [520, 229] on div "[DATE] - [DATE] 12 months" at bounding box center [557, 221] width 156 height 30
click at [520, 229] on span "12 months" at bounding box center [557, 229] width 156 height 13
drag, startPoint x: 520, startPoint y: 229, endPoint x: 519, endPoint y: 210, distance: 19.5
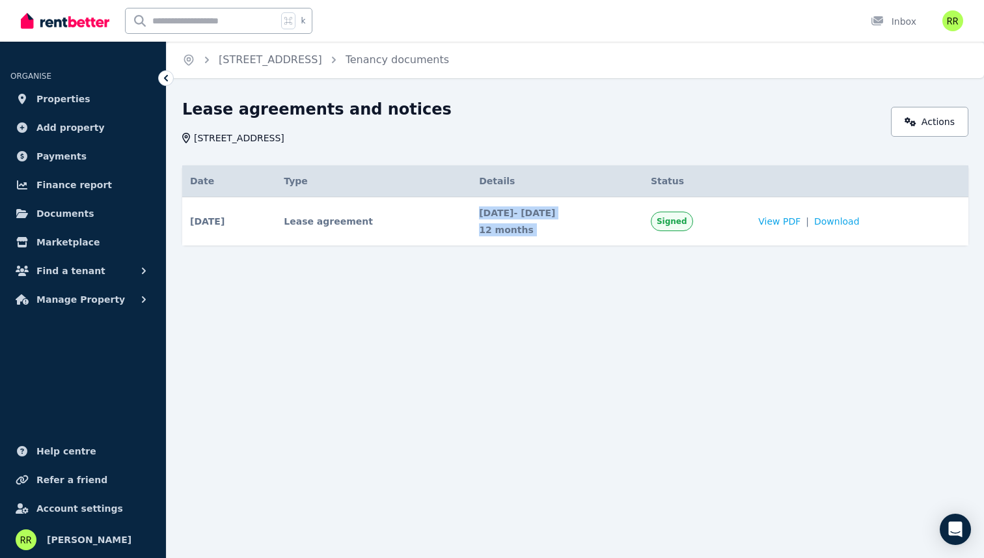
click at [519, 210] on div "[DATE] - [DATE] 12 months" at bounding box center [557, 221] width 156 height 30
click at [519, 210] on span "[DATE] - [DATE]" at bounding box center [557, 212] width 156 height 13
drag, startPoint x: 519, startPoint y: 210, endPoint x: 519, endPoint y: 222, distance: 12.4
click at [519, 222] on div "[DATE] - [DATE] 12 months" at bounding box center [557, 221] width 156 height 30
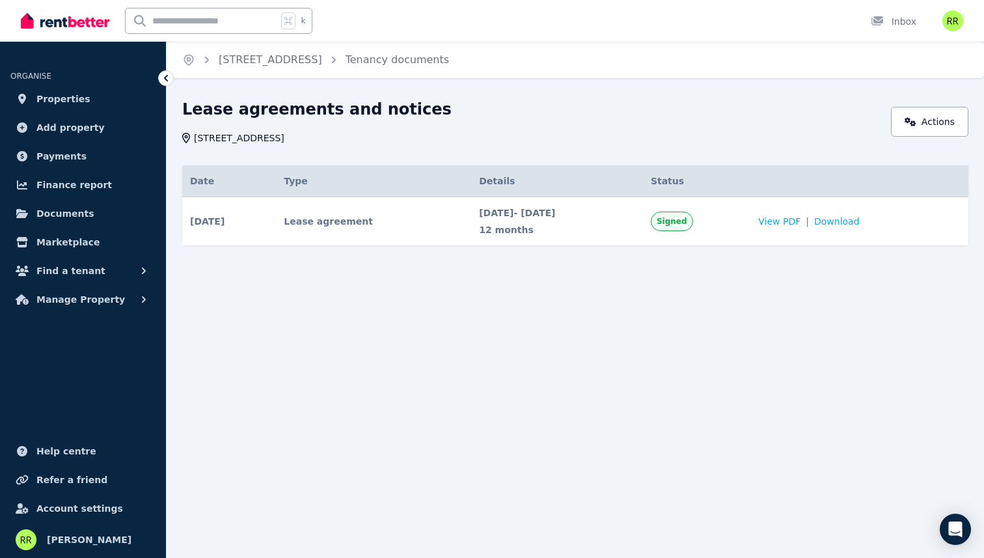
click at [458, 199] on td "Lease agreement" at bounding box center [373, 221] width 195 height 49
click at [322, 59] on link "[STREET_ADDRESS]" at bounding box center [271, 59] width 104 height 12
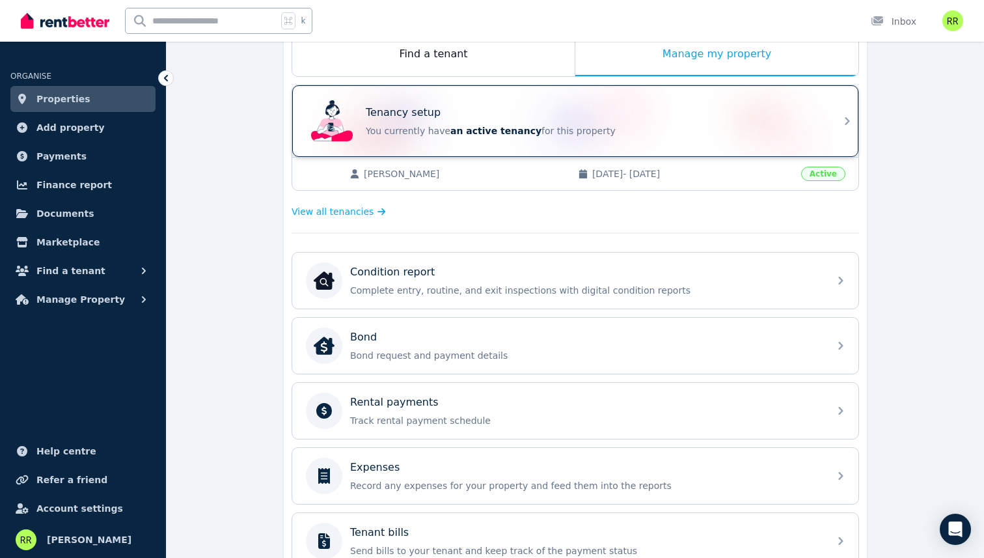
scroll to position [231, 0]
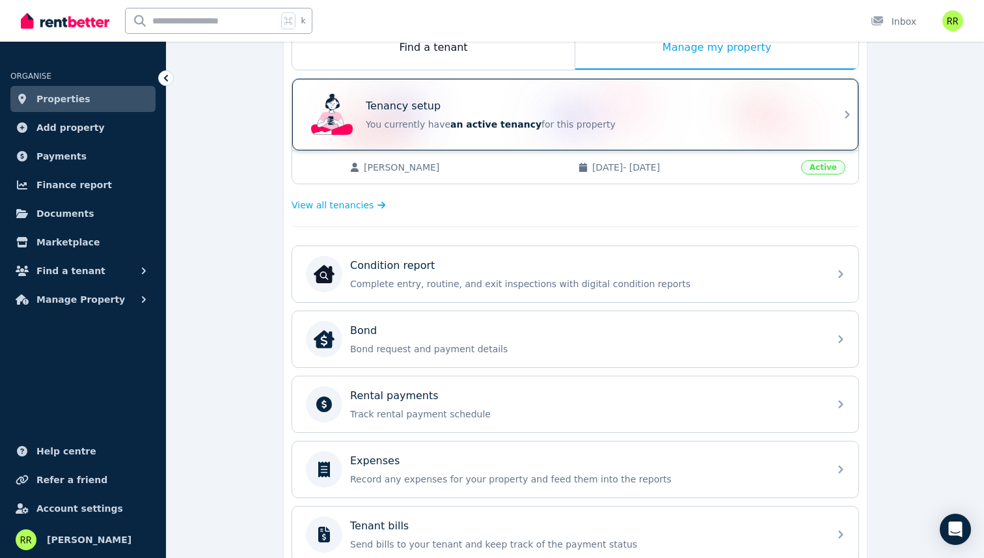
click at [588, 129] on p "You currently have an active tenancy for this property" at bounding box center [594, 124] width 456 height 13
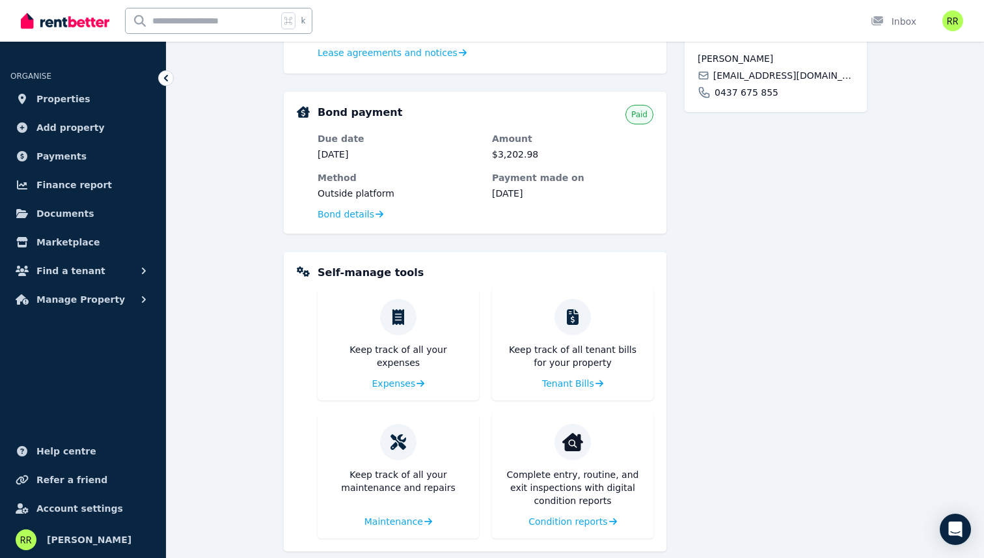
scroll to position [525, 0]
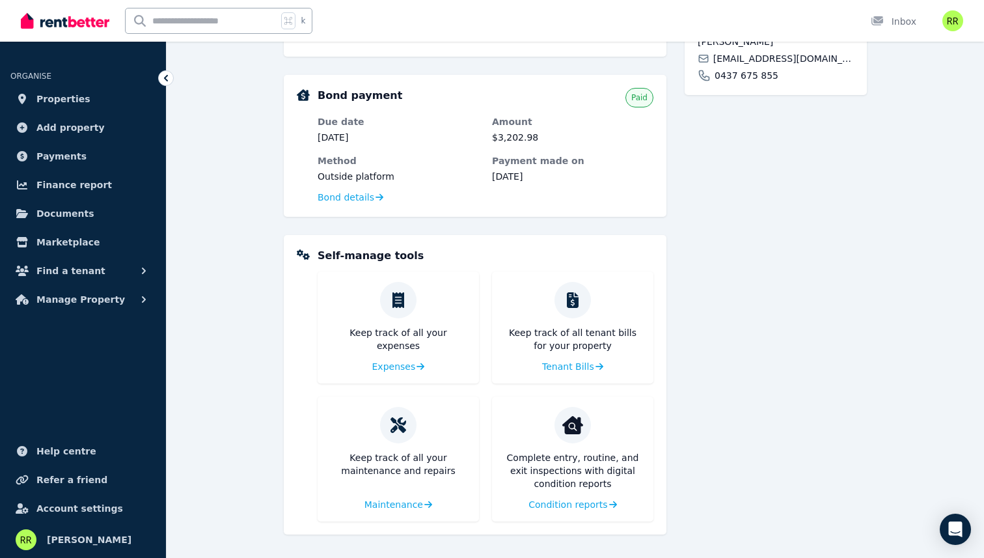
click at [570, 462] on p "Complete entry, routine, and exit inspections with digital condition reports" at bounding box center [573, 470] width 141 height 39
click at [570, 464] on p "Complete entry, routine, and exit inspections with digital condition reports" at bounding box center [573, 470] width 141 height 39
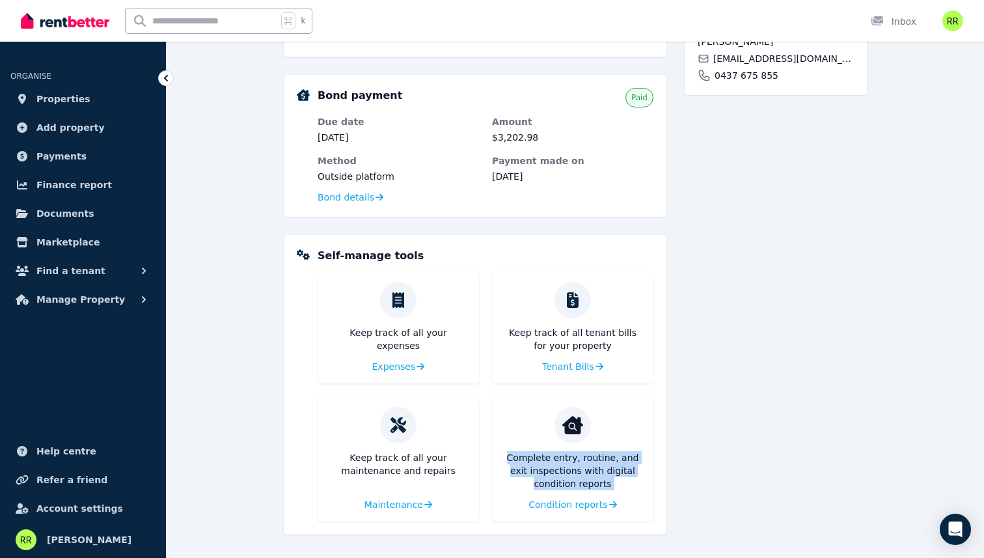
click at [570, 464] on p "Complete entry, routine, and exit inspections with digital condition reports" at bounding box center [573, 470] width 141 height 39
click at [374, 470] on p "Keep track of all your maintenance and repairs" at bounding box center [398, 464] width 141 height 26
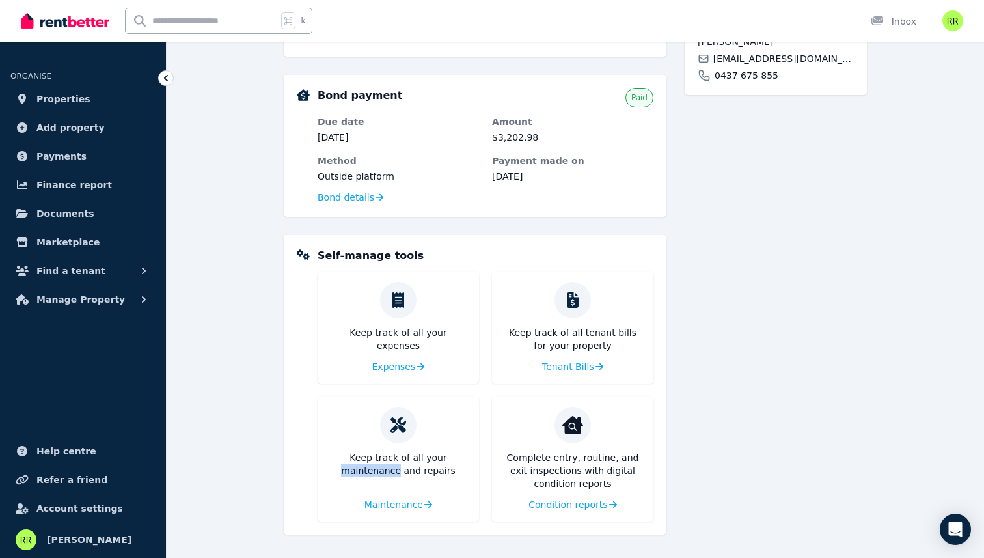
click at [374, 470] on p "Keep track of all your maintenance and repairs" at bounding box center [398, 464] width 141 height 26
click at [255, 383] on div "**********" at bounding box center [576, 66] width 818 height 984
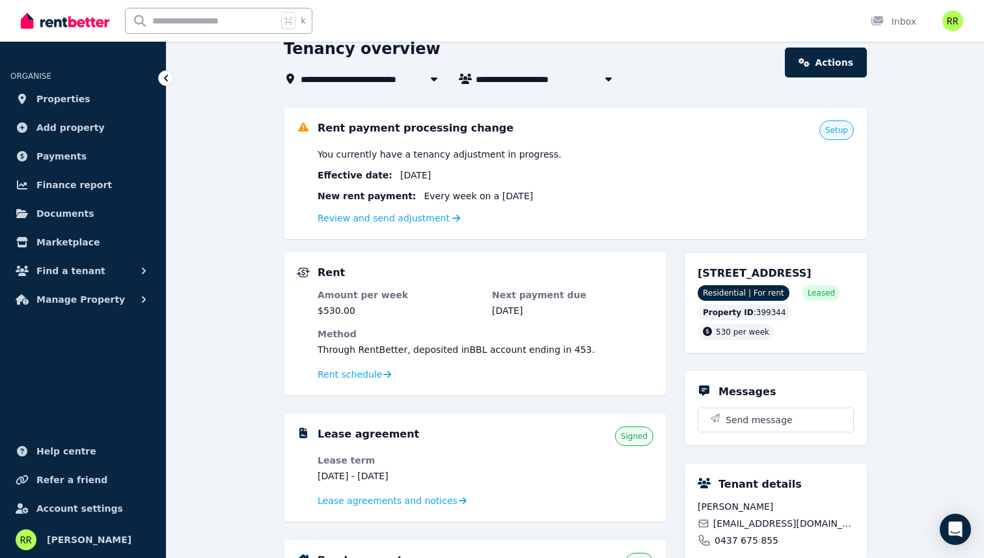
scroll to position [0, 0]
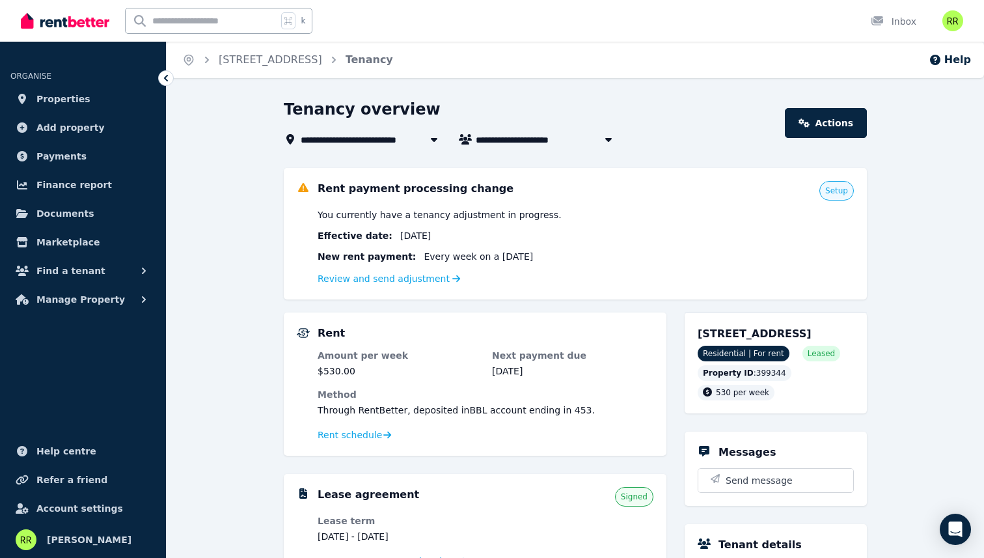
click at [326, 219] on span "You currently have a tenancy adjustment in progress." at bounding box center [440, 214] width 244 height 13
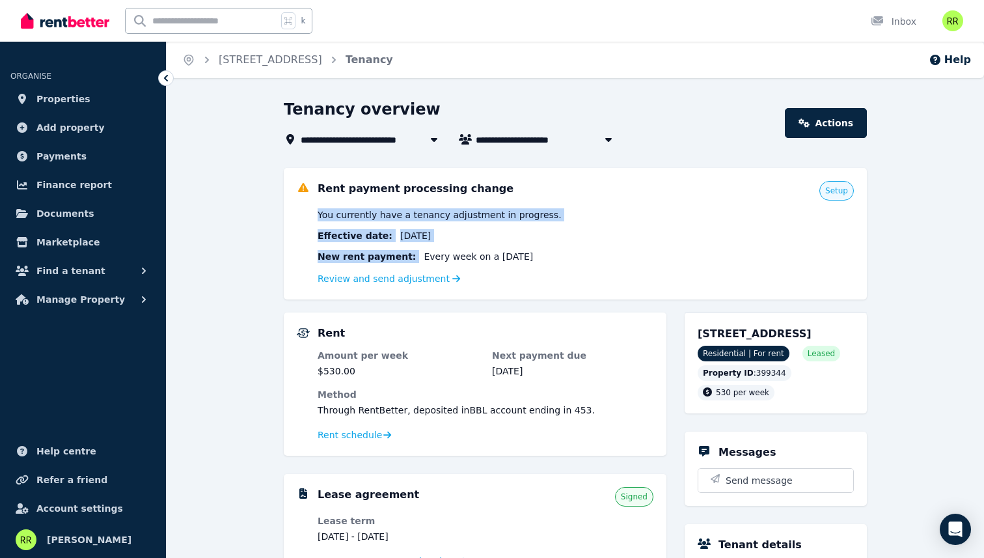
drag, startPoint x: 326, startPoint y: 219, endPoint x: 326, endPoint y: 255, distance: 35.8
click at [326, 255] on div "You currently have a tenancy adjustment in progress. Effective date : [DATE] Ne…" at bounding box center [586, 247] width 536 height 78
click at [326, 255] on span "New rent payment:" at bounding box center [367, 256] width 98 height 13
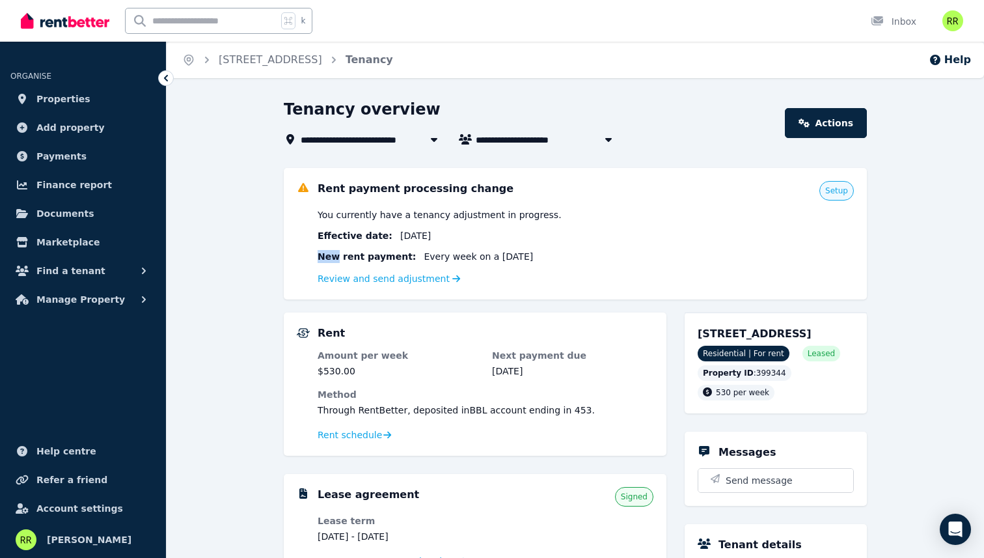
click at [326, 255] on span "New rent payment:" at bounding box center [367, 256] width 98 height 13
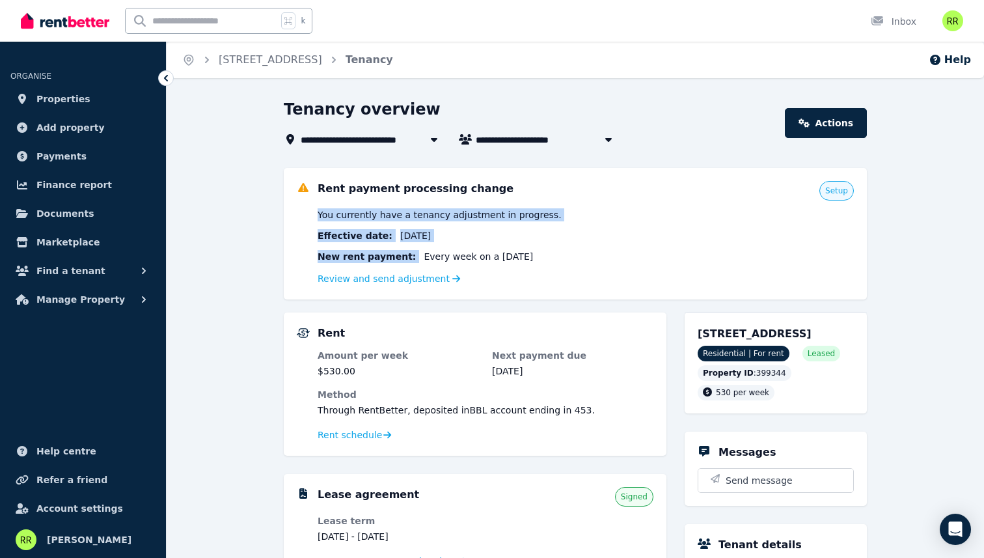
drag, startPoint x: 326, startPoint y: 255, endPoint x: 326, endPoint y: 214, distance: 40.4
click at [326, 214] on div "You currently have a tenancy adjustment in progress. Effective date : [DATE] Ne…" at bounding box center [586, 247] width 536 height 78
click at [326, 214] on span "You currently have a tenancy adjustment in progress." at bounding box center [440, 214] width 244 height 13
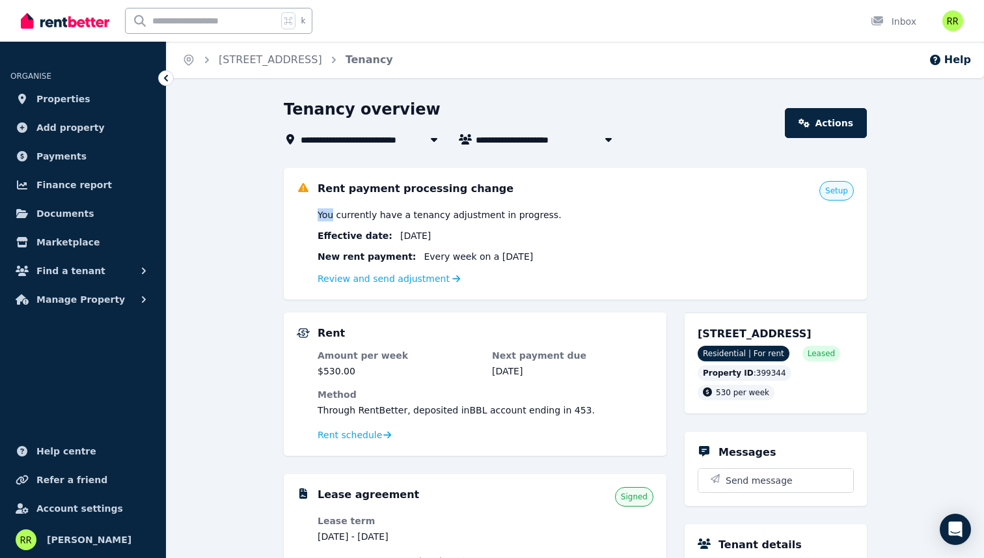
click at [326, 214] on span "You currently have a tenancy adjustment in progress." at bounding box center [440, 214] width 244 height 13
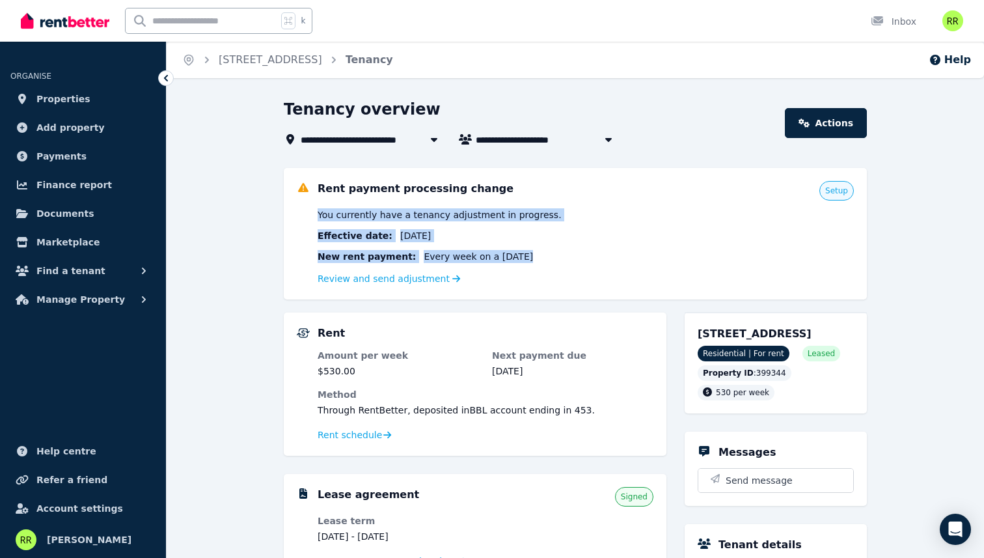
drag, startPoint x: 326, startPoint y: 214, endPoint x: 515, endPoint y: 260, distance: 195.0
click at [515, 260] on div "You currently have a tenancy adjustment in progress. Effective date : [DATE] Ne…" at bounding box center [586, 247] width 536 height 78
click at [515, 260] on div "New rent payment: Every week on a [DATE]" at bounding box center [586, 256] width 536 height 13
drag, startPoint x: 515, startPoint y: 260, endPoint x: 368, endPoint y: 215, distance: 153.2
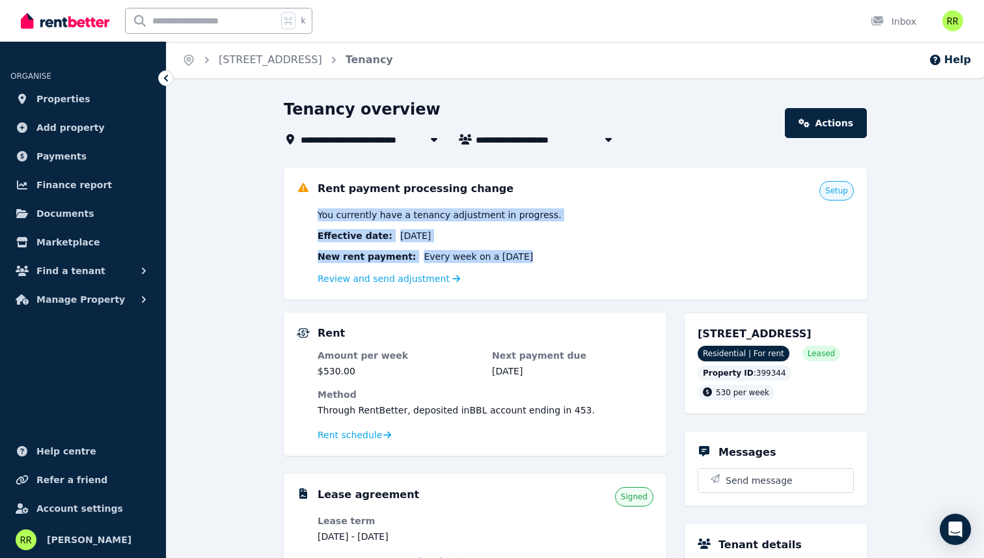
click at [368, 215] on div "You currently have a tenancy adjustment in progress. Effective date : [DATE] Ne…" at bounding box center [586, 247] width 536 height 78
click at [368, 215] on span "You currently have a tenancy adjustment in progress." at bounding box center [440, 214] width 244 height 13
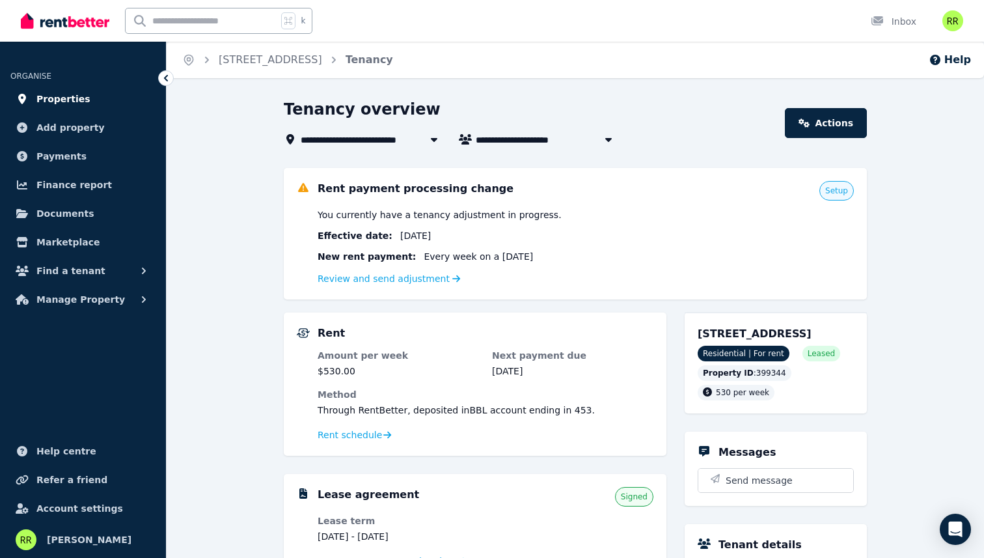
click at [51, 107] on link "Properties" at bounding box center [82, 99] width 145 height 26
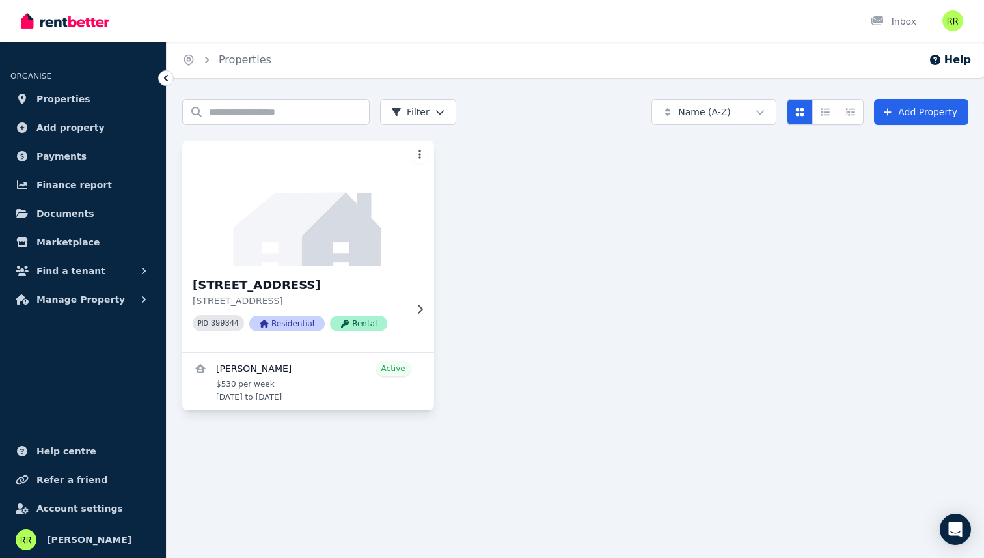
click at [426, 307] on div "[STREET_ADDRESS] 399344 Residential Rental" at bounding box center [308, 309] width 252 height 87
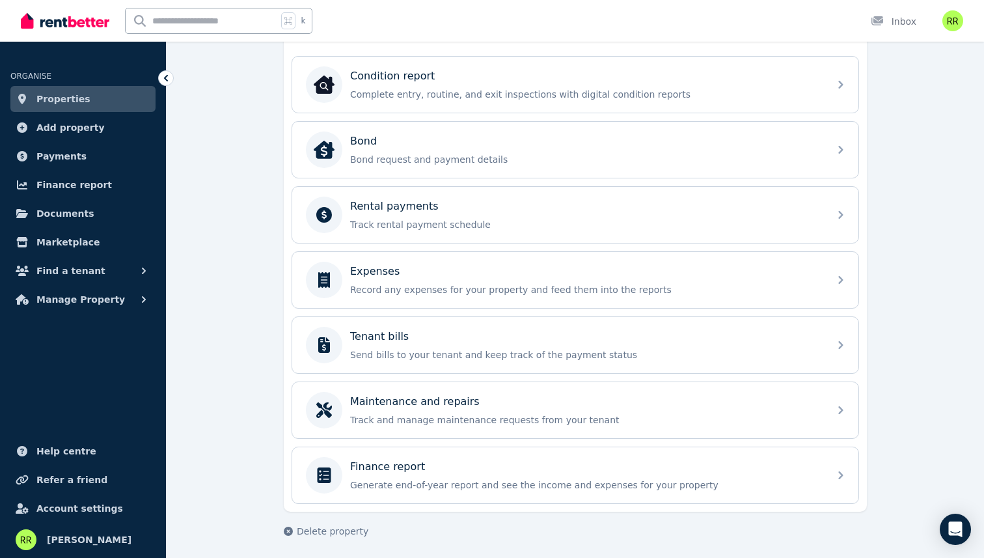
scroll to position [423, 0]
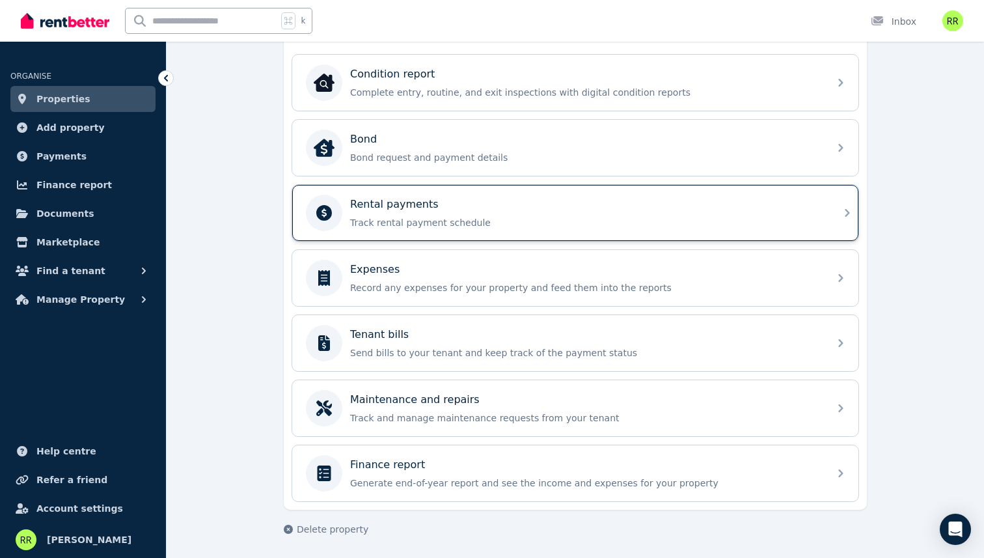
click at [412, 215] on div "Rental payments Track rental payment schedule" at bounding box center [585, 213] width 471 height 33
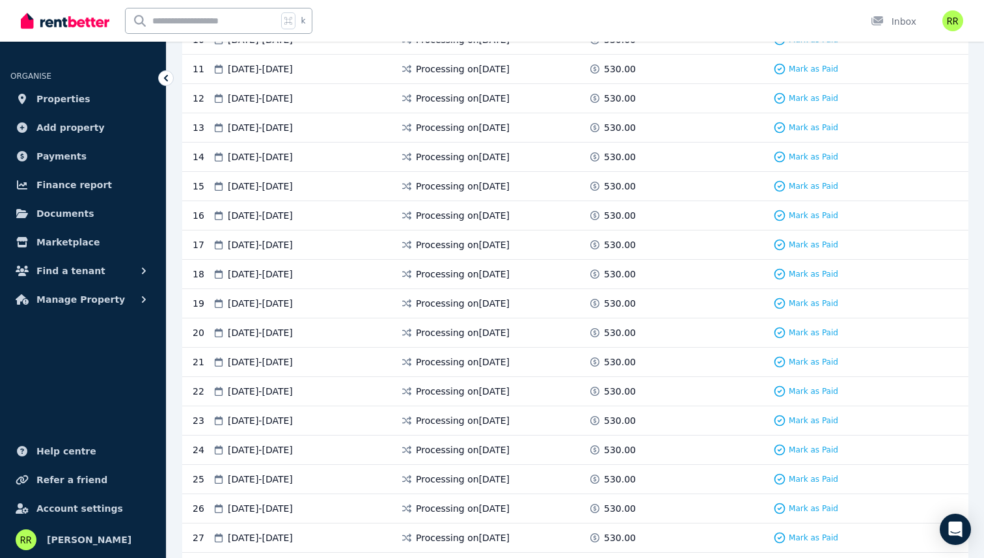
scroll to position [650, 0]
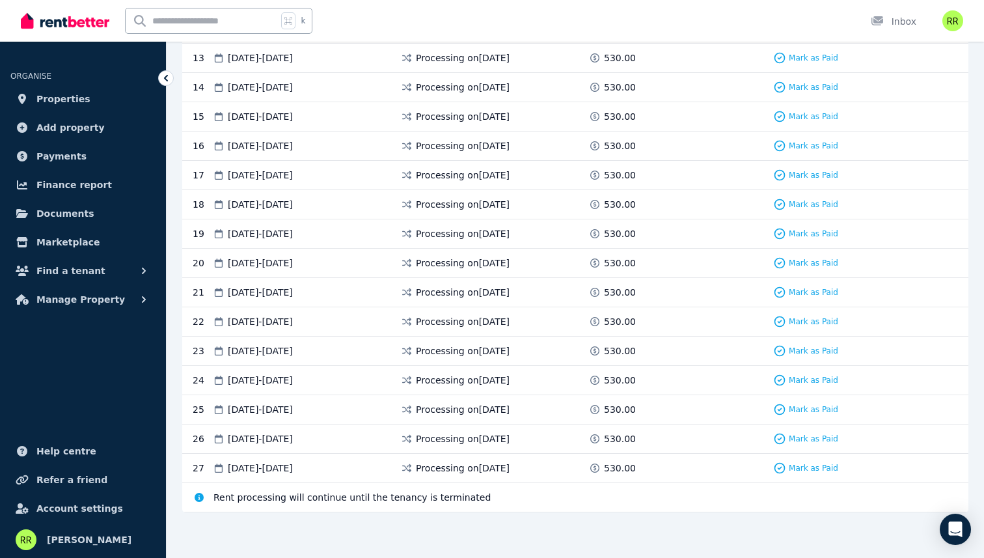
click at [344, 495] on span "Rent processing will continue until the tenancy is terminated" at bounding box center [352, 497] width 277 height 13
click at [378, 496] on span "Rent processing will continue until the tenancy is terminated" at bounding box center [352, 497] width 277 height 13
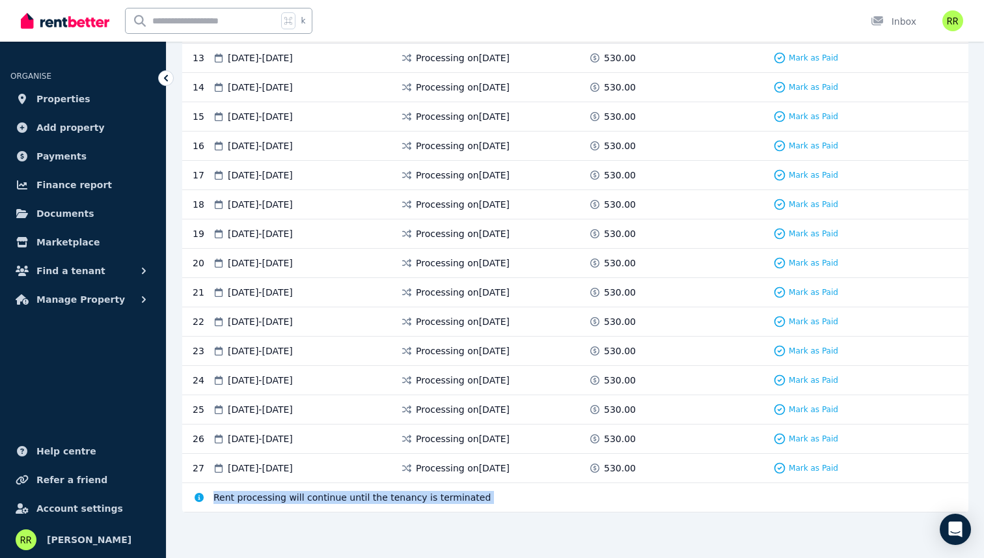
click at [378, 496] on span "Rent processing will continue until the tenancy is terminated" at bounding box center [352, 497] width 277 height 13
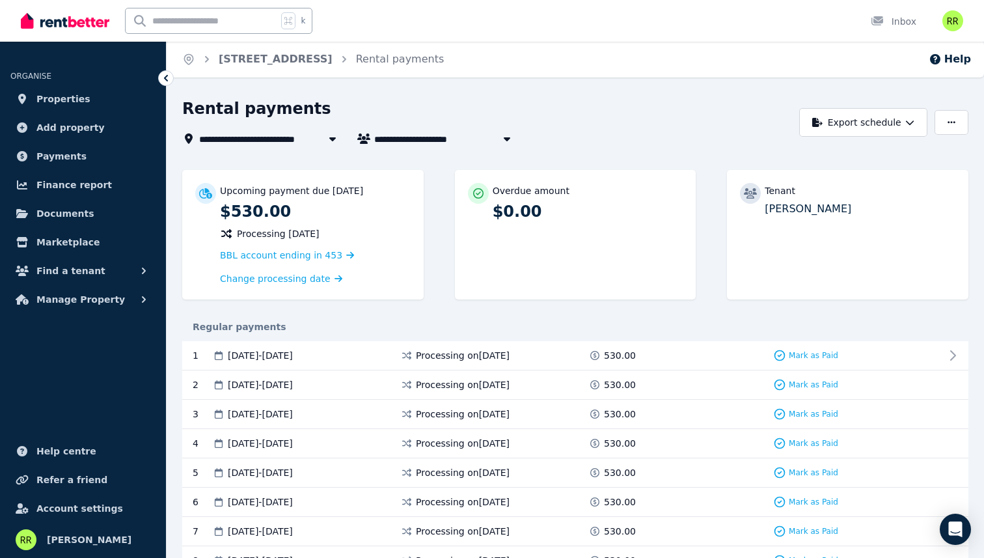
scroll to position [0, 0]
click at [103, 266] on button "Find a tenant" at bounding box center [82, 271] width 145 height 26
click at [66, 405] on span "Manage Property" at bounding box center [80, 406] width 89 height 16
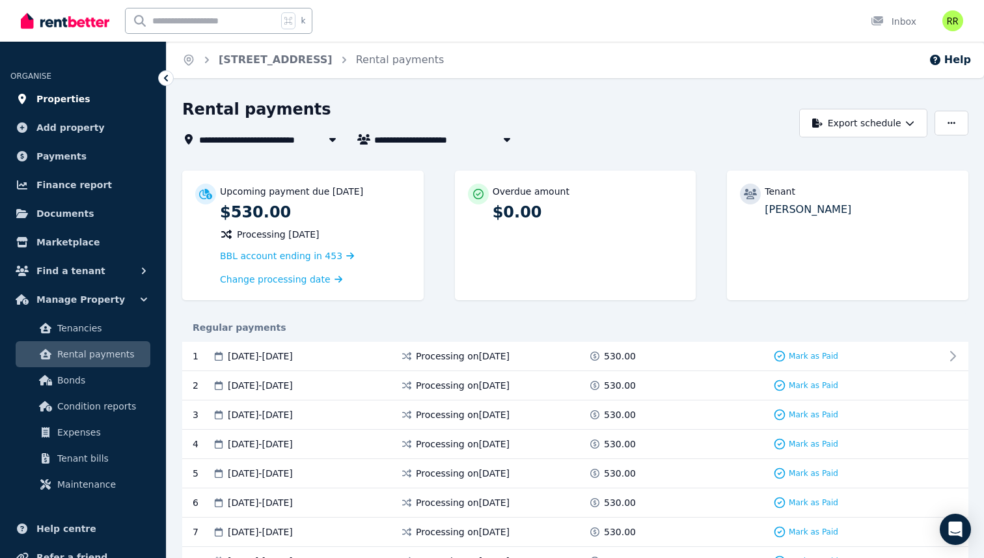
click at [40, 91] on span "Properties" at bounding box center [63, 99] width 54 height 16
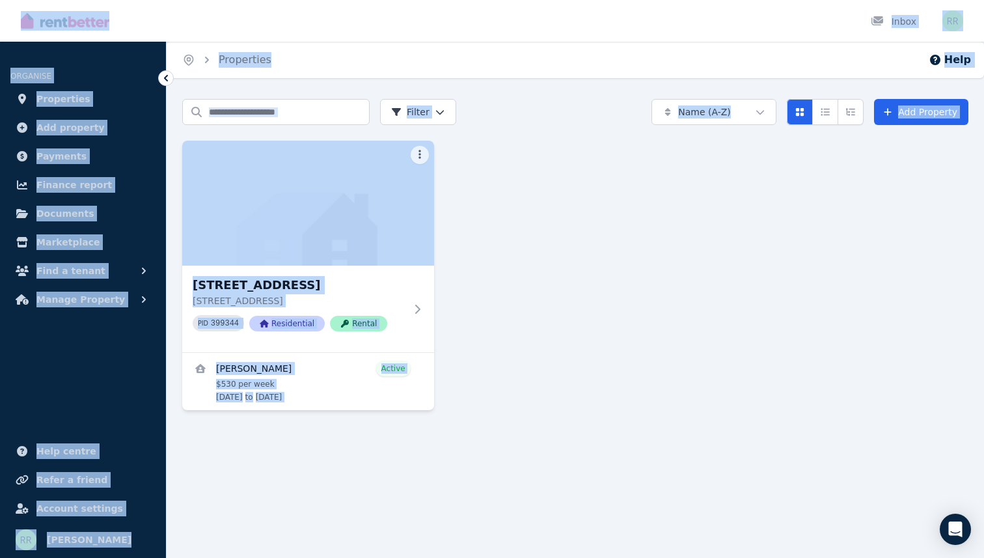
click at [576, 353] on div "[STREET_ADDRESS] PID 399344 Residential Rental [PERSON_NAME] Active $530 per we…" at bounding box center [575, 276] width 786 height 270
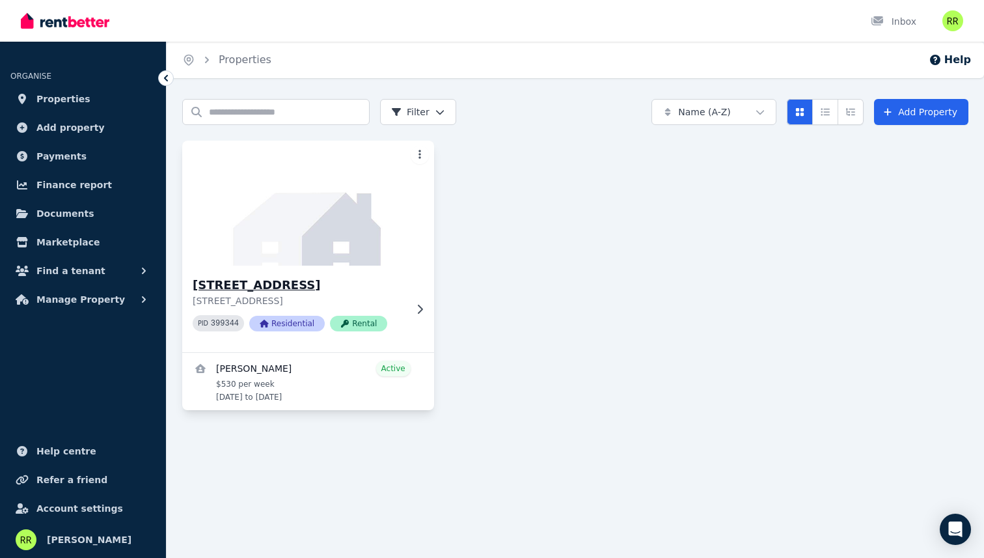
click at [414, 304] on icon at bounding box center [419, 309] width 13 height 10
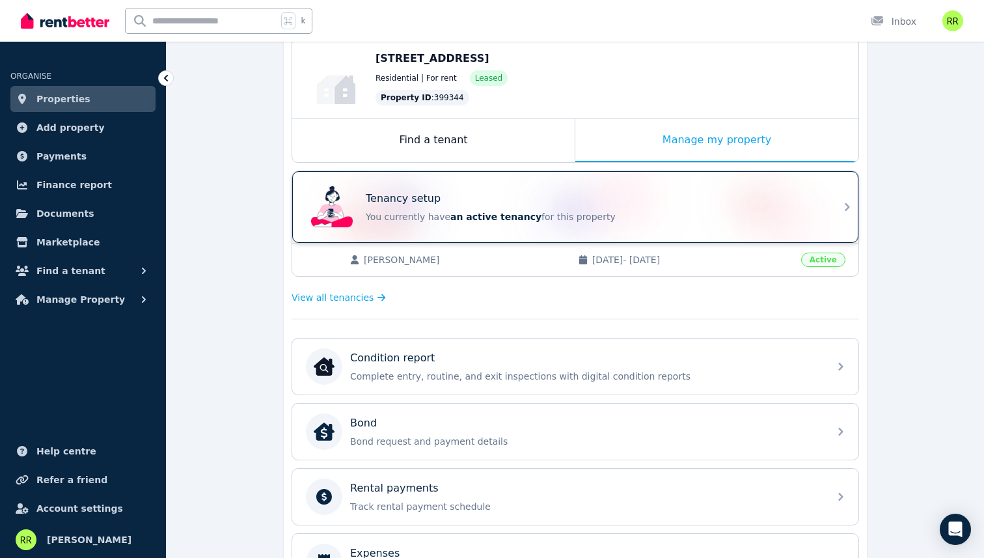
scroll to position [143, 0]
